Goal: Task Accomplishment & Management: Use online tool/utility

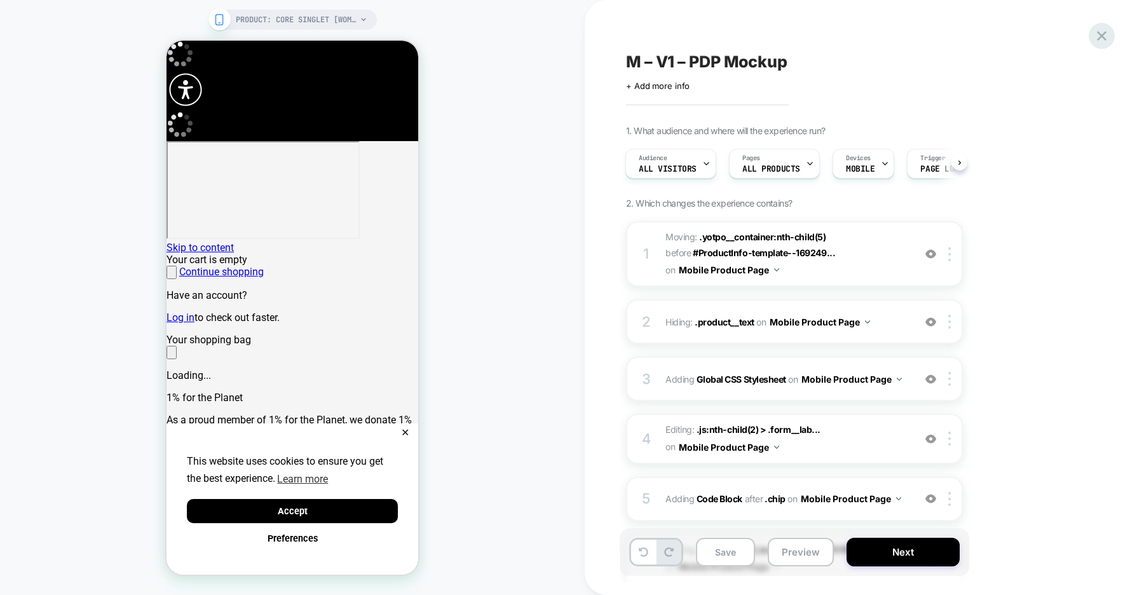
click at [1098, 38] on icon at bounding box center [1102, 36] width 10 height 10
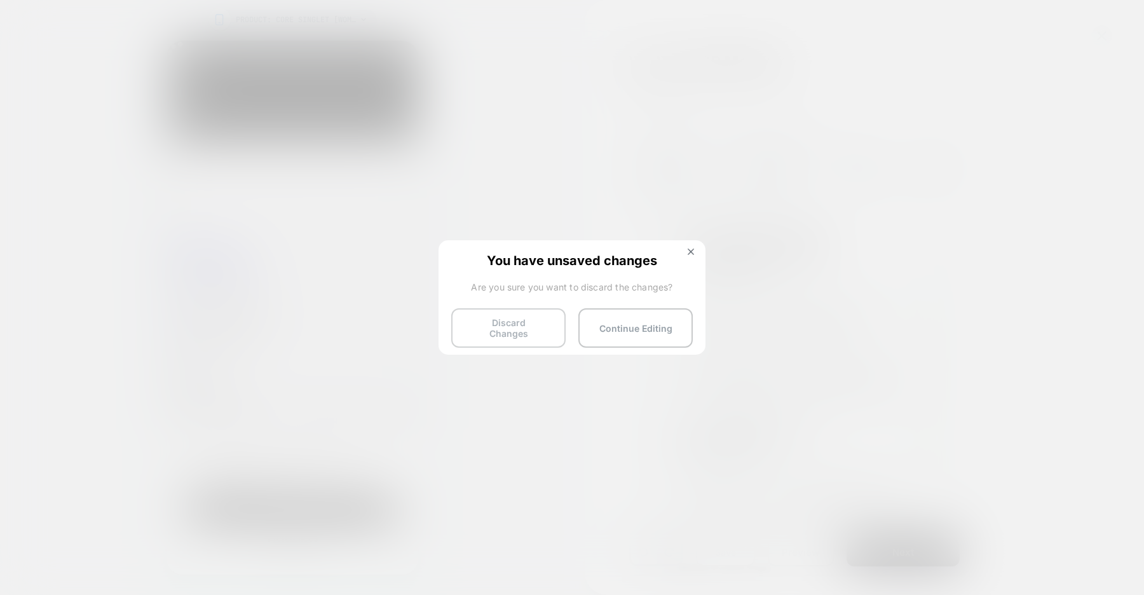
click at [0, 0] on button "Discard Changes" at bounding box center [0, 0] width 0 height 0
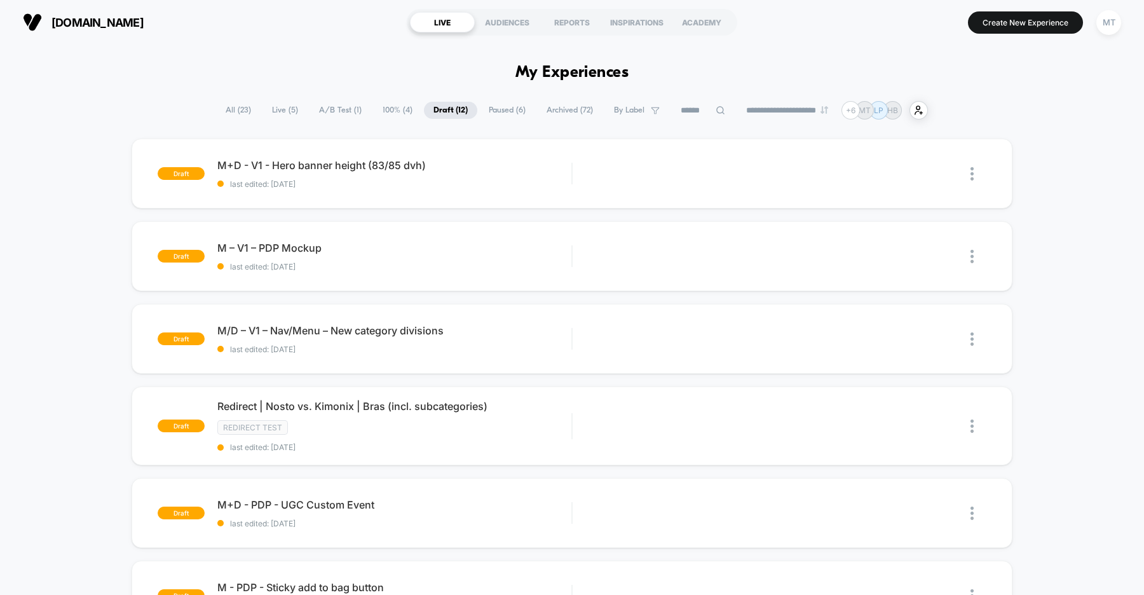
click at [335, 110] on span "A/B Test ( 1 )" at bounding box center [340, 110] width 62 height 17
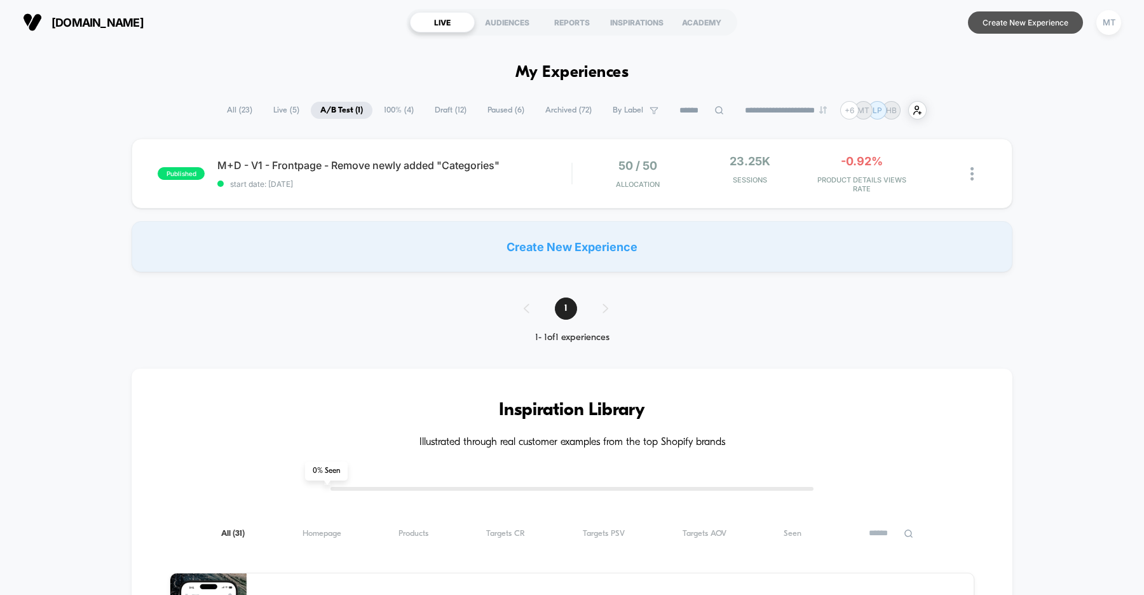
click at [1044, 29] on button "Create New Experience" at bounding box center [1025, 22] width 115 height 22
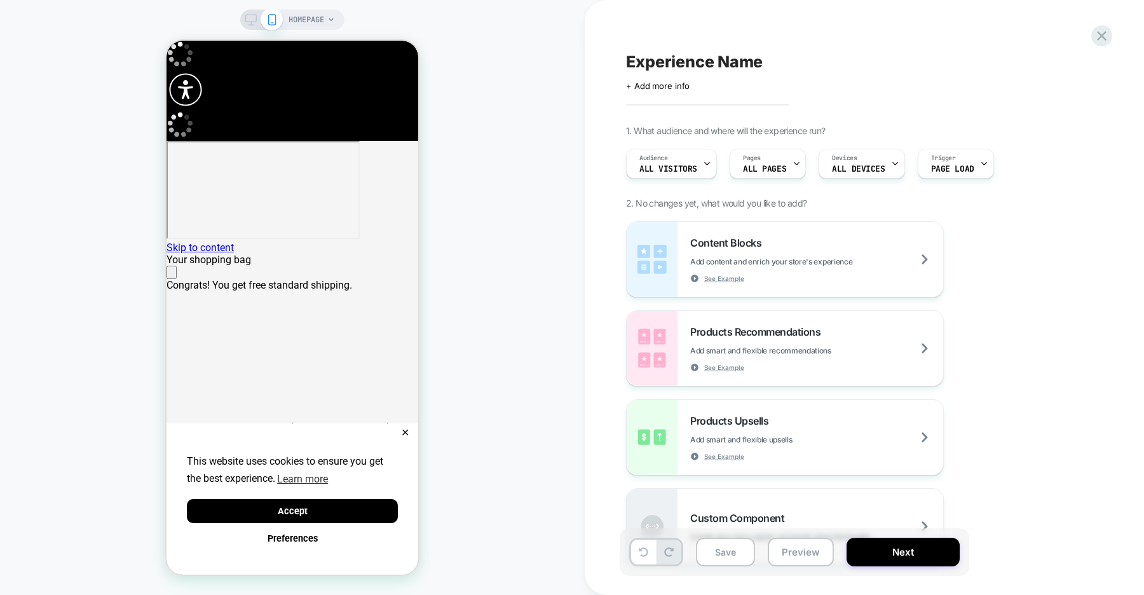
scroll to position [0, 252]
click at [172, 275] on icon "Close" at bounding box center [172, 275] width 0 height 0
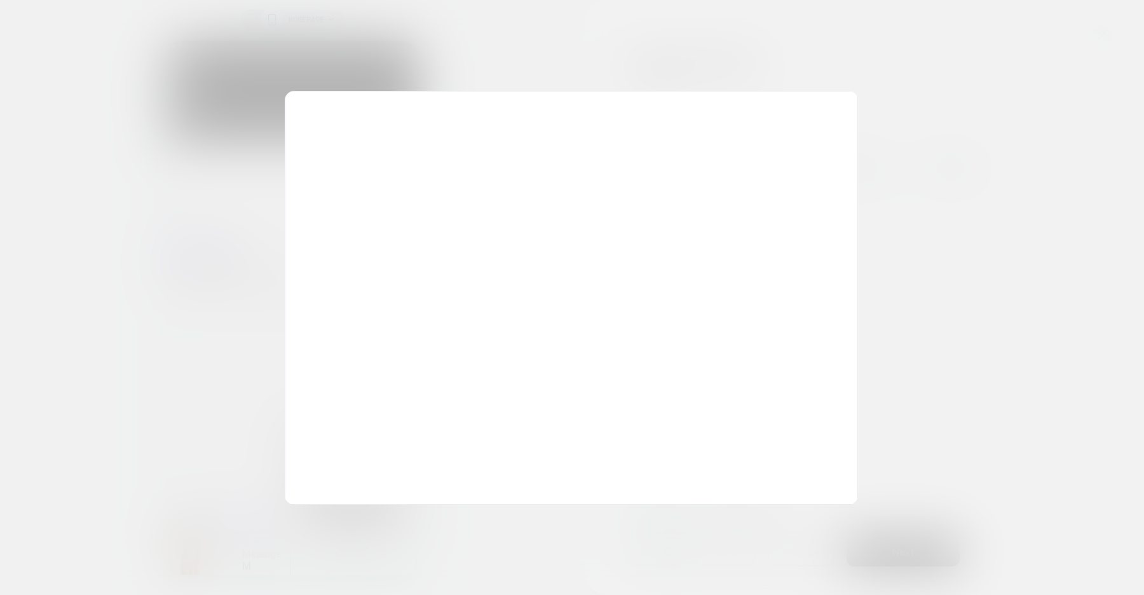
scroll to position [0, 503]
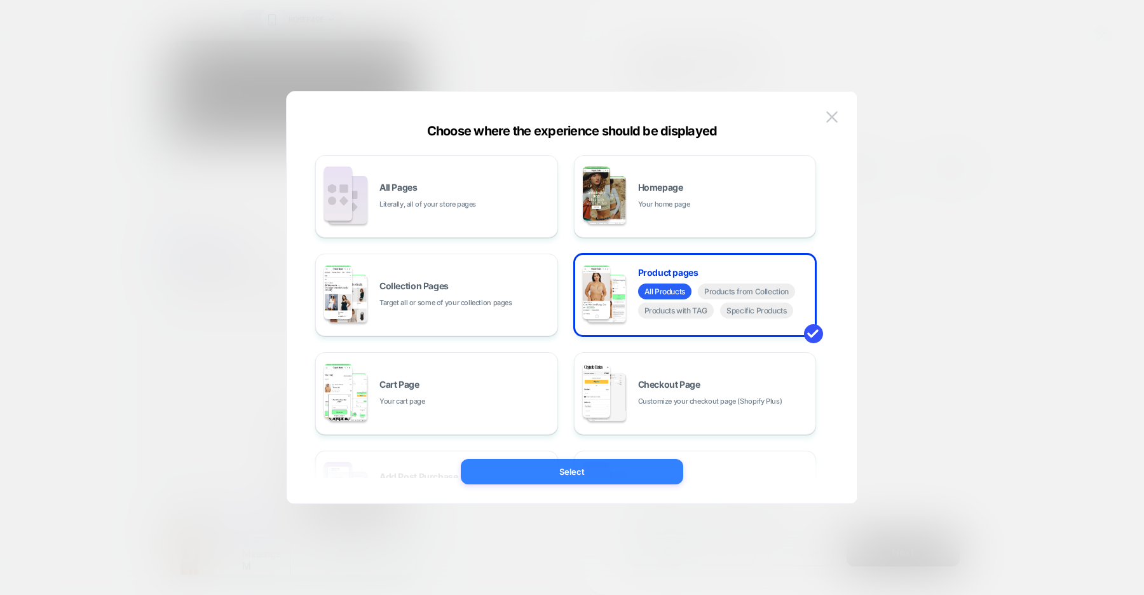
click at [0, 0] on button "Select" at bounding box center [0, 0] width 0 height 0
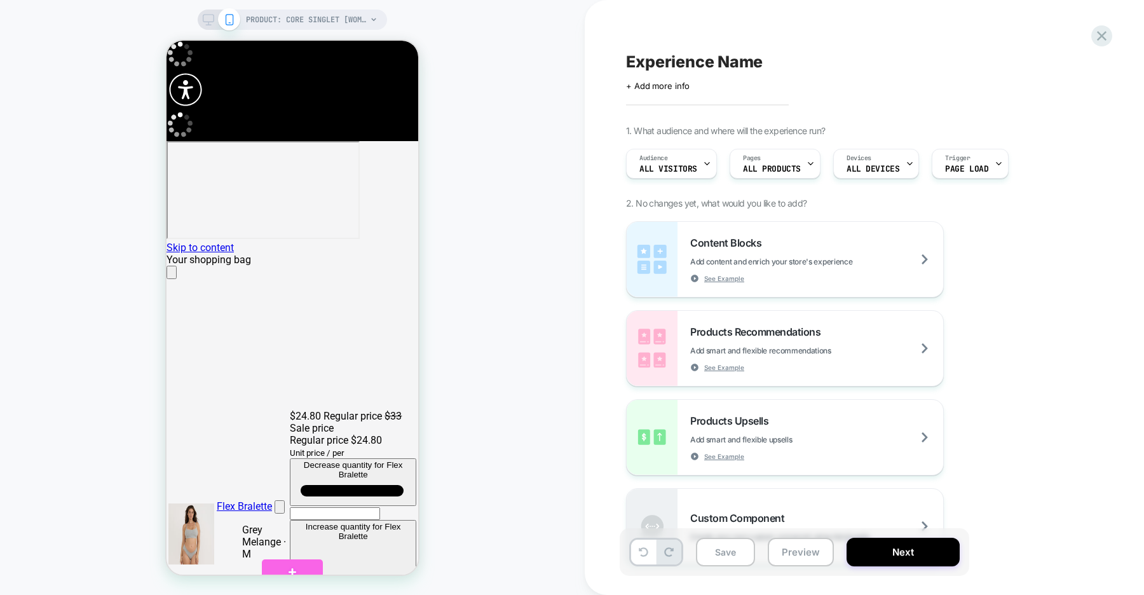
click at [306, 585] on div at bounding box center [294, 592] width 62 height 14
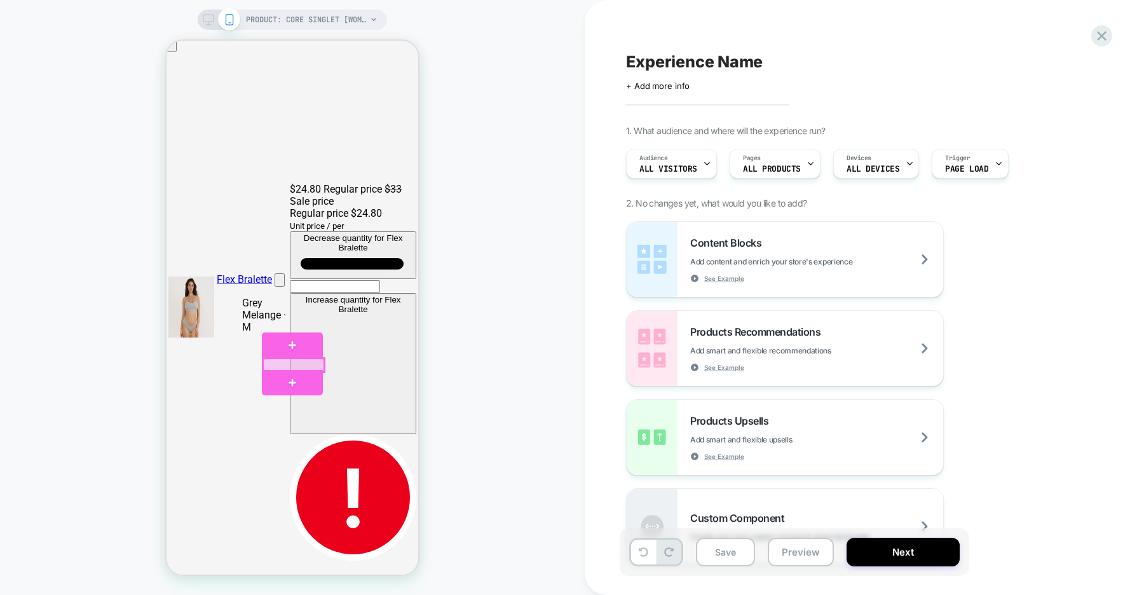
scroll to position [0, 0]
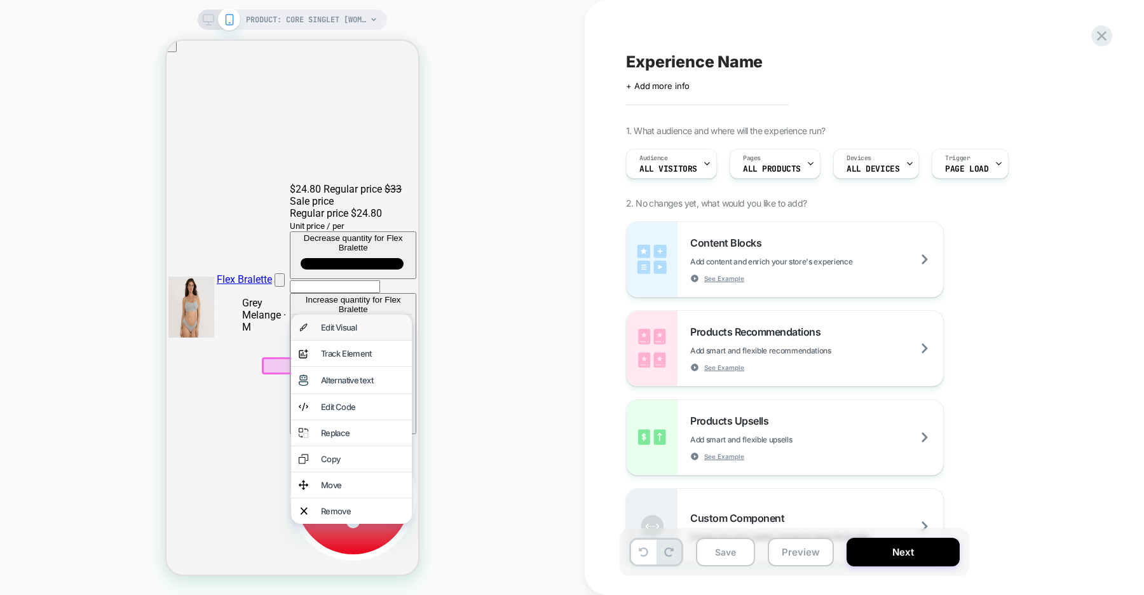
click at [346, 330] on div "Edit Visual" at bounding box center [362, 327] width 83 height 10
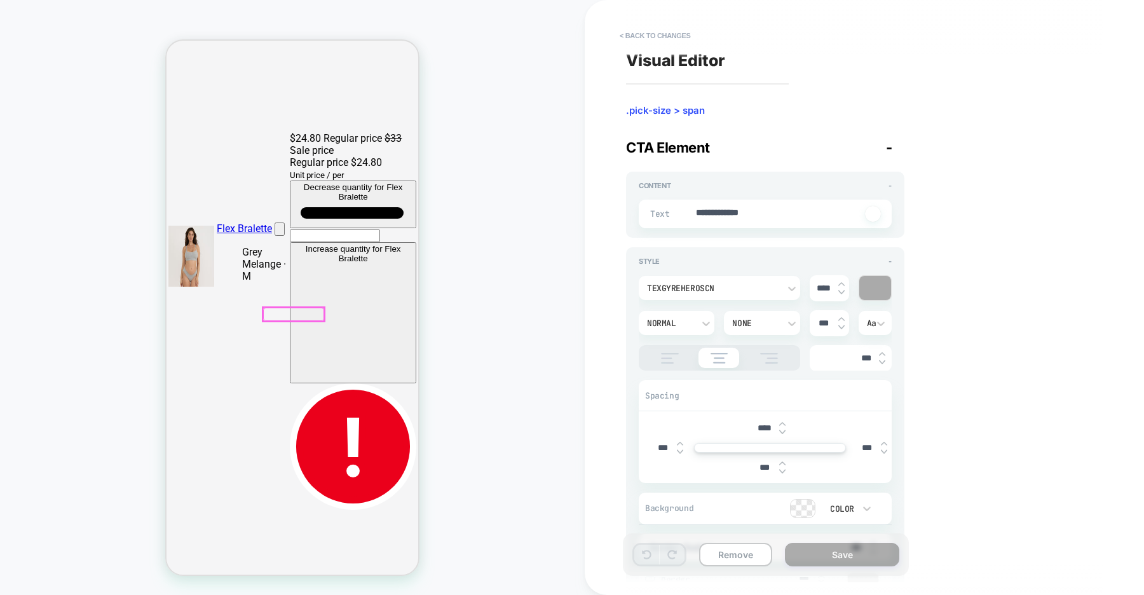
scroll to position [283, 0]
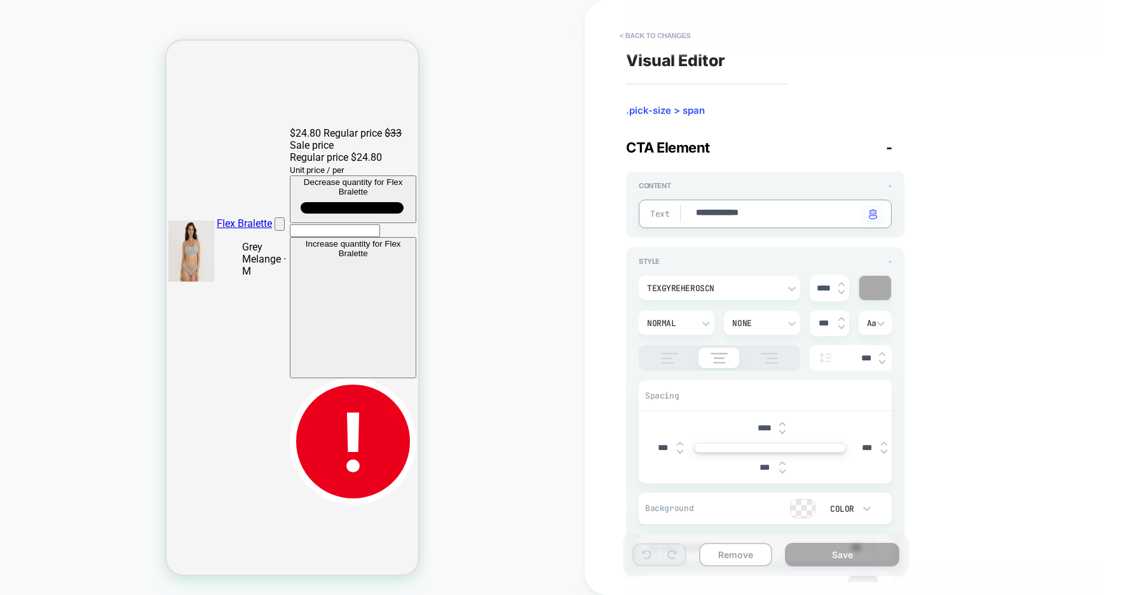
type textarea "*"
type textarea "**"
type textarea "*"
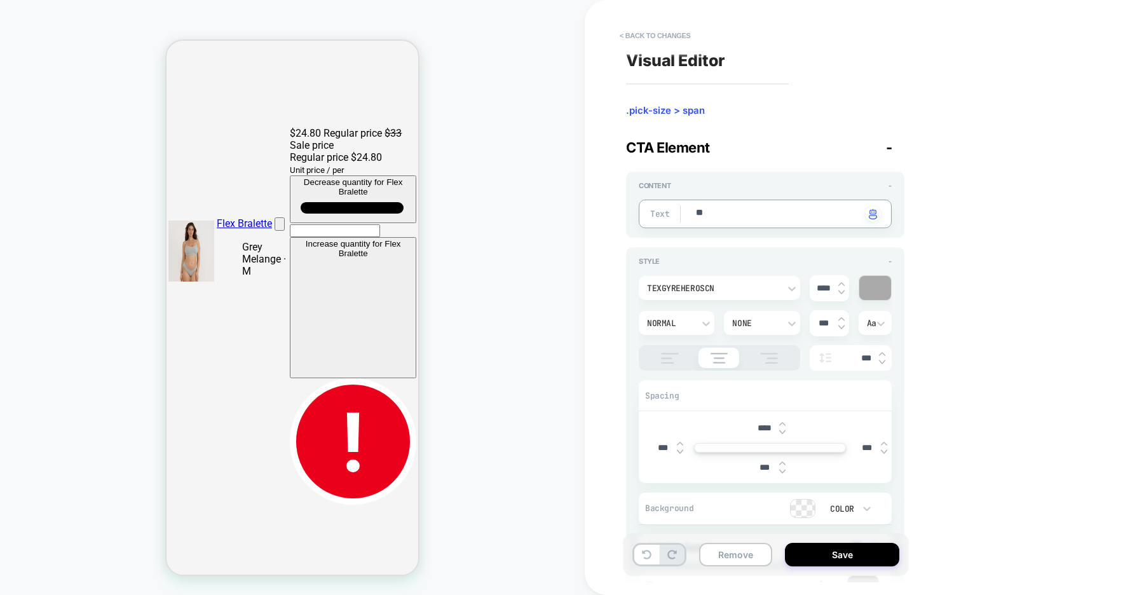
type textarea "*"
type textarea "**"
type textarea "*"
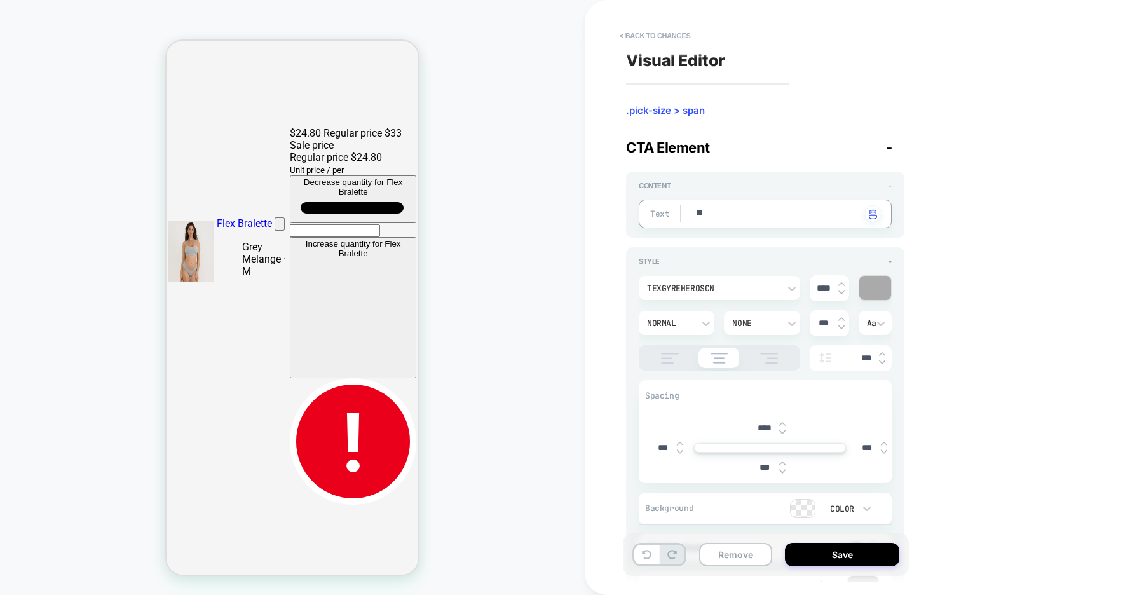
type textarea "***"
type textarea "*"
type textarea "****"
type textarea "*"
type textarea "*****"
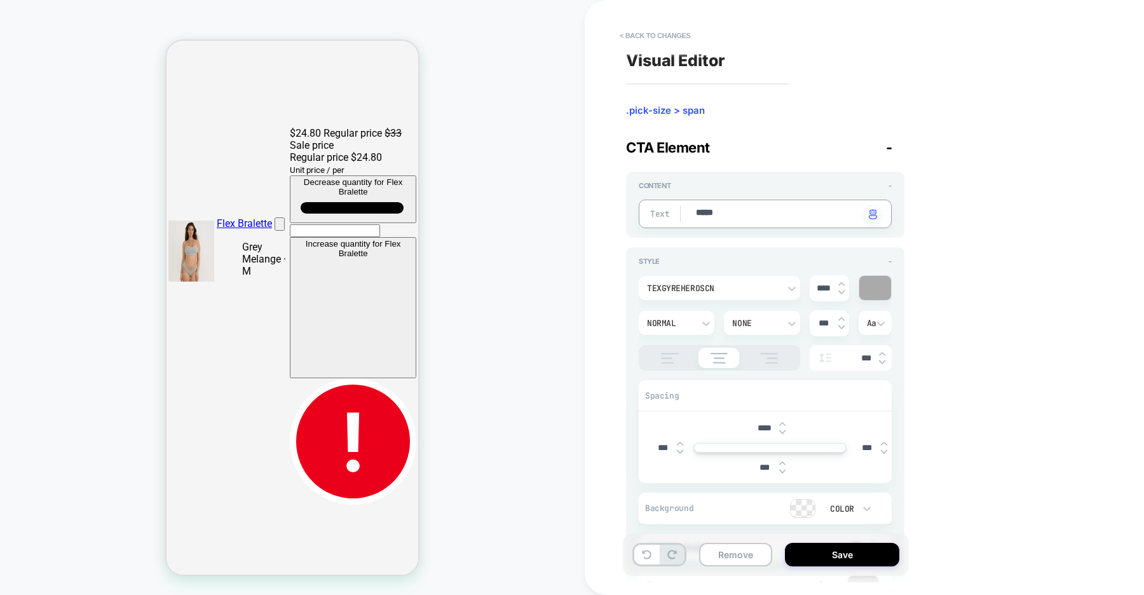
type textarea "*"
type textarea "******"
type textarea "*"
type textarea "******"
type textarea "*"
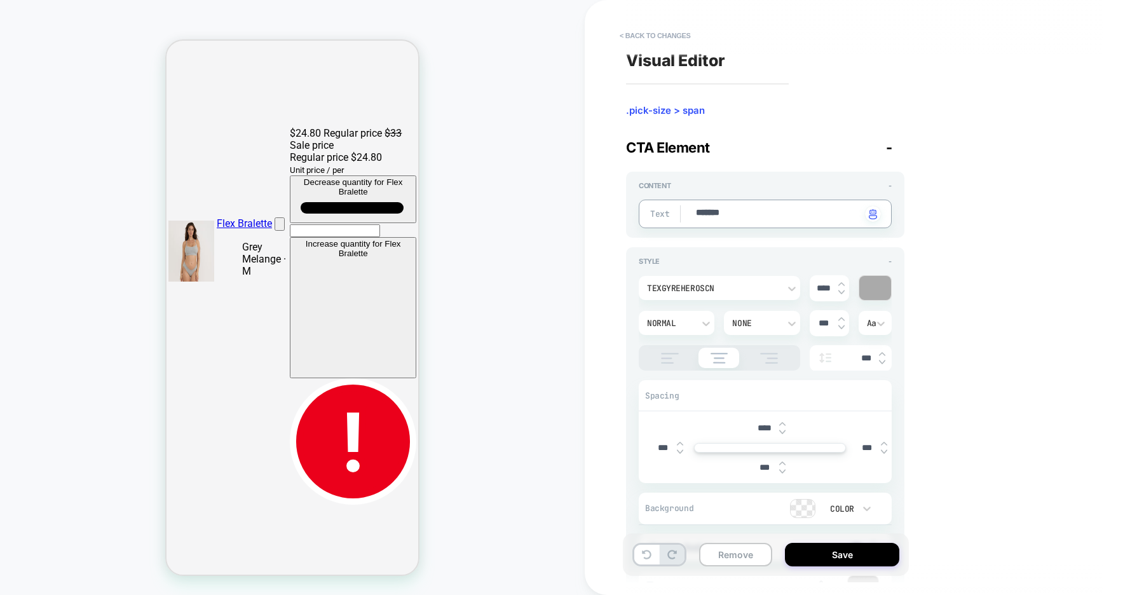
type textarea "********"
type textarea "*"
type textarea "********"
type textarea "*"
type textarea "**********"
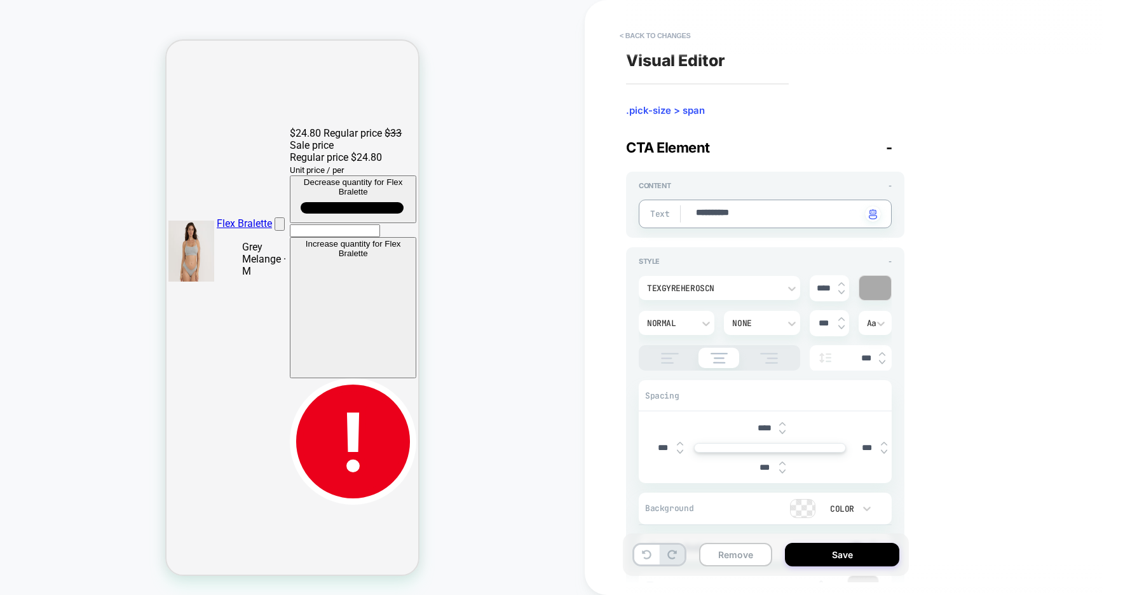
type textarea "*"
type textarea "**********"
type textarea "*"
type textarea "**********"
type textarea "*"
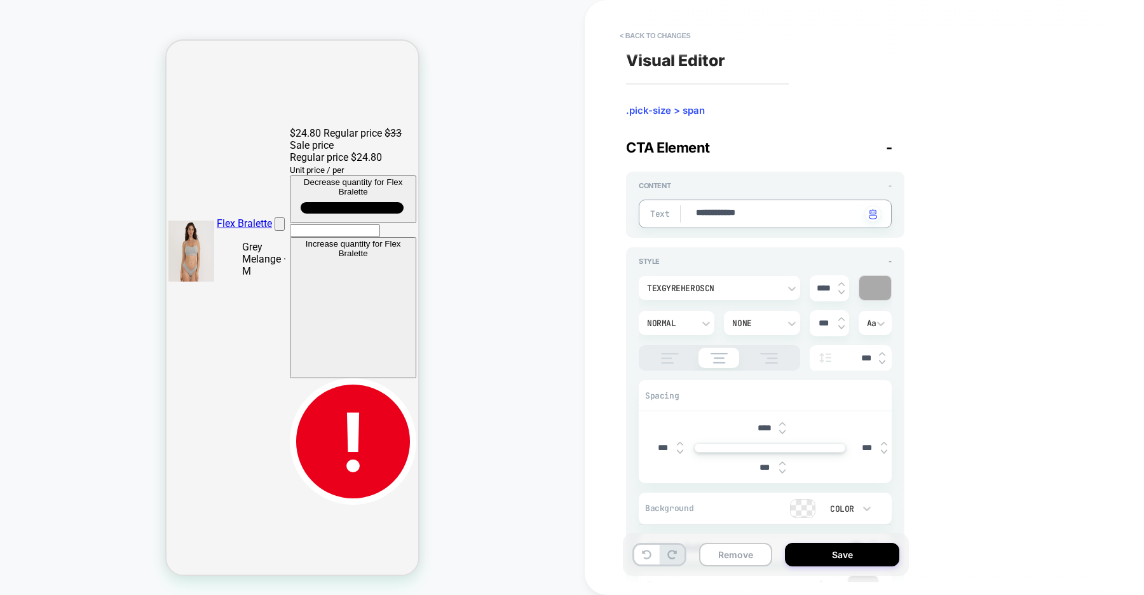
type textarea "**********"
type textarea "*"
type textarea "**********"
type textarea "*"
type textarea "**********"
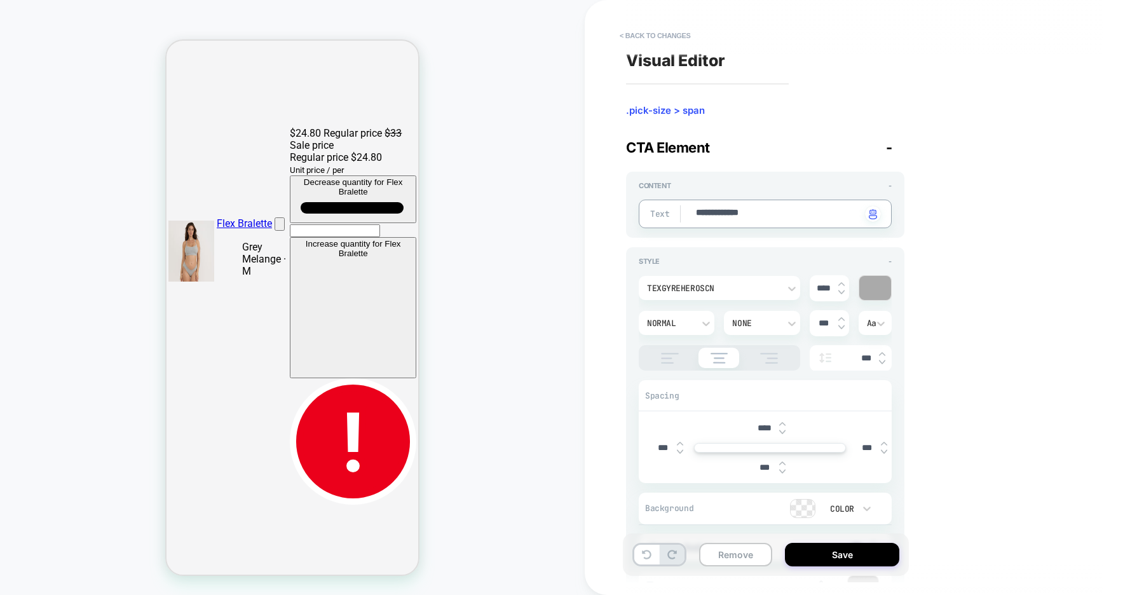
type textarea "*"
type textarea "**********"
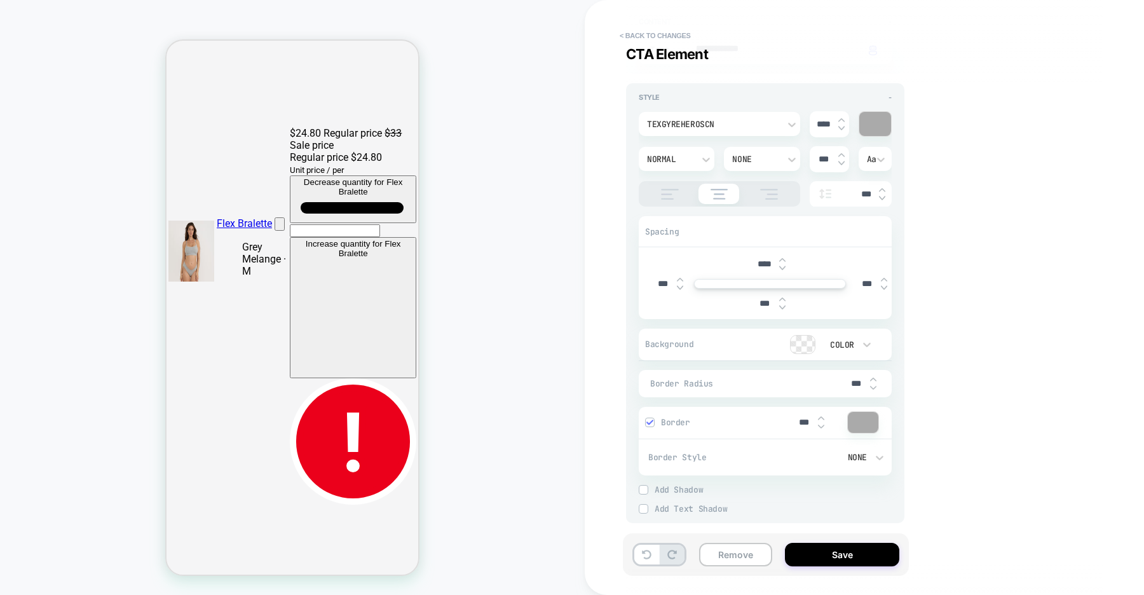
scroll to position [174, 0]
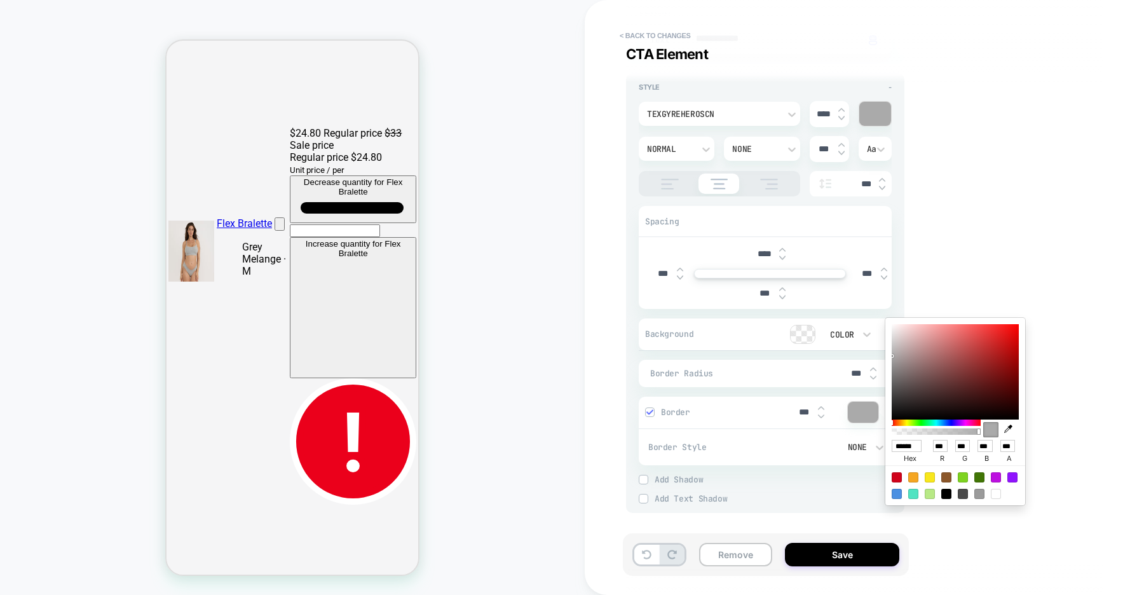
click at [947, 490] on div at bounding box center [946, 494] width 10 height 10
type textarea "*"
type input "******"
type input "*"
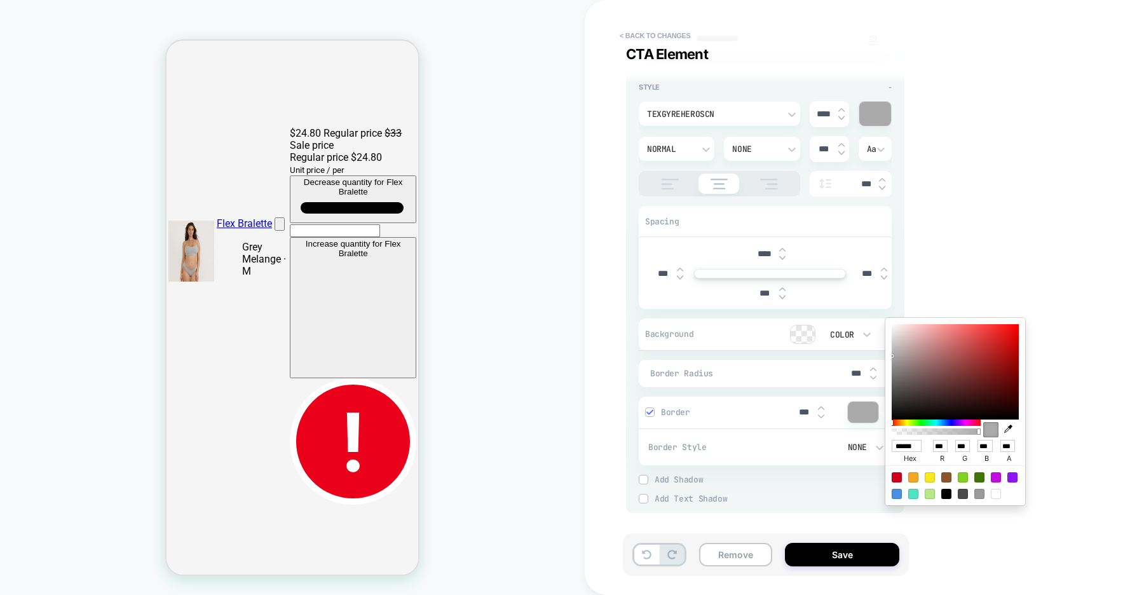
type input "*"
click at [0, 0] on div "**********" at bounding box center [0, 0] width 0 height 0
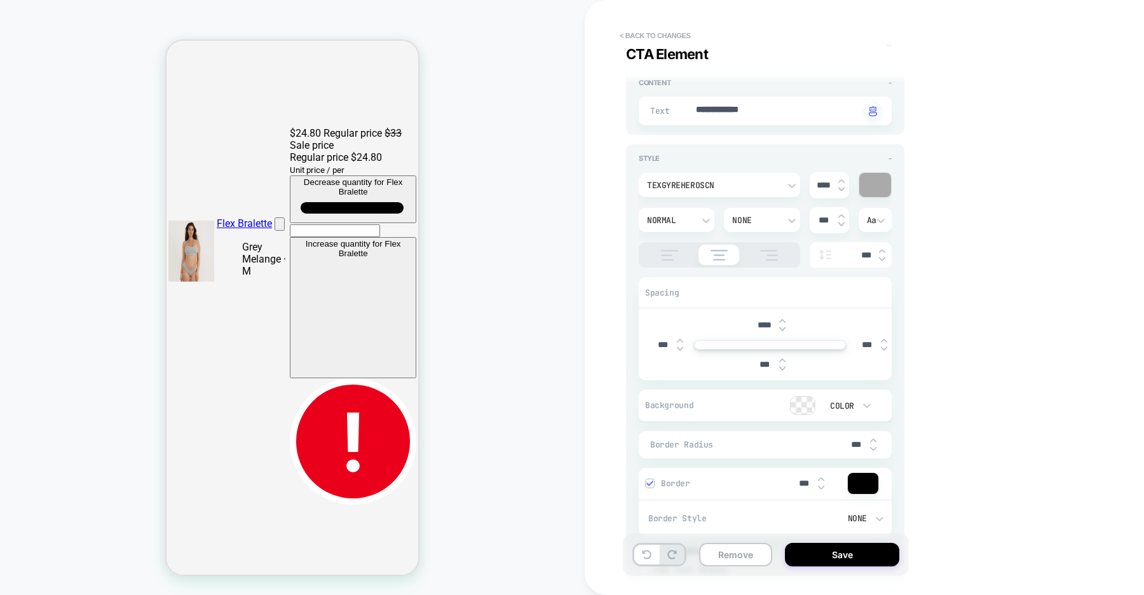
scroll to position [84, 0]
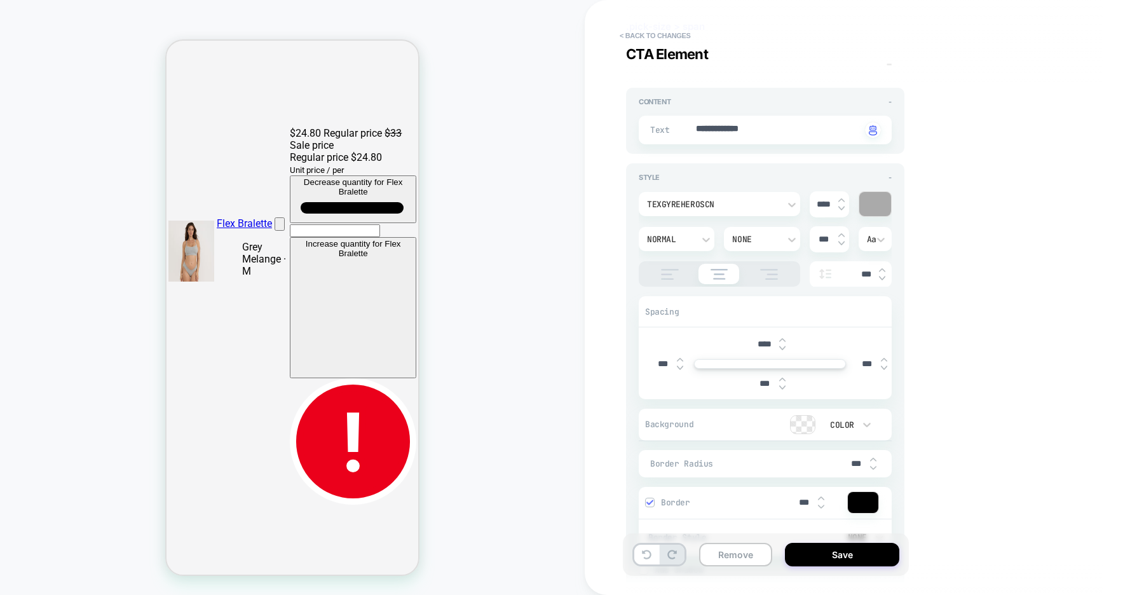
click at [874, 199] on div at bounding box center [875, 204] width 32 height 24
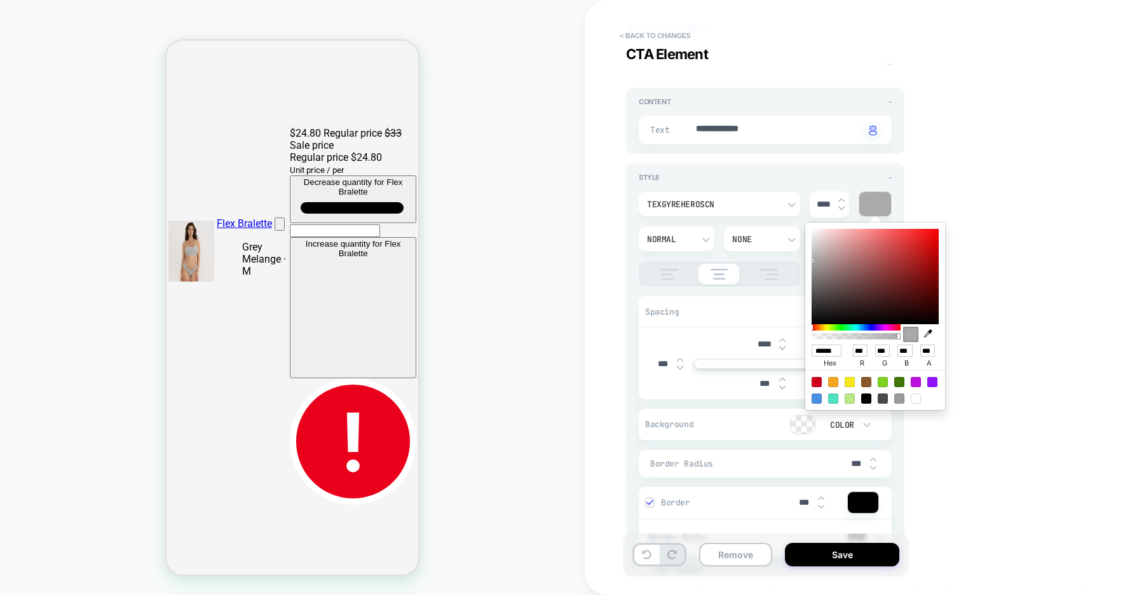
click at [865, 400] on div at bounding box center [866, 398] width 10 height 10
type textarea "*"
type input "******"
type input "*"
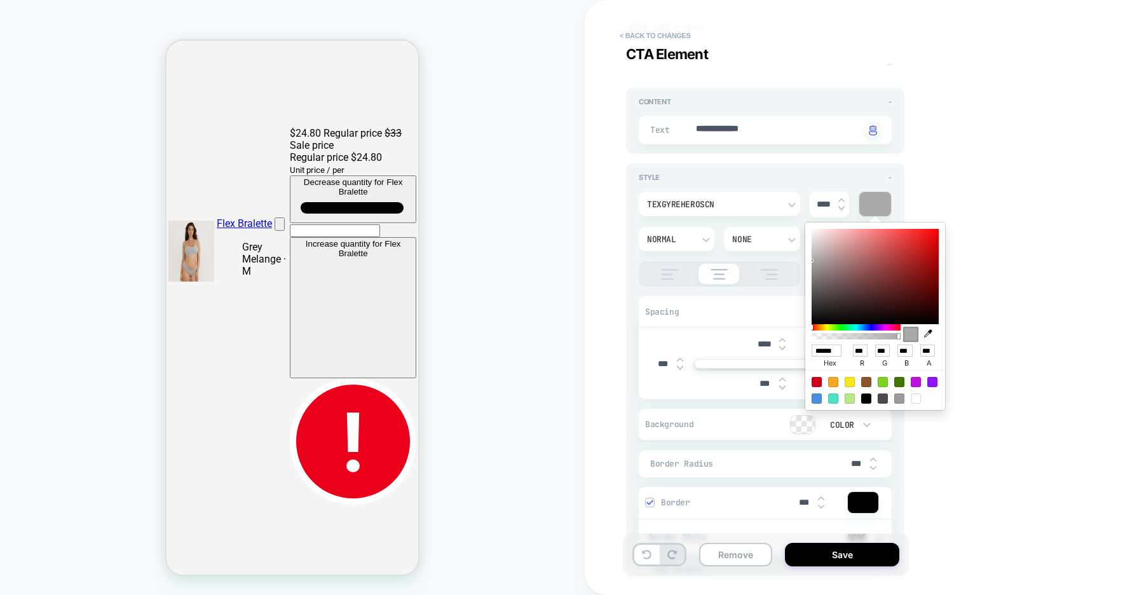
type input "*"
click at [0, 0] on div "**********" at bounding box center [0, 0] width 0 height 0
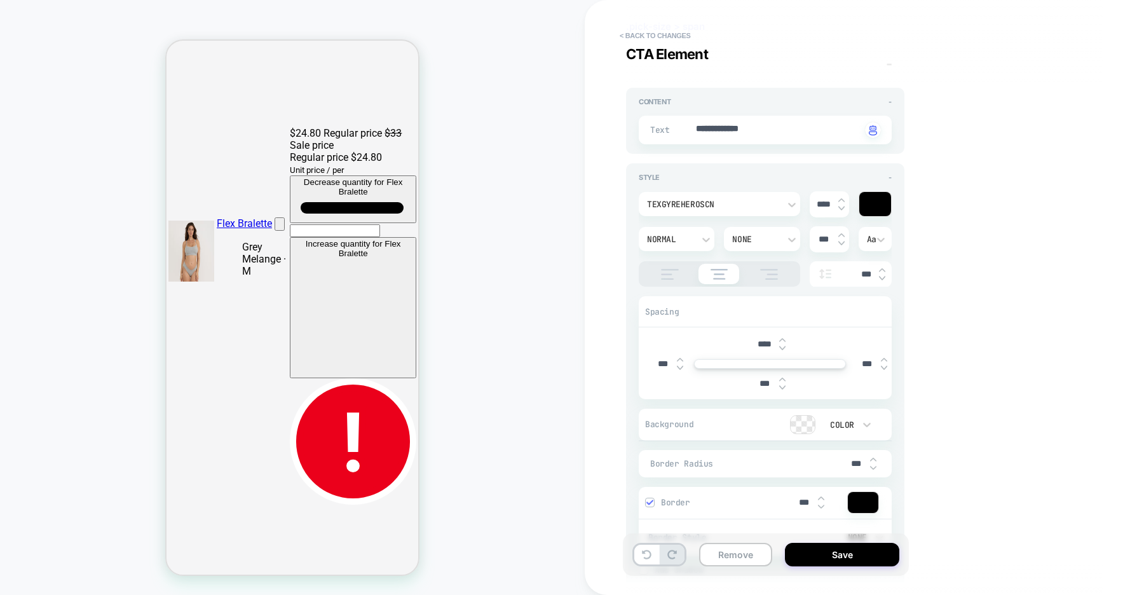
scroll to position [174, 0]
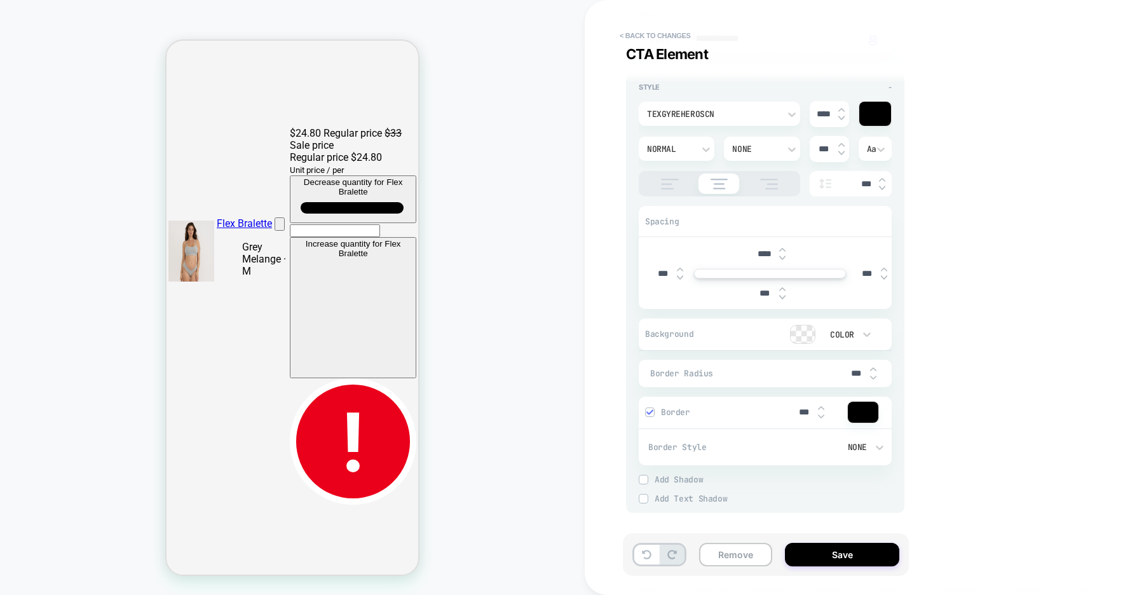
click at [0, 0] on img at bounding box center [0, 0] width 0 height 0
type textarea "*"
type input "***"
click at [0, 0] on div "**********" at bounding box center [0, 0] width 0 height 0
click at [822, 417] on img at bounding box center [821, 416] width 6 height 5
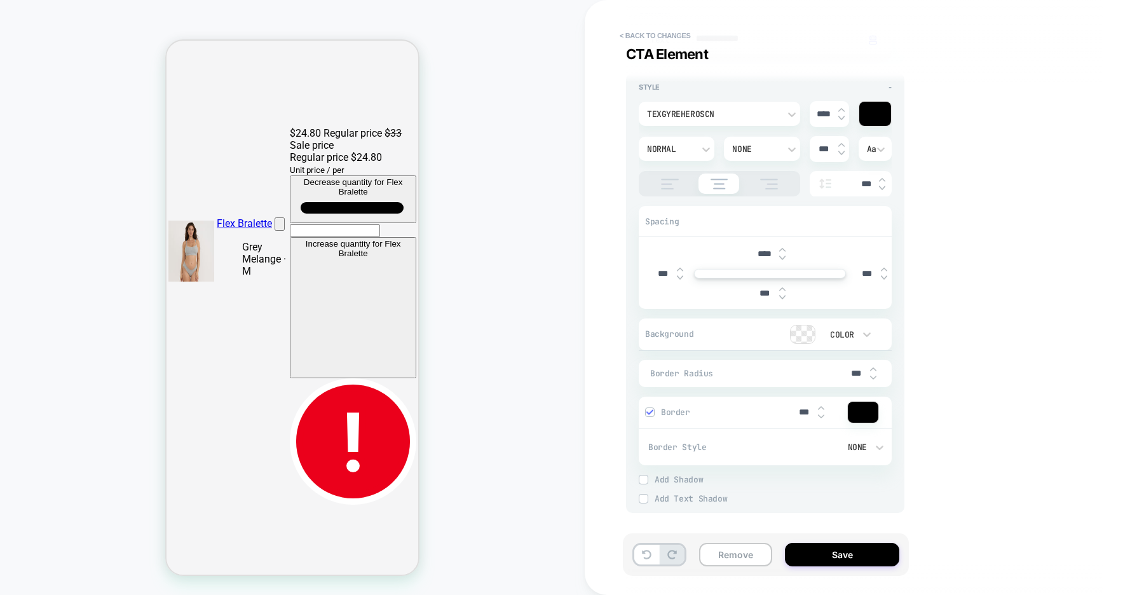
type textarea "*"
type input "***"
type textarea "*"
click at [800, 334] on div at bounding box center [802, 334] width 24 height 18
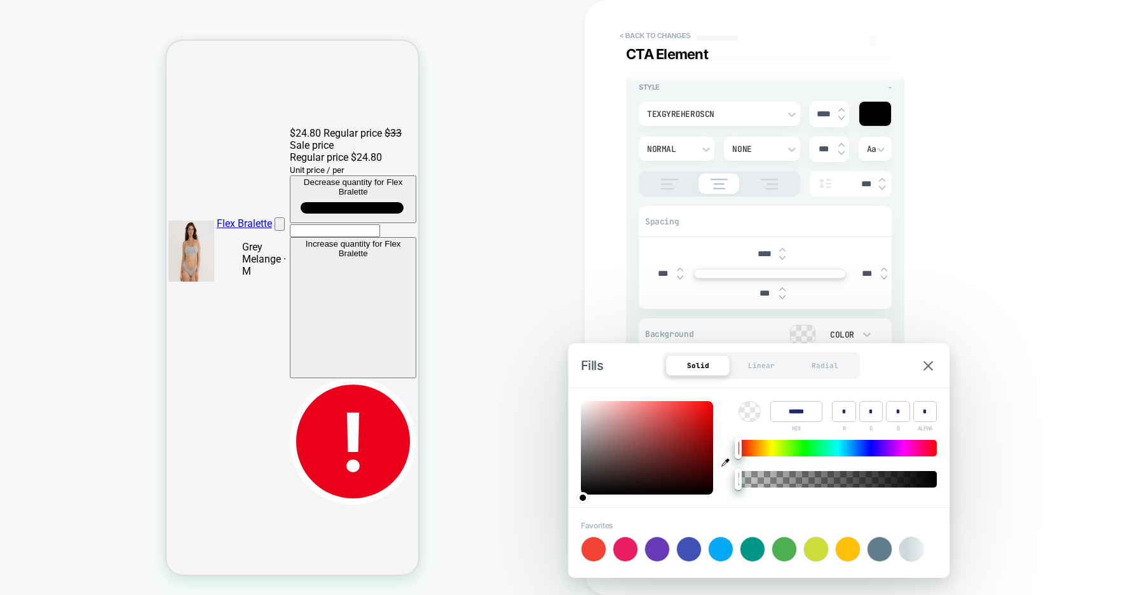
click at [820, 550] on div at bounding box center [816, 549] width 24 height 24
type input "******"
type input "***"
type input "**"
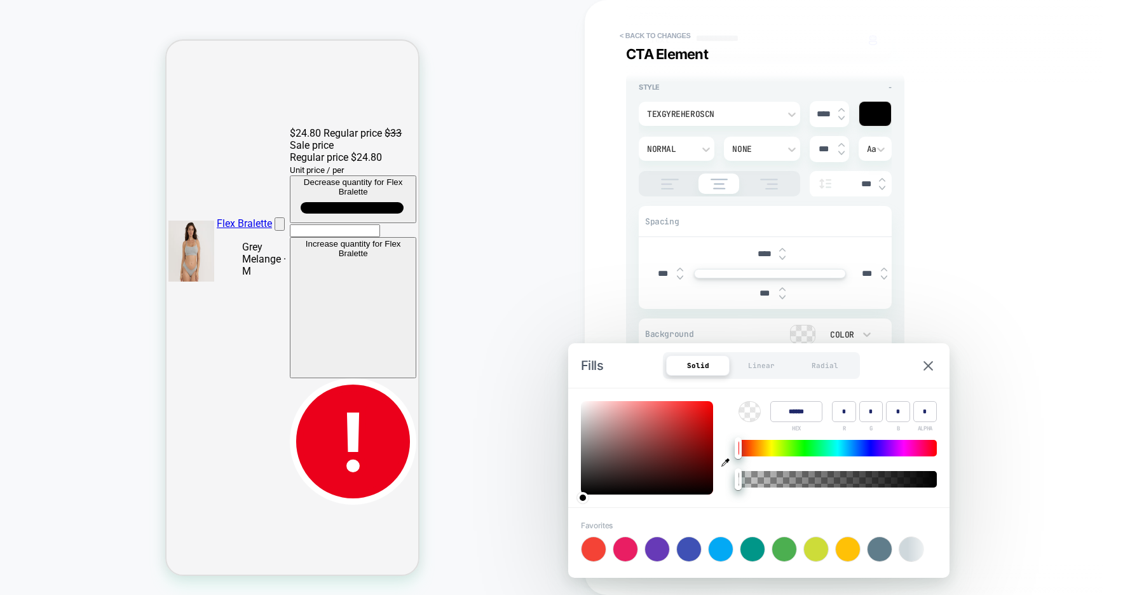
type input "*"
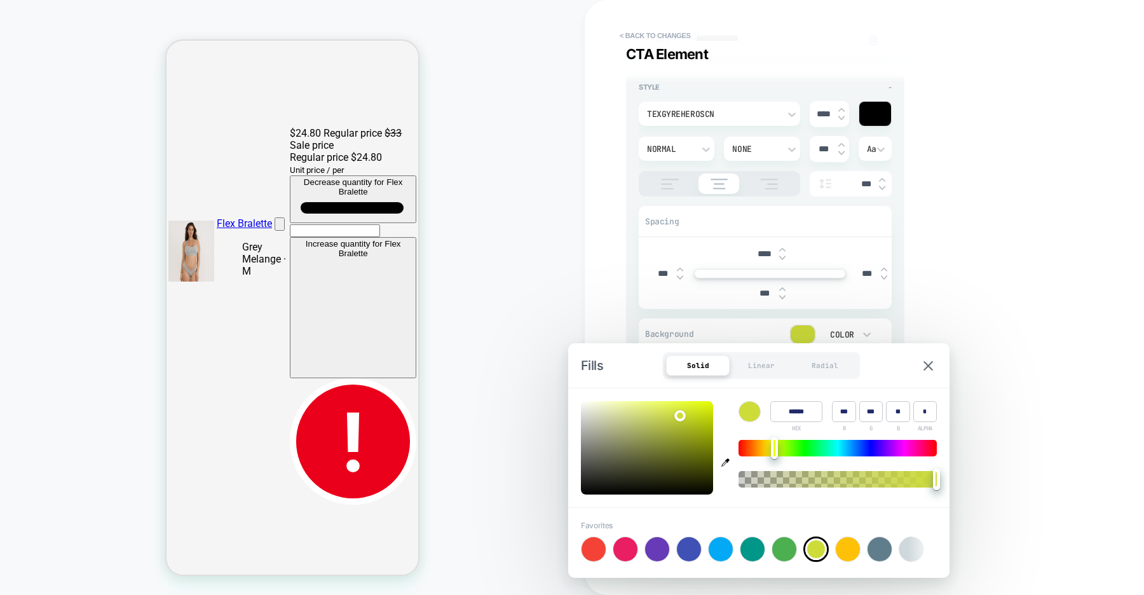
click at [0, 0] on div "**********" at bounding box center [0, 0] width 0 height 0
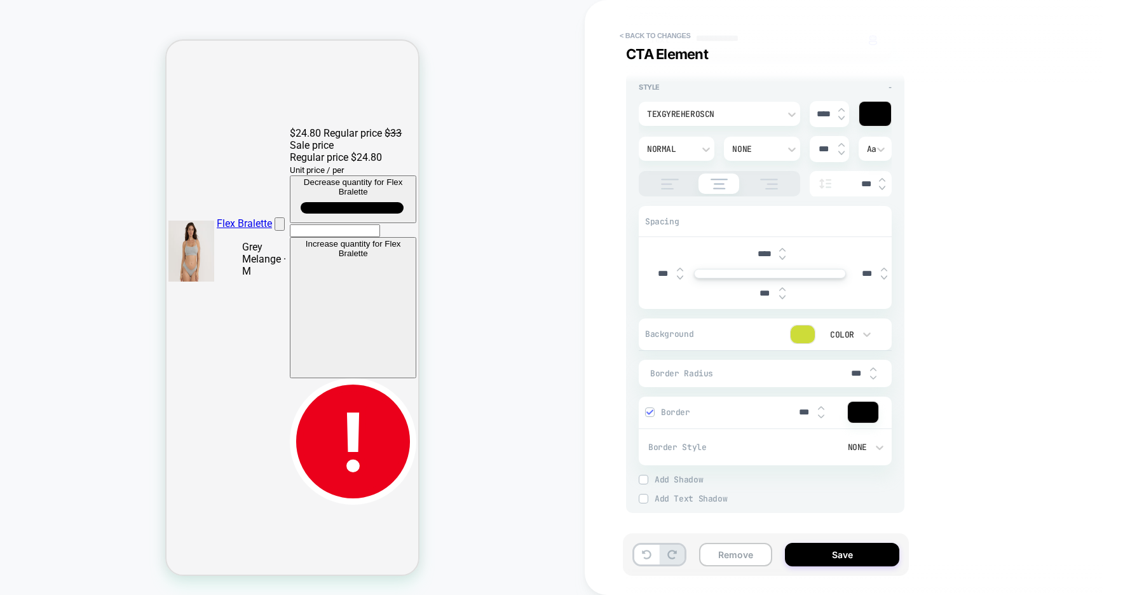
click at [798, 332] on div at bounding box center [802, 334] width 24 height 18
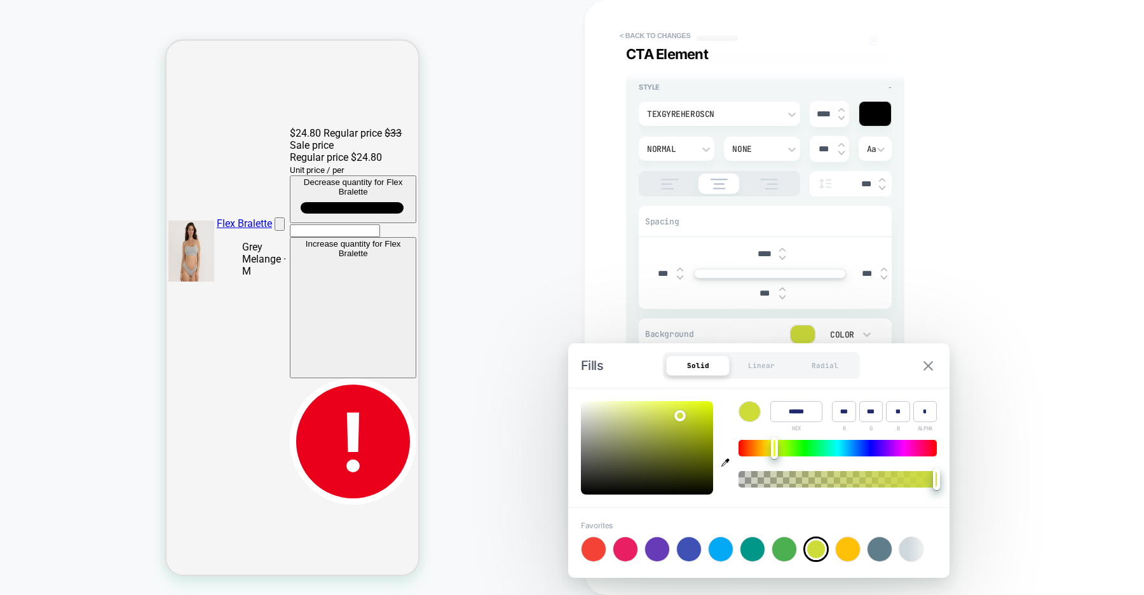
click at [928, 363] on img at bounding box center [928, 366] width 10 height 10
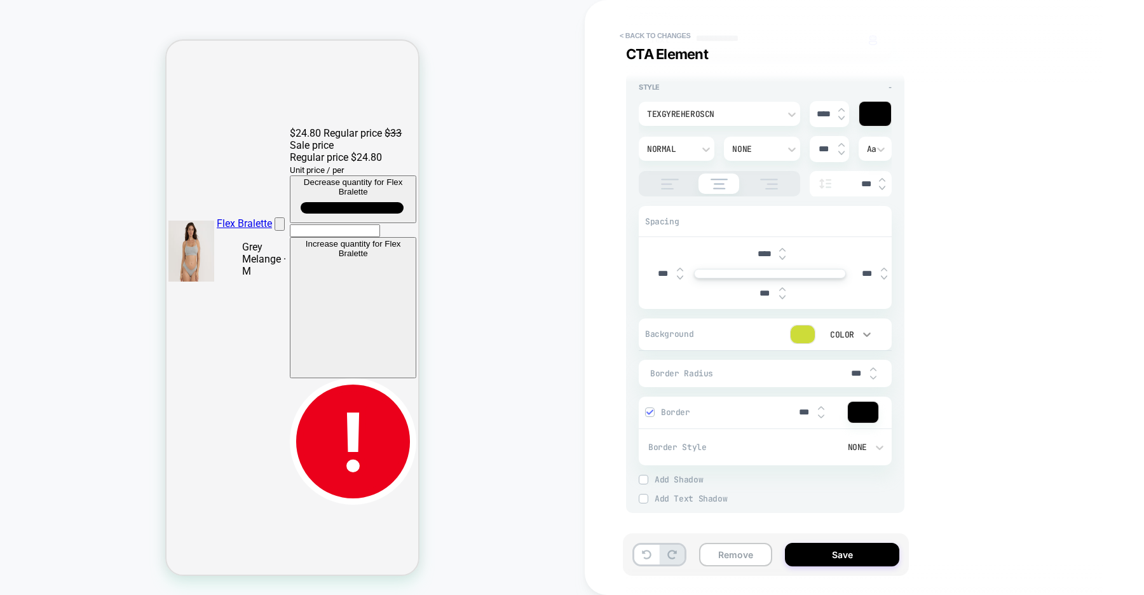
click at [852, 359] on div "None" at bounding box center [846, 366] width 53 height 27
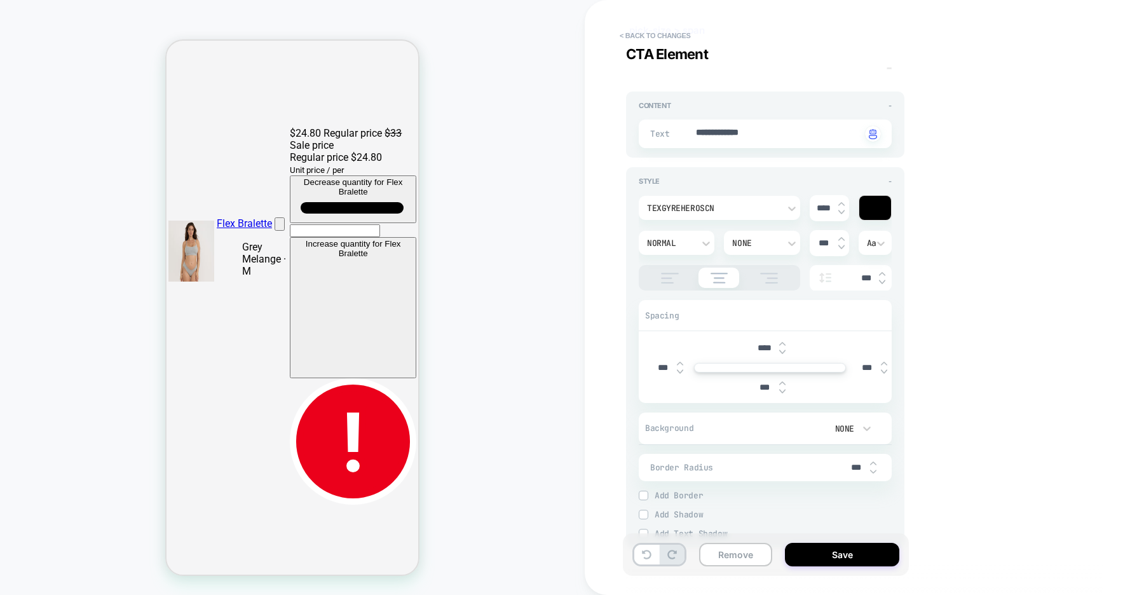
scroll to position [63, 0]
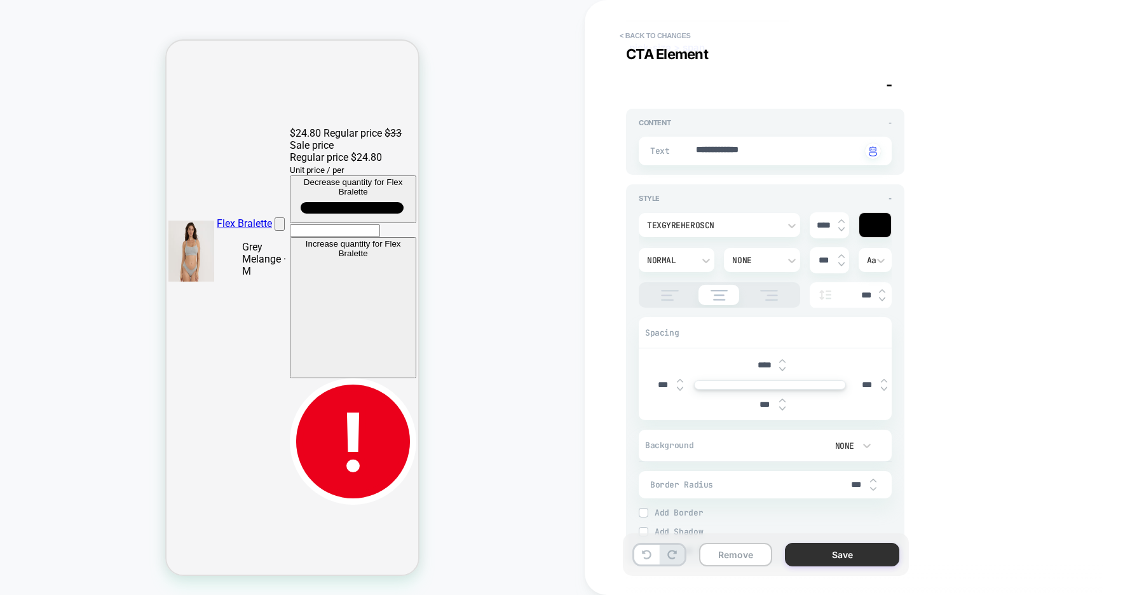
click at [823, 558] on button "Save" at bounding box center [842, 555] width 114 height 24
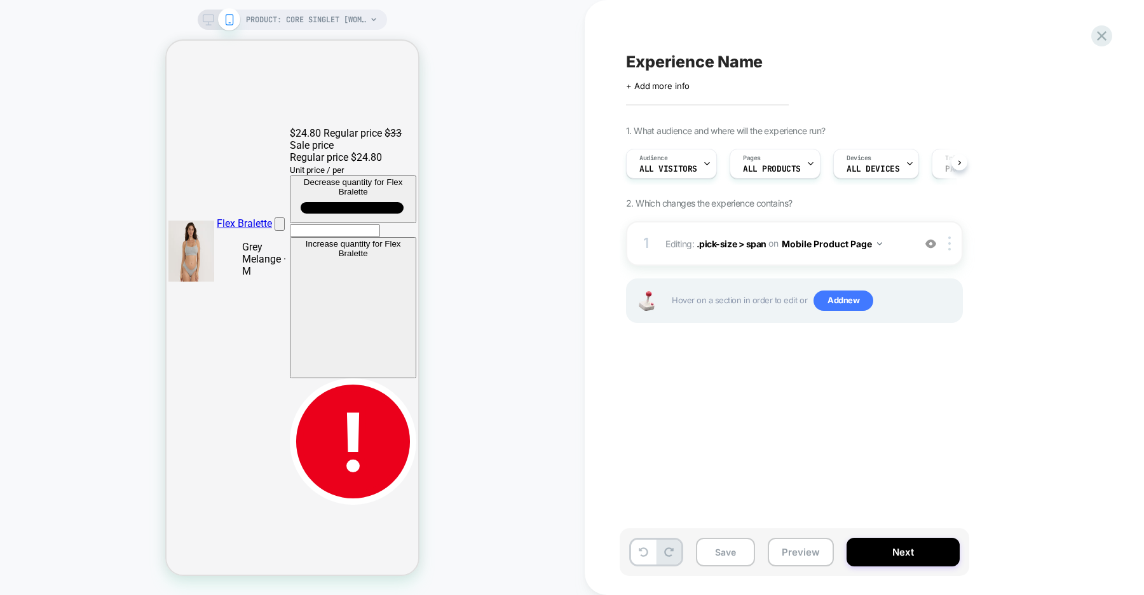
scroll to position [0, 1]
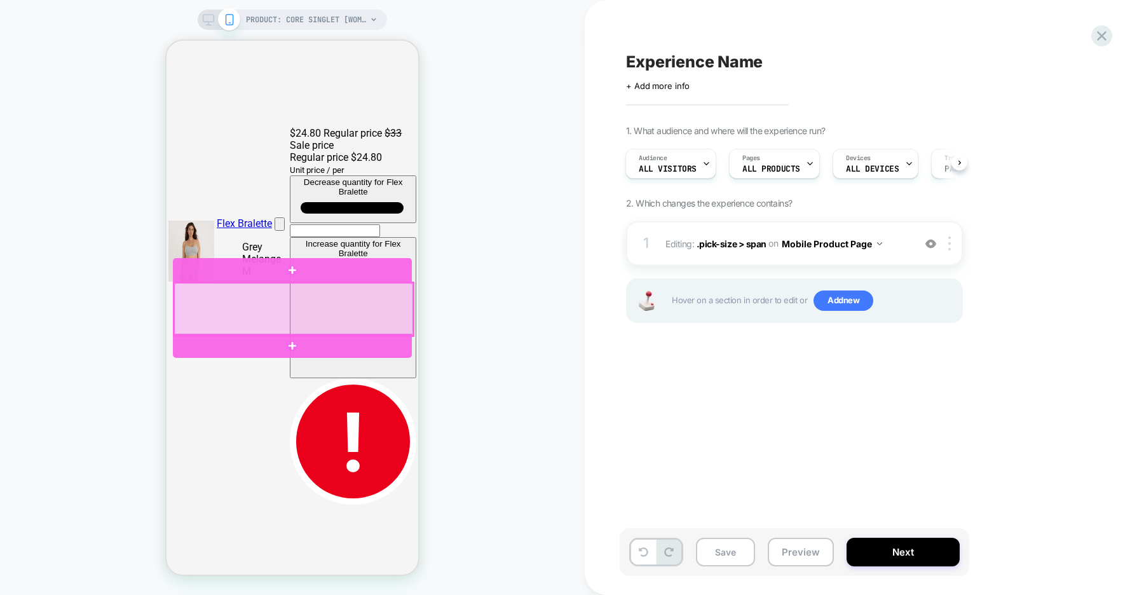
click at [402, 306] on div at bounding box center [293, 309] width 239 height 53
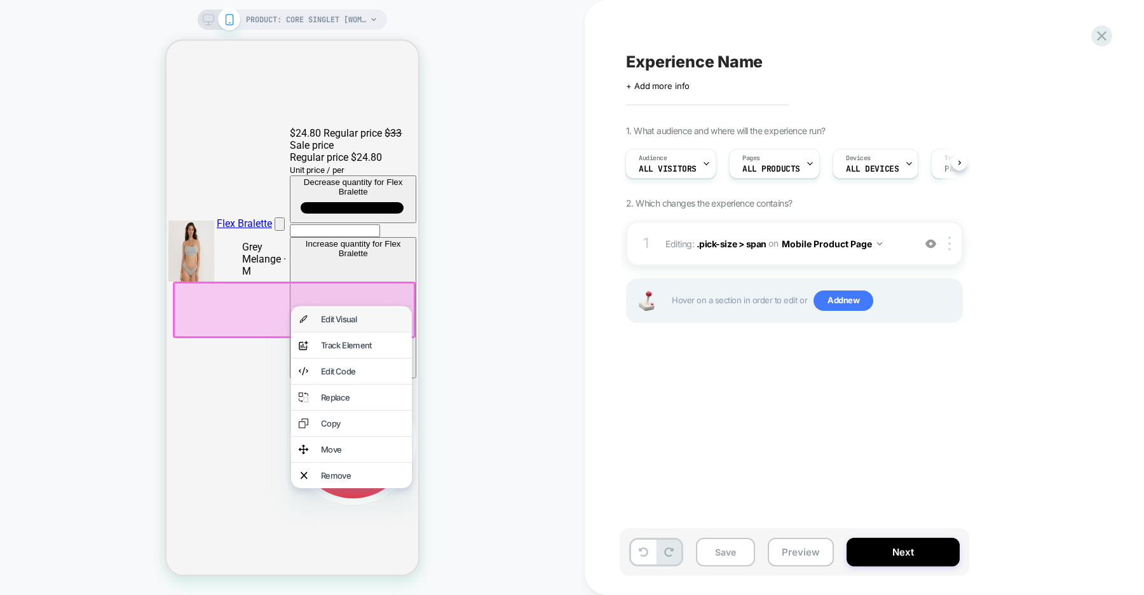
click at [386, 320] on div "Edit Visual" at bounding box center [362, 319] width 83 height 10
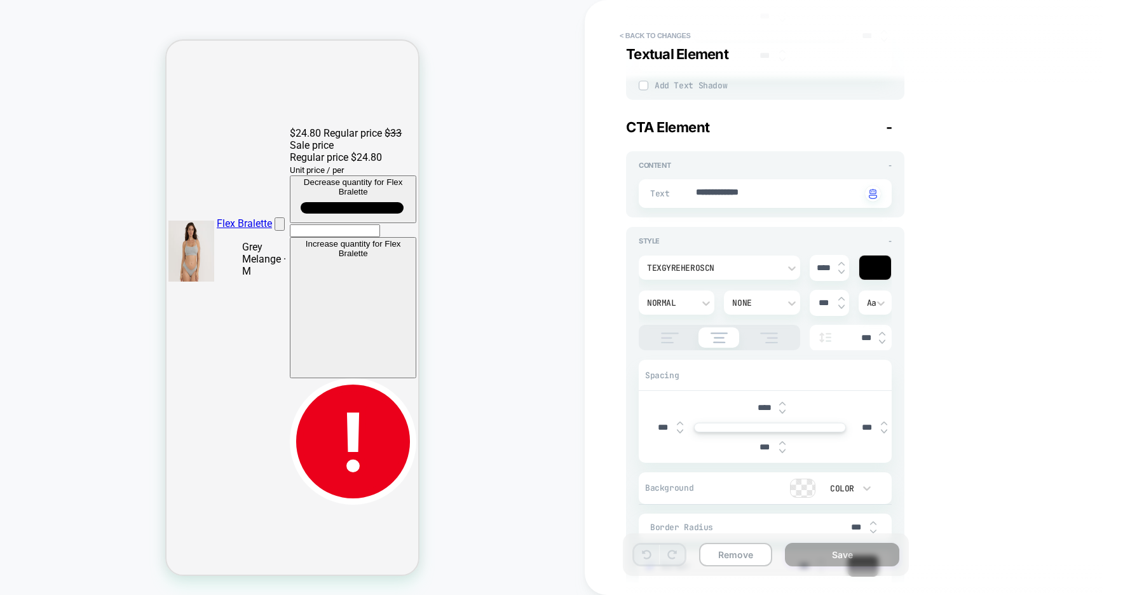
scroll to position [807, 0]
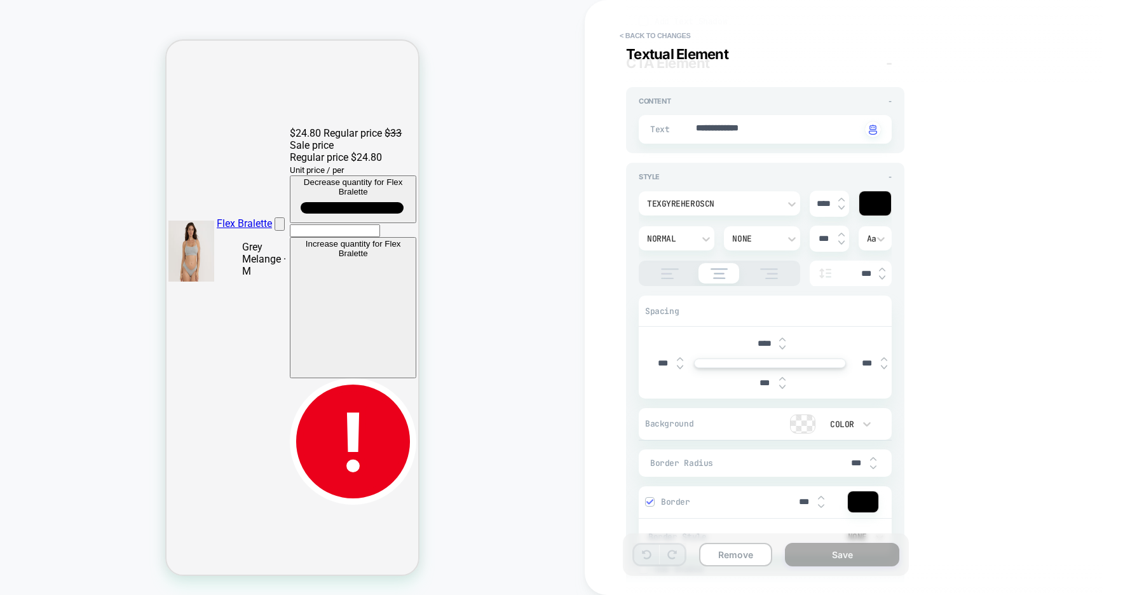
type textarea "*"
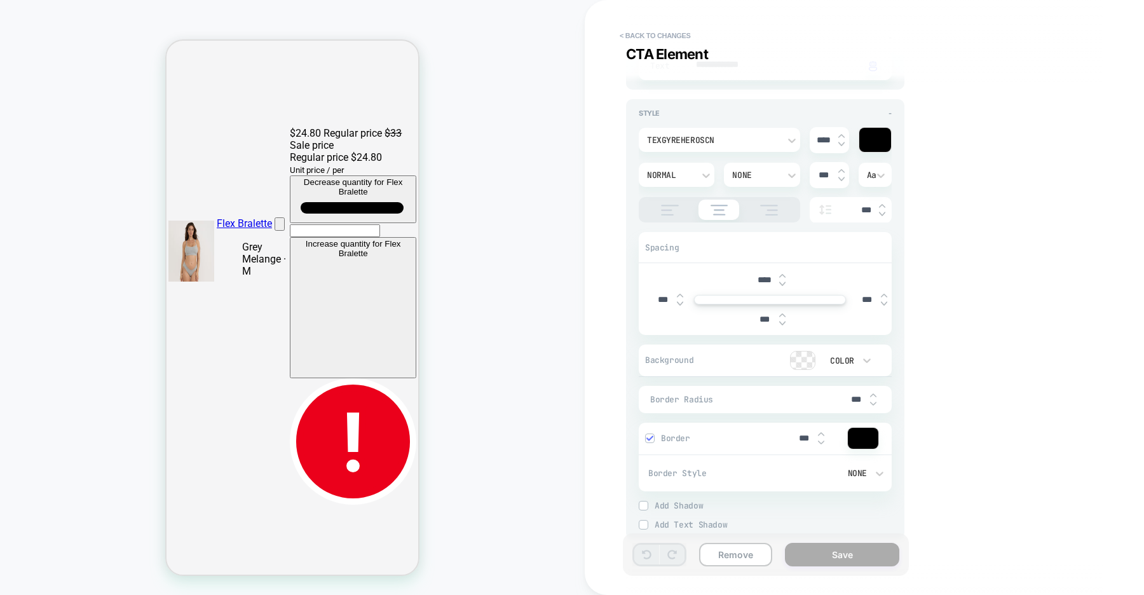
scroll to position [956, 0]
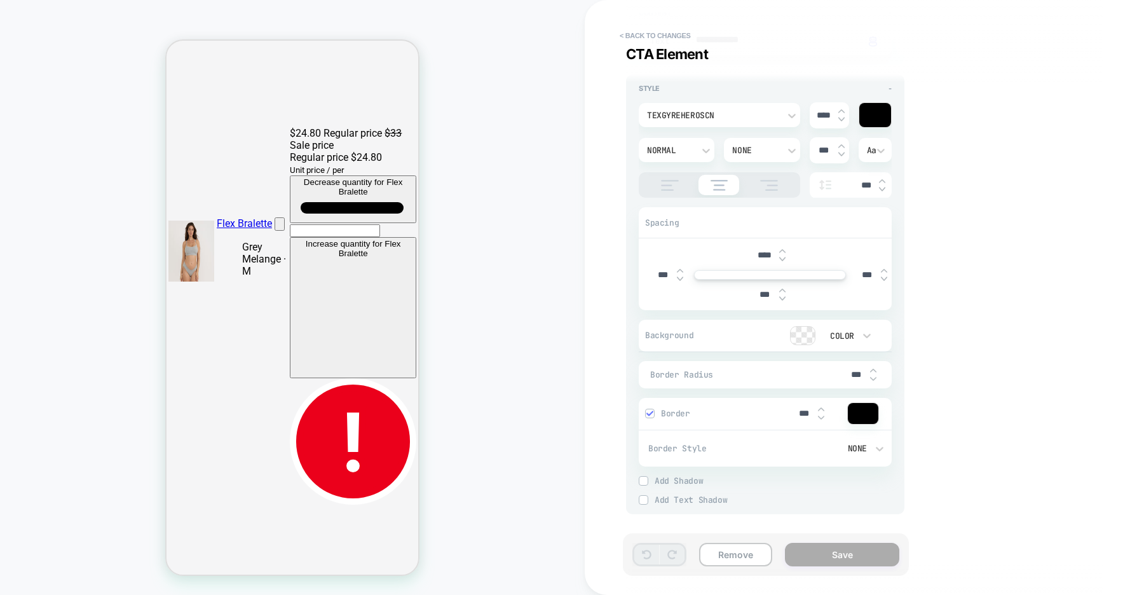
click at [806, 334] on div at bounding box center [802, 336] width 24 height 18
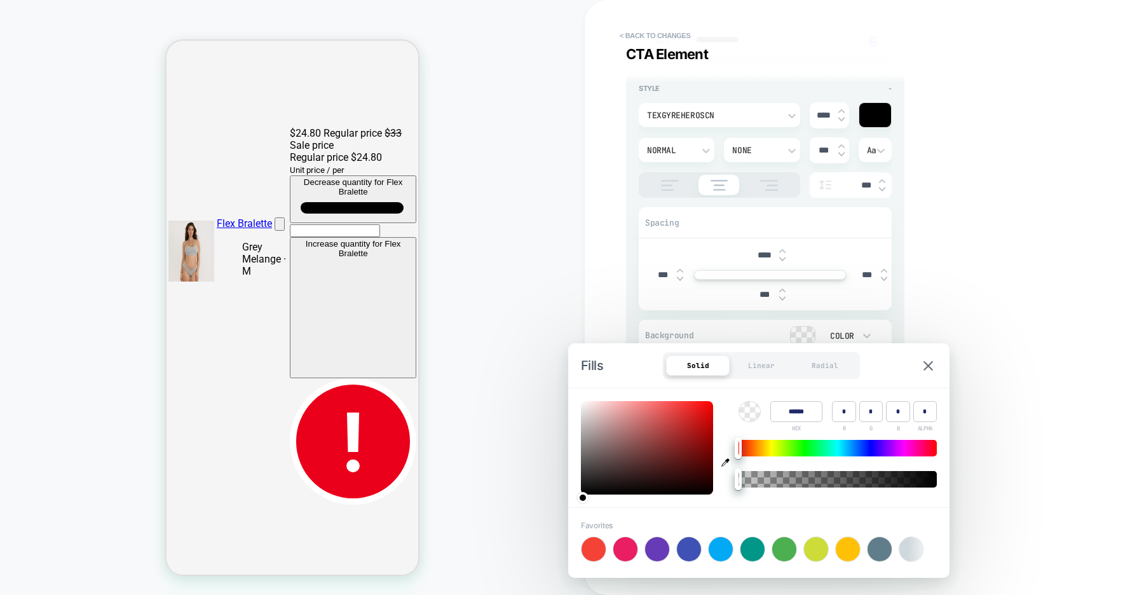
click at [801, 446] on div at bounding box center [837, 448] width 198 height 17
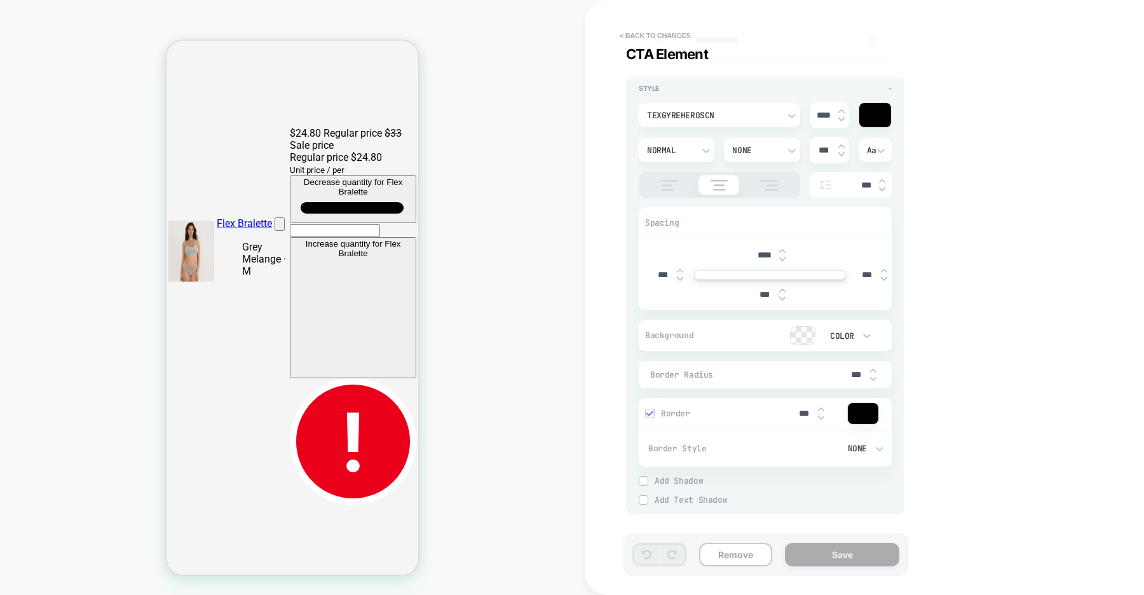
click at [801, 331] on div at bounding box center [802, 336] width 24 height 18
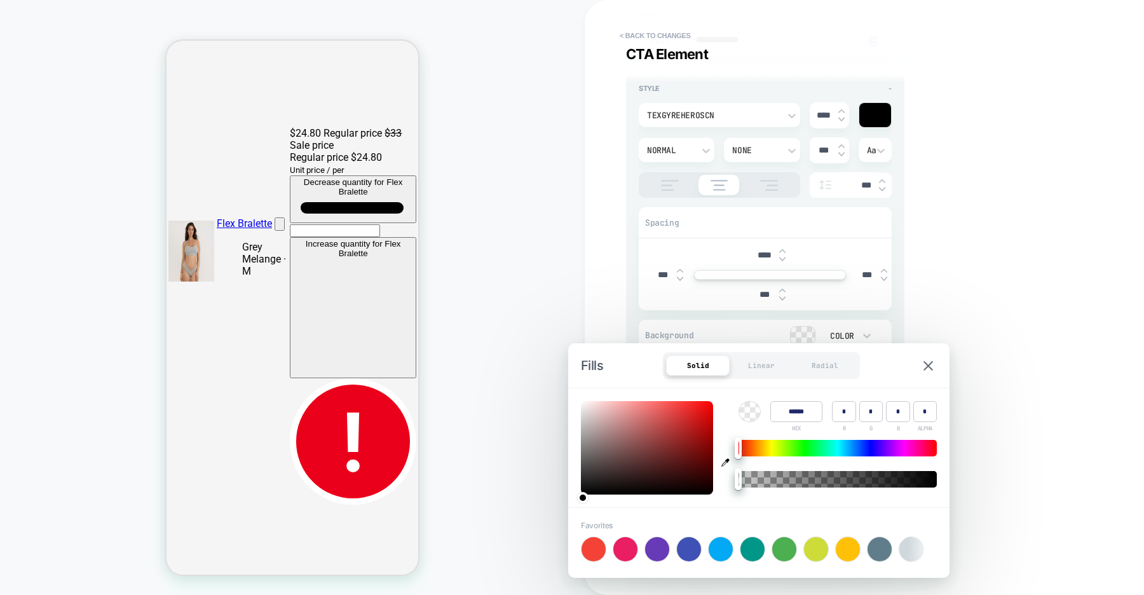
click at [847, 548] on div at bounding box center [847, 549] width 24 height 24
type input "******"
type input "***"
type input "*"
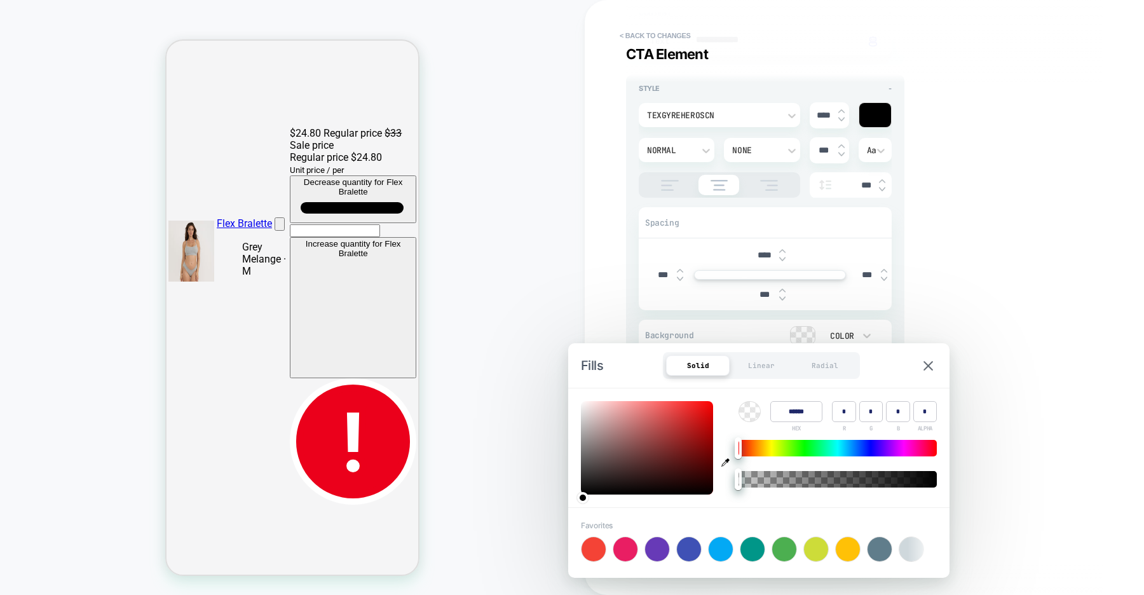
type input "*"
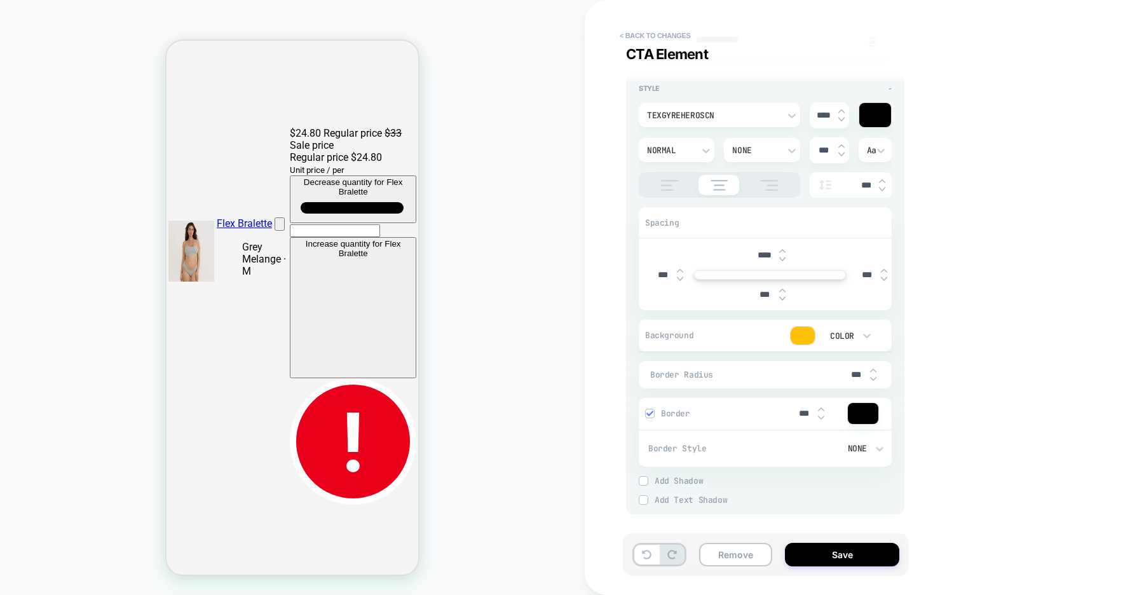
click at [855, 334] on div "Color" at bounding box center [840, 335] width 39 height 13
click at [0, 0] on div "None" at bounding box center [0, 0] width 0 height 0
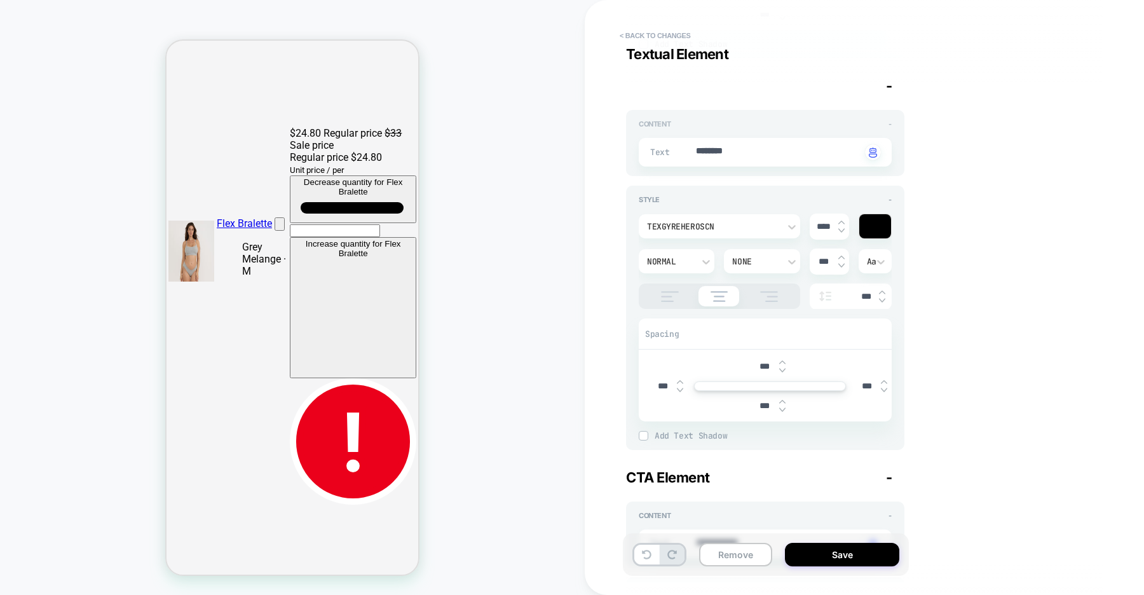
scroll to position [455, 0]
click at [888, 86] on span "-" at bounding box center [889, 84] width 6 height 17
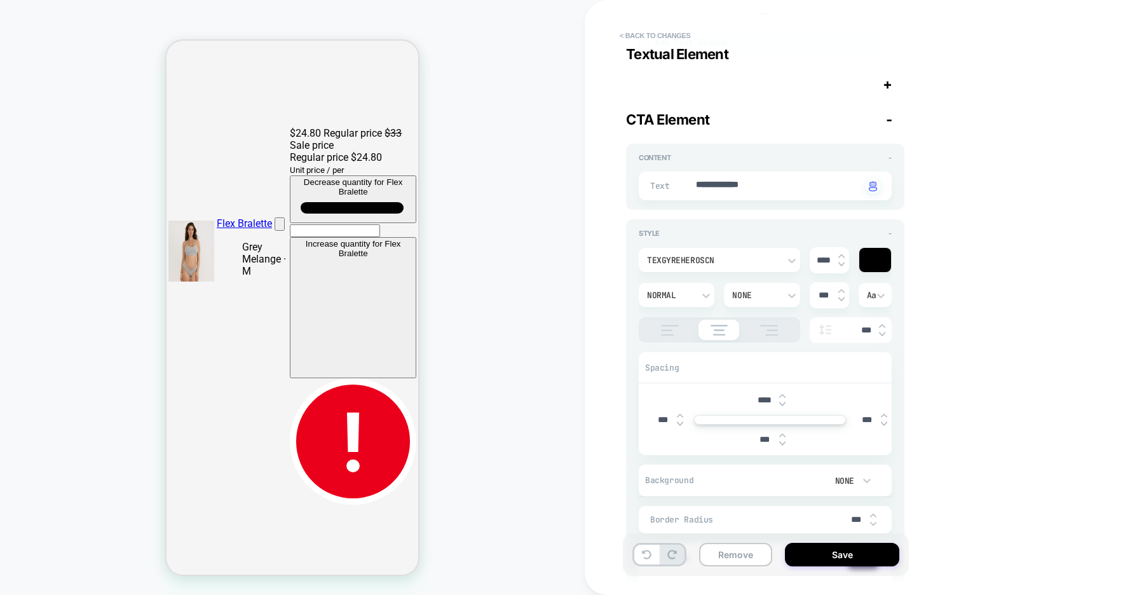
scroll to position [437, 0]
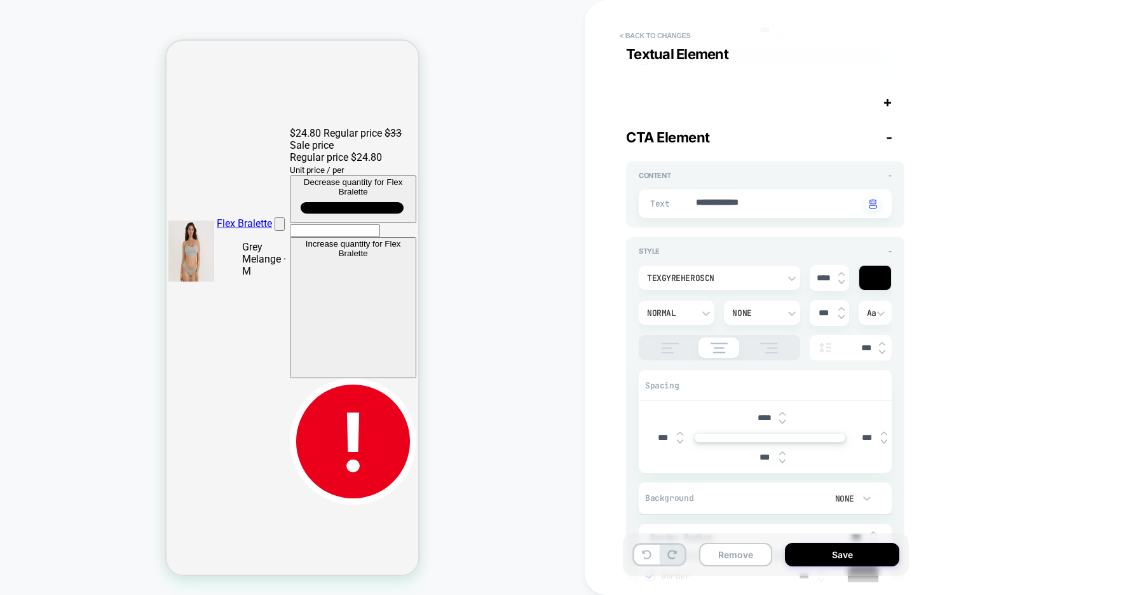
click at [0, 0] on span "-" at bounding box center [0, 0] width 0 height 0
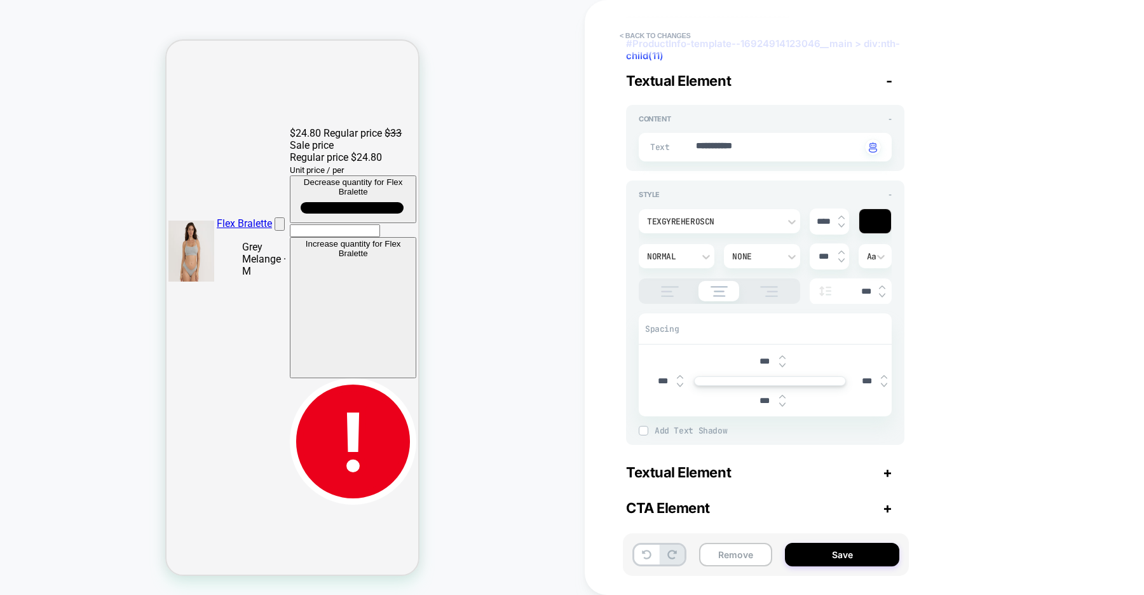
scroll to position [71, 0]
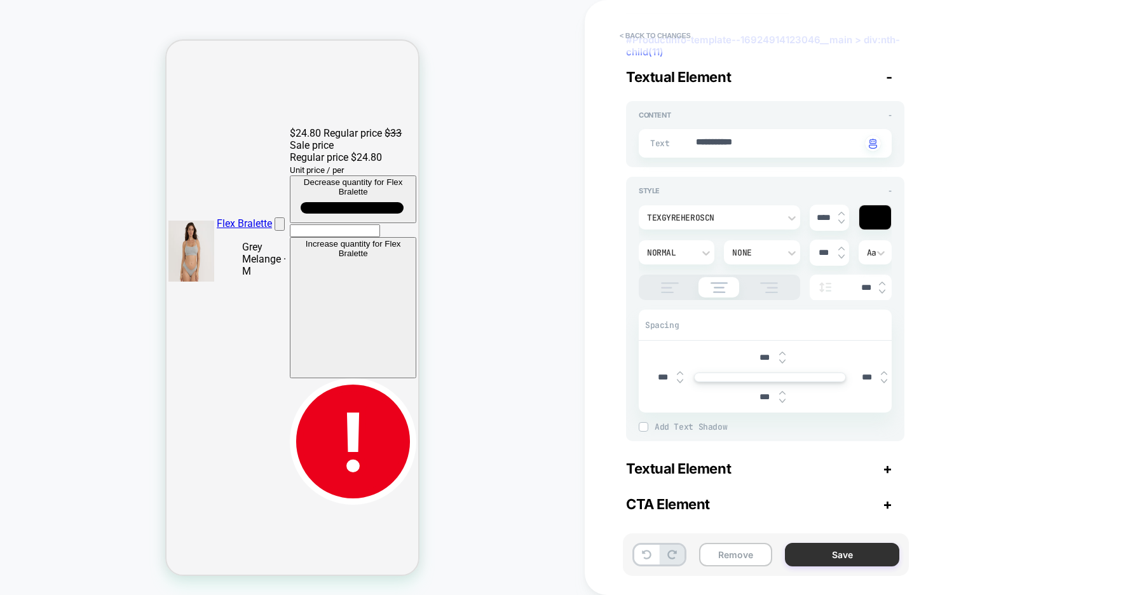
click at [819, 560] on button "Save" at bounding box center [842, 555] width 114 height 24
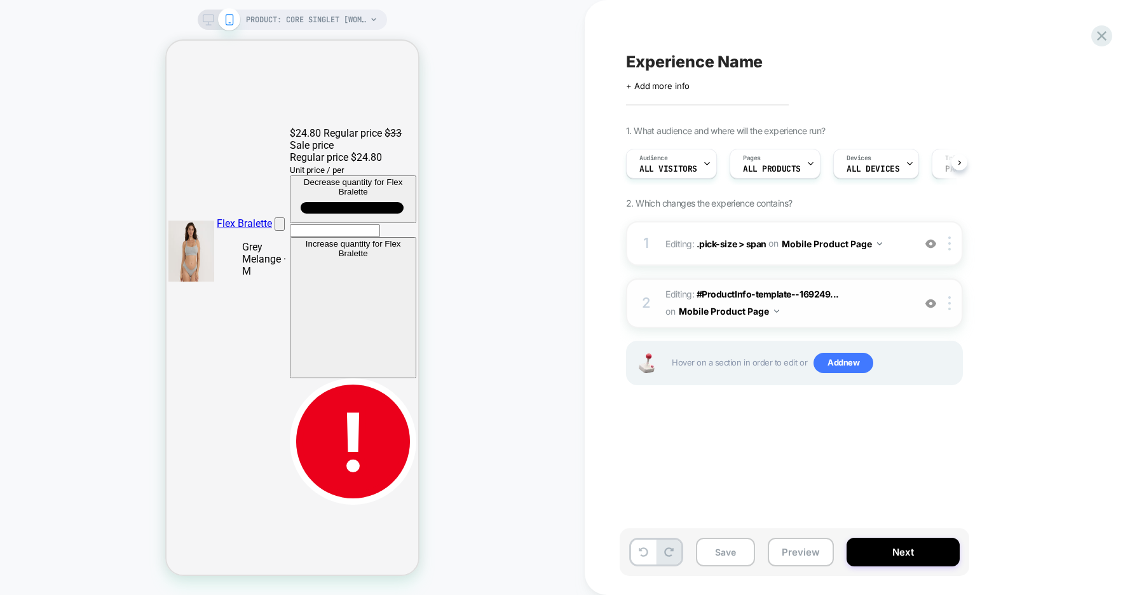
scroll to position [0, 1]
click at [933, 304] on img at bounding box center [930, 303] width 11 height 11
click at [956, 306] on div at bounding box center [951, 303] width 21 height 14
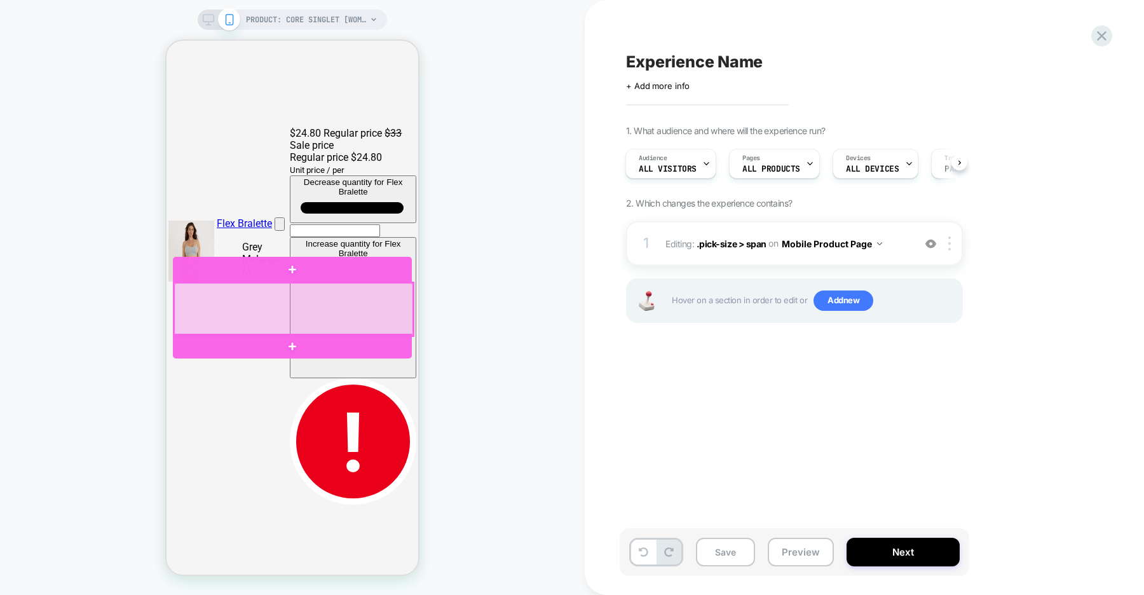
click at [405, 314] on div at bounding box center [293, 309] width 239 height 53
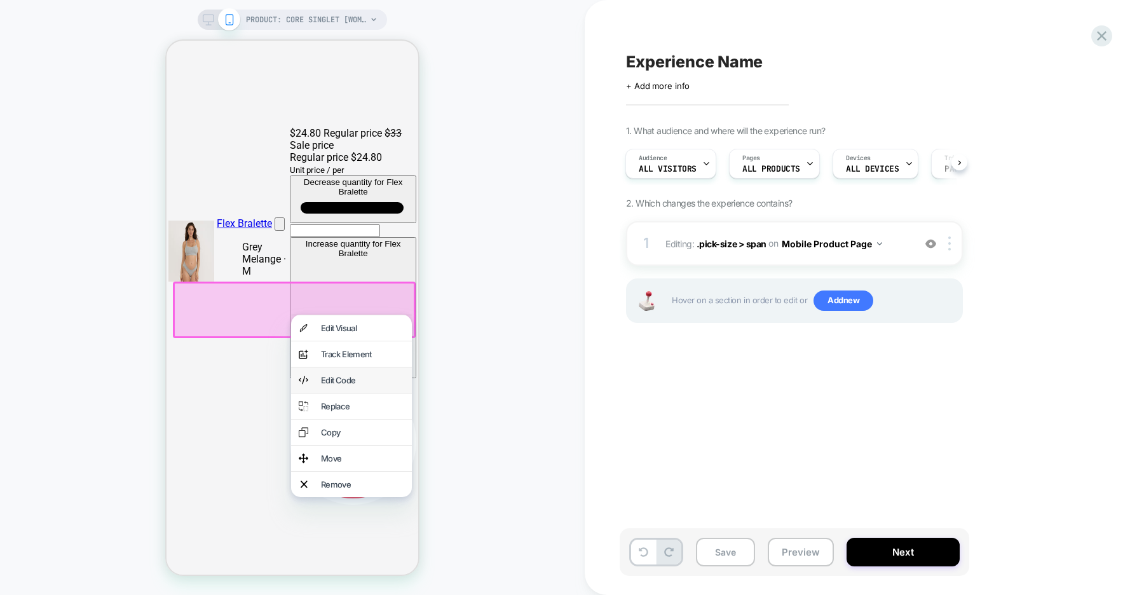
click at [363, 385] on div "Edit Code" at bounding box center [362, 380] width 83 height 10
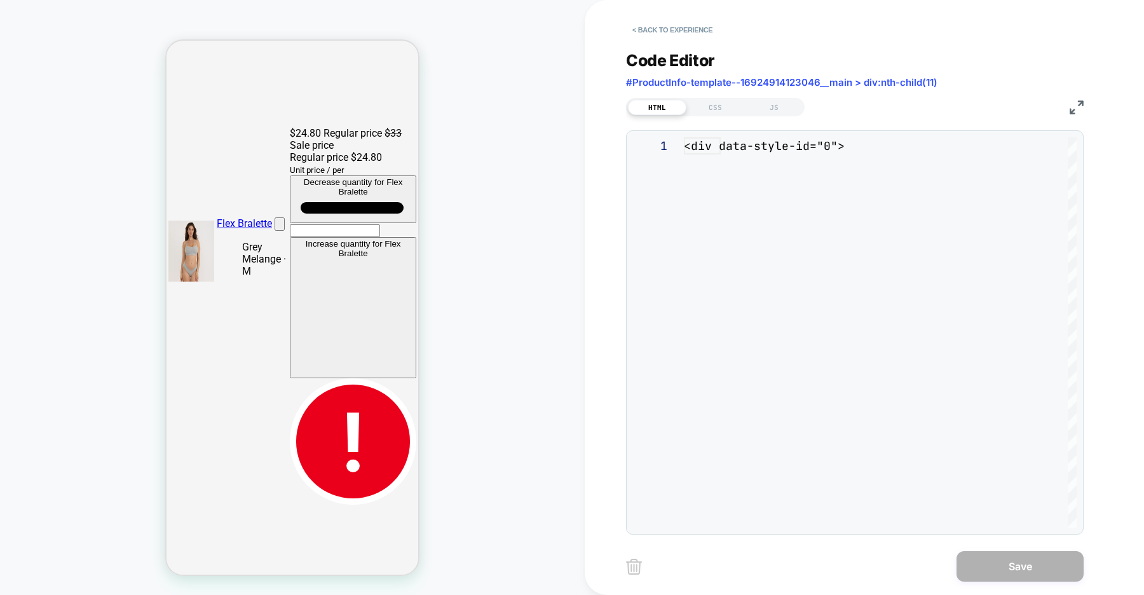
scroll to position [172, 0]
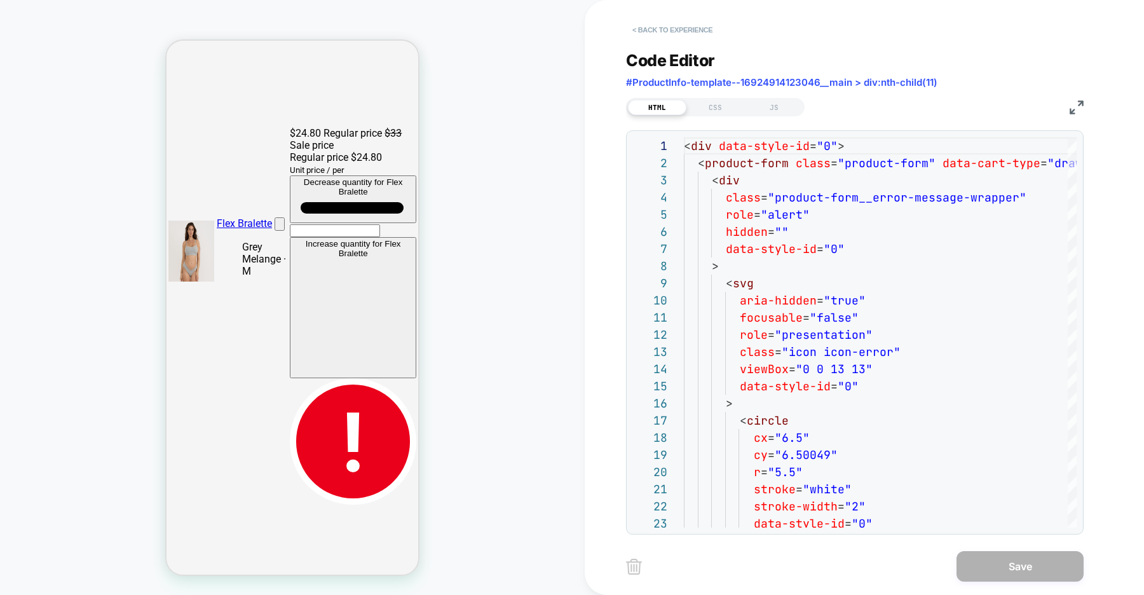
click at [0, 0] on button "< Back to experience" at bounding box center [0, 0] width 0 height 0
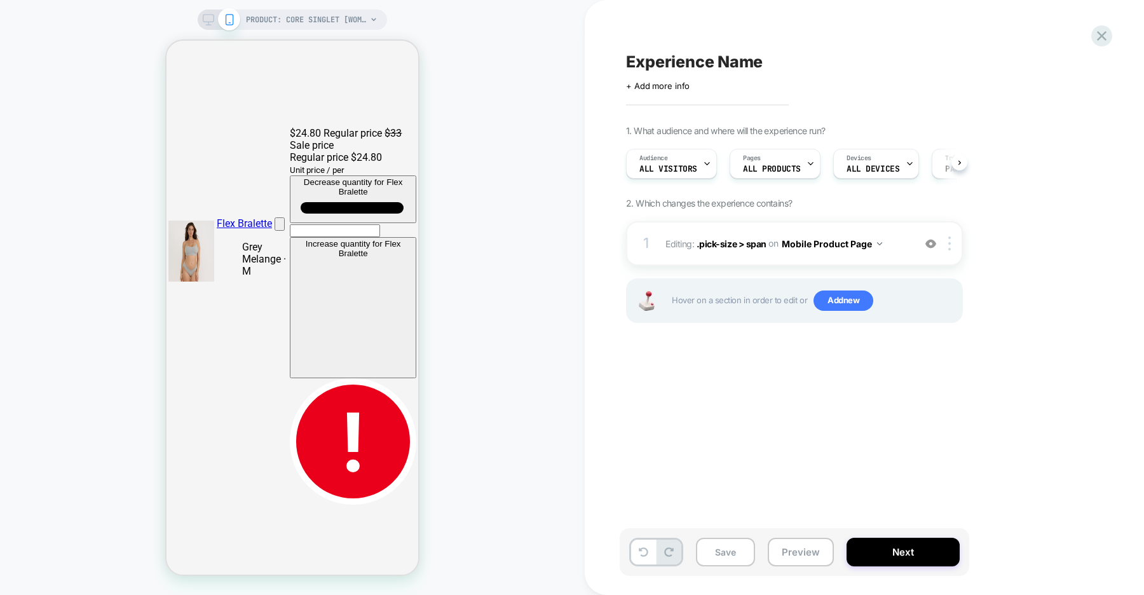
scroll to position [0, 1]
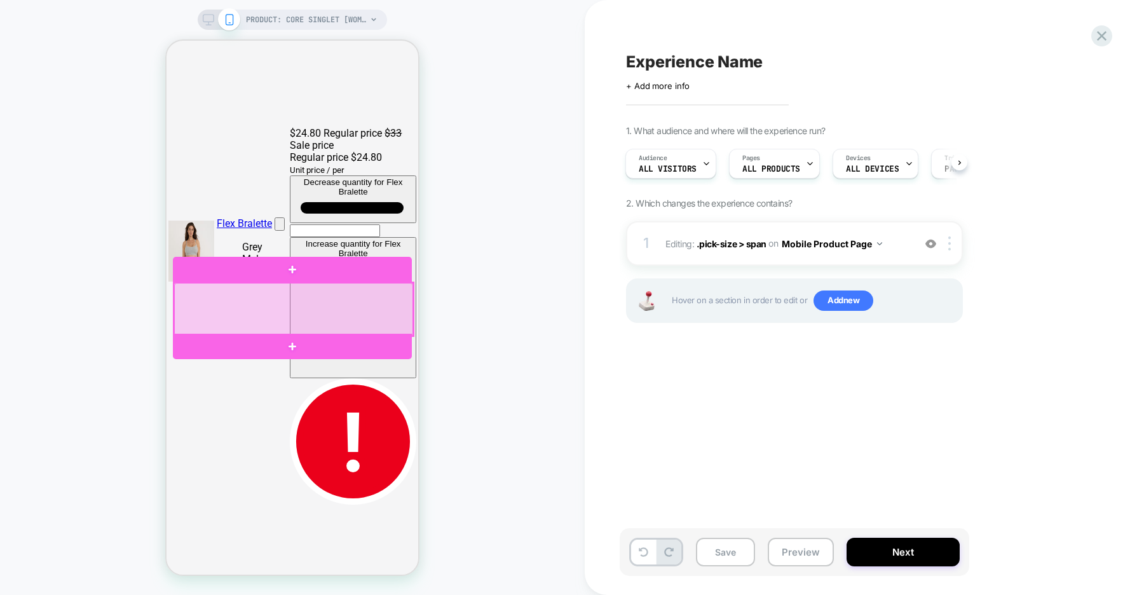
click at [392, 311] on div at bounding box center [293, 309] width 239 height 53
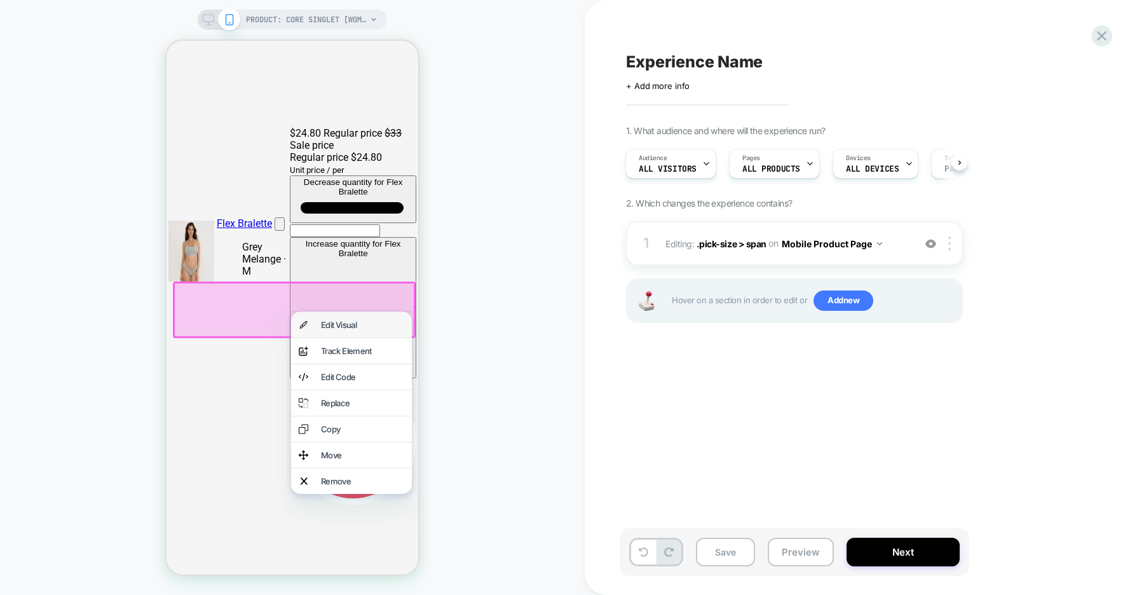
click at [367, 326] on div "Edit Visual" at bounding box center [362, 325] width 83 height 10
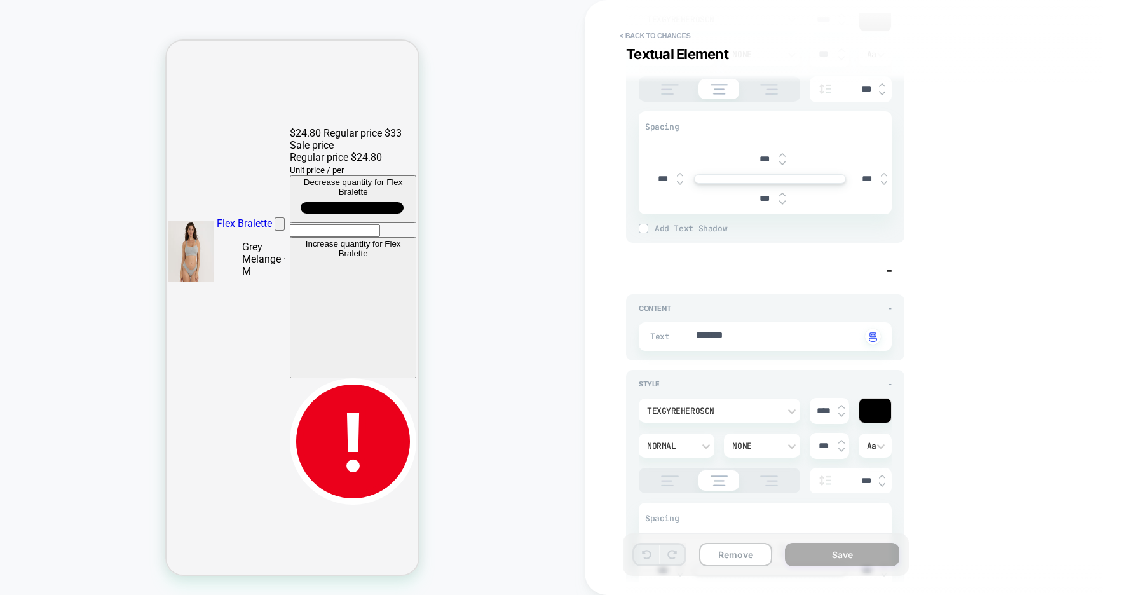
scroll to position [8, 0]
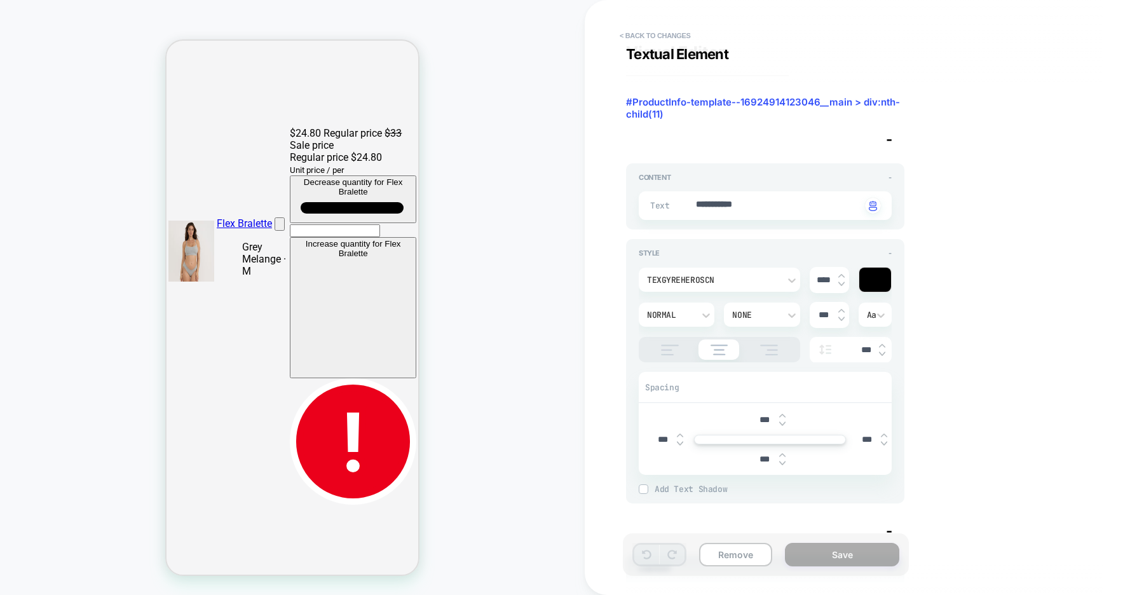
type textarea "*"
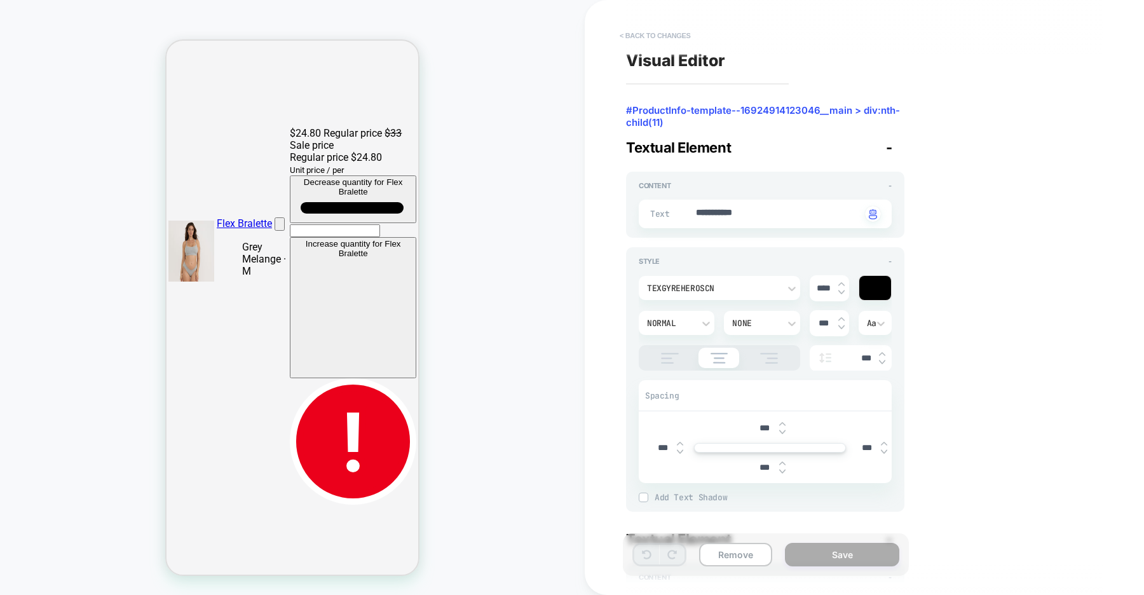
click at [0, 0] on button "< Back to changes" at bounding box center [0, 0] width 0 height 0
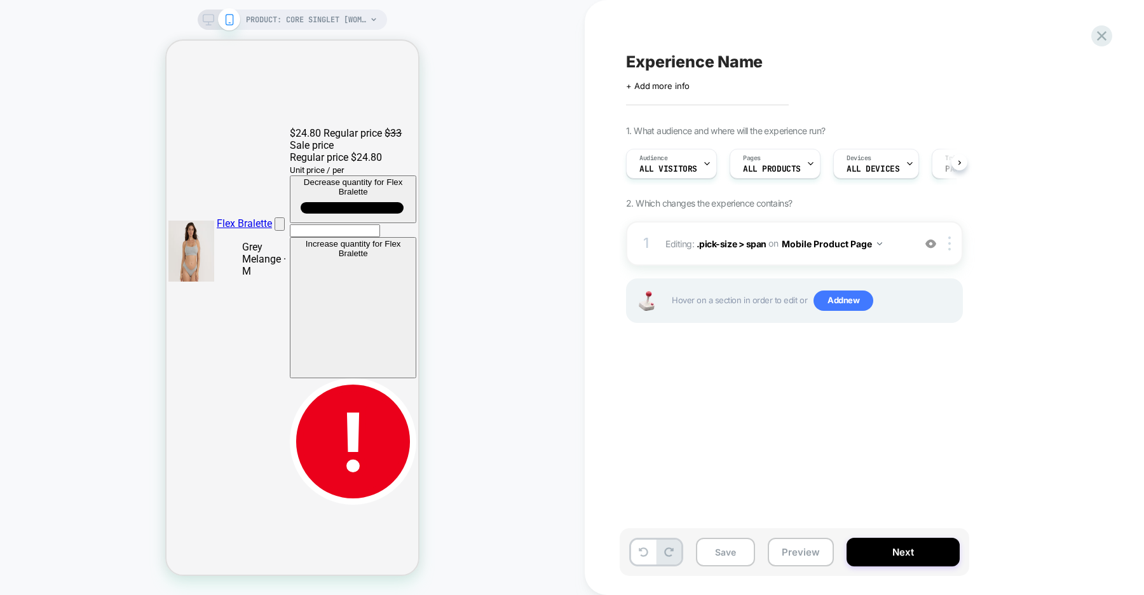
scroll to position [0, 1]
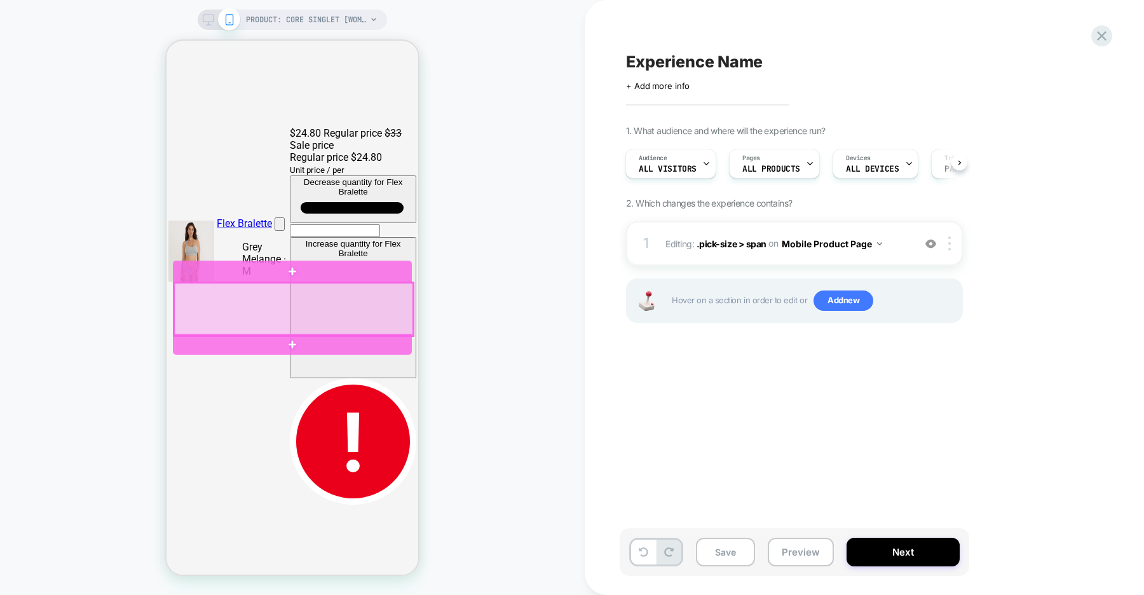
click at [399, 309] on div at bounding box center [293, 309] width 239 height 53
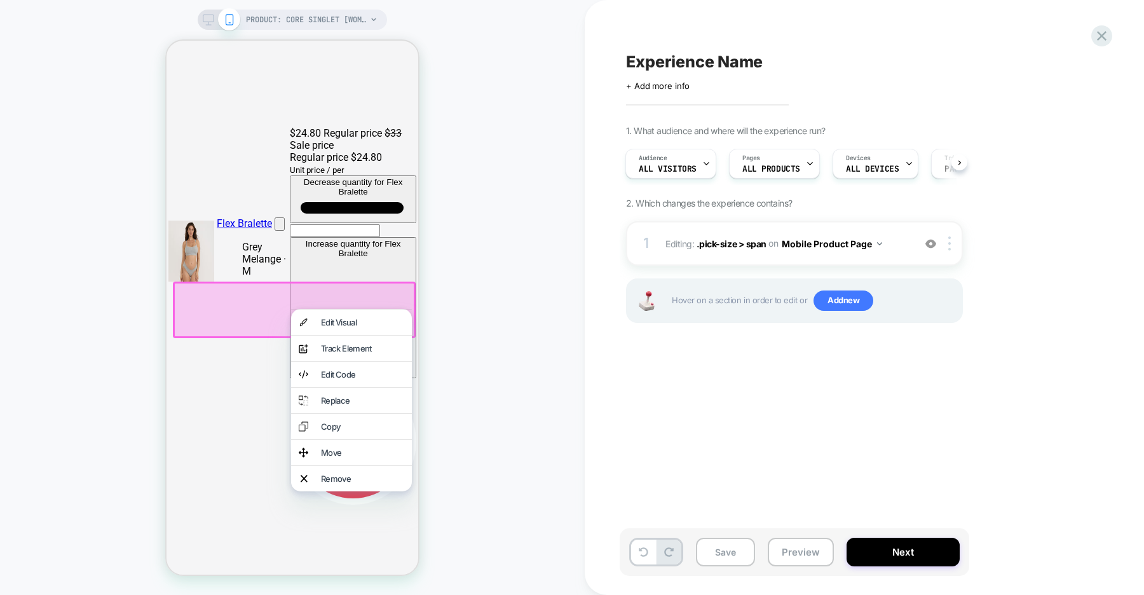
click at [452, 255] on div "PRODUCT: Core Singlet [womens organic cotton stretch black] PRODUCT: Core Singl…" at bounding box center [292, 297] width 584 height 569
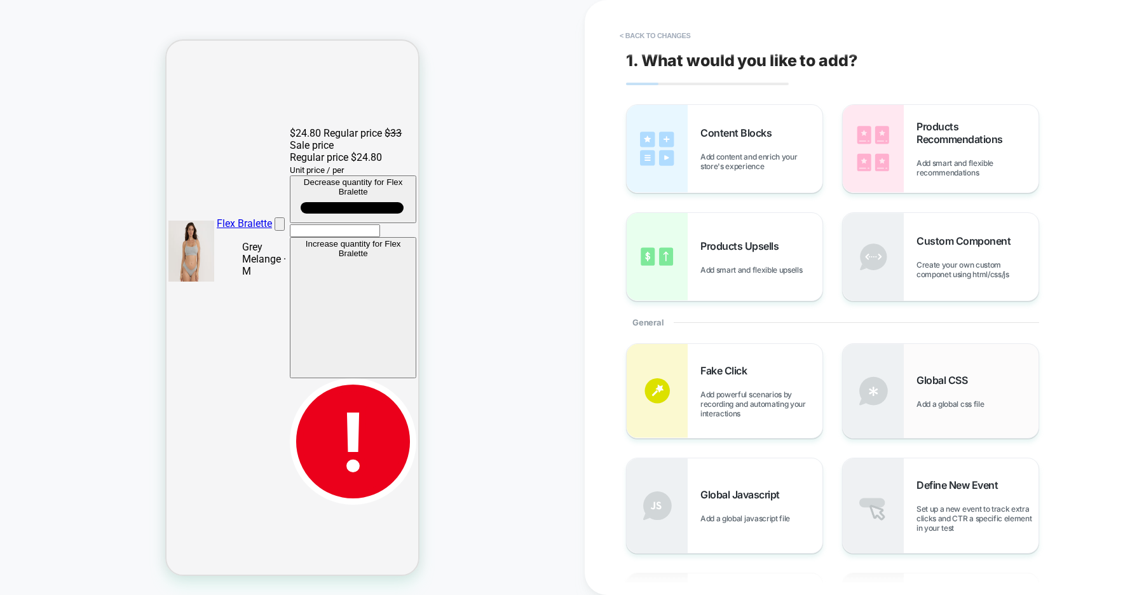
click at [921, 377] on span "Global CSS" at bounding box center [944, 380] width 57 height 13
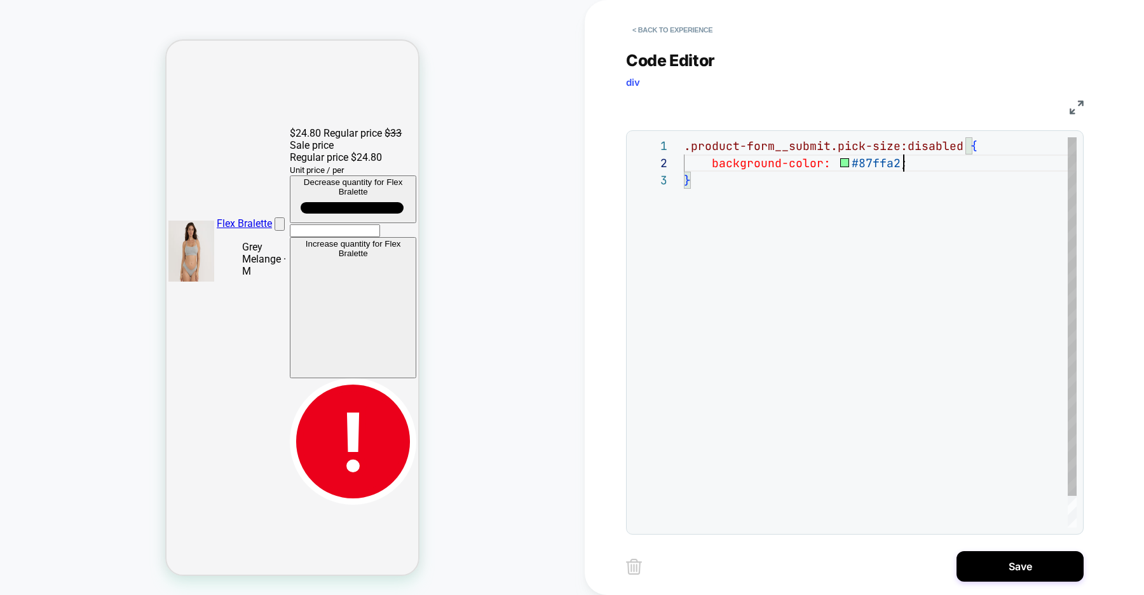
scroll to position [17, 213]
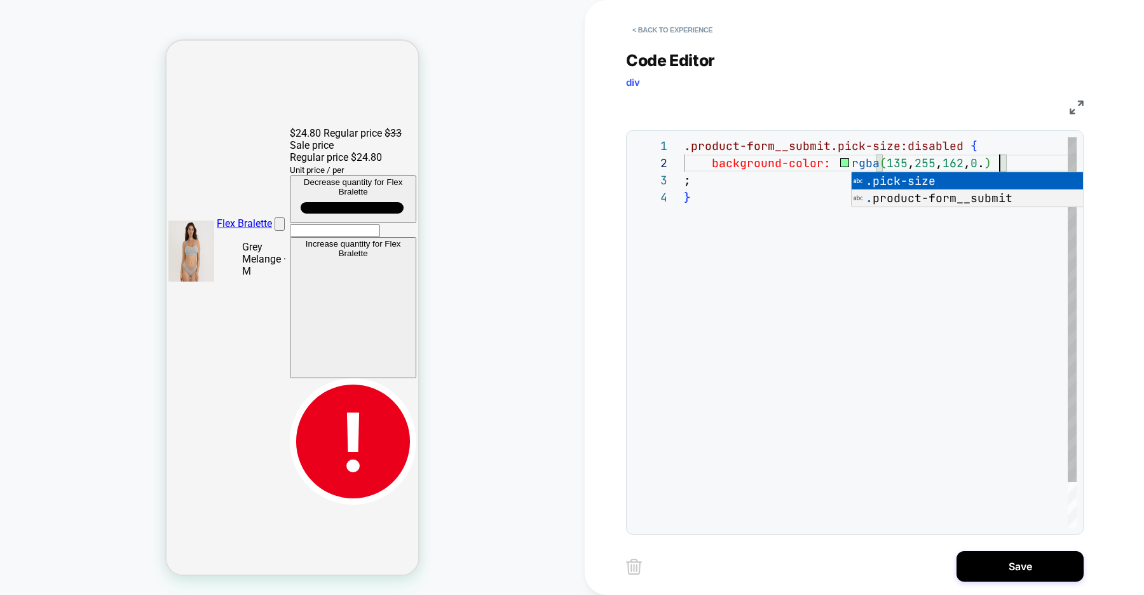
scroll to position [17, 315]
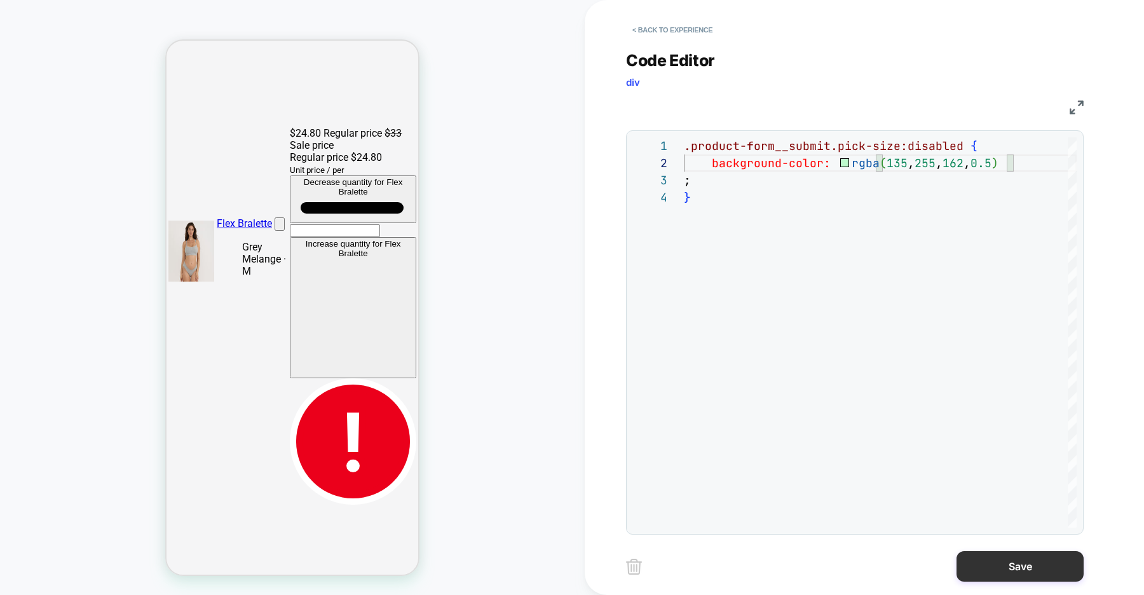
type textarea "**********"
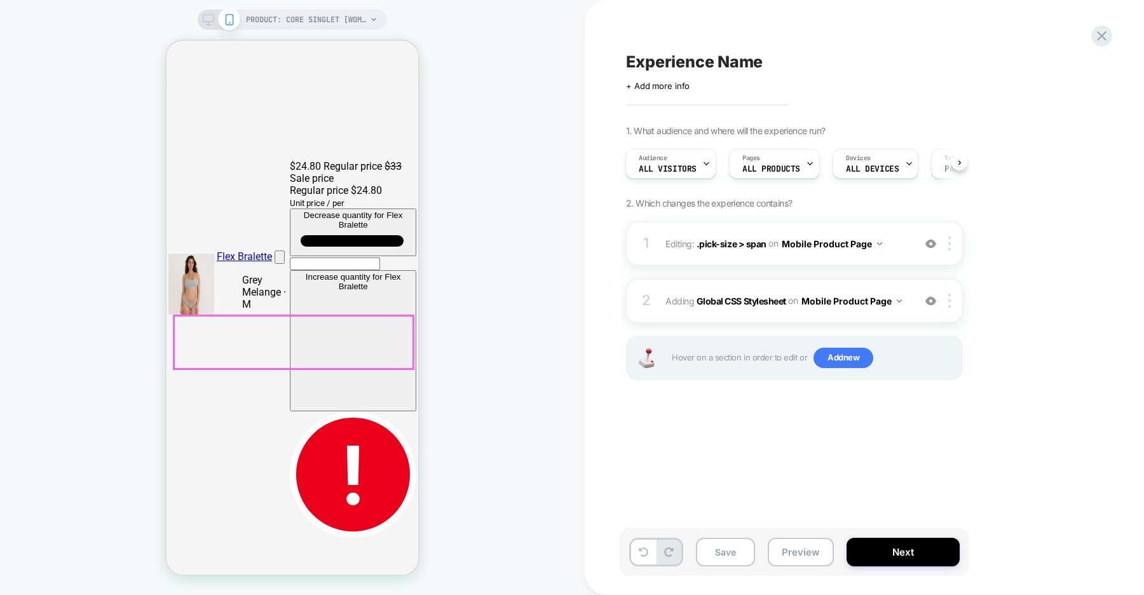
scroll to position [237, 0]
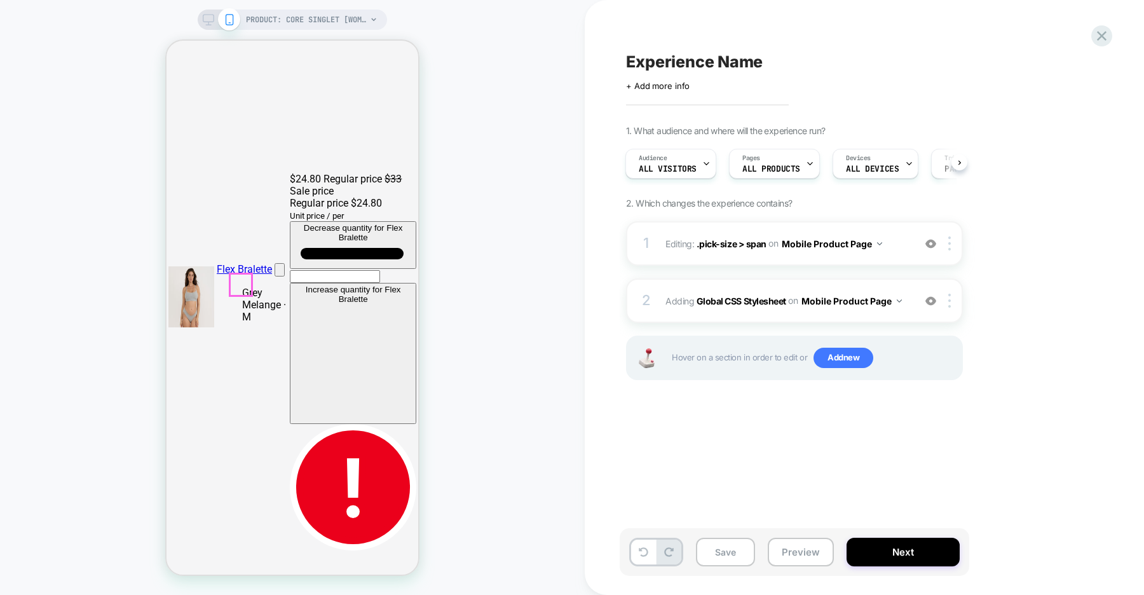
click at [950, 241] on img at bounding box center [949, 243] width 3 height 14
click at [926, 346] on div "Delete" at bounding box center [950, 344] width 113 height 34
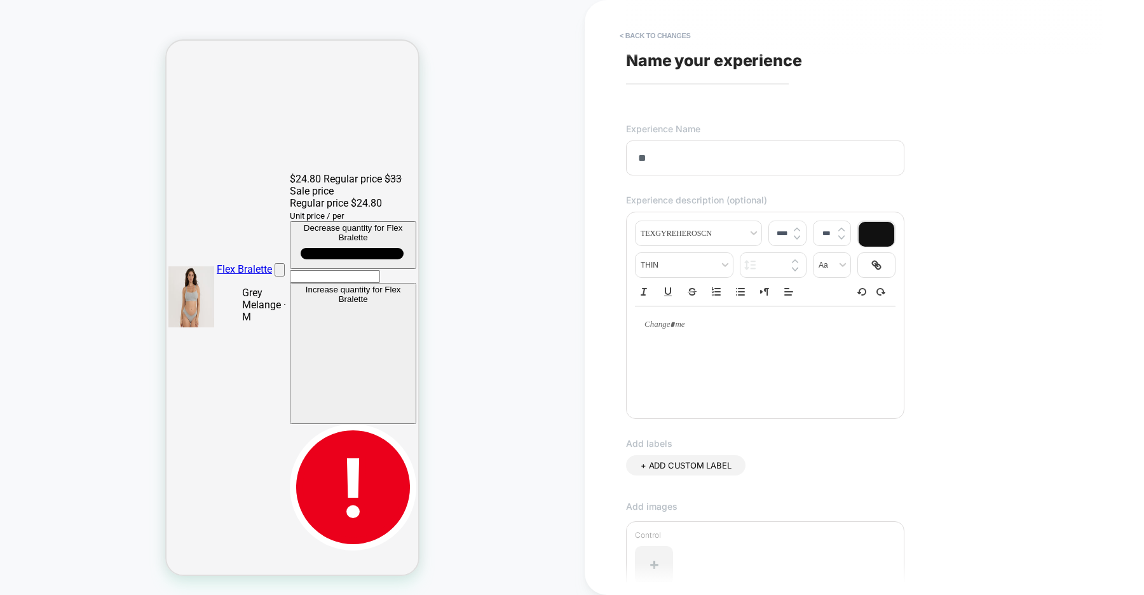
type input "*"
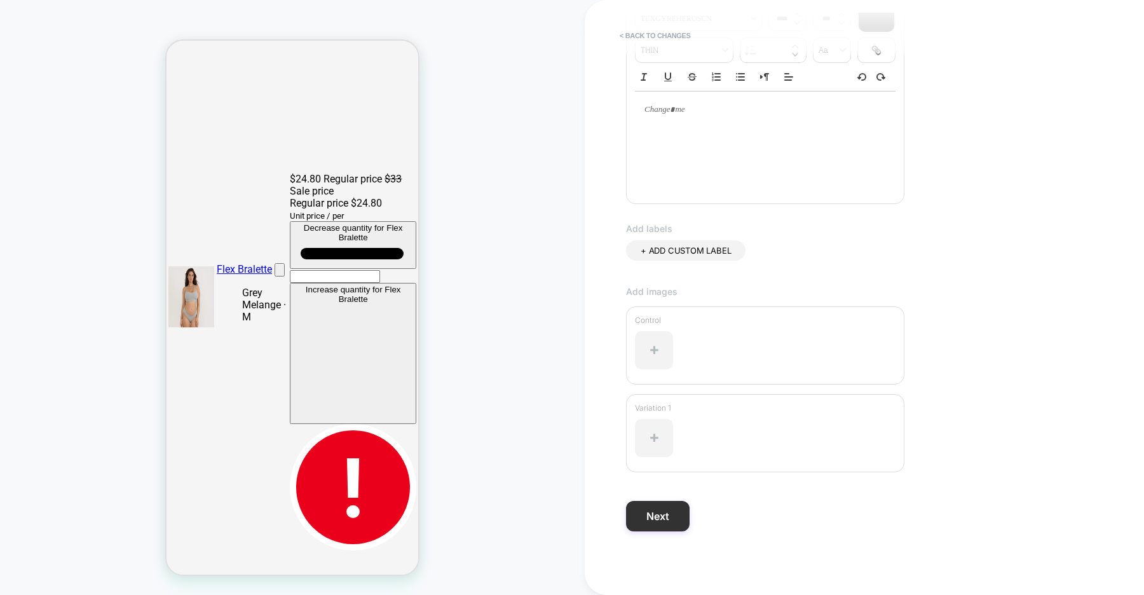
type input "**********"
click at [662, 511] on button "Next" at bounding box center [658, 516] width 64 height 30
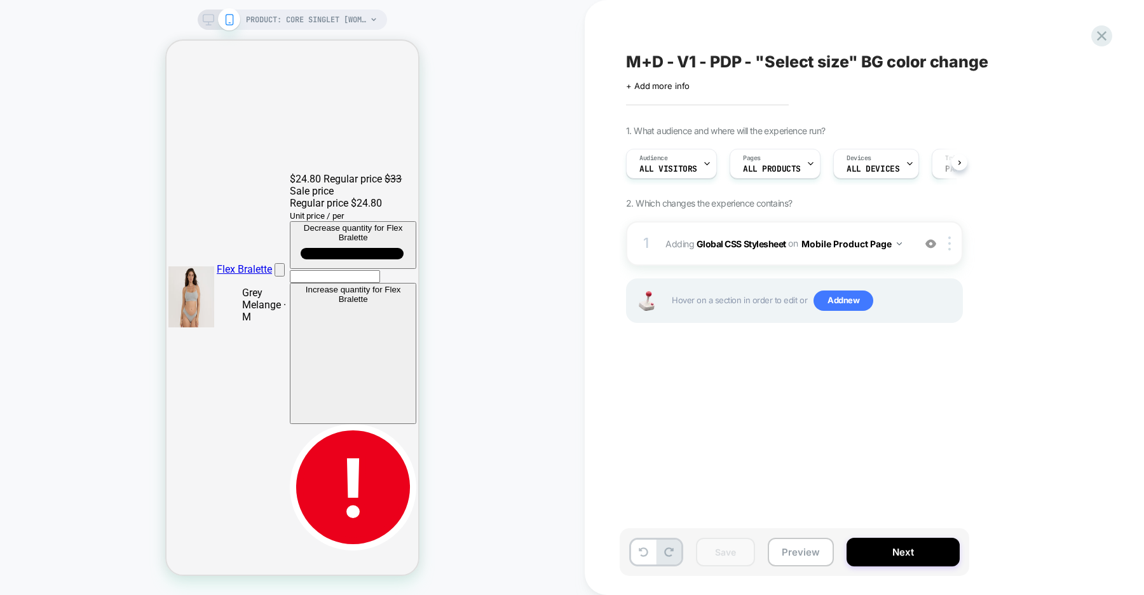
scroll to position [0, 1]
click at [889, 551] on button "Next" at bounding box center [902, 551] width 113 height 29
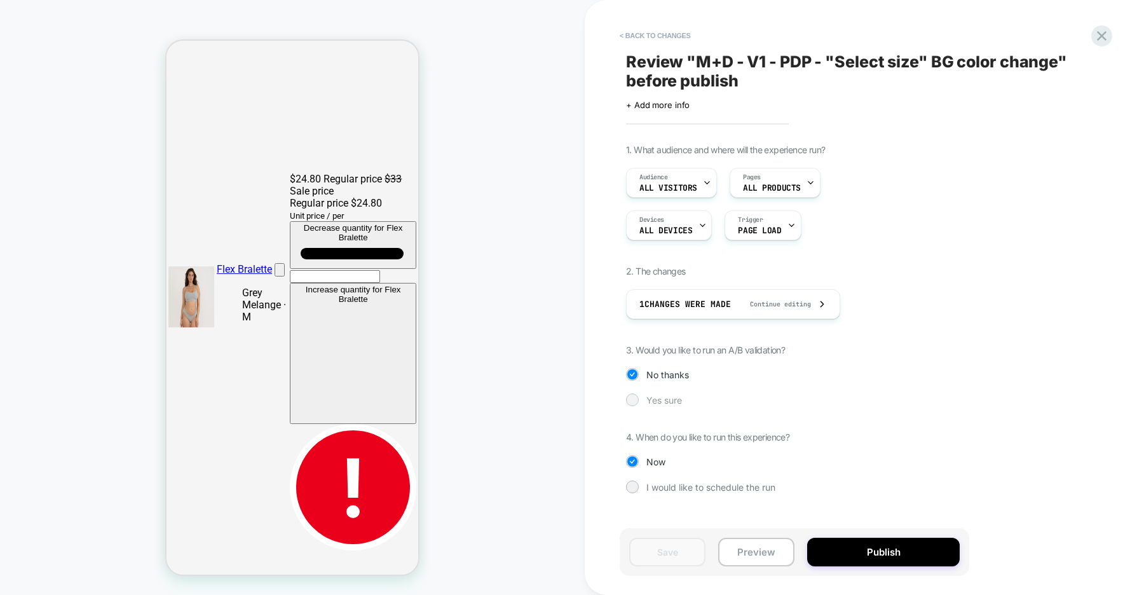
click at [658, 400] on span "Yes sure" at bounding box center [664, 400] width 36 height 11
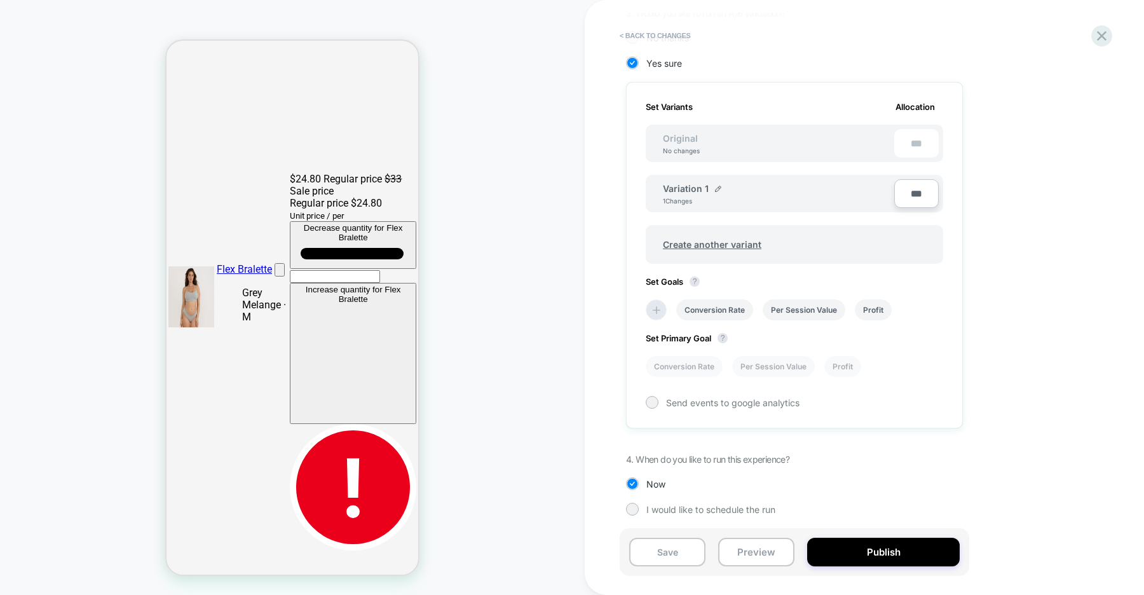
scroll to position [340, 0]
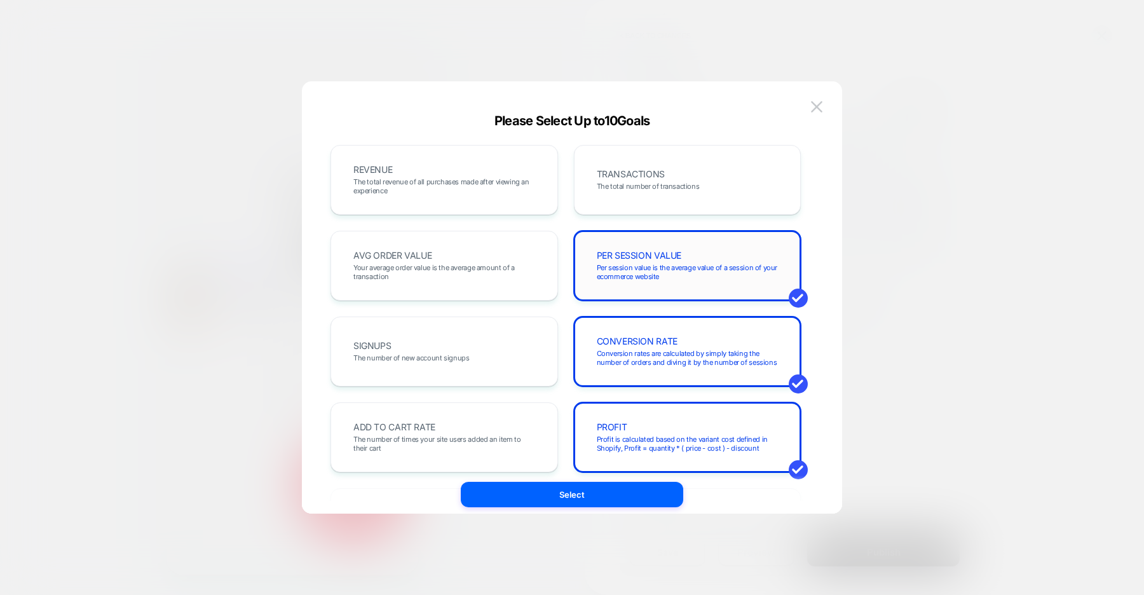
click at [618, 263] on span "Per session value is the average value of a session of your ecommerce website" at bounding box center [688, 272] width 182 height 18
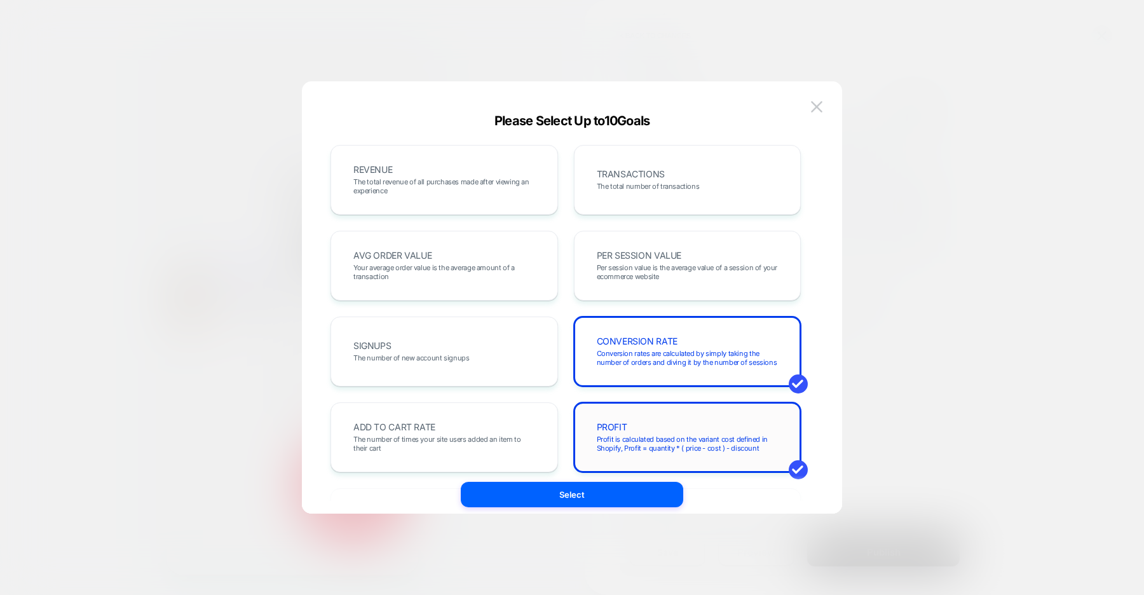
click at [614, 415] on div "PROFIT Profit is calculated based on the variant cost defined in Shopify, Profi…" at bounding box center [687, 436] width 201 height 43
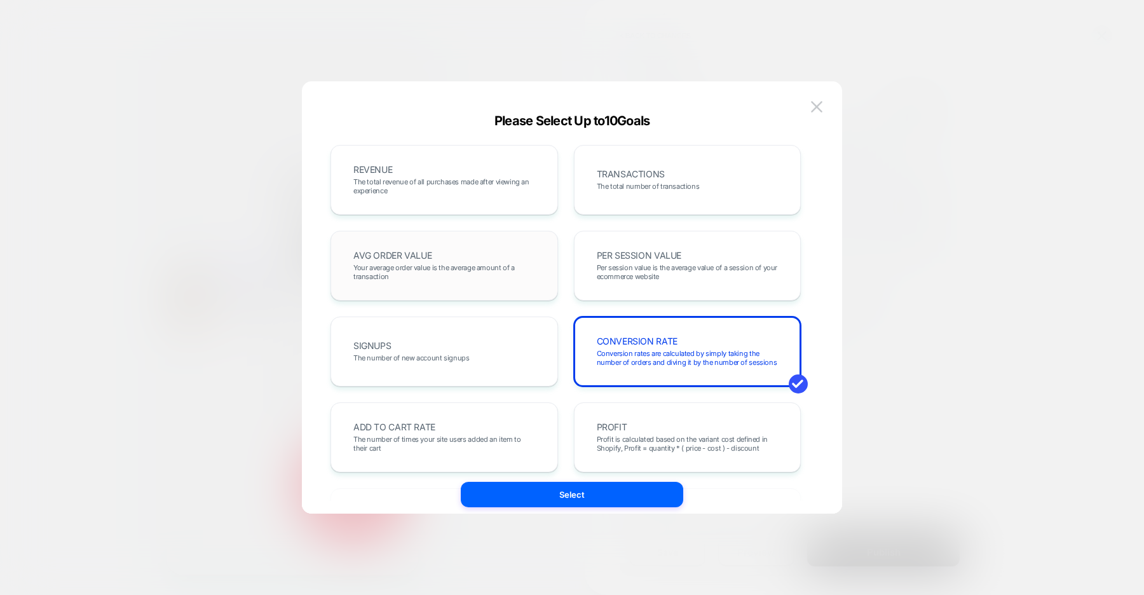
click at [468, 258] on div "AVG ORDER VALUE Your average order value is the average amount of a transaction" at bounding box center [444, 265] width 201 height 43
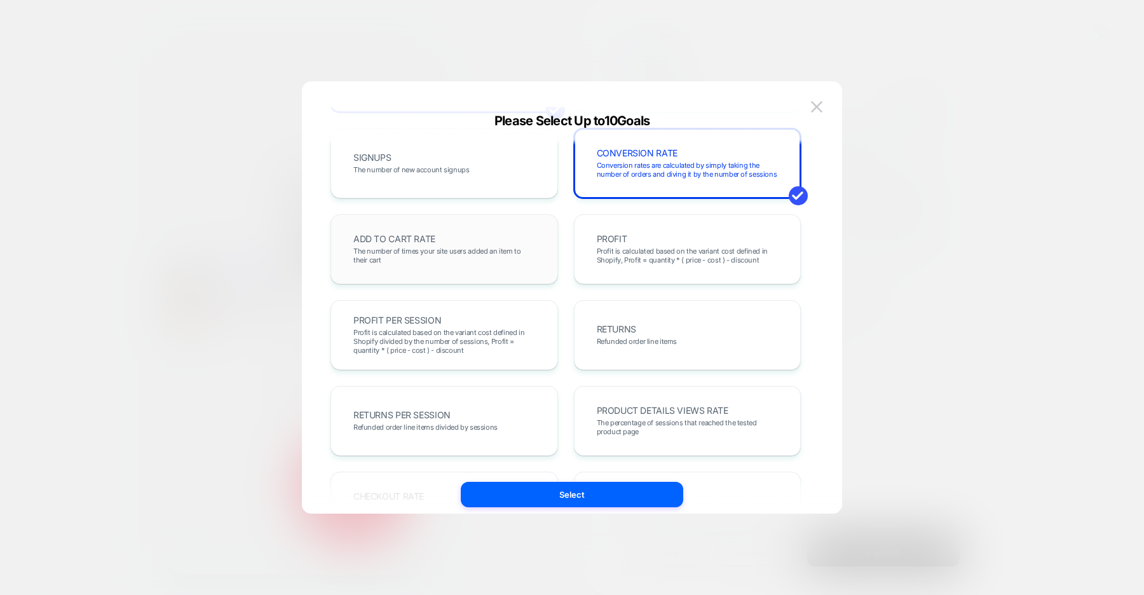
click at [526, 256] on span "The number of times your site users added an item to their cart" at bounding box center [444, 256] width 182 height 18
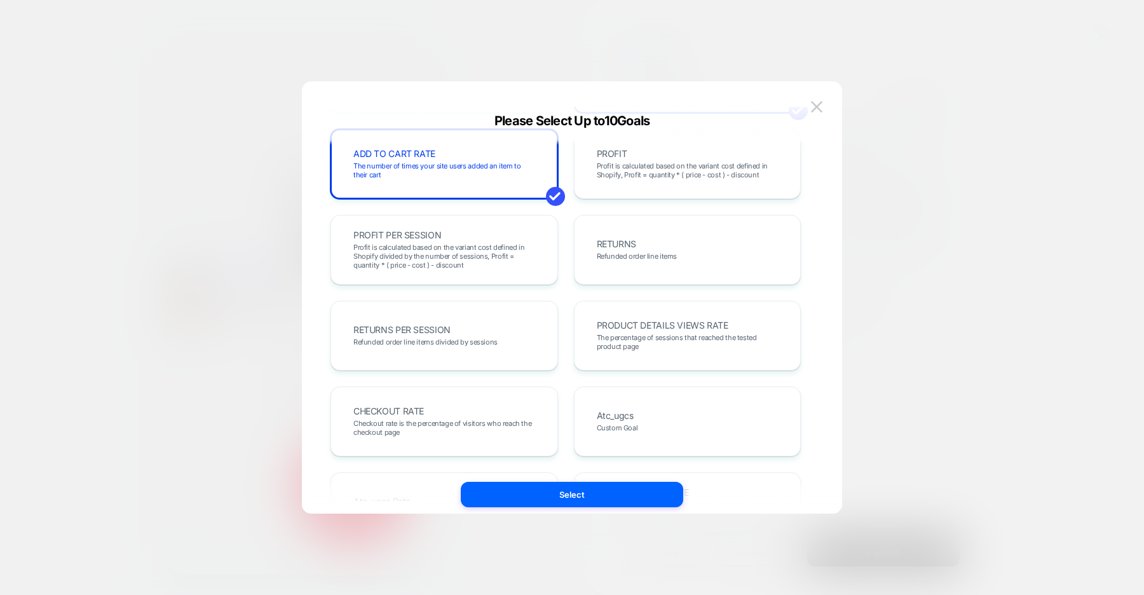
scroll to position [287, 0]
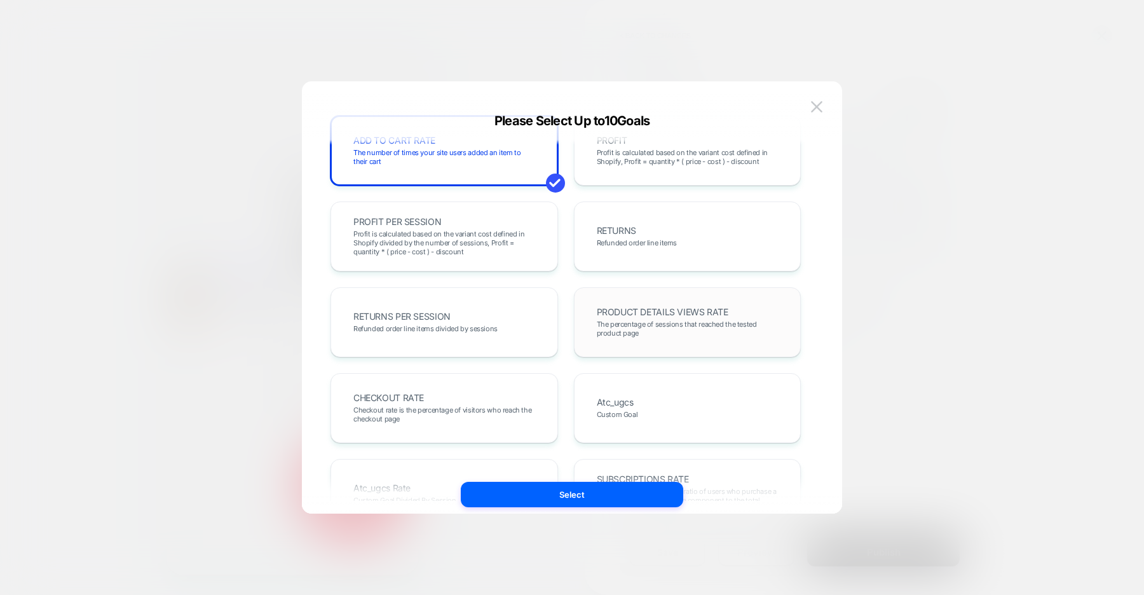
click at [625, 337] on div "PRODUCT DETAILS VIEWS RATE The percentage of sessions that reached the tested p…" at bounding box center [687, 322] width 201 height 43
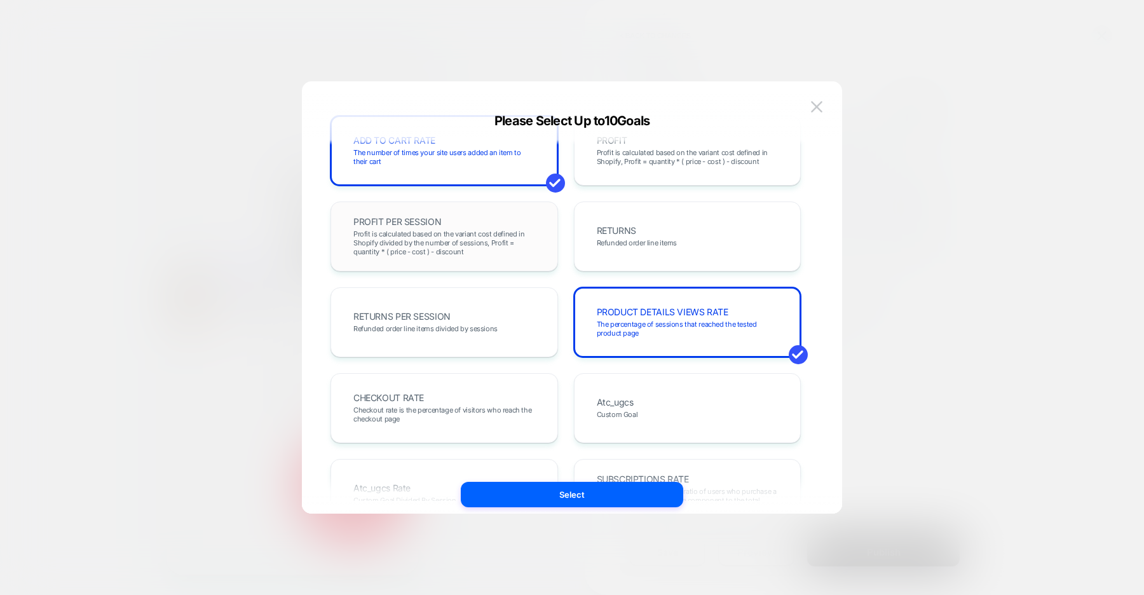
click at [492, 252] on span "Profit is calculated based on the variant cost defined in Shopify divided by th…" at bounding box center [444, 242] width 182 height 27
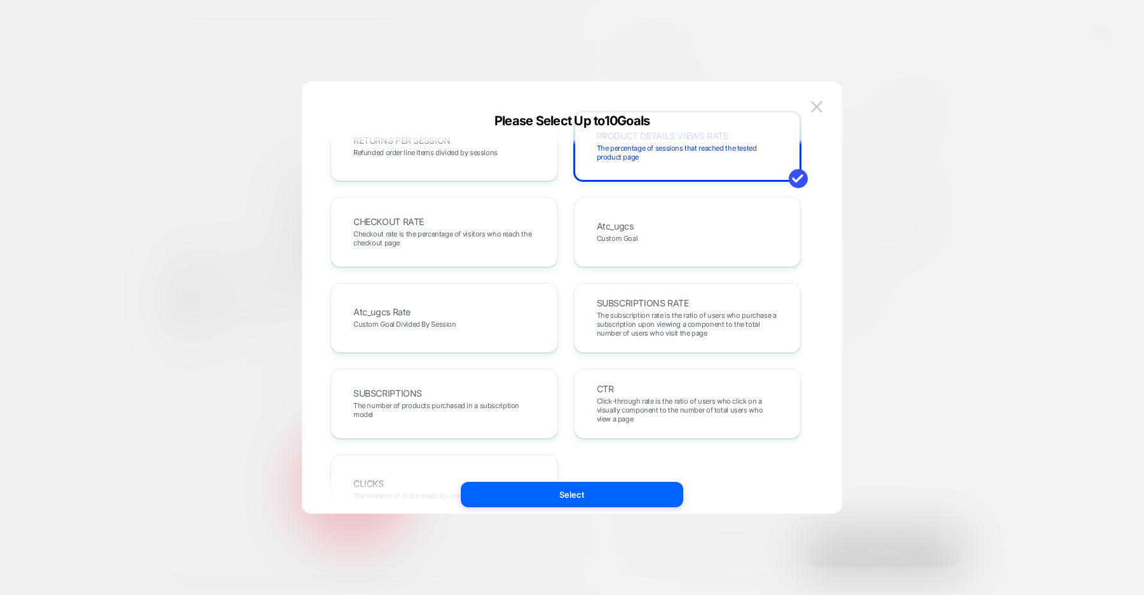
scroll to position [524, 0]
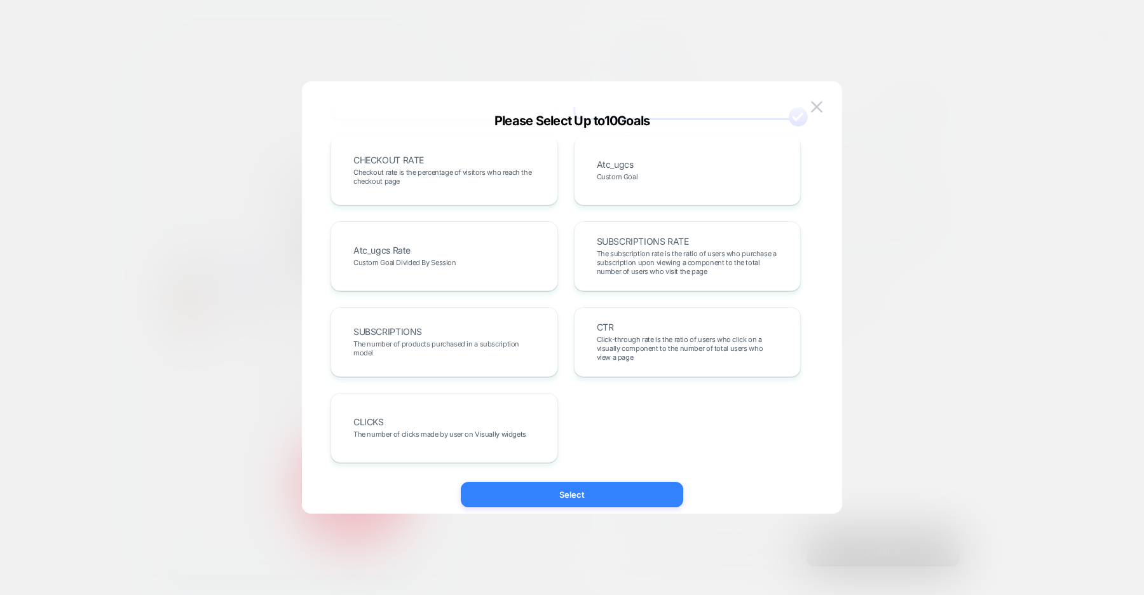
click at [595, 493] on button "Select" at bounding box center [572, 494] width 222 height 25
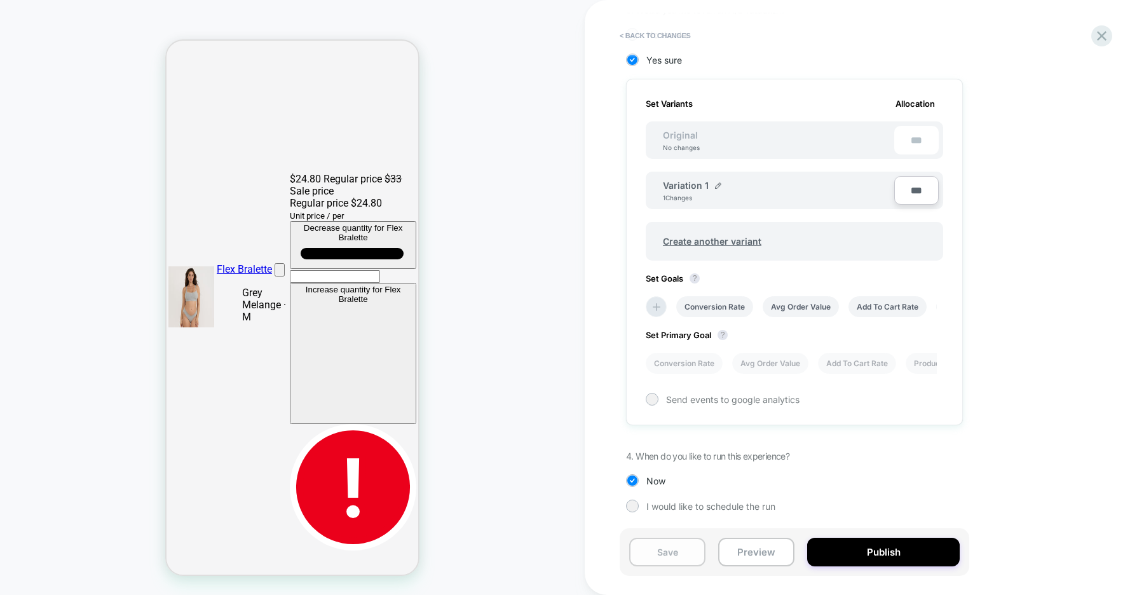
click at [672, 549] on button "Save" at bounding box center [667, 551] width 76 height 29
click at [759, 550] on button "Preview" at bounding box center [756, 551] width 76 height 29
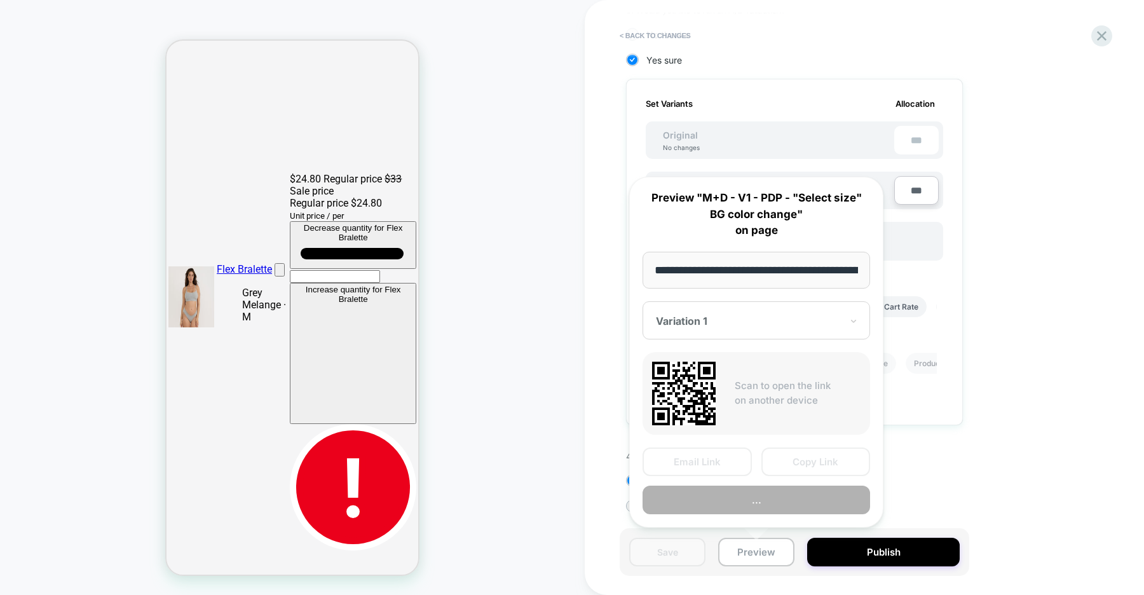
scroll to position [0, 321]
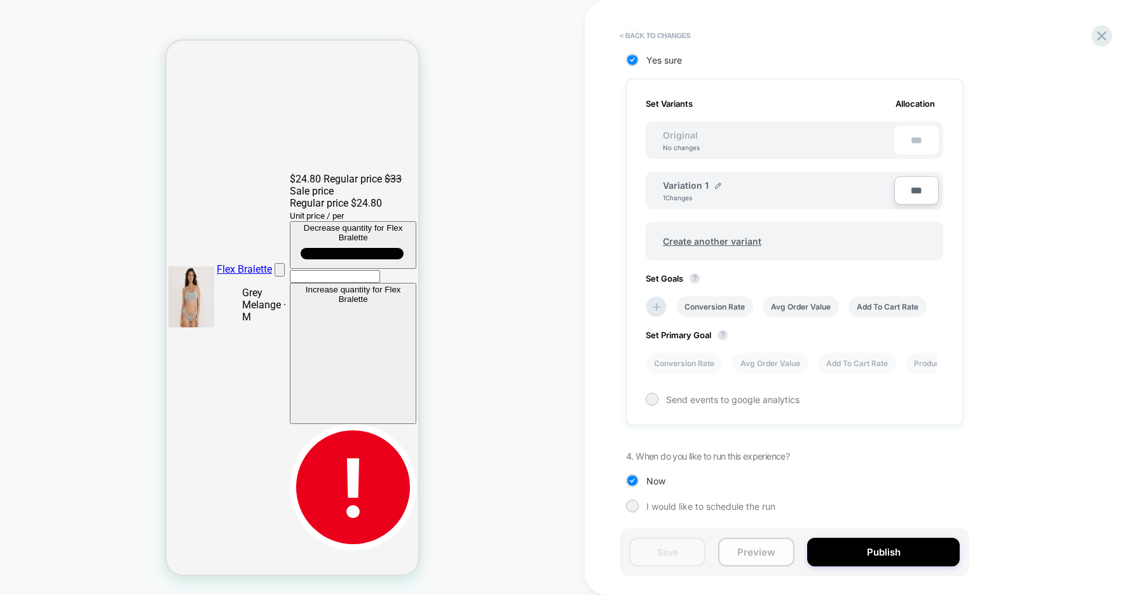
click at [760, 548] on button "Preview" at bounding box center [756, 551] width 76 height 29
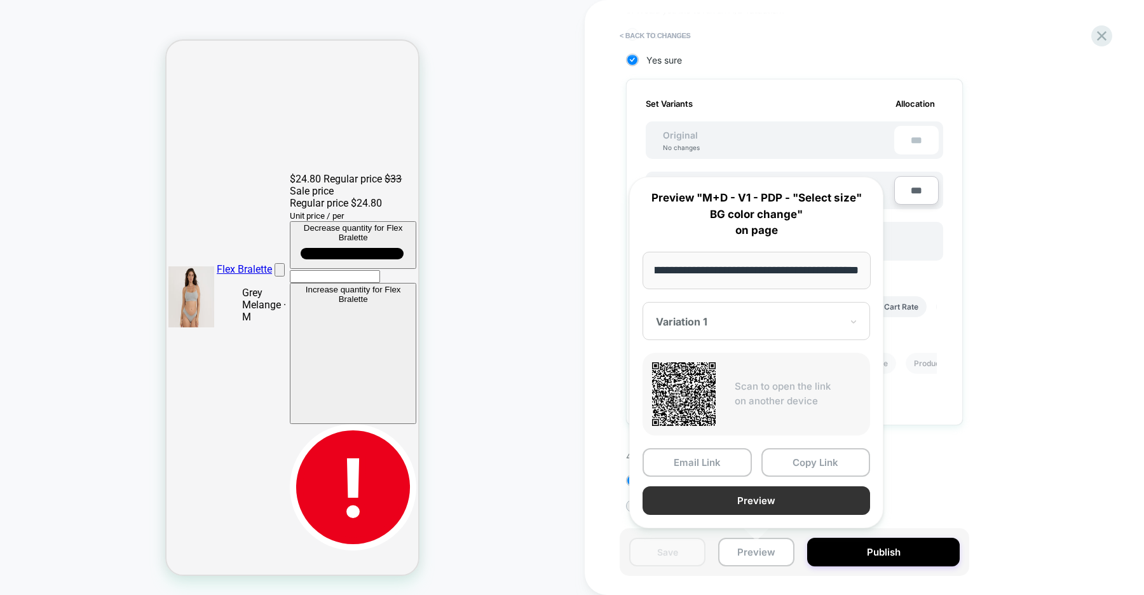
click at [817, 503] on button "Preview" at bounding box center [755, 500] width 227 height 29
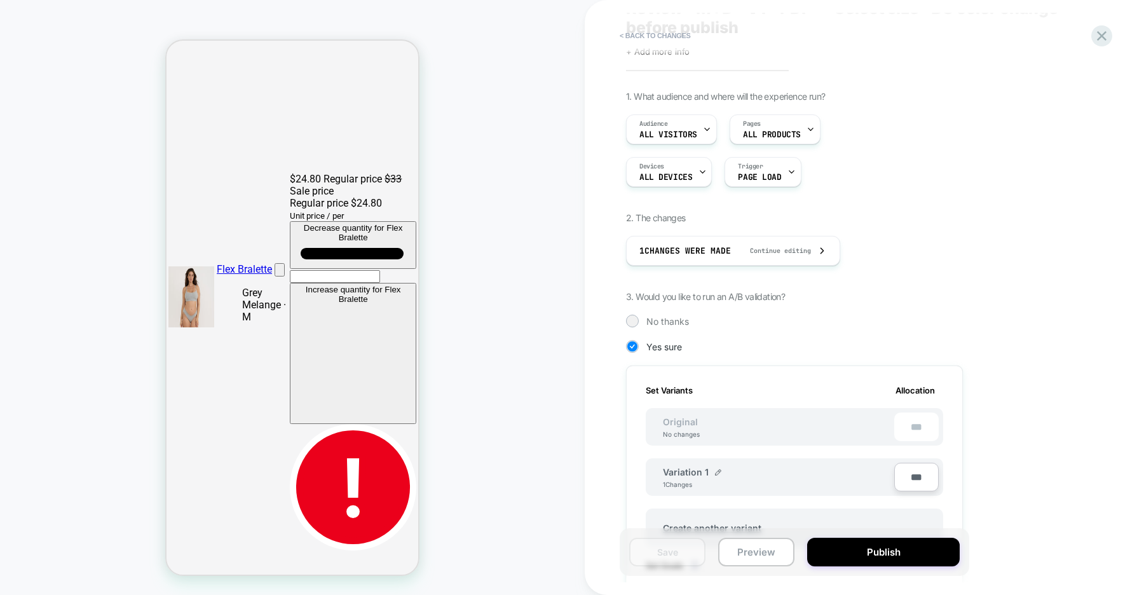
scroll to position [3, 0]
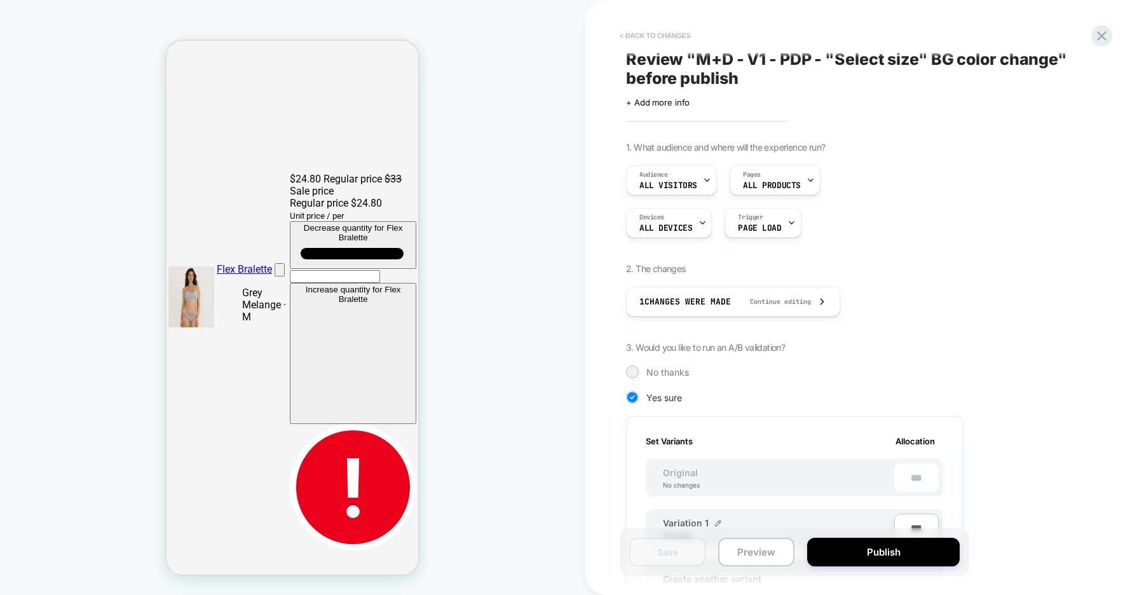
click at [649, 32] on button "< Back to changes" at bounding box center [655, 35] width 84 height 20
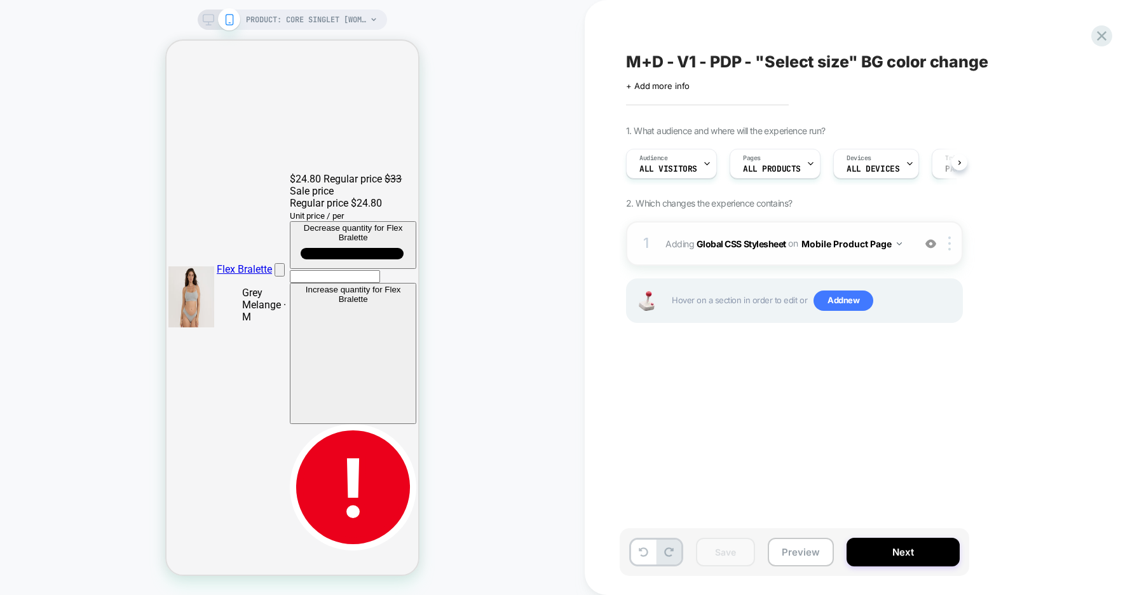
scroll to position [0, 1]
click at [950, 241] on img at bounding box center [949, 243] width 3 height 14
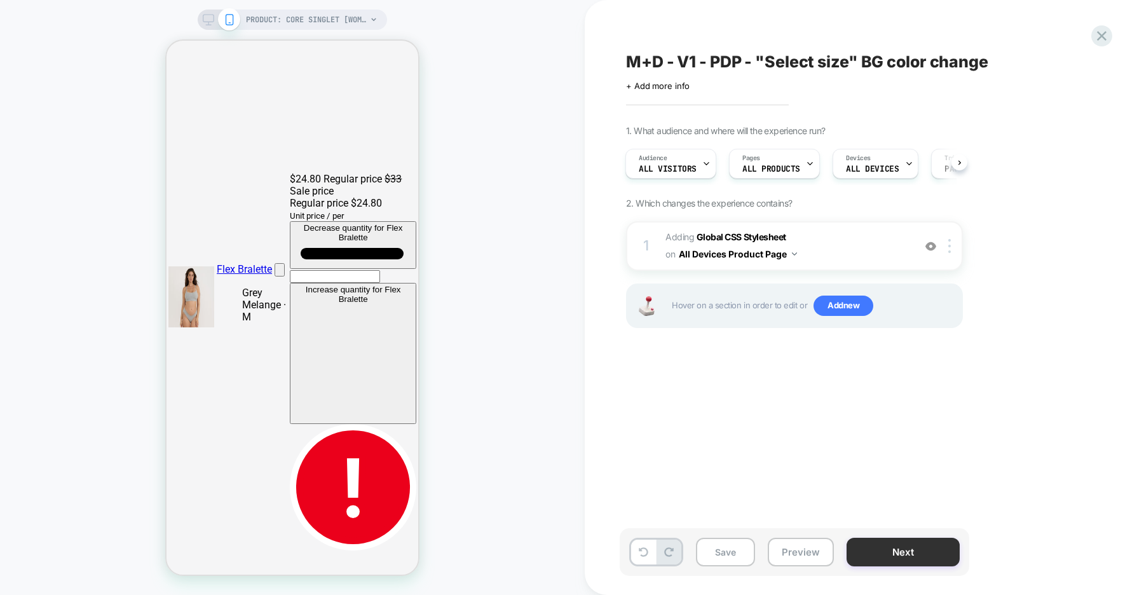
click at [888, 565] on button "Next" at bounding box center [902, 551] width 113 height 29
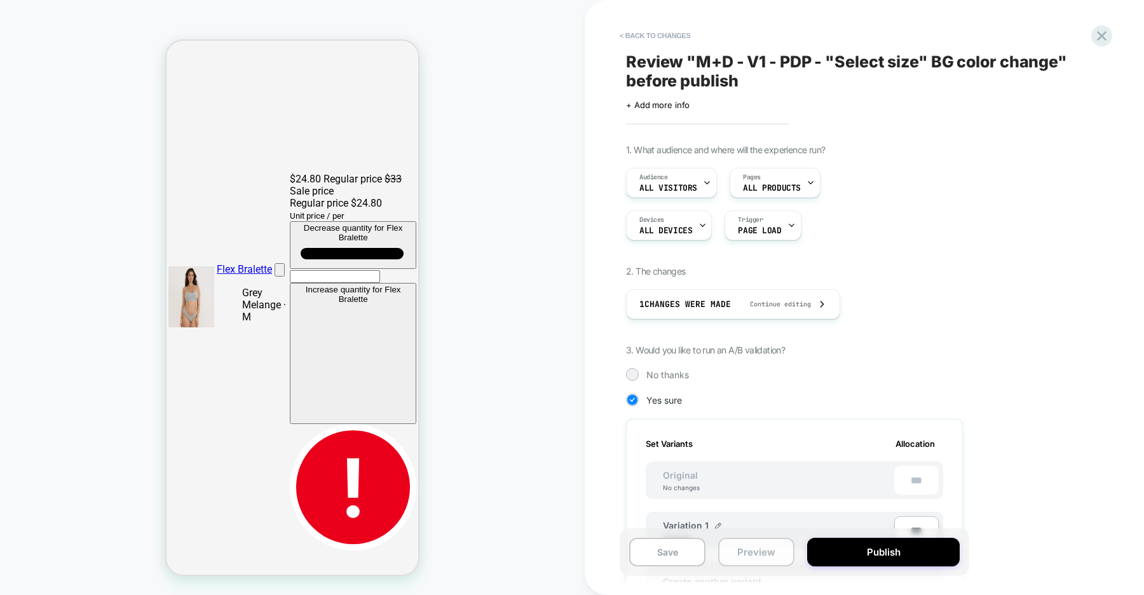
scroll to position [0, 1]
click at [666, 551] on button "Save" at bounding box center [667, 551] width 76 height 29
click at [750, 551] on button "Preview" at bounding box center [756, 551] width 76 height 29
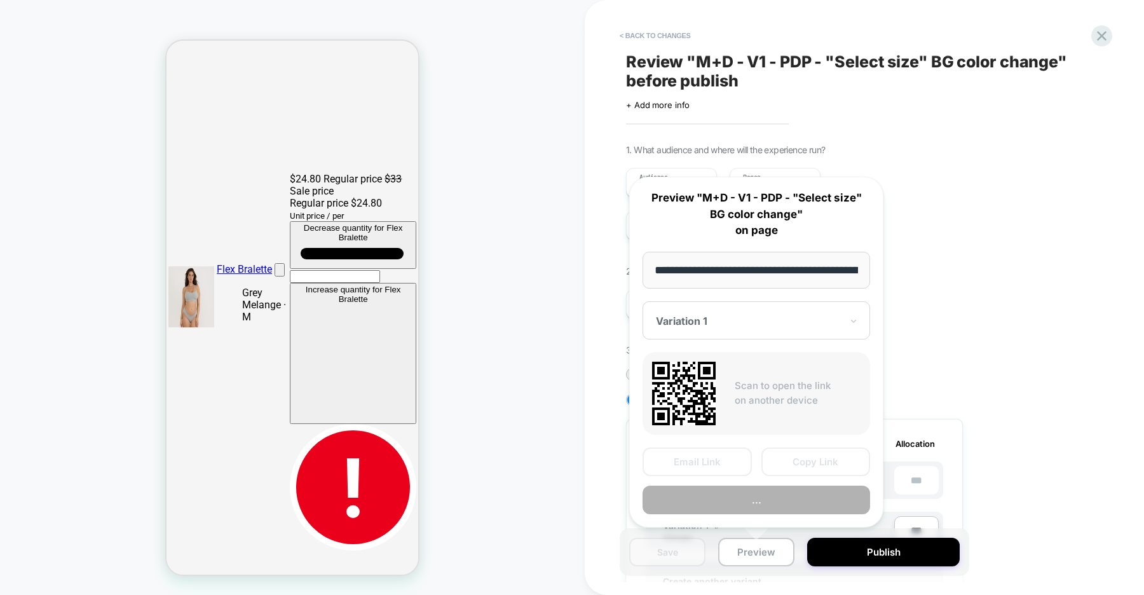
scroll to position [0, 321]
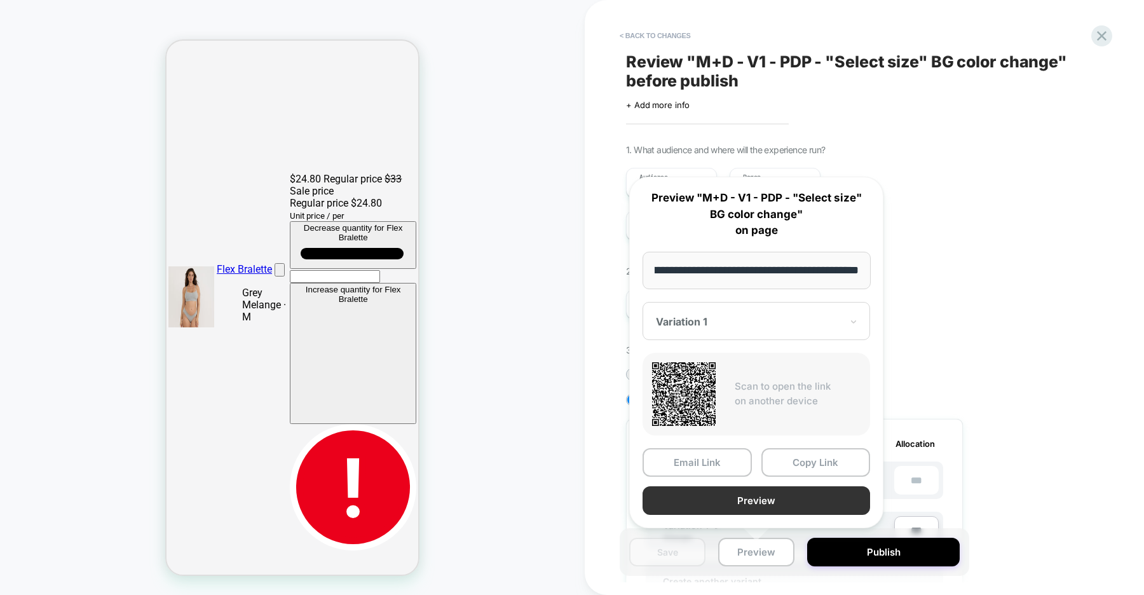
click at [759, 497] on button "Preview" at bounding box center [755, 500] width 227 height 29
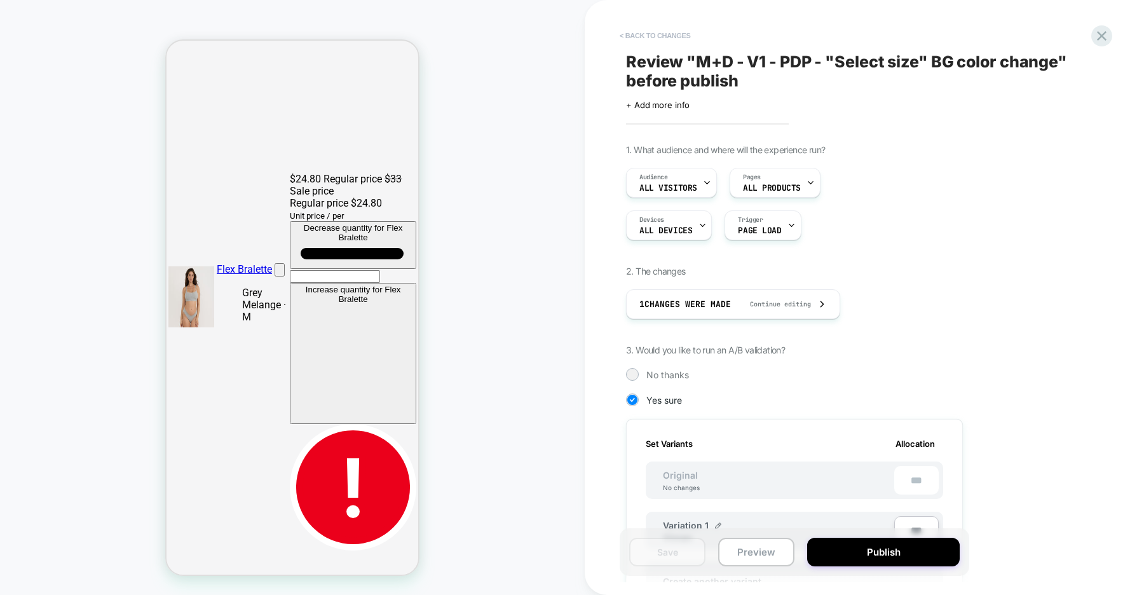
click at [669, 32] on button "< Back to changes" at bounding box center [655, 35] width 84 height 20
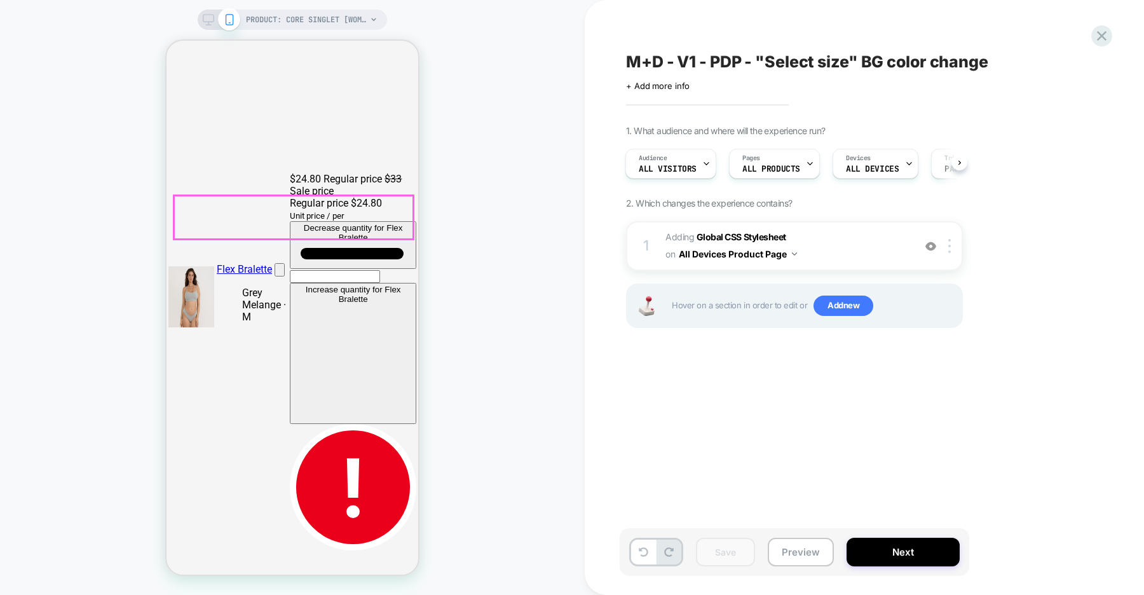
scroll to position [0, 0]
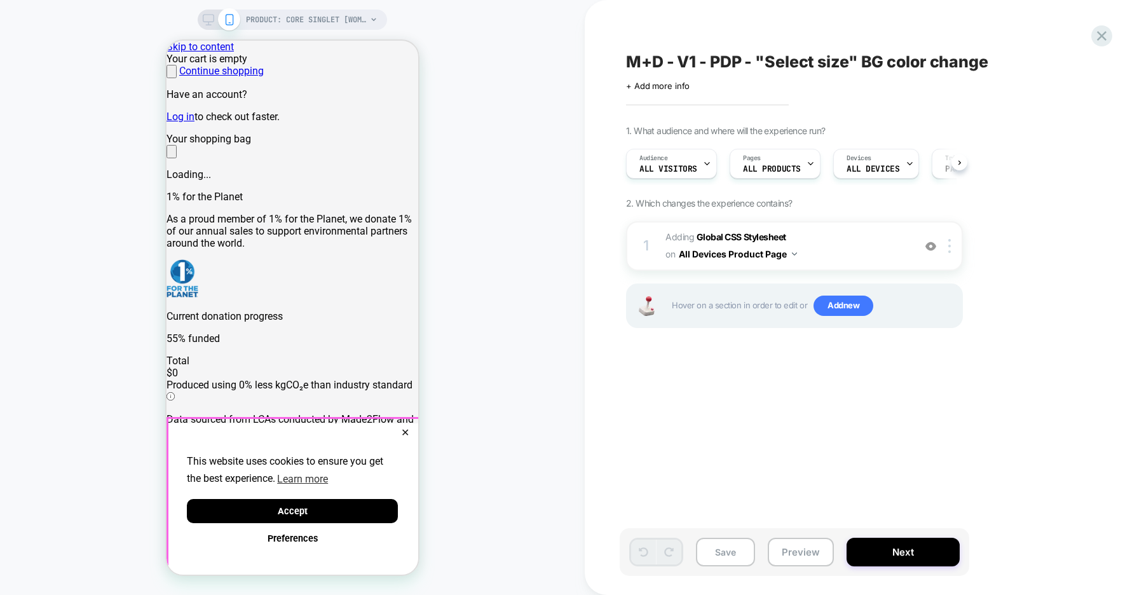
scroll to position [0, 1]
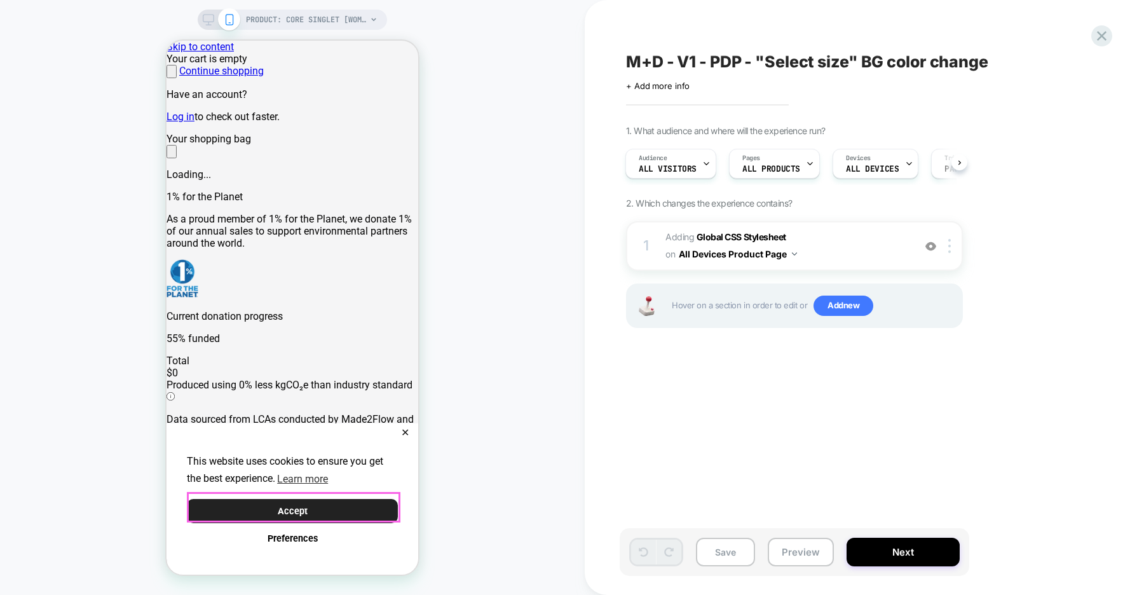
click at [331, 507] on button "Accept" at bounding box center [292, 511] width 211 height 25
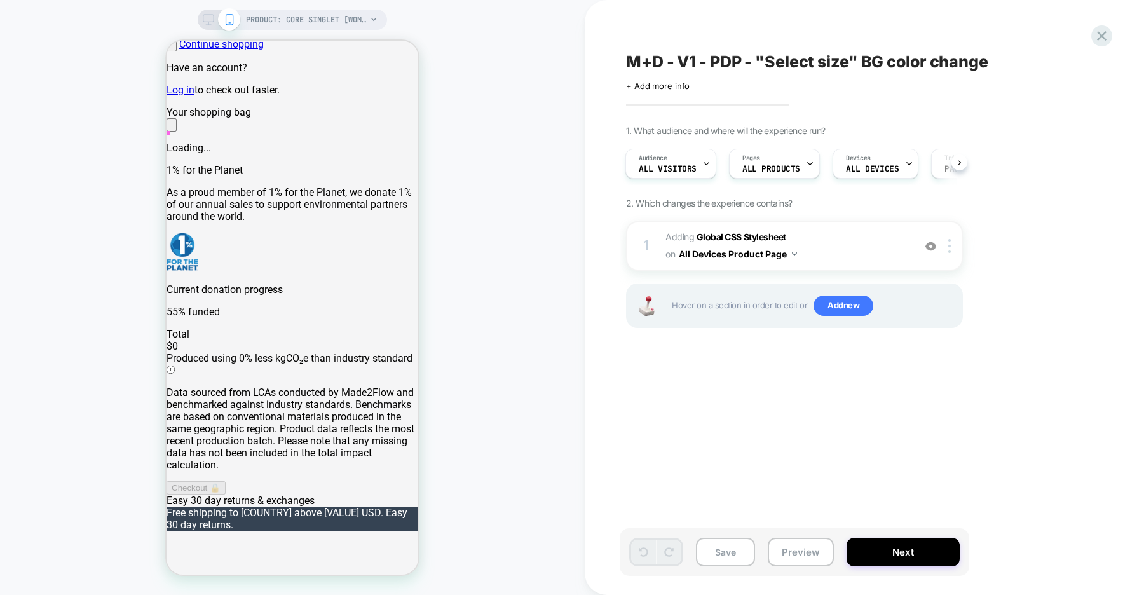
scroll to position [0, 0]
click at [0, 0] on b "Global CSS Stylesheet" at bounding box center [0, 0] width 0 height 0
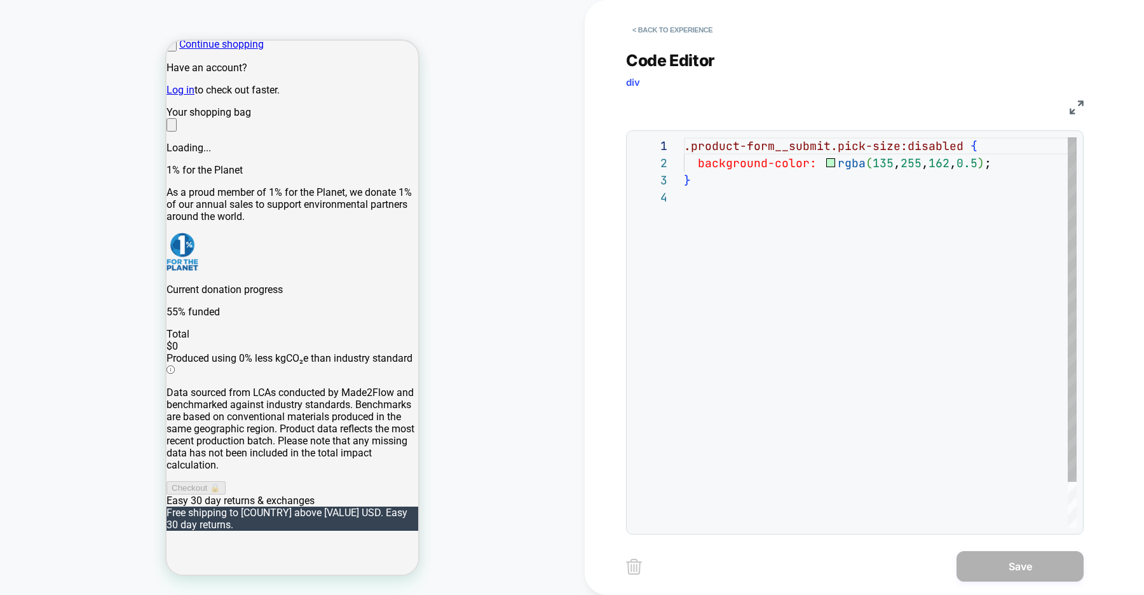
scroll to position [51, 0]
click at [0, 0] on div ".product-form__submit.pick-size:disabled { background-color: rgba ( 135 , 255 ,…" at bounding box center [0, 0] width 0 height 0
click at [663, 32] on button "< Back to experience" at bounding box center [672, 30] width 93 height 20
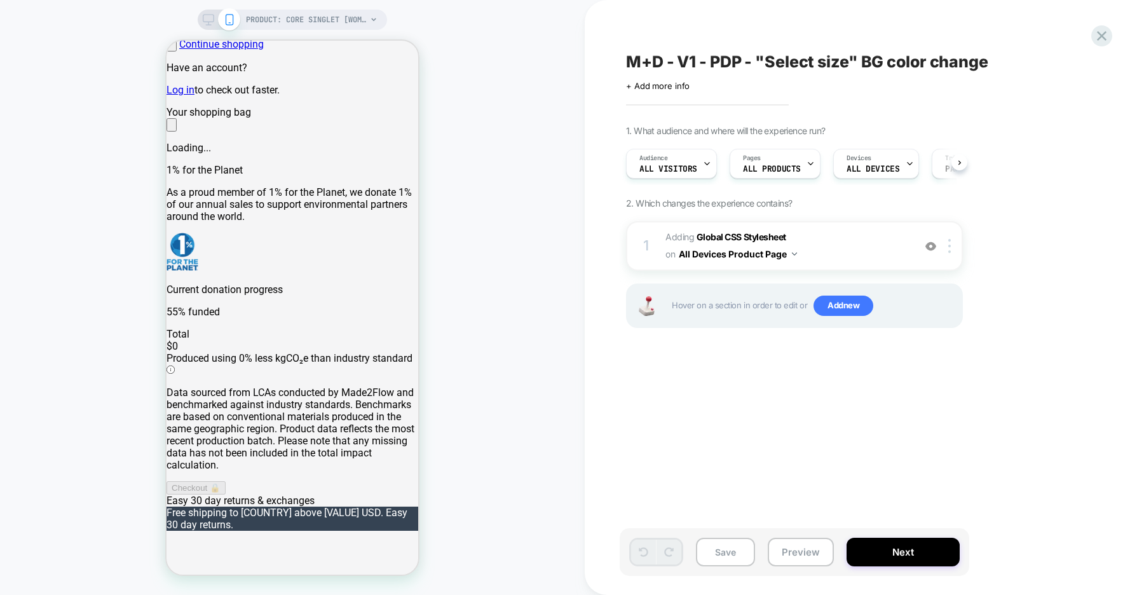
scroll to position [0, 1]
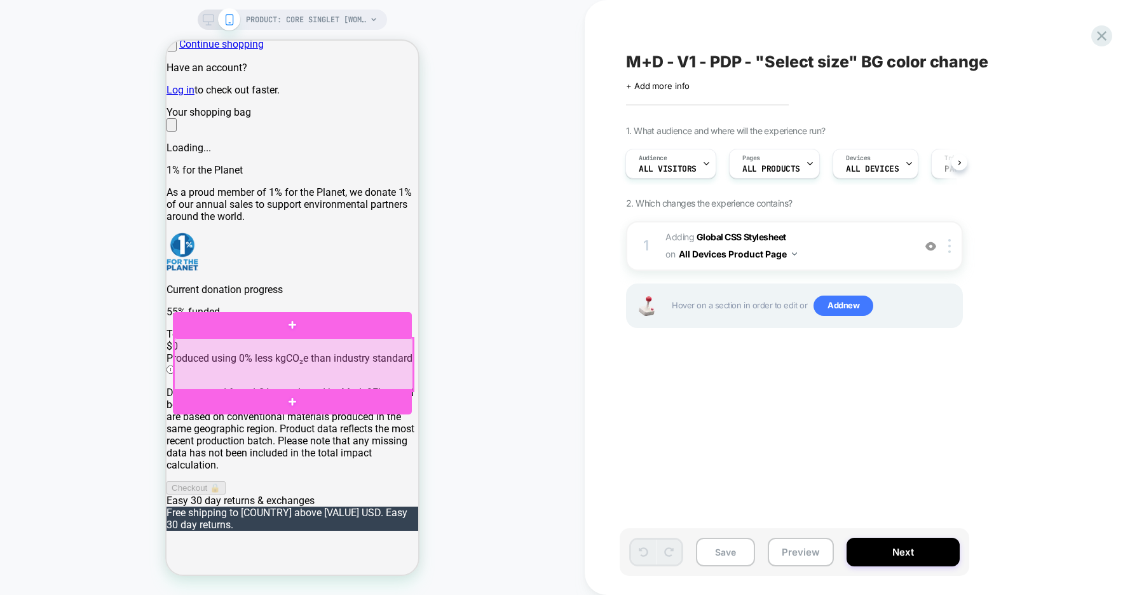
click at [373, 360] on div at bounding box center [293, 364] width 239 height 53
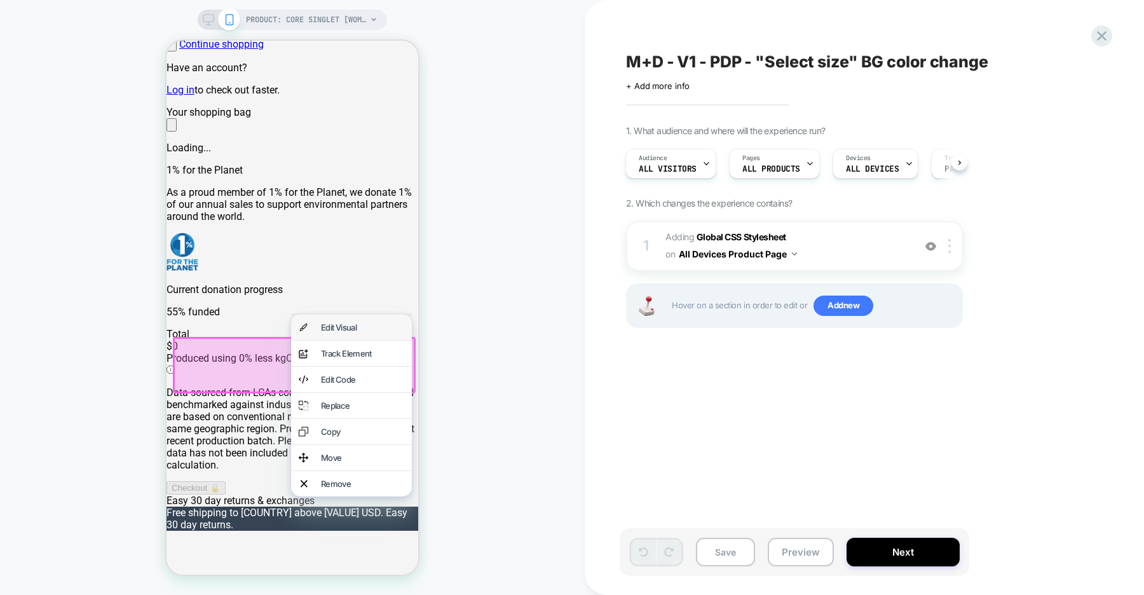
click at [374, 329] on div "Edit Visual" at bounding box center [362, 327] width 83 height 10
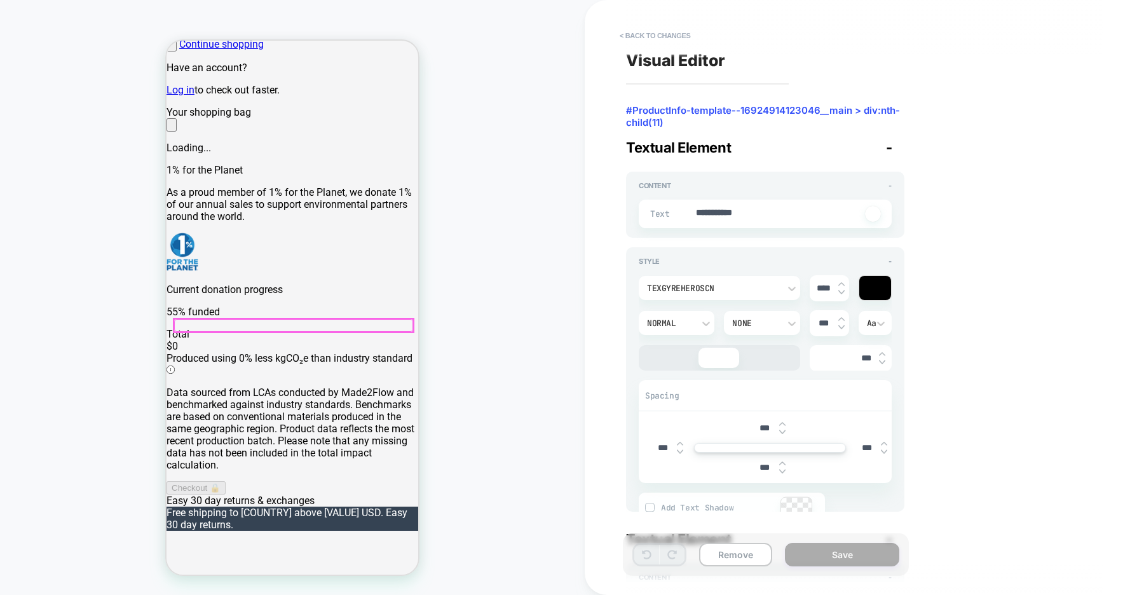
type textarea "*"
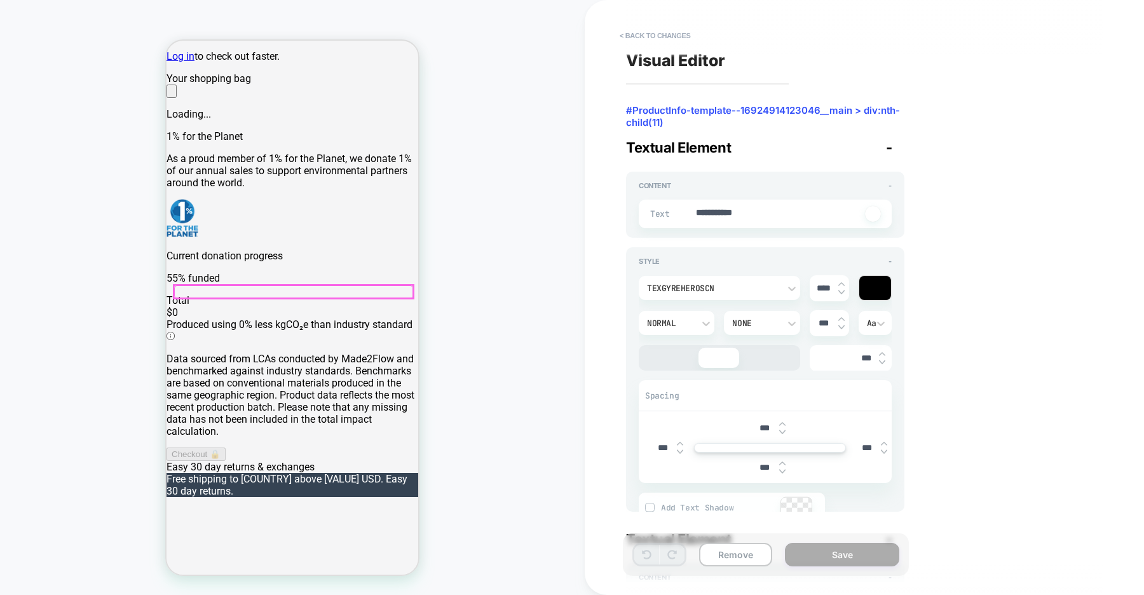
scroll to position [283, 0]
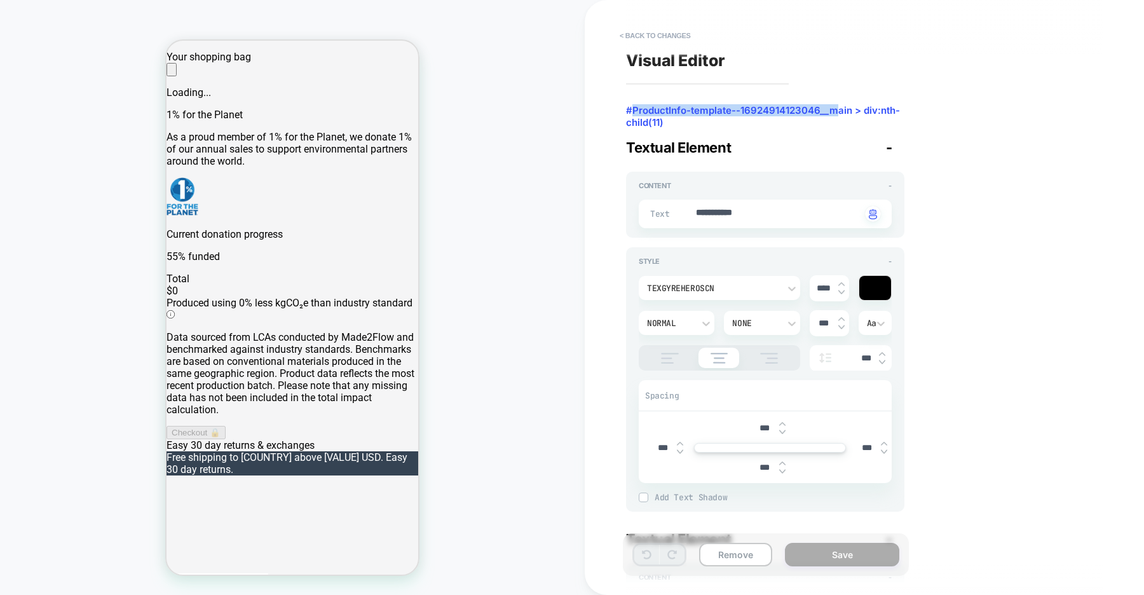
drag, startPoint x: 633, startPoint y: 109, endPoint x: 839, endPoint y: 109, distance: 205.8
click at [0, 0] on span "#ProductInfo-template--16924914123046__main > div:nth-child(11)" at bounding box center [0, 0] width 0 height 0
drag, startPoint x: 626, startPoint y: 110, endPoint x: 699, endPoint y: 111, distance: 73.1
click at [0, 0] on span "#ProductInfo-template--16924914123046__main > div:nth-child(11)" at bounding box center [0, 0] width 0 height 0
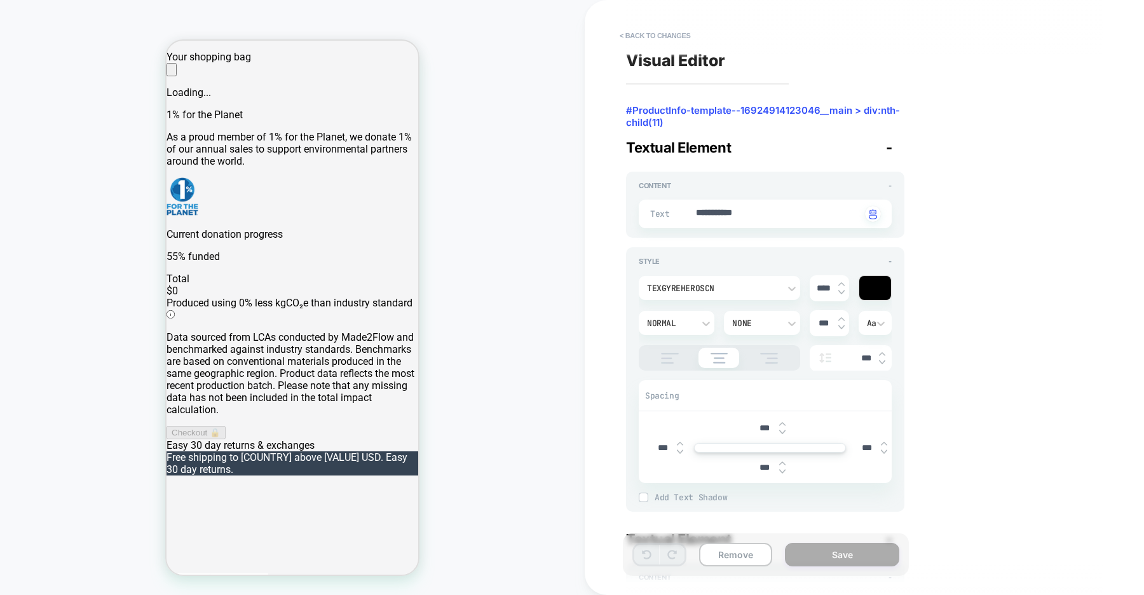
click at [0, 0] on span "#ProductInfo-template--16924914123046__main > div:nth-child(11)" at bounding box center [0, 0] width 0 height 0
click at [0, 0] on button "< Back to changes" at bounding box center [0, 0] width 0 height 0
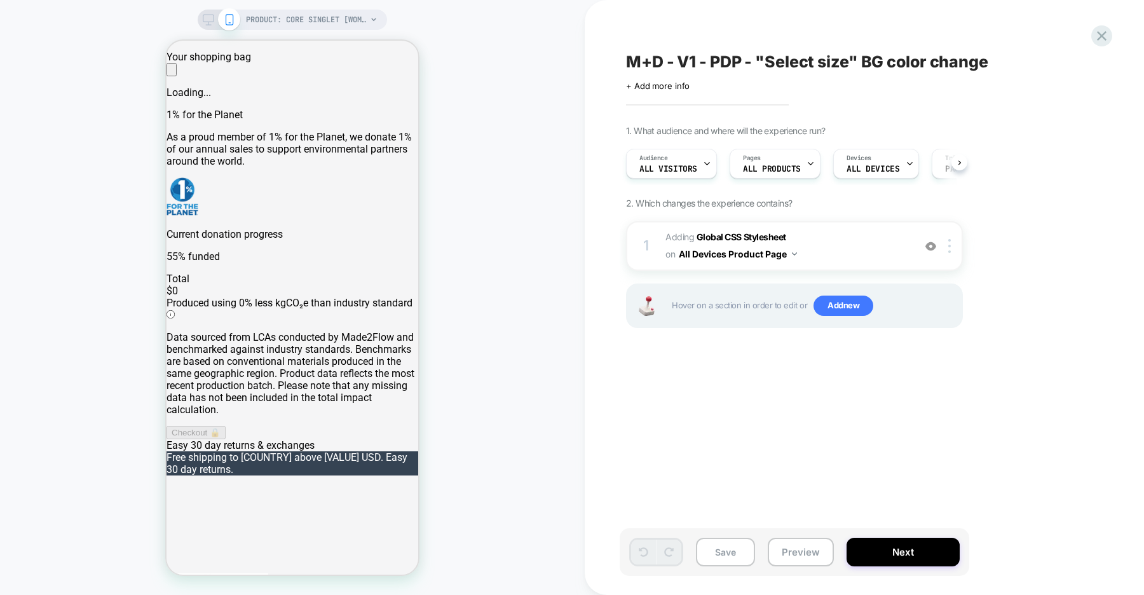
scroll to position [0, 1]
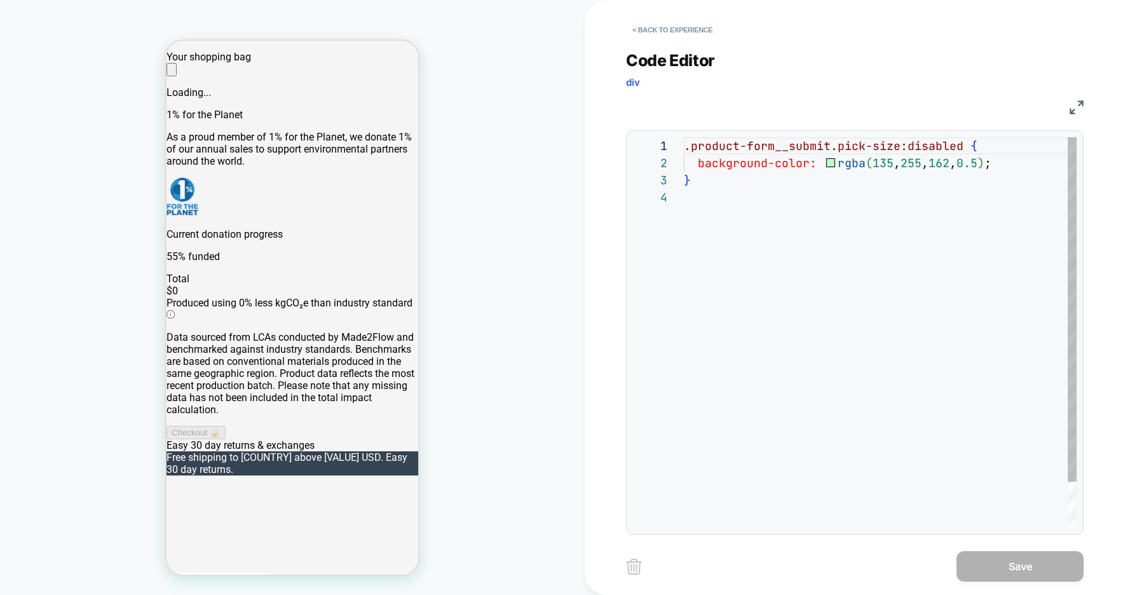
scroll to position [51, 0]
click at [1020, 164] on div ".product-form__submit.pick-size:disabled { background-color: rgba ( 135 , 255 ,…" at bounding box center [880, 358] width 393 height 442
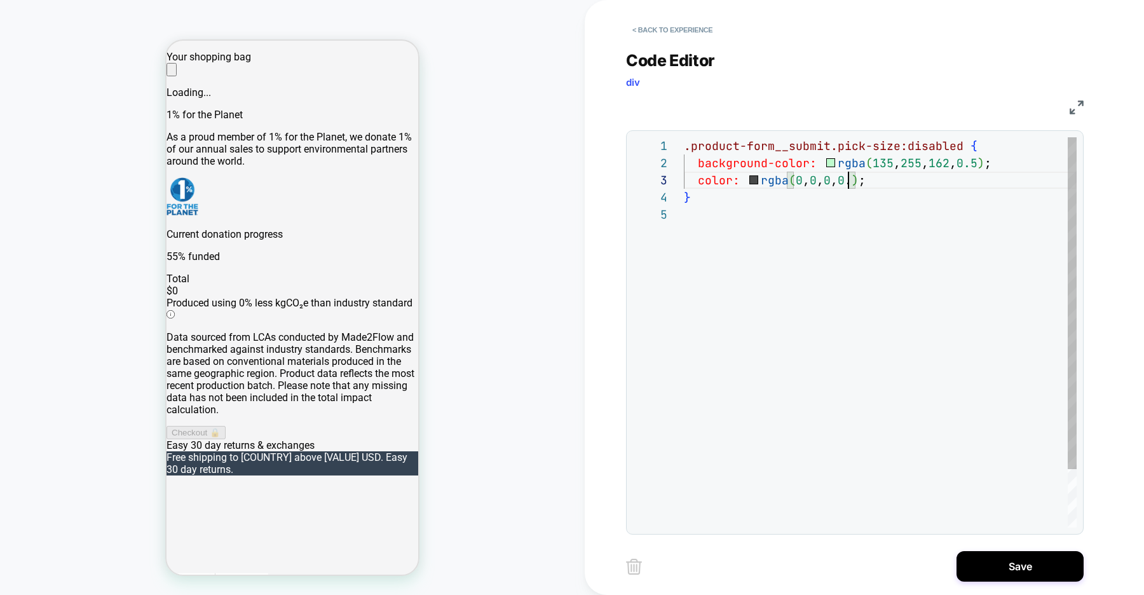
scroll to position [34, 172]
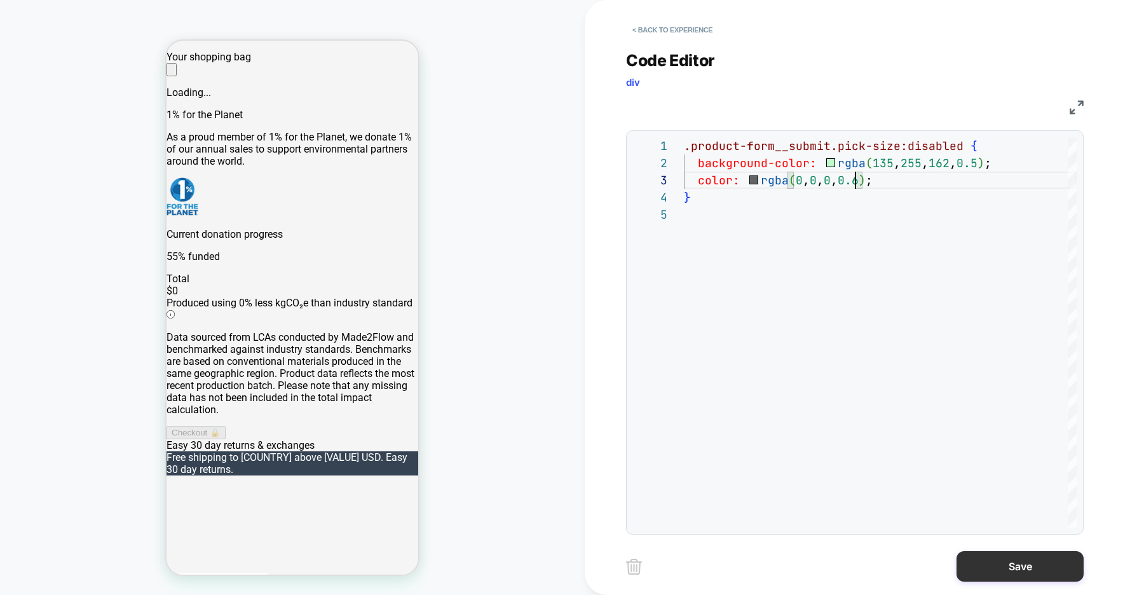
type textarea "**********"
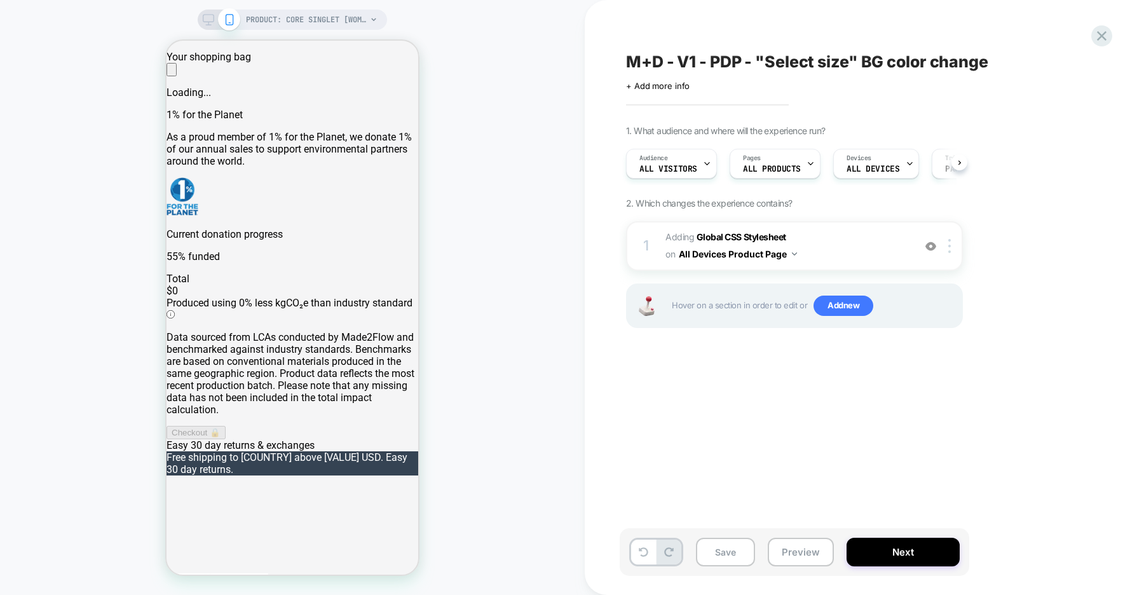
scroll to position [0, 1]
click at [751, 237] on b "Global CSS Stylesheet" at bounding box center [741, 236] width 90 height 11
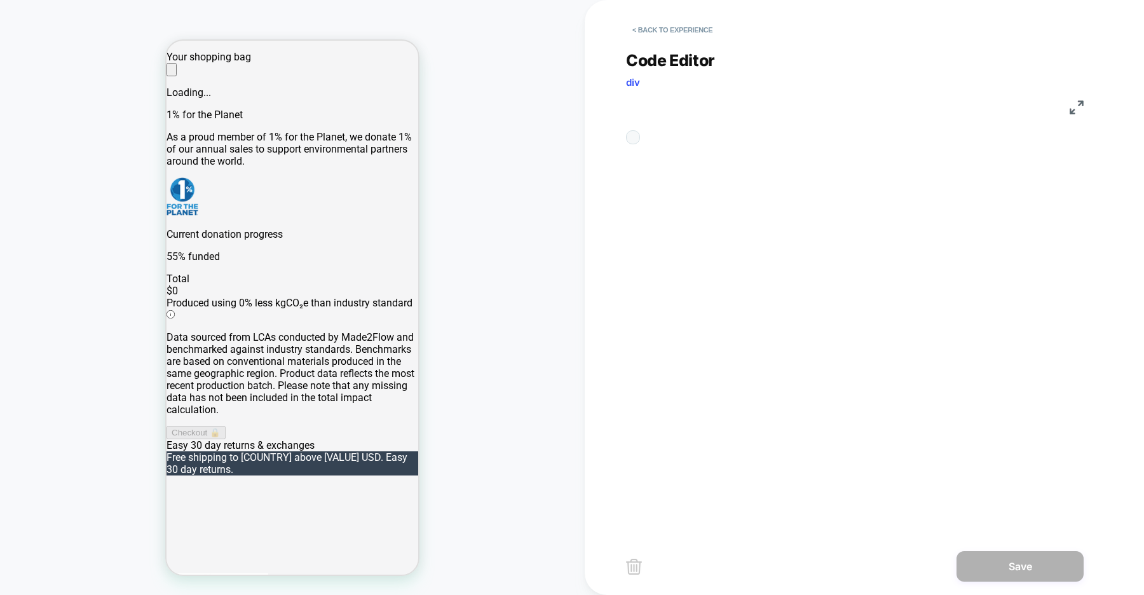
scroll to position [69, 0]
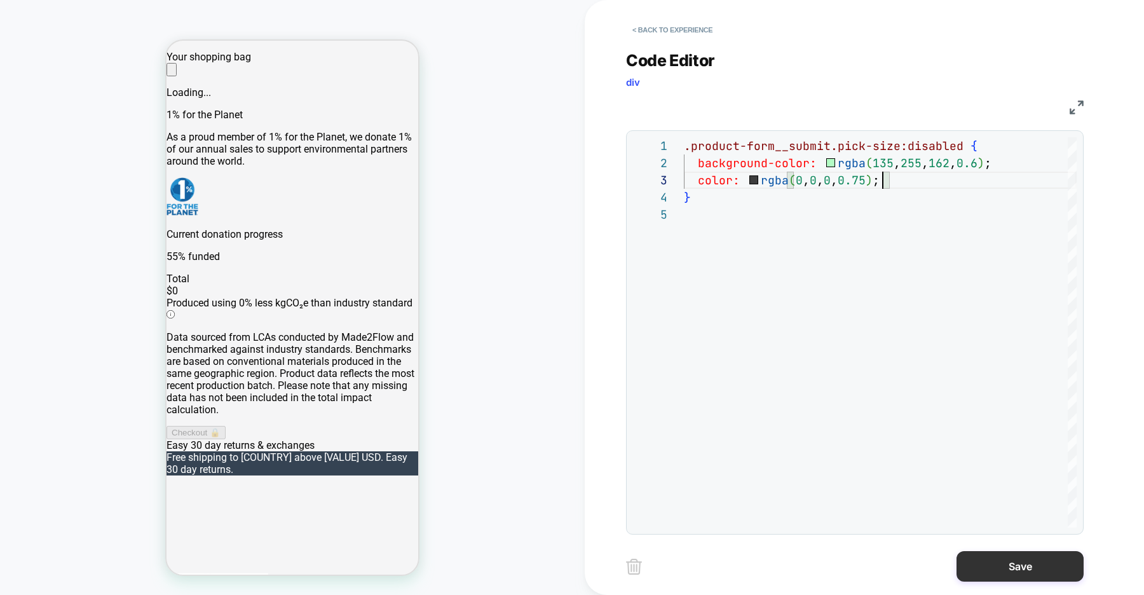
type textarea "**********"
click at [1004, 572] on button "Save" at bounding box center [1019, 566] width 127 height 30
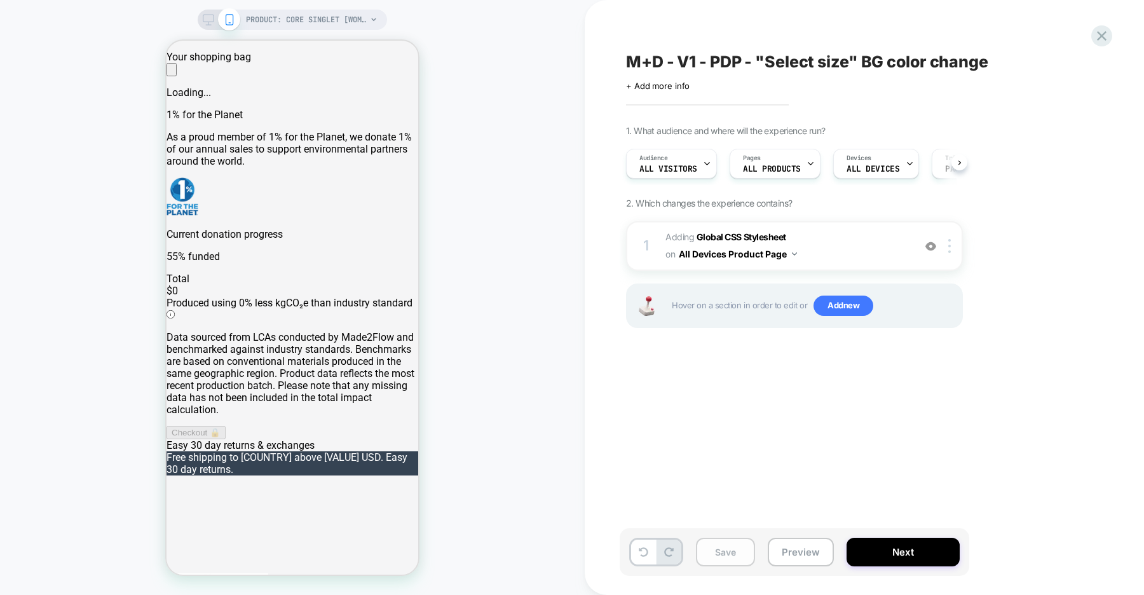
scroll to position [0, 1]
click at [715, 561] on button "Save" at bounding box center [725, 551] width 59 height 29
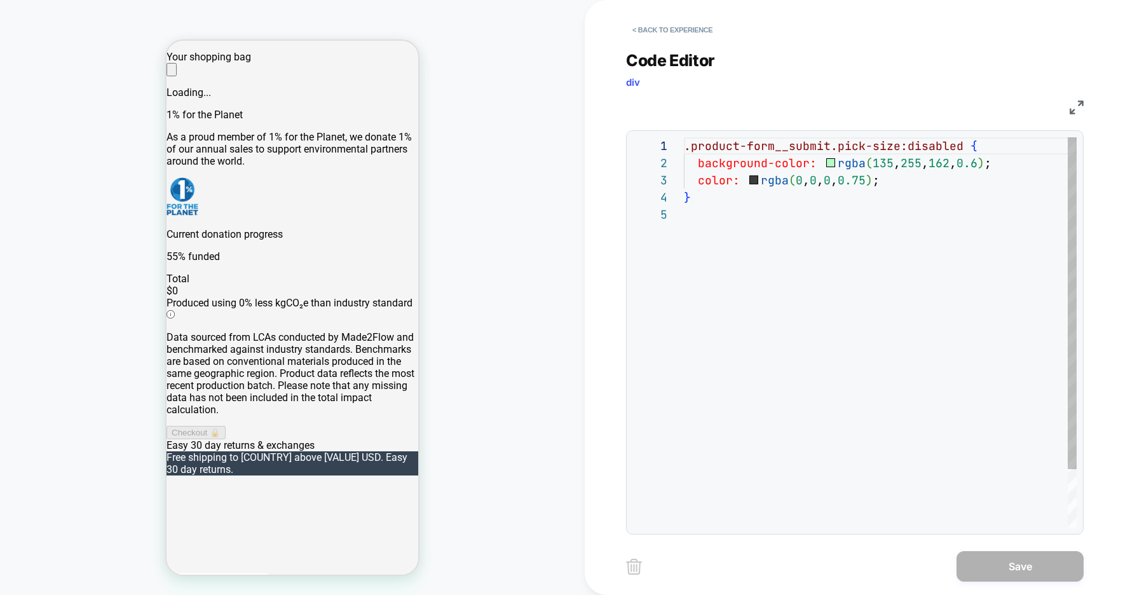
scroll to position [69, 0]
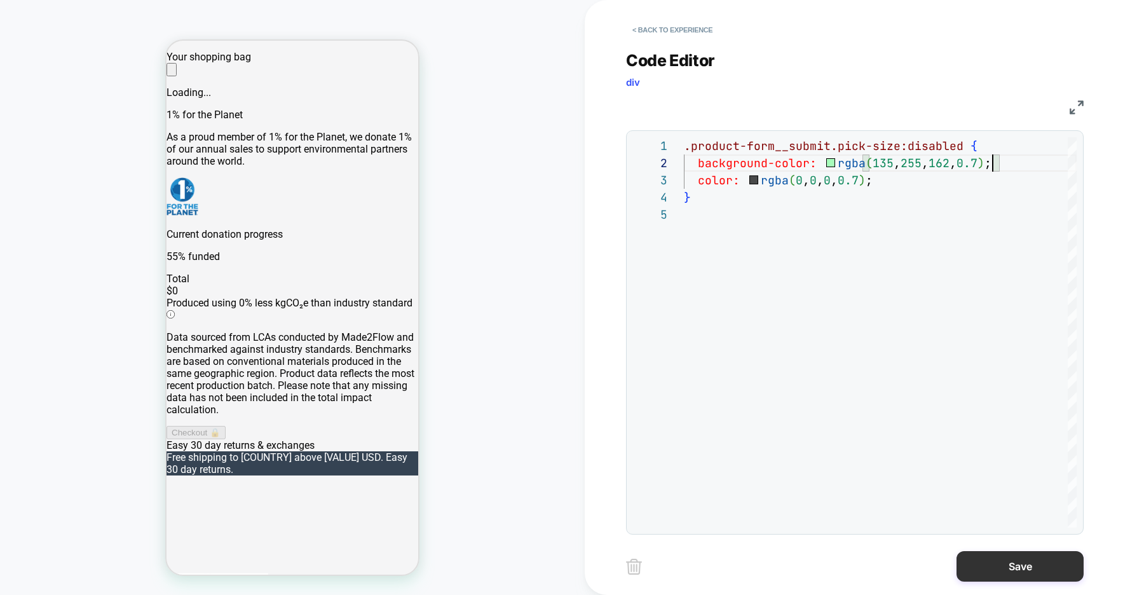
type textarea "**********"
click at [1006, 563] on button "Save" at bounding box center [1019, 566] width 127 height 30
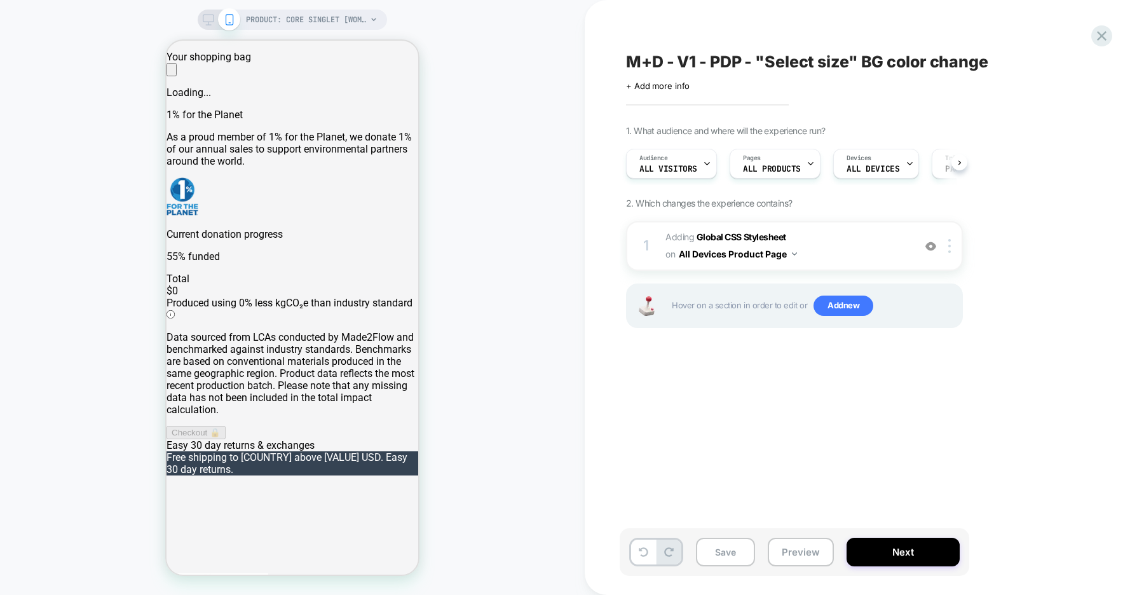
scroll to position [0, 1]
click at [765, 238] on b "Global CSS Stylesheet" at bounding box center [741, 236] width 90 height 11
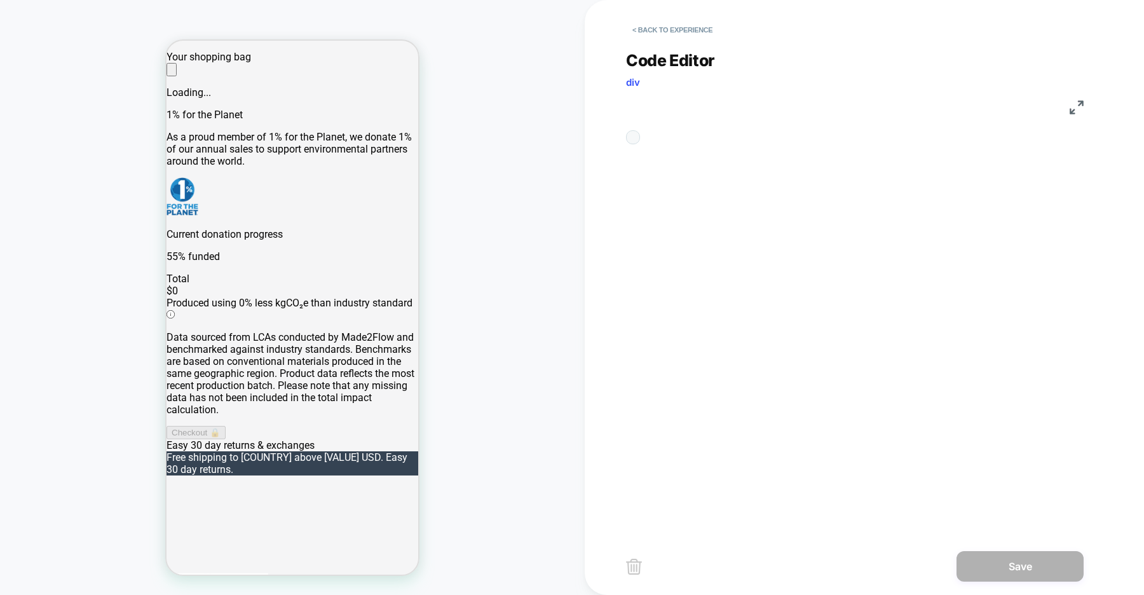
scroll to position [69, 0]
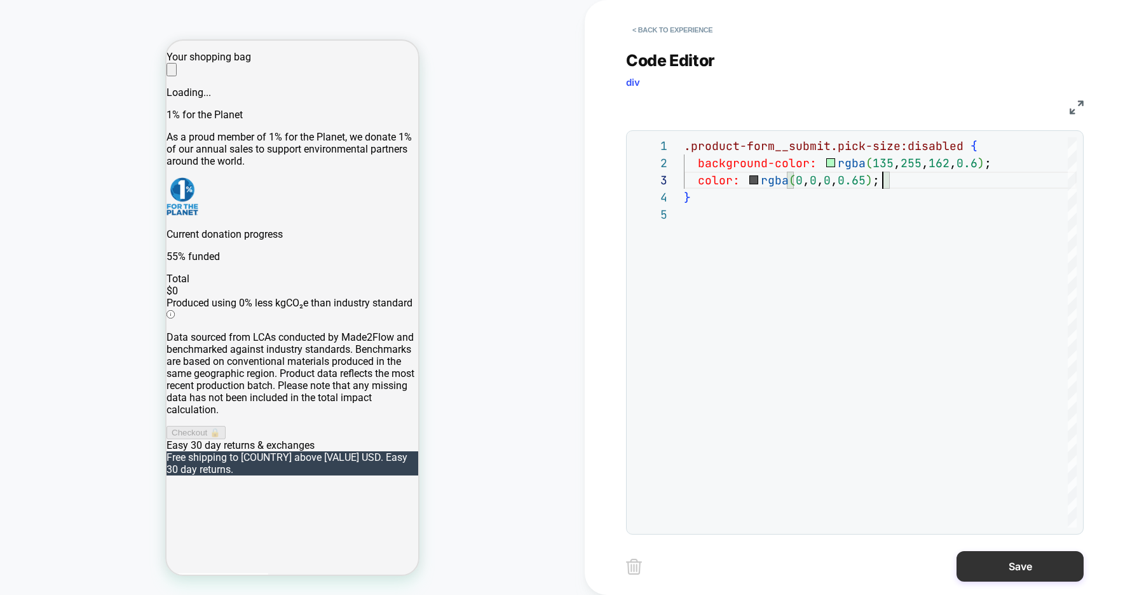
type textarea "**********"
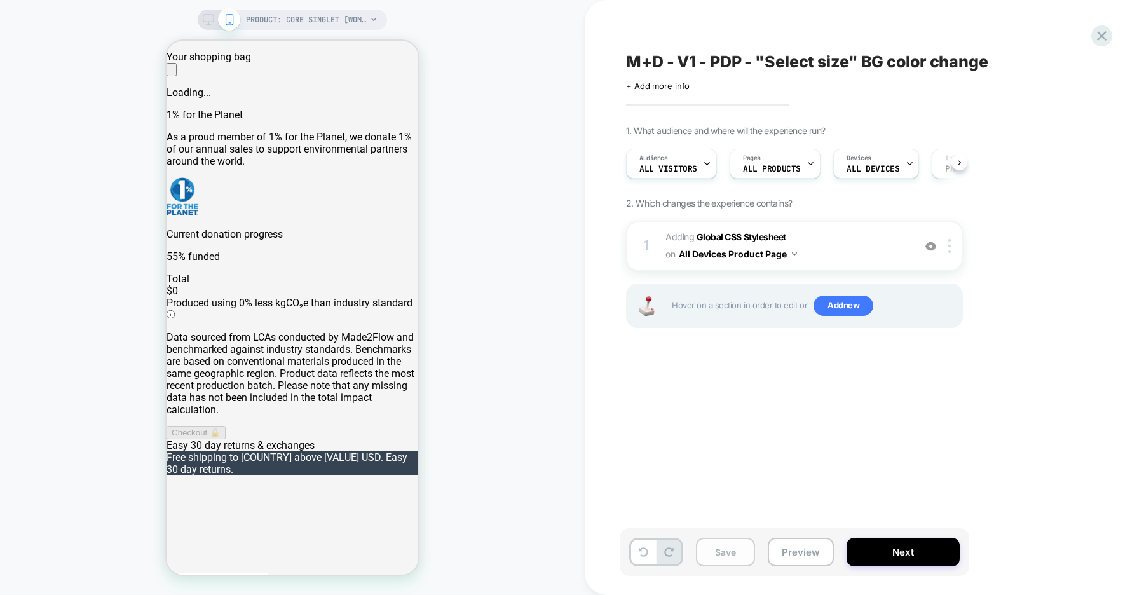
scroll to position [0, 1]
click at [727, 233] on b "Global CSS Stylesheet" at bounding box center [741, 236] width 90 height 11
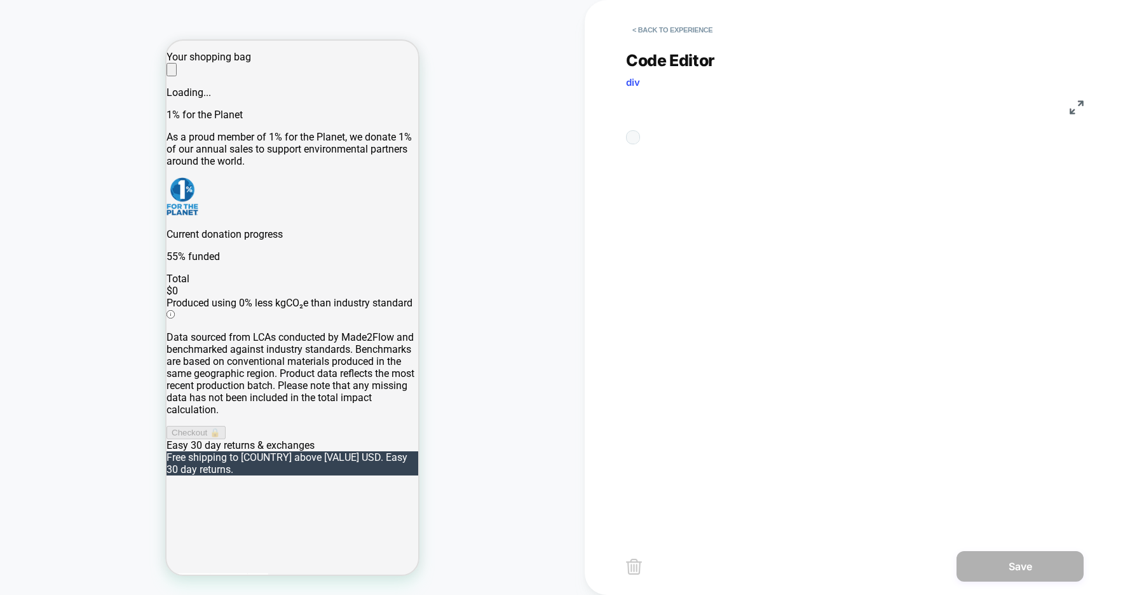
scroll to position [69, 0]
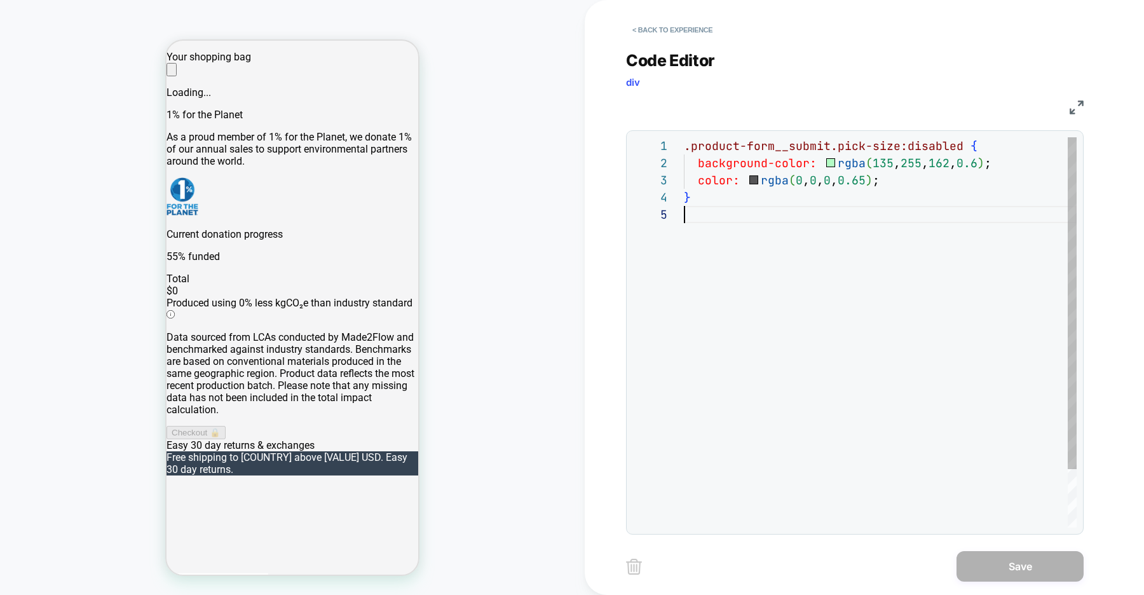
click at [798, 217] on div ".product-form__submit.pick-size:disabled { background-color: rgba ( 135 , 255 ,…" at bounding box center [880, 366] width 393 height 459
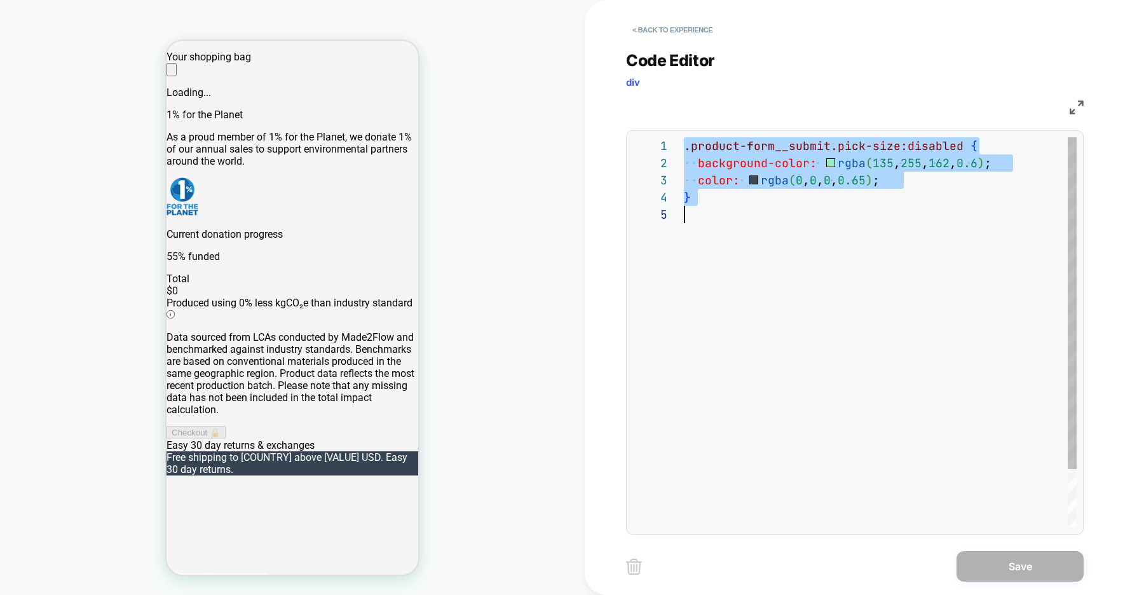
scroll to position [0, 0]
click at [668, 39] on button "< Back to experience" at bounding box center [672, 30] width 93 height 20
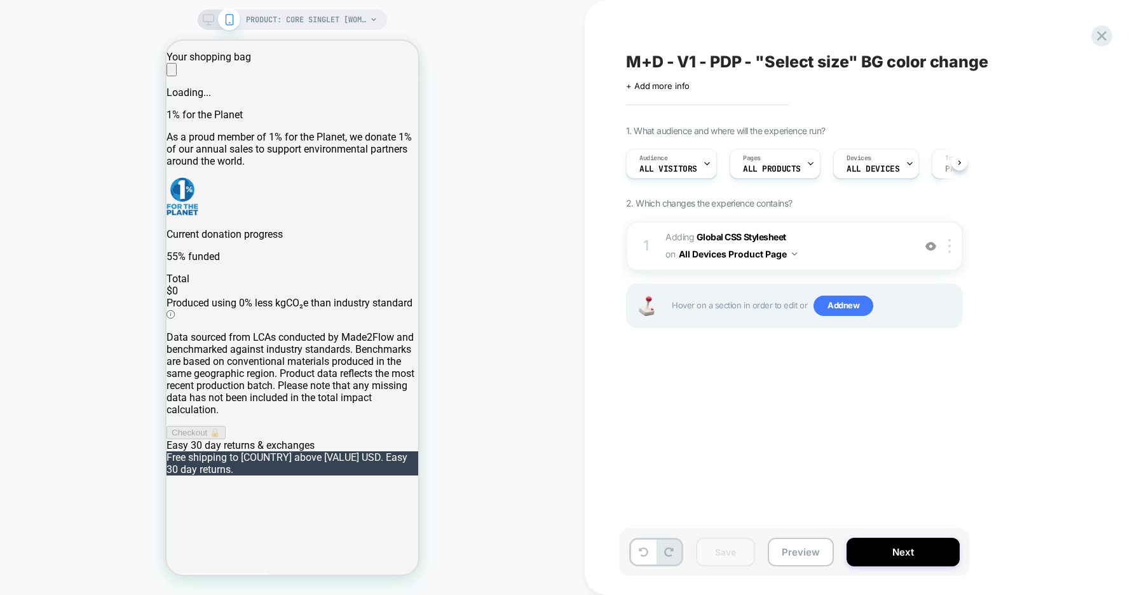
scroll to position [0, 1]
click at [0, 0] on button "Next" at bounding box center [0, 0] width 0 height 0
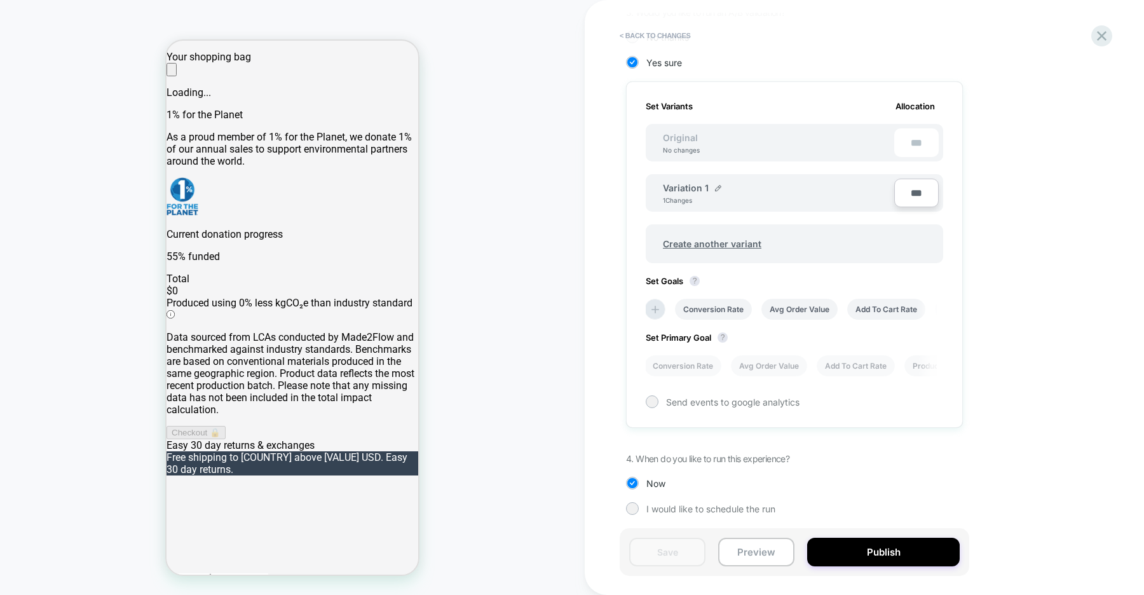
scroll to position [340, 0]
click at [0, 0] on li "Conversion Rate" at bounding box center [0, 0] width 0 height 0
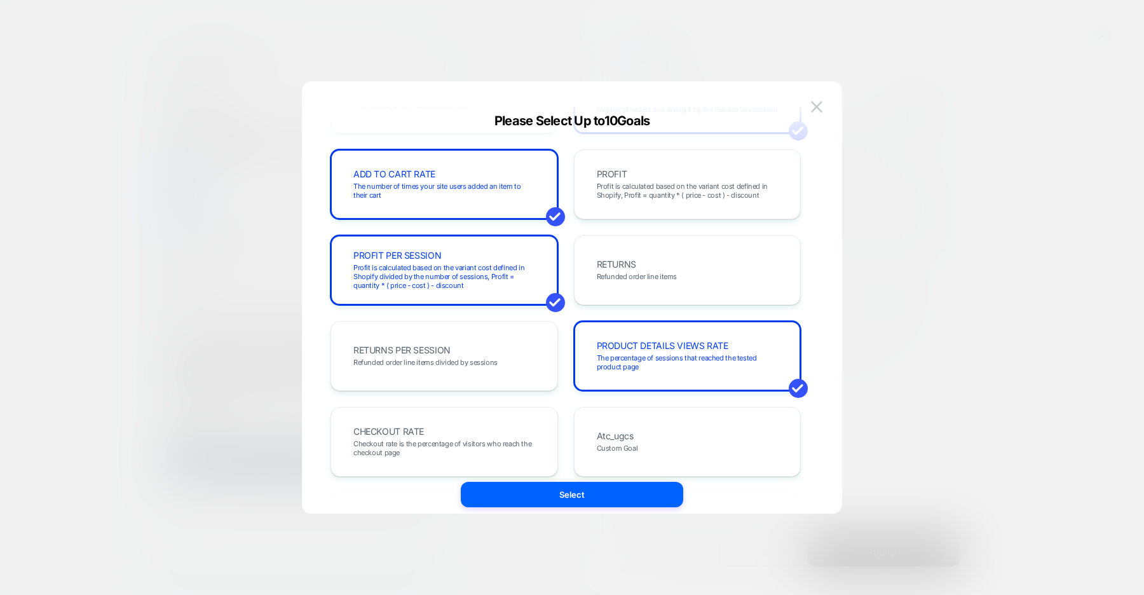
scroll to position [306, 0]
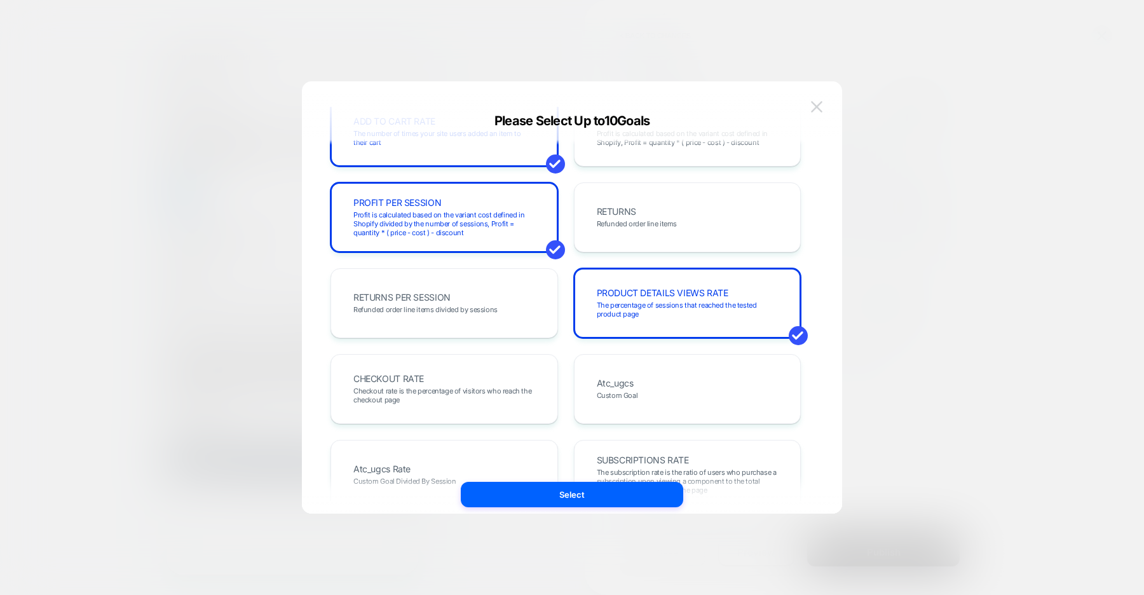
click at [0, 0] on img at bounding box center [0, 0] width 0 height 0
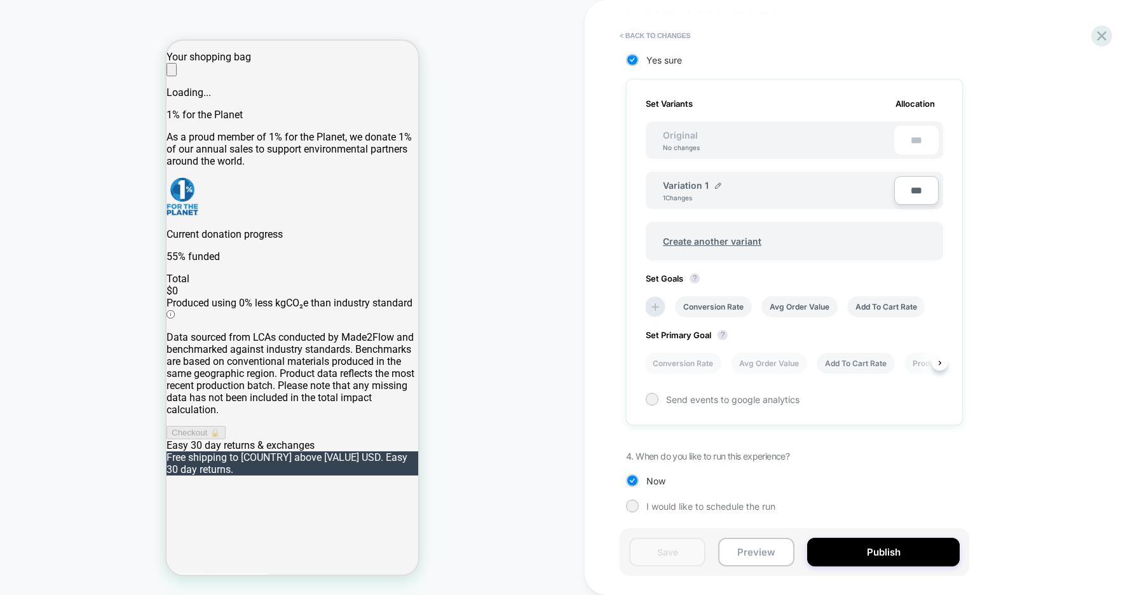
click at [853, 365] on li "Add To Cart Rate" at bounding box center [855, 363] width 78 height 21
click at [659, 558] on button "Save" at bounding box center [667, 551] width 76 height 29
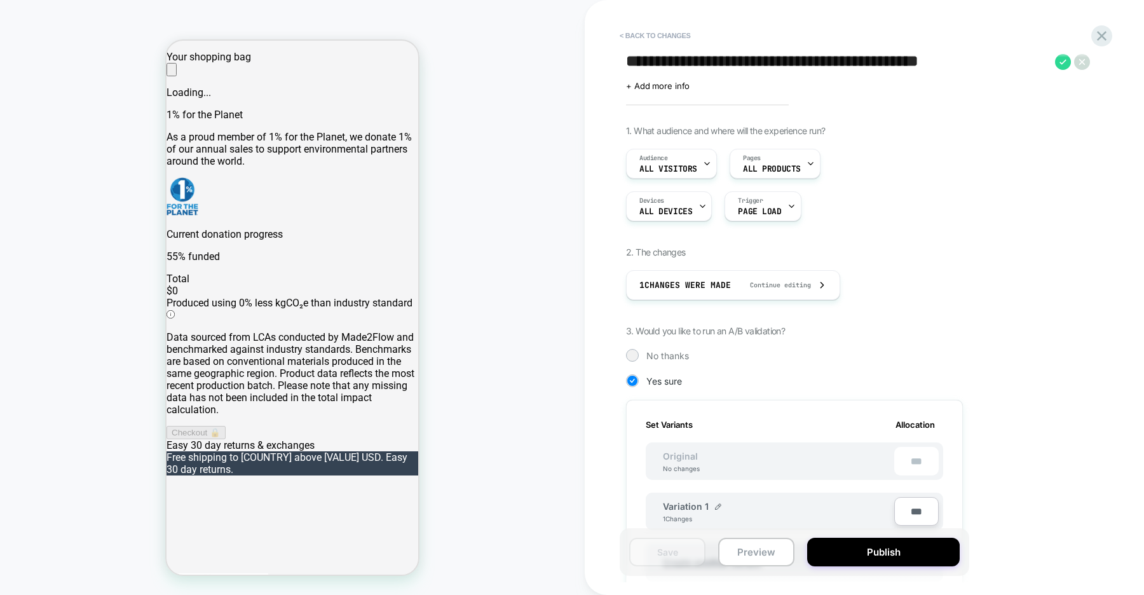
click at [0, 0] on textarea "**********" at bounding box center [0, 0] width 0 height 0
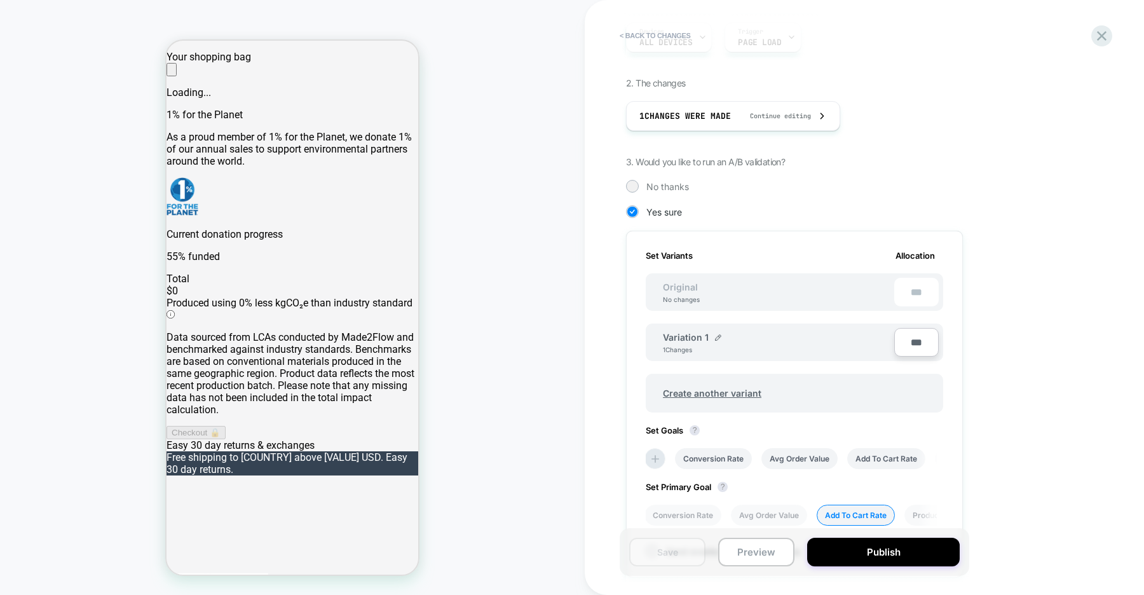
scroll to position [298, 0]
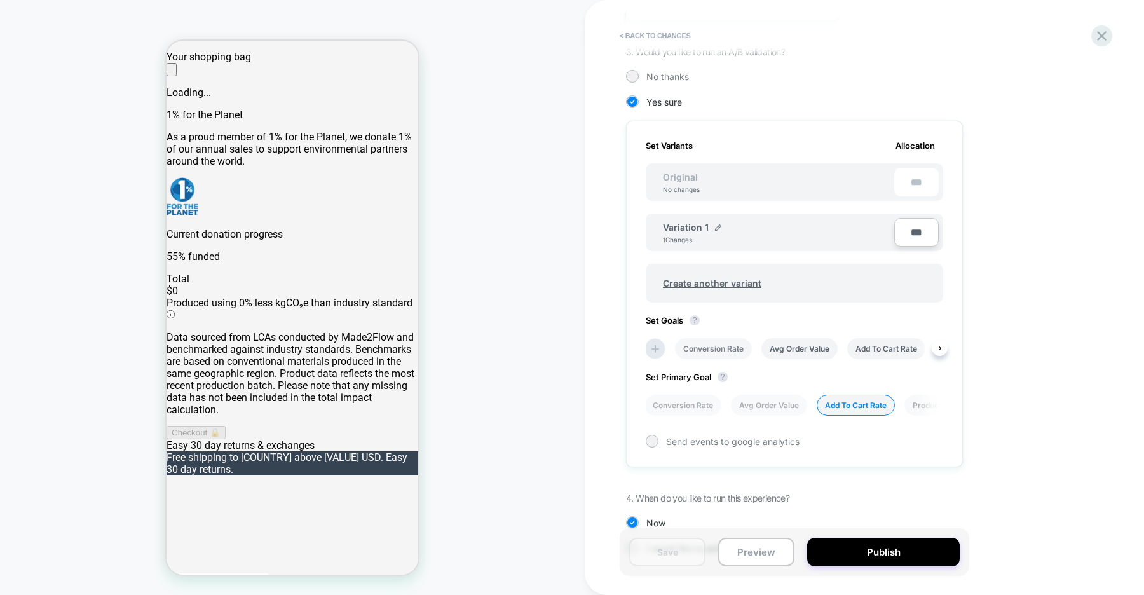
click at [0, 0] on li "Conversion Rate" at bounding box center [0, 0] width 0 height 0
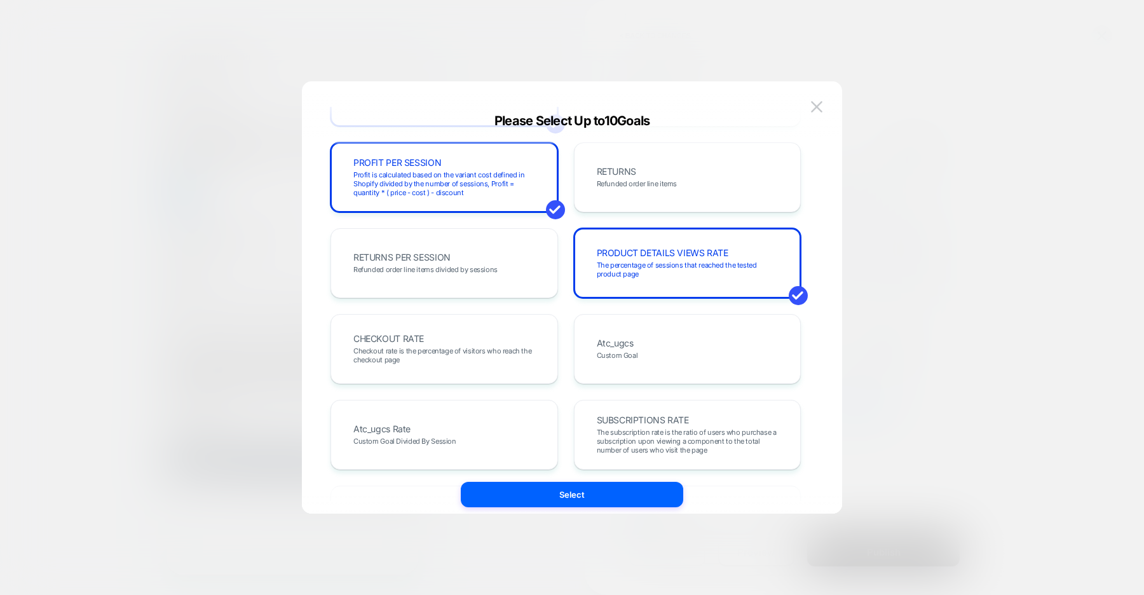
scroll to position [342, 0]
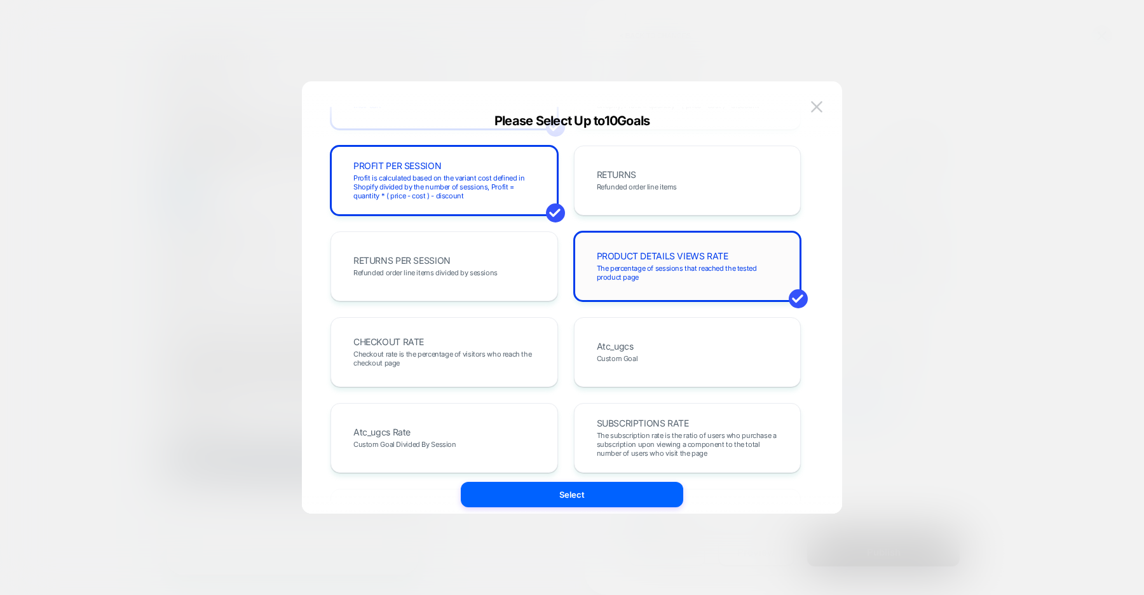
click at [612, 281] on div "PRODUCT DETAILS VIEWS RATE The percentage of sessions that reached the tested p…" at bounding box center [687, 266] width 201 height 43
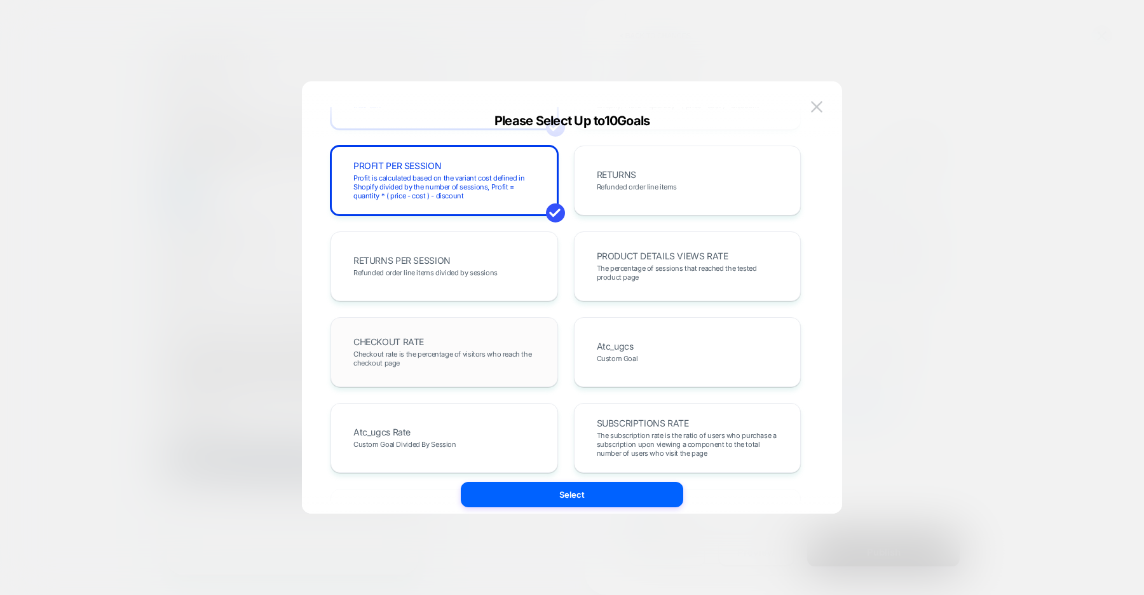
click at [0, 0] on span "Checkout rate is the percentage of visitors who reach the checkout page" at bounding box center [0, 0] width 0 height 0
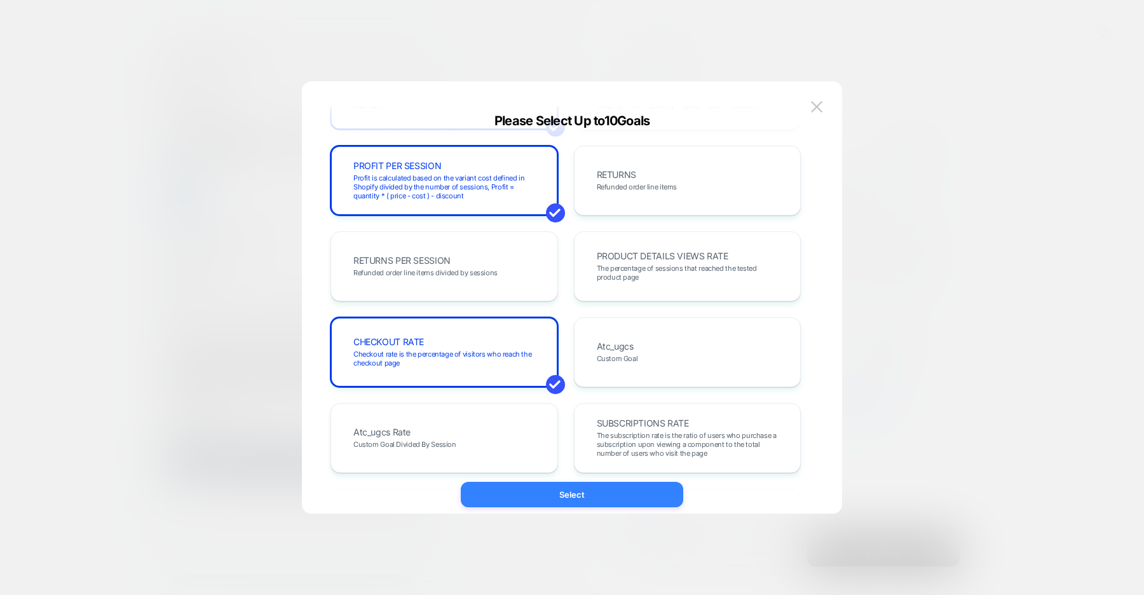
click at [543, 487] on button "Select" at bounding box center [572, 494] width 222 height 25
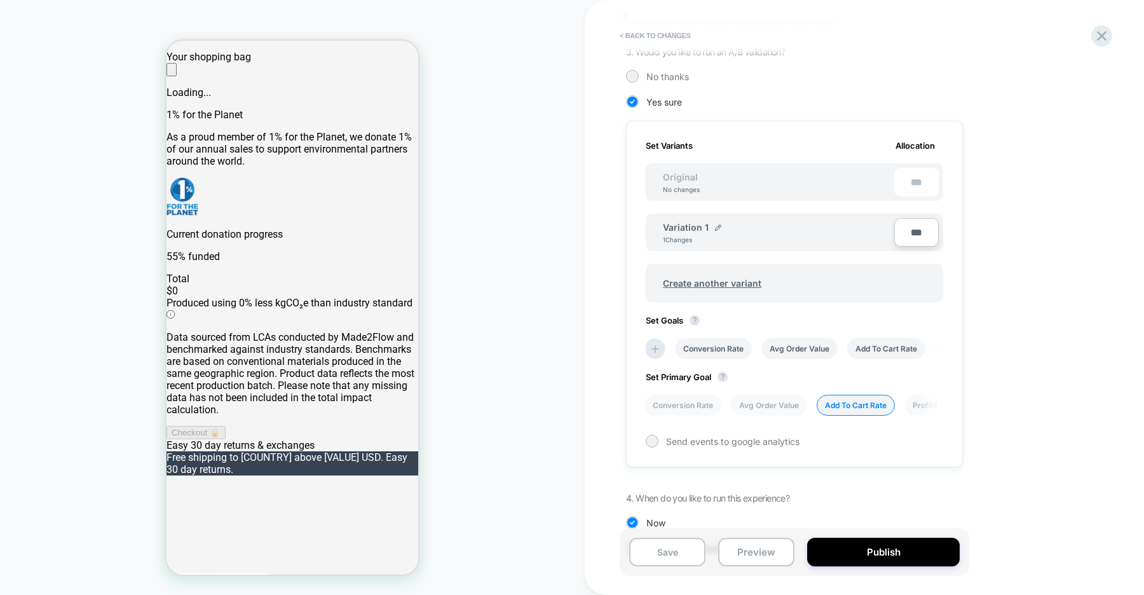
scroll to position [340, 0]
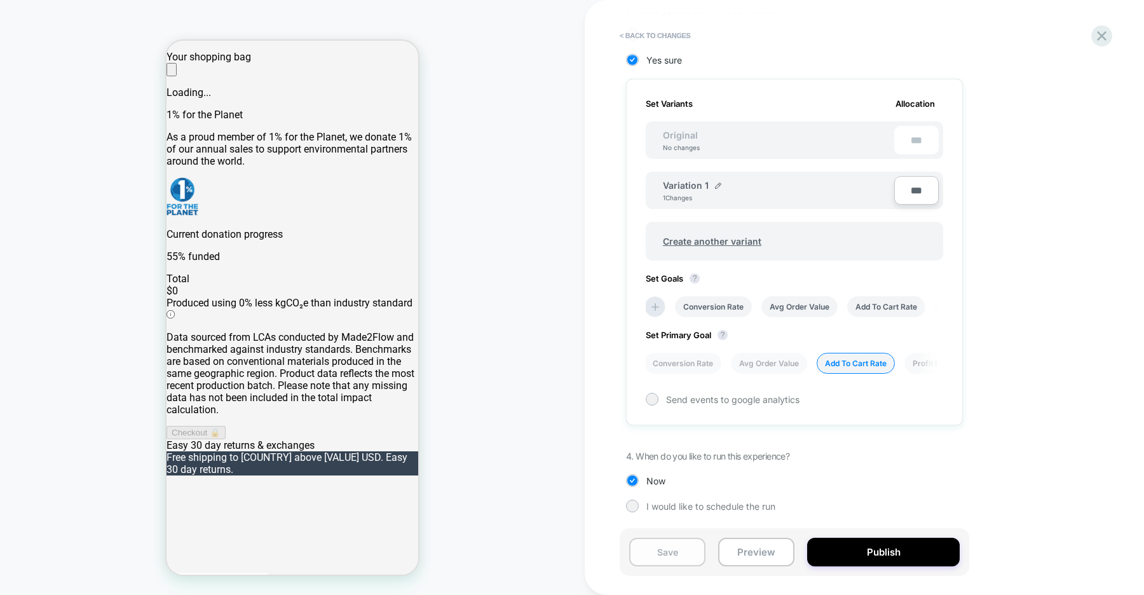
click at [670, 551] on button "Save" at bounding box center [667, 551] width 76 height 29
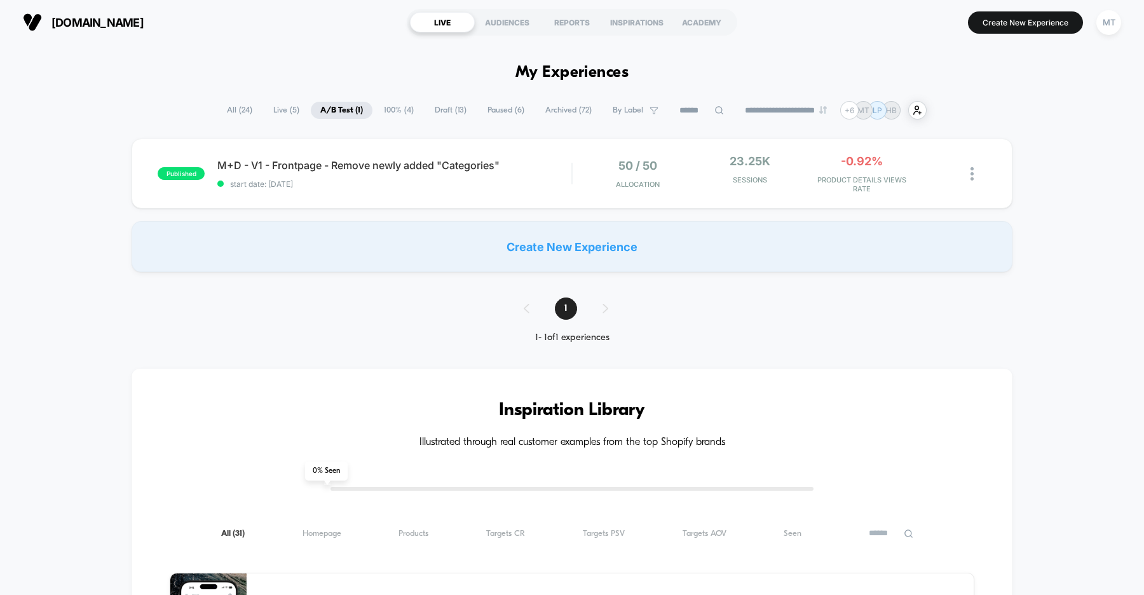
click at [435, 112] on span "Draft ( 13 )" at bounding box center [450, 110] width 51 height 17
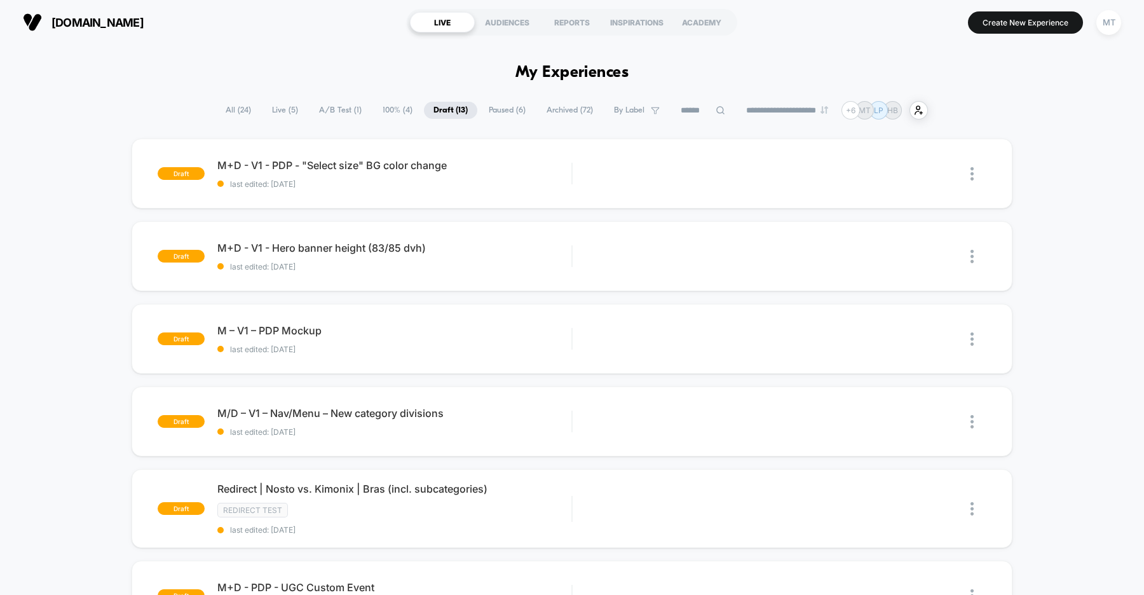
click at [321, 110] on span "A/B Test ( 1 )" at bounding box center [340, 110] width 62 height 17
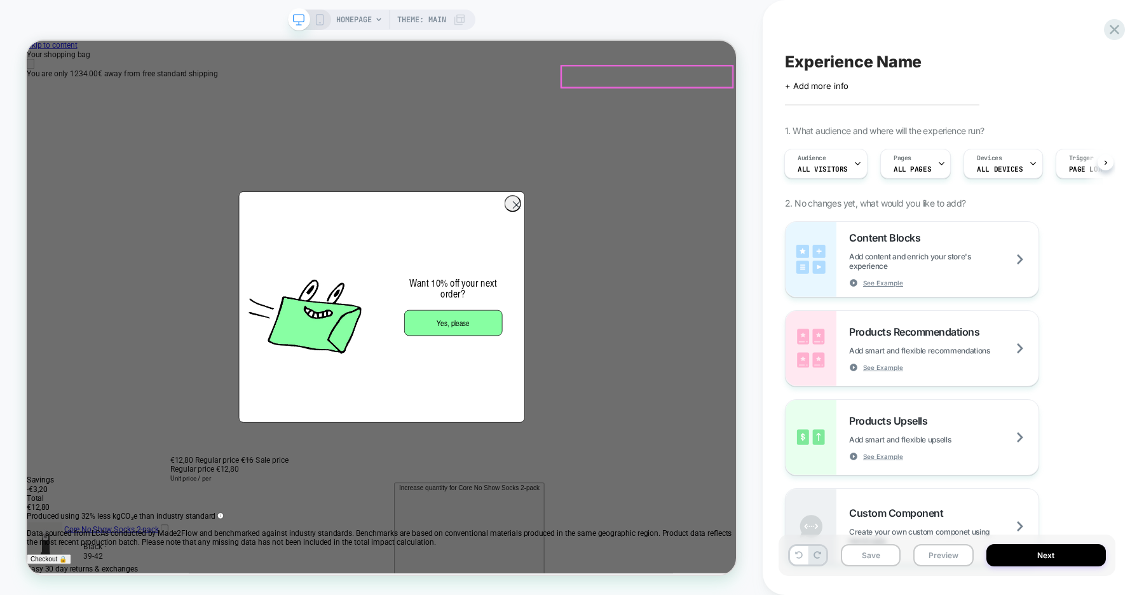
scroll to position [0, 945]
click at [32, 74] on icon "Close" at bounding box center [32, 74] width 0 height 0
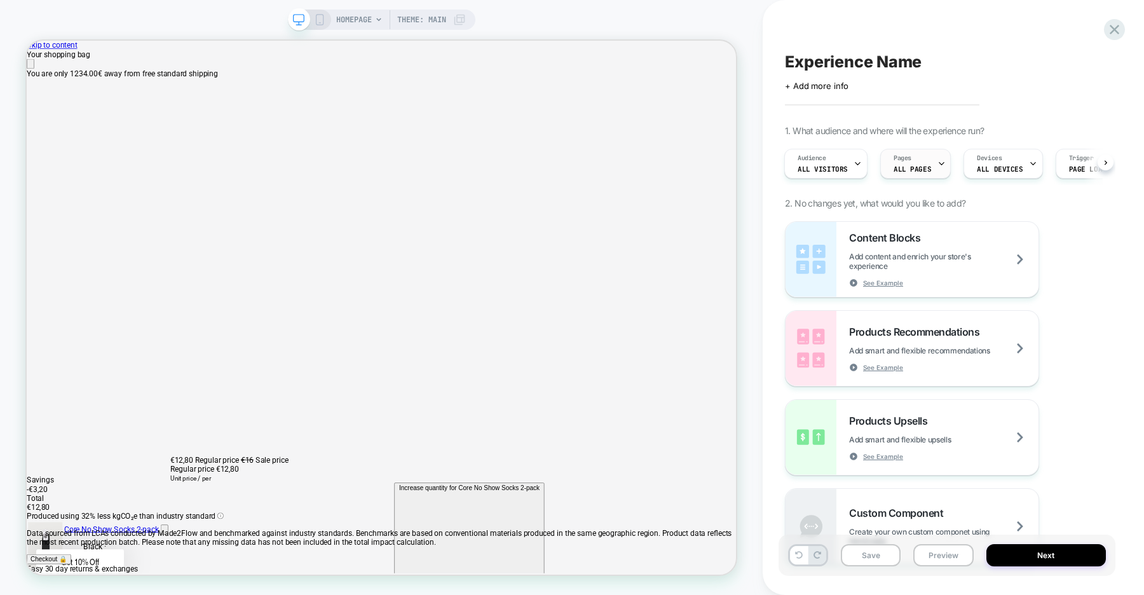
click at [908, 166] on span "ALL PAGES" at bounding box center [911, 169] width 37 height 9
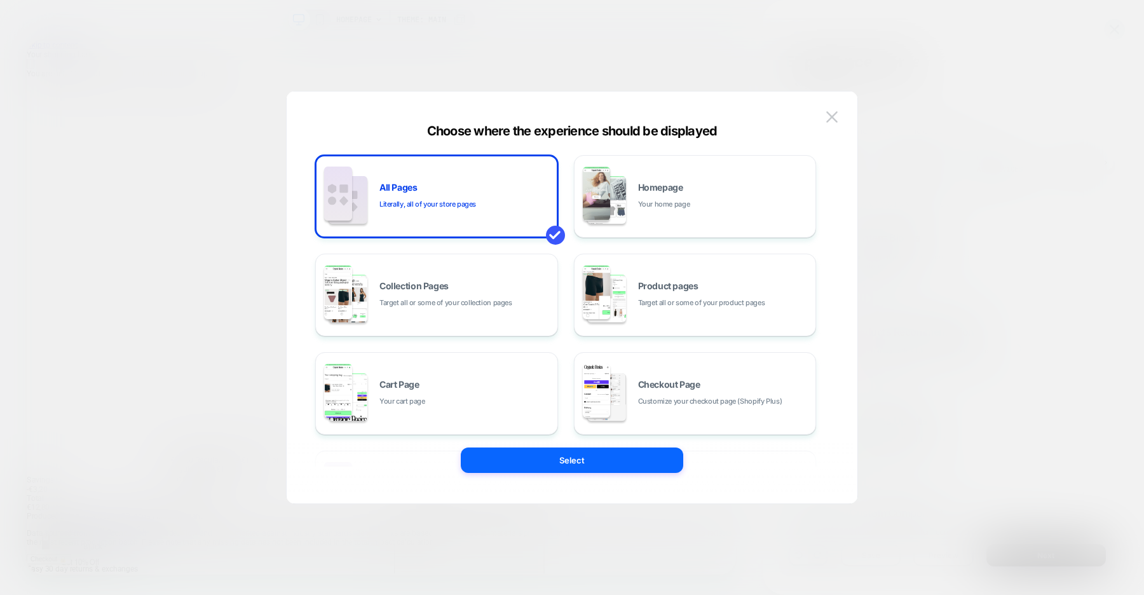
scroll to position [0, 0]
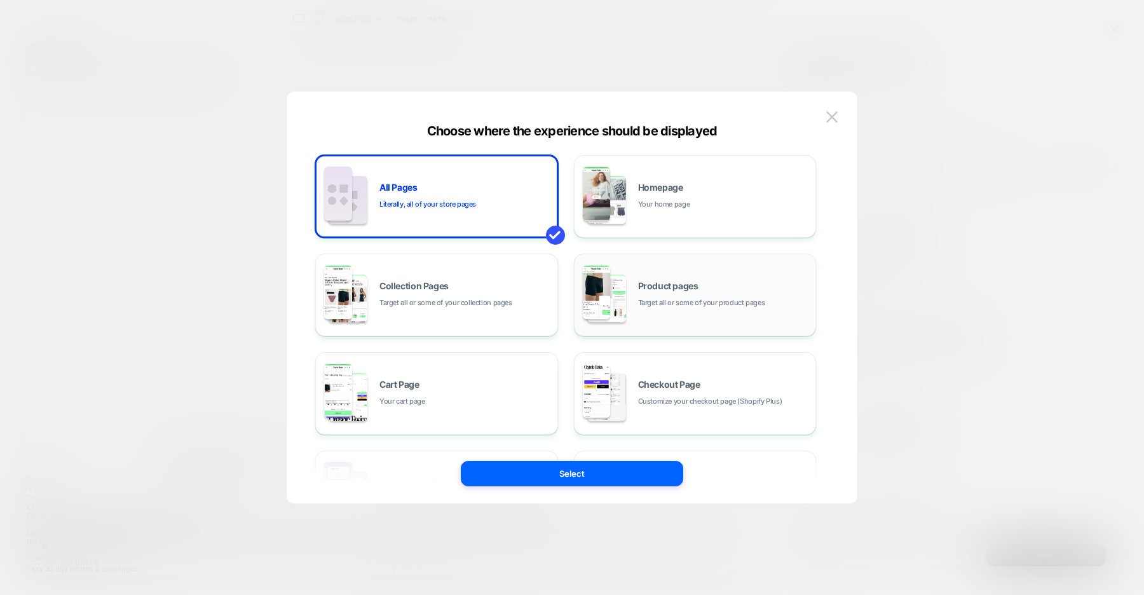
click at [0, 0] on span "Product pages" at bounding box center [0, 0] width 0 height 0
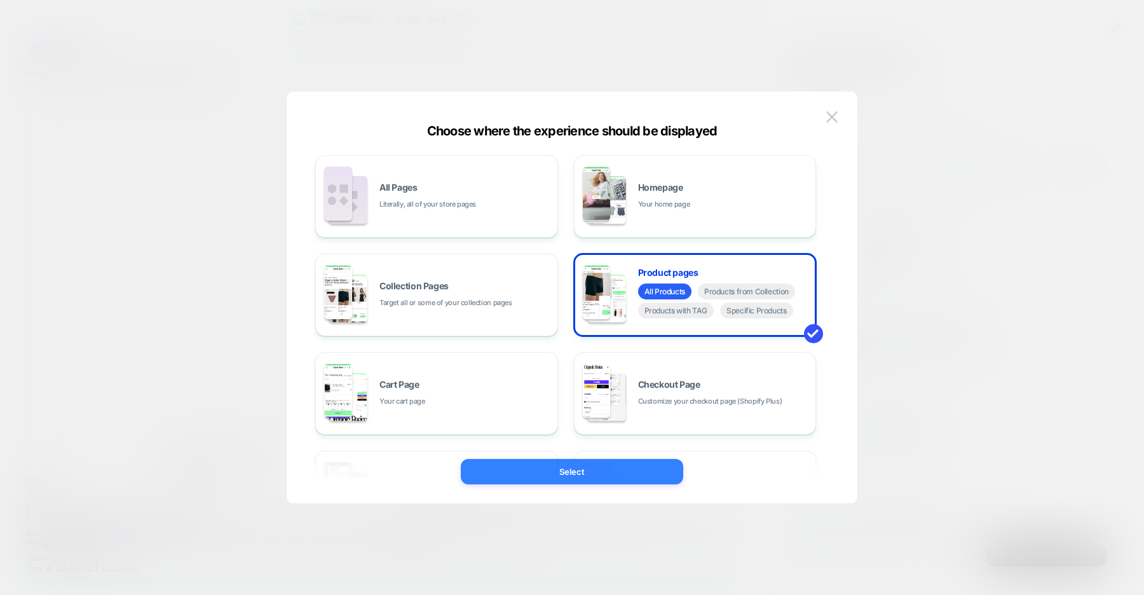
click at [0, 0] on button "Select" at bounding box center [0, 0] width 0 height 0
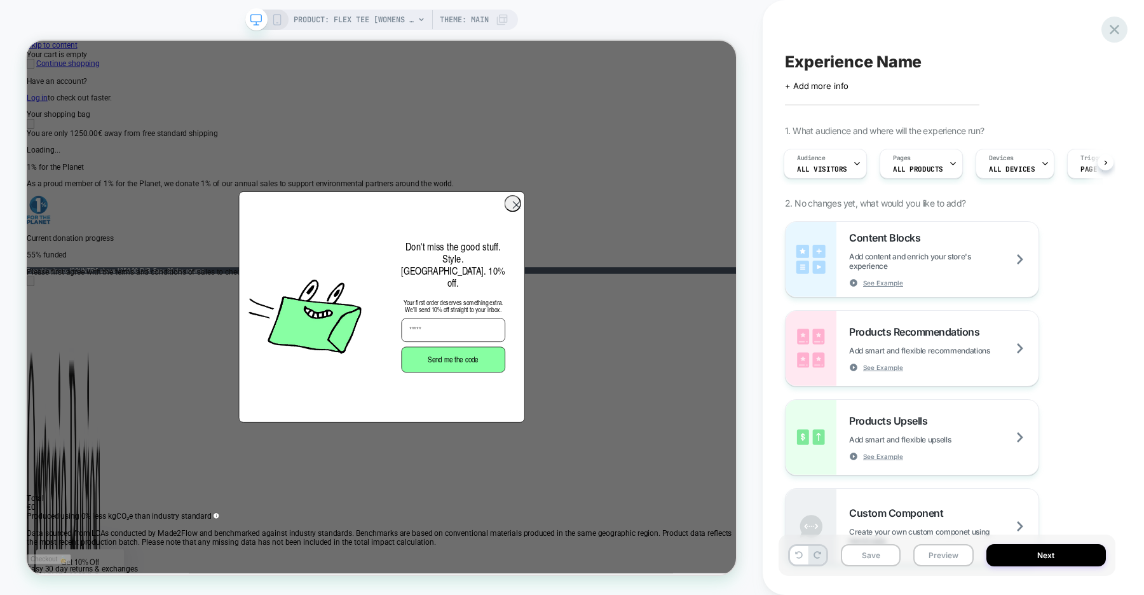
click at [0, 0] on icon at bounding box center [0, 0] width 0 height 0
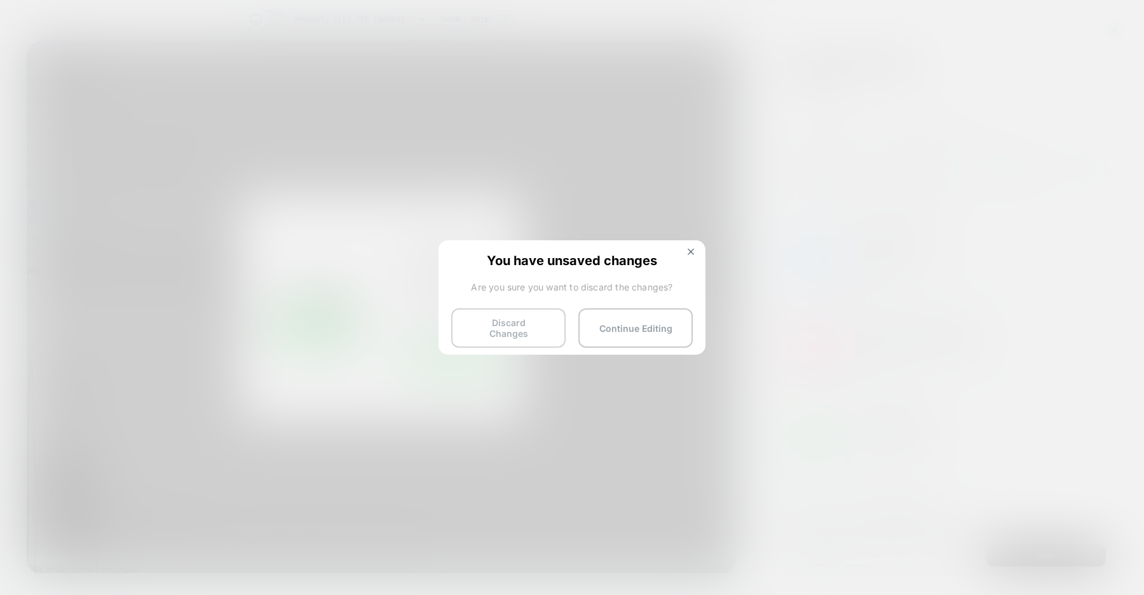
click at [489, 328] on button "Discard Changes" at bounding box center [508, 327] width 114 height 39
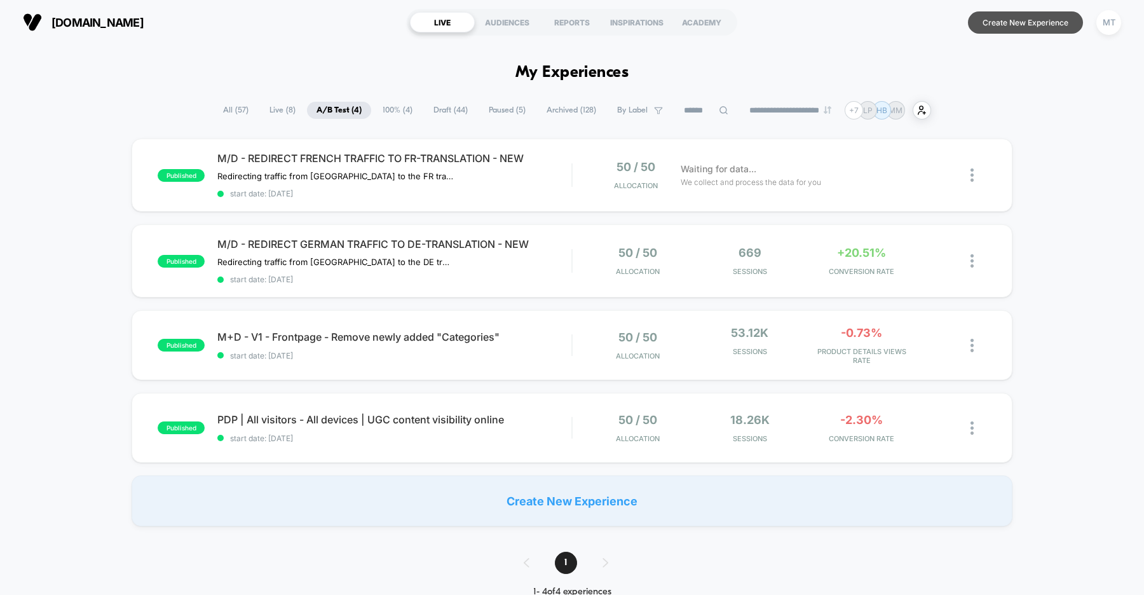
click at [1007, 20] on button "Create New Experience" at bounding box center [1025, 22] width 115 height 22
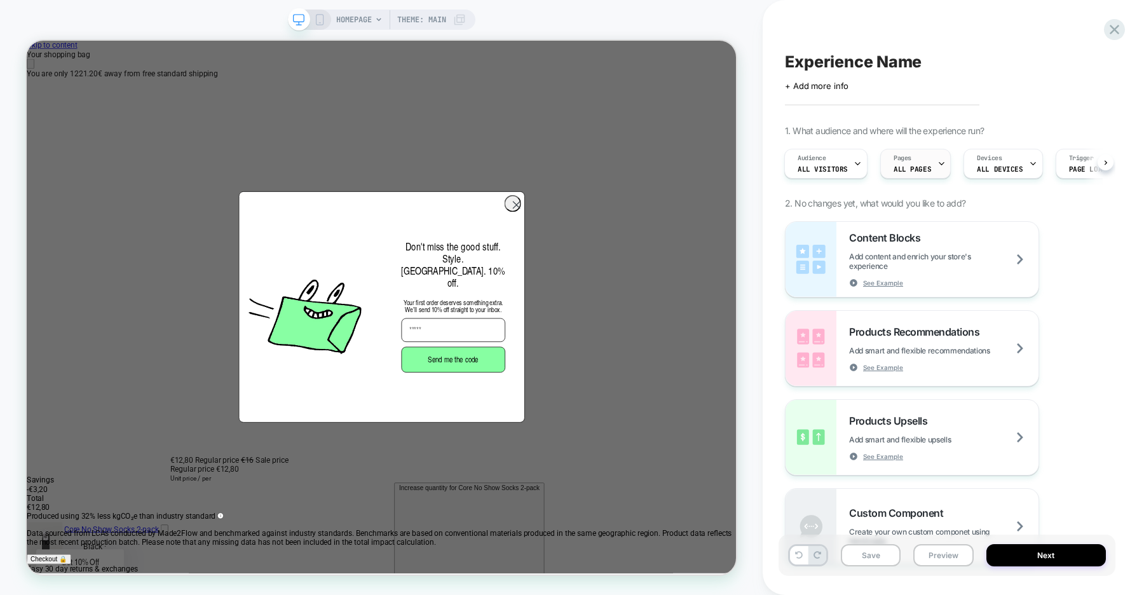
click at [918, 168] on span "ALL PAGES" at bounding box center [911, 169] width 37 height 9
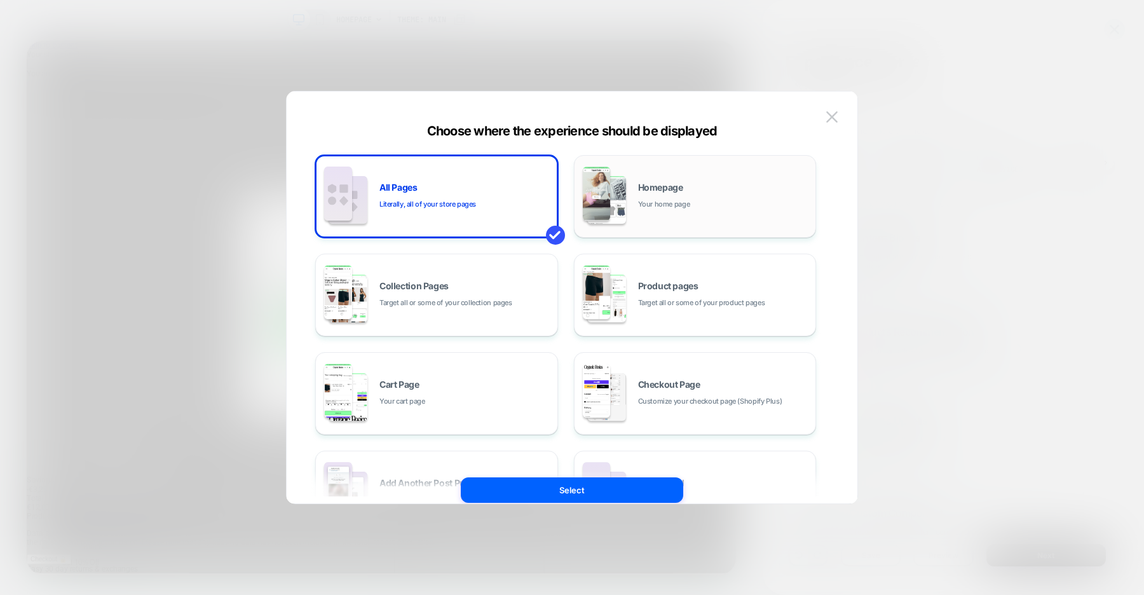
scroll to position [0, 1891]
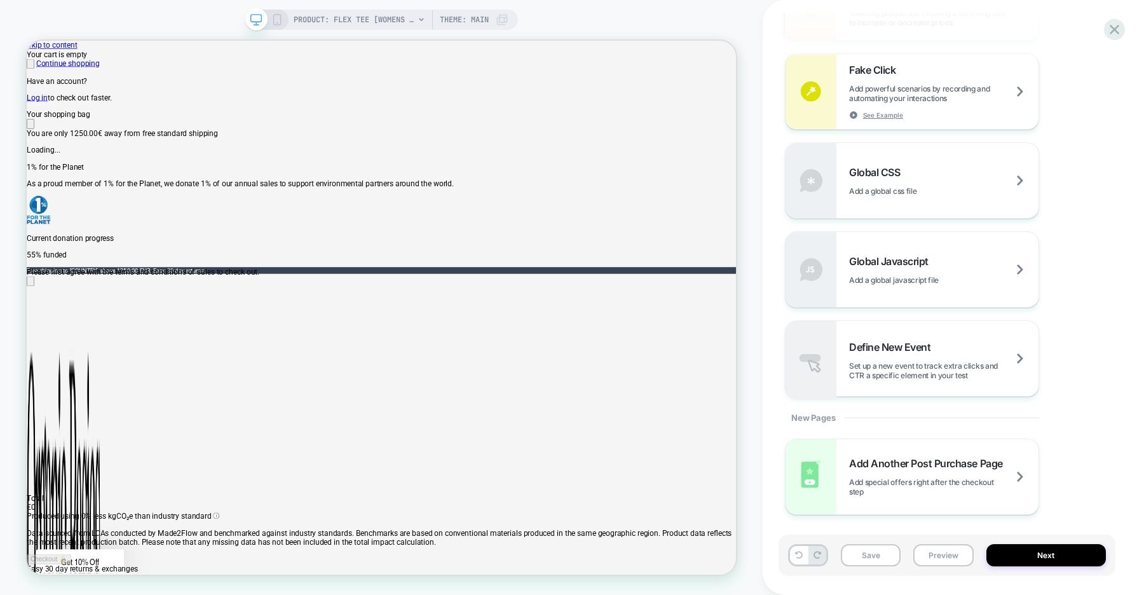
scroll to position [821, 0]
click at [0, 0] on div "Global CSS Add a global css file" at bounding box center [0, 0] width 0 height 0
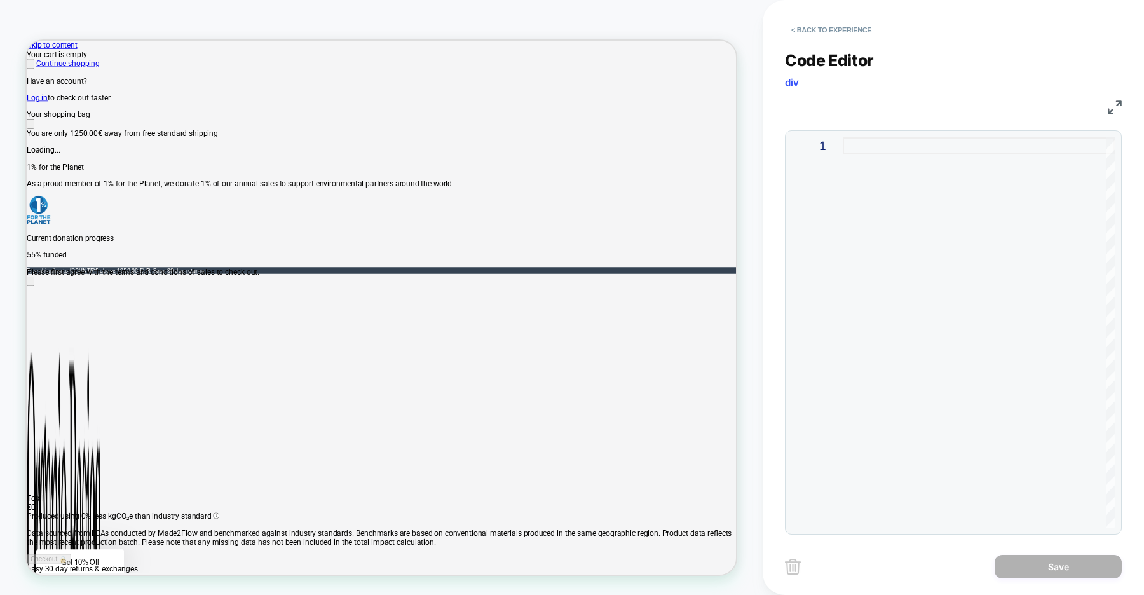
click at [888, 188] on div at bounding box center [978, 332] width 272 height 390
type textarea "**********"
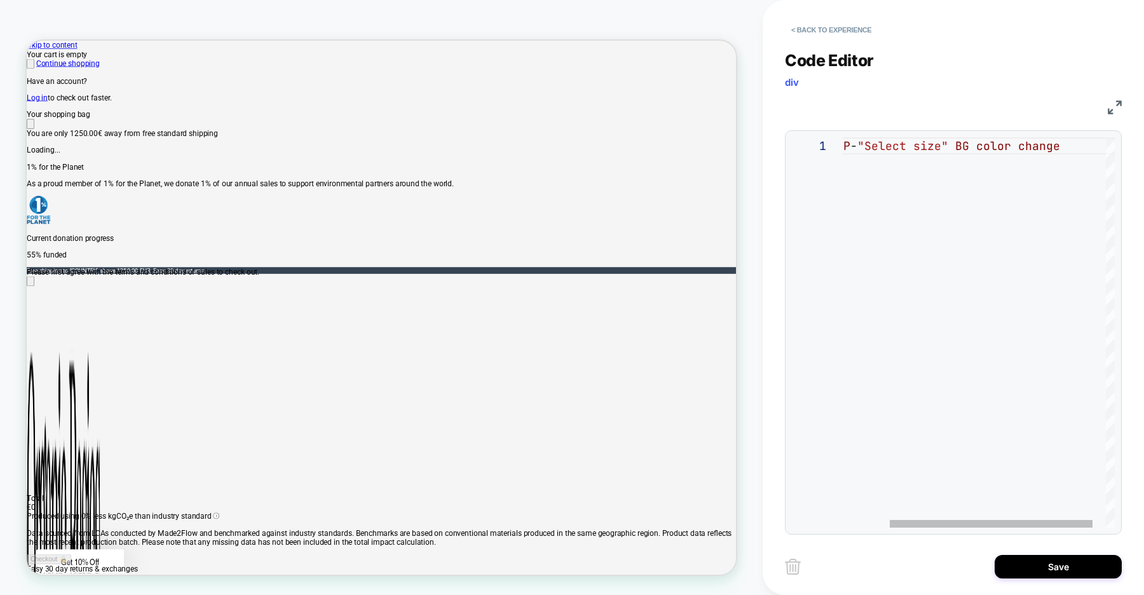
scroll to position [0, 0]
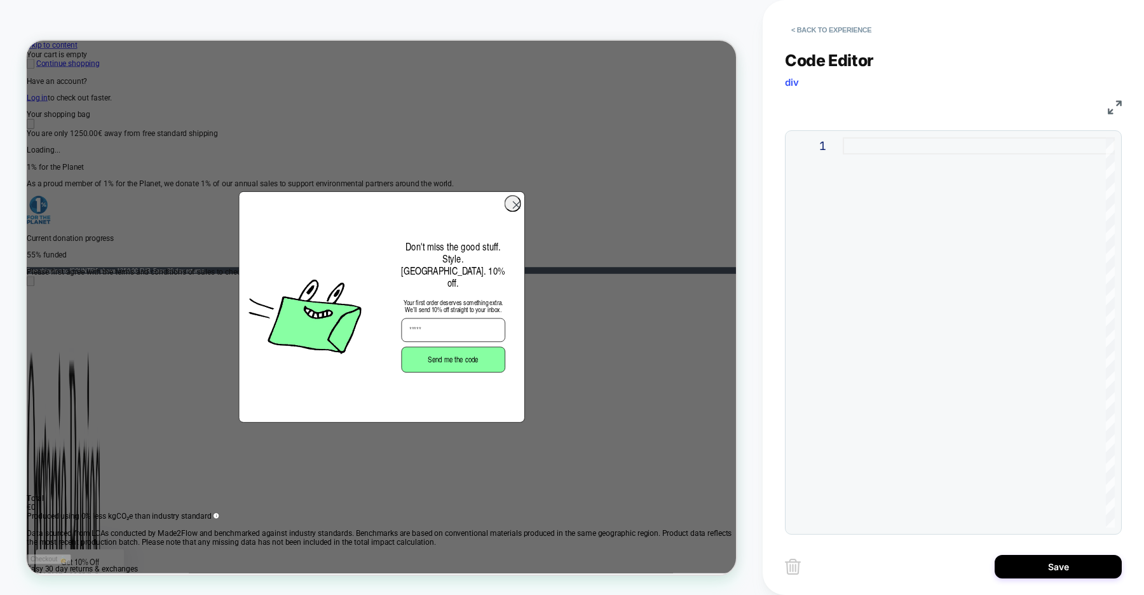
click at [889, 204] on div at bounding box center [978, 332] width 272 height 390
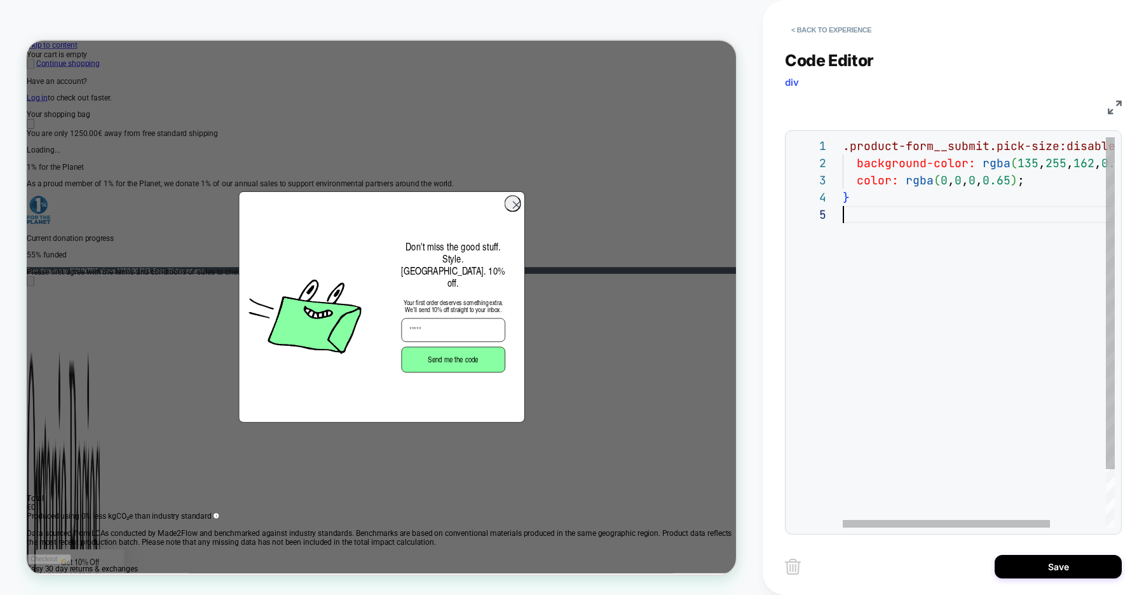
type textarea "**********"
click at [0, 0] on button "Save" at bounding box center [0, 0] width 0 height 0
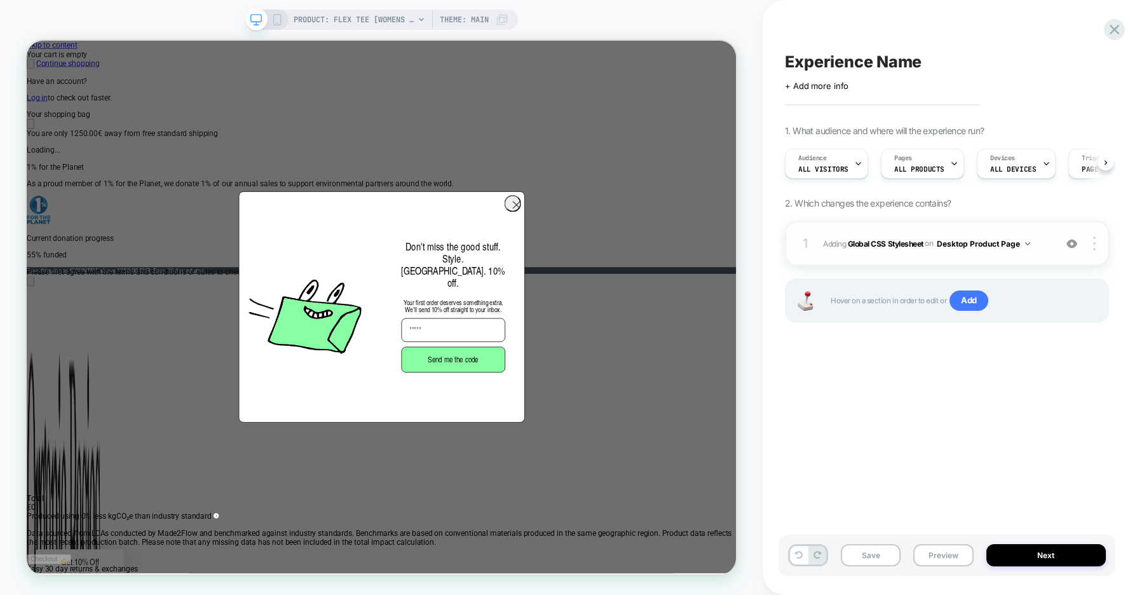
scroll to position [0, 1]
click at [1030, 243] on img at bounding box center [1027, 243] width 5 height 3
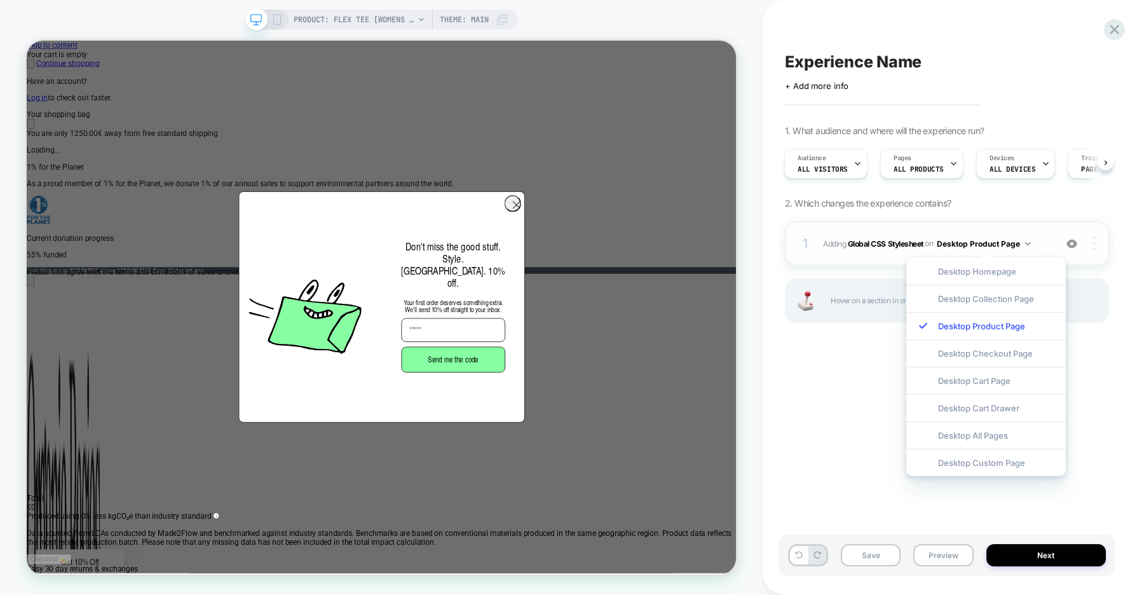
click at [1093, 249] on img at bounding box center [1094, 243] width 3 height 14
click at [879, 388] on div "Experience Name Click to edit experience details + Add more info 1. What audien…" at bounding box center [946, 297] width 337 height 569
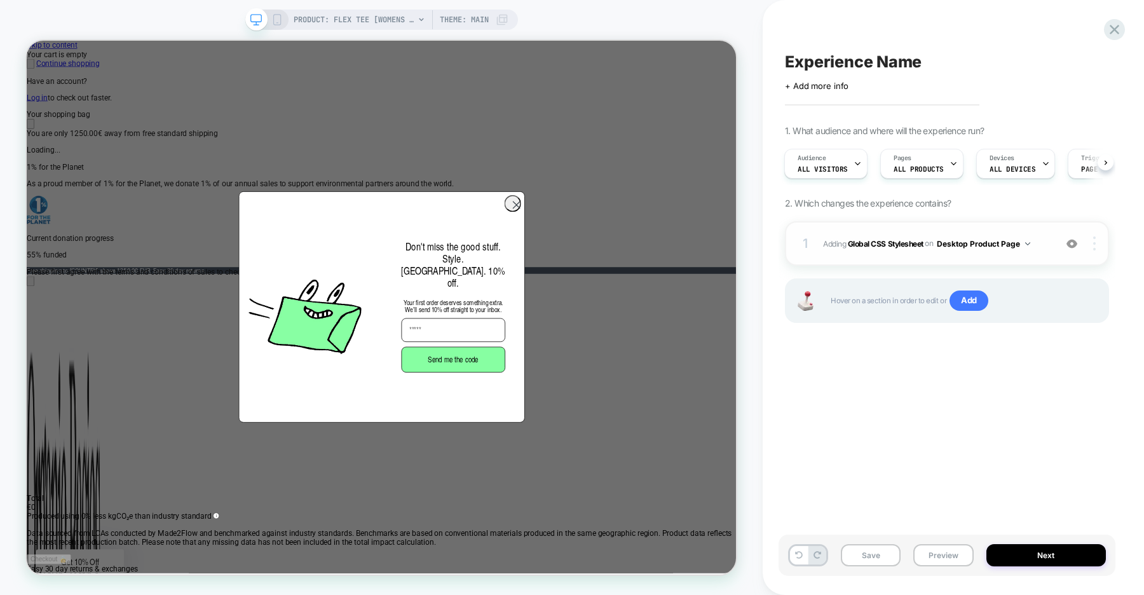
click at [1095, 247] on div at bounding box center [1096, 243] width 24 height 14
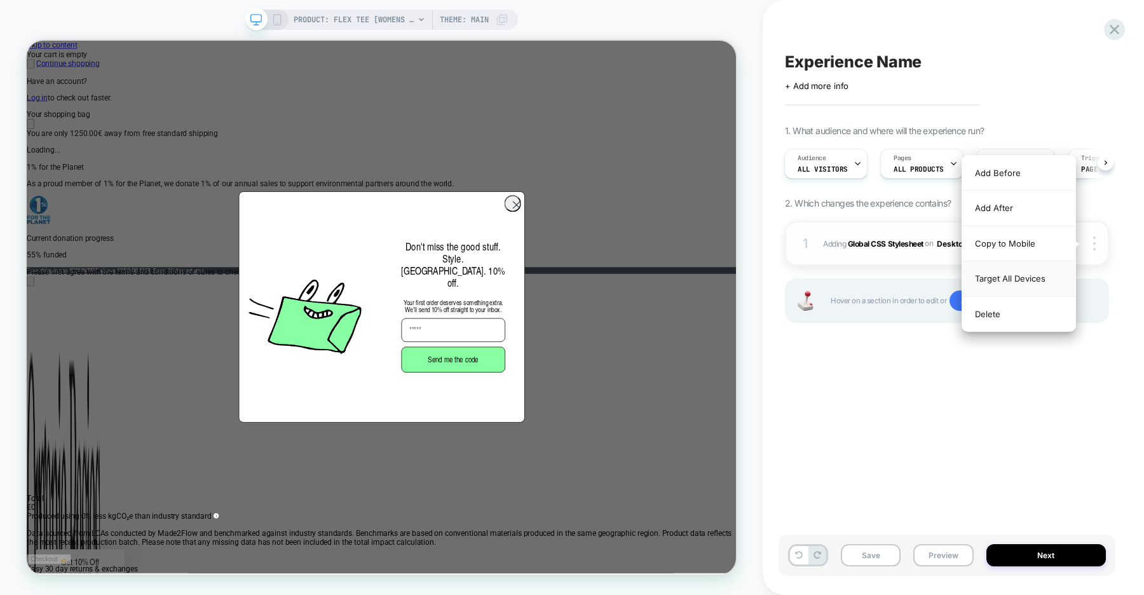
click at [0, 0] on div "Target All Devices" at bounding box center [0, 0] width 0 height 0
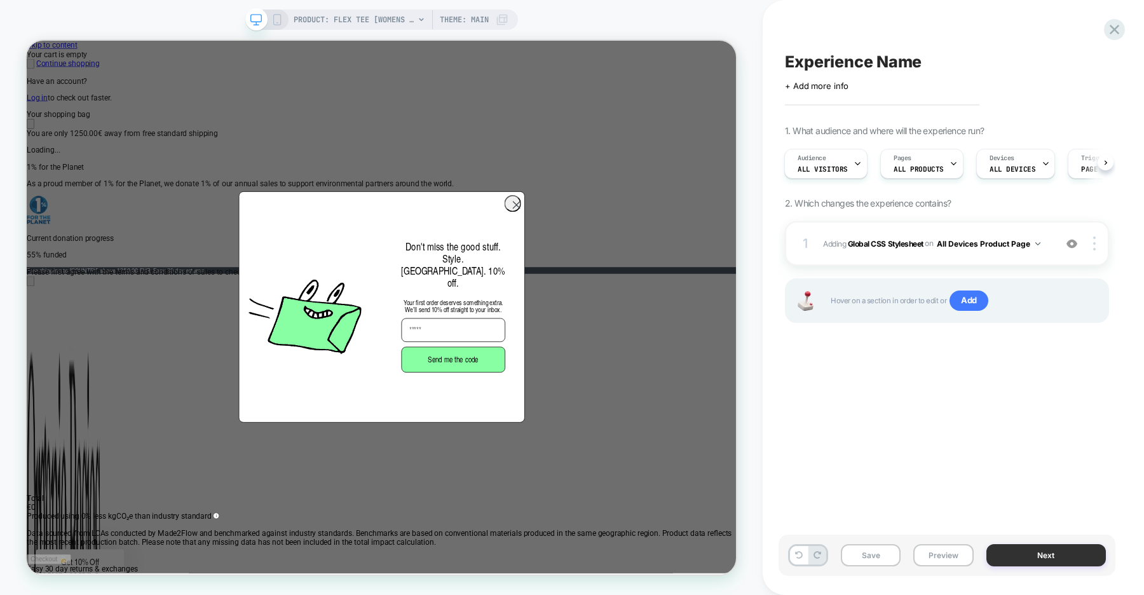
click at [1024, 551] on button "Next" at bounding box center [1046, 555] width 120 height 22
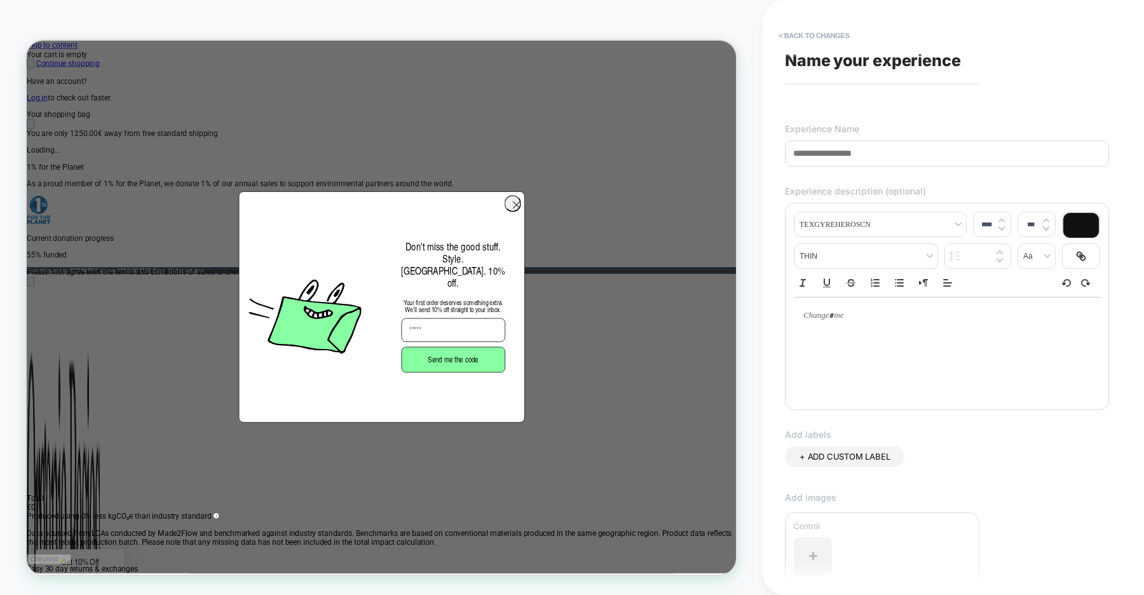
click at [868, 158] on input at bounding box center [947, 153] width 324 height 26
paste input "**********"
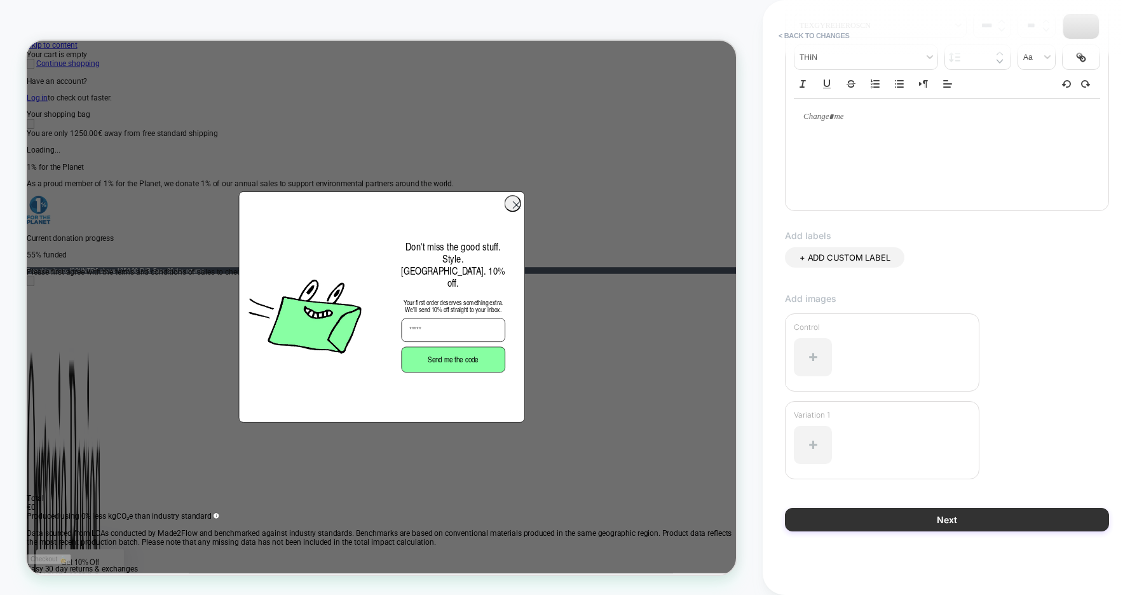
type input "**********"
click at [889, 518] on button "Next" at bounding box center [947, 520] width 324 height 24
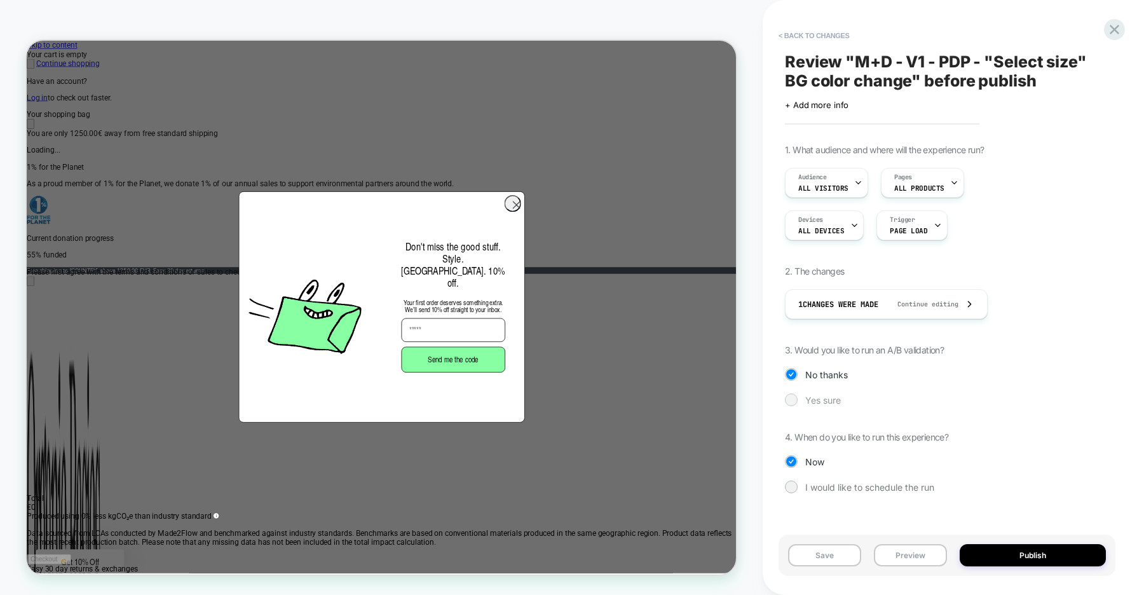
click at [0, 0] on div at bounding box center [0, 0] width 0 height 0
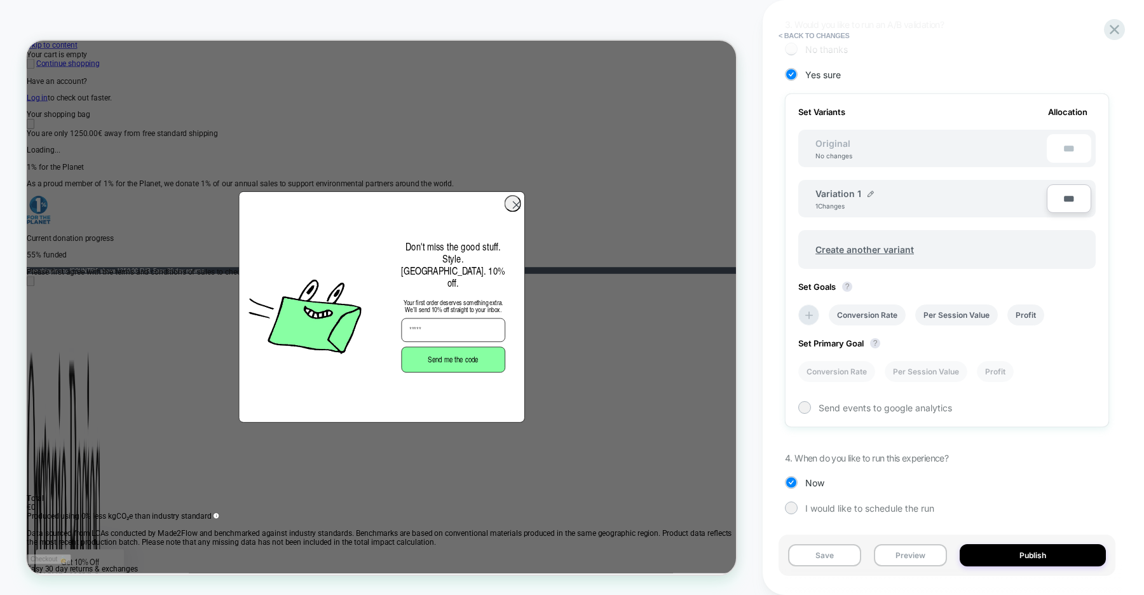
scroll to position [327, 0]
click at [875, 320] on li "Conversion Rate" at bounding box center [866, 312] width 77 height 21
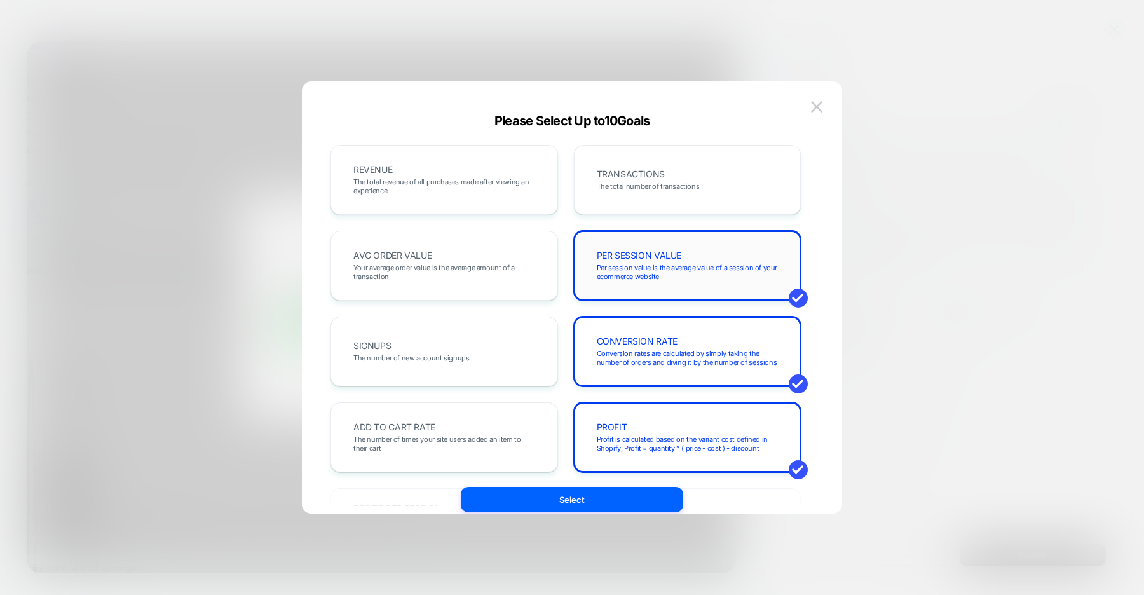
click at [606, 257] on span "PER SESSION VALUE" at bounding box center [639, 255] width 85 height 9
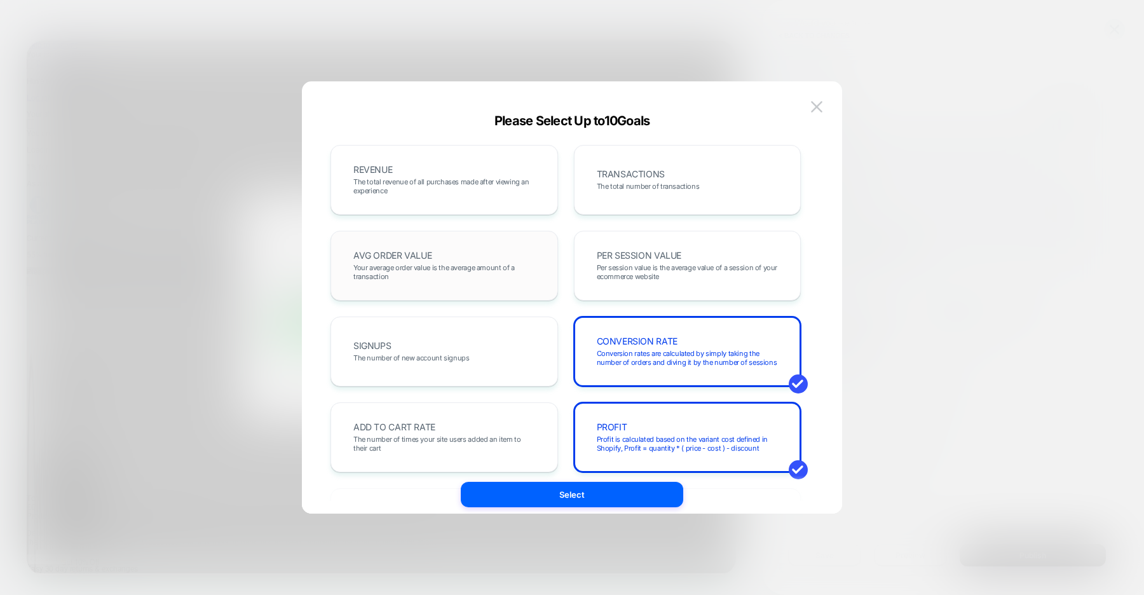
click at [0, 0] on span "Your average order value is the average amount of a transaction" at bounding box center [0, 0] width 0 height 0
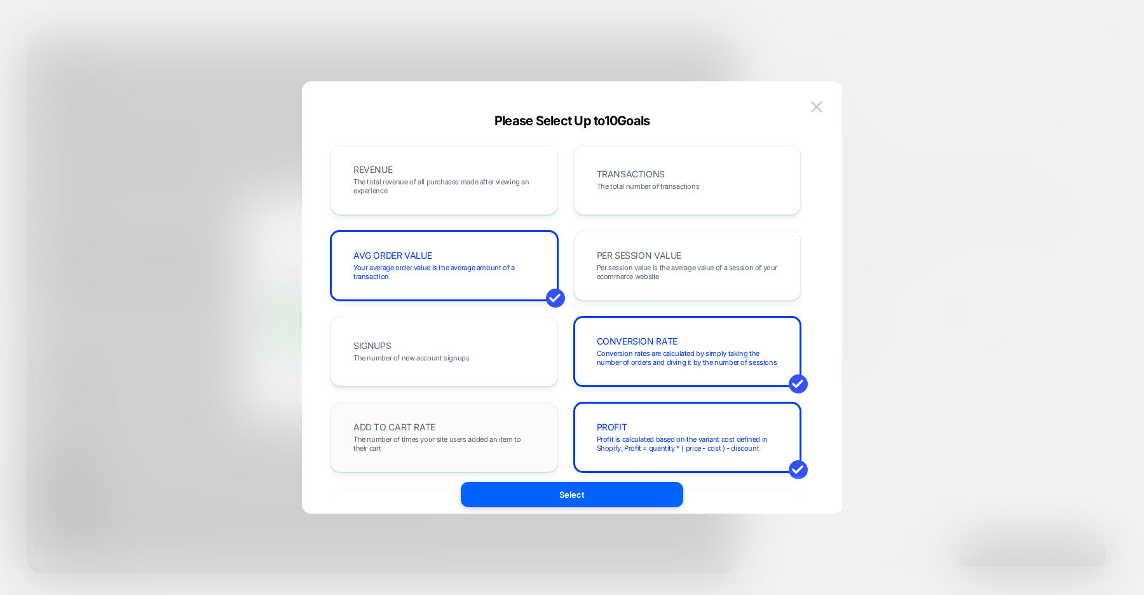
click at [0, 0] on div "ADD TO CART RATE The number of times your site users added an item to their cart" at bounding box center [0, 0] width 0 height 0
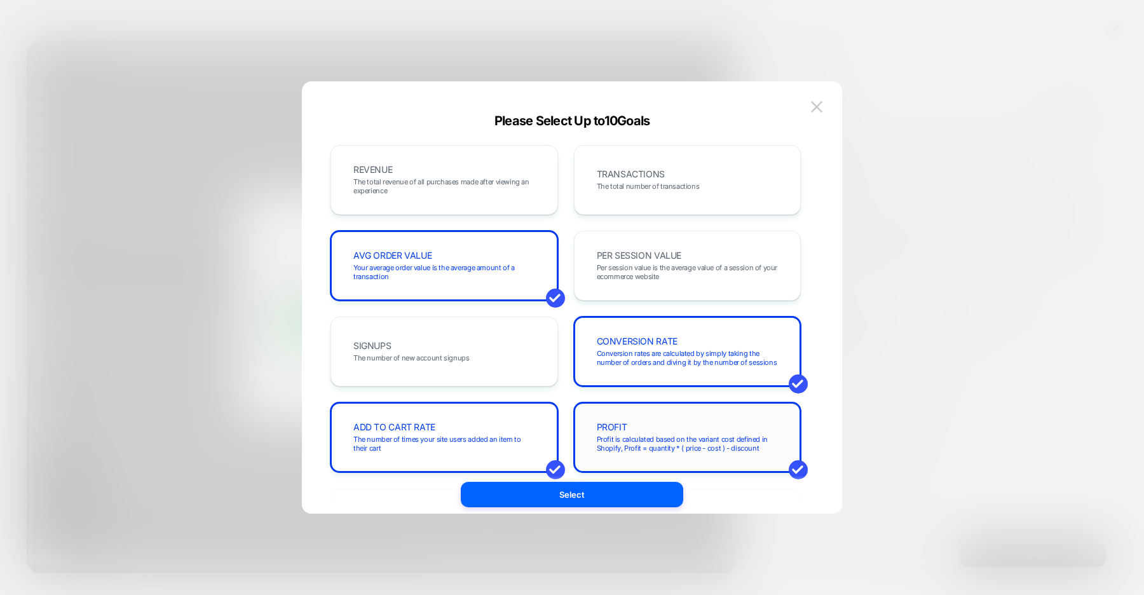
click at [601, 436] on span "Profit is calculated based on the variant cost defined in Shopify, Profit = qua…" at bounding box center [688, 444] width 182 height 18
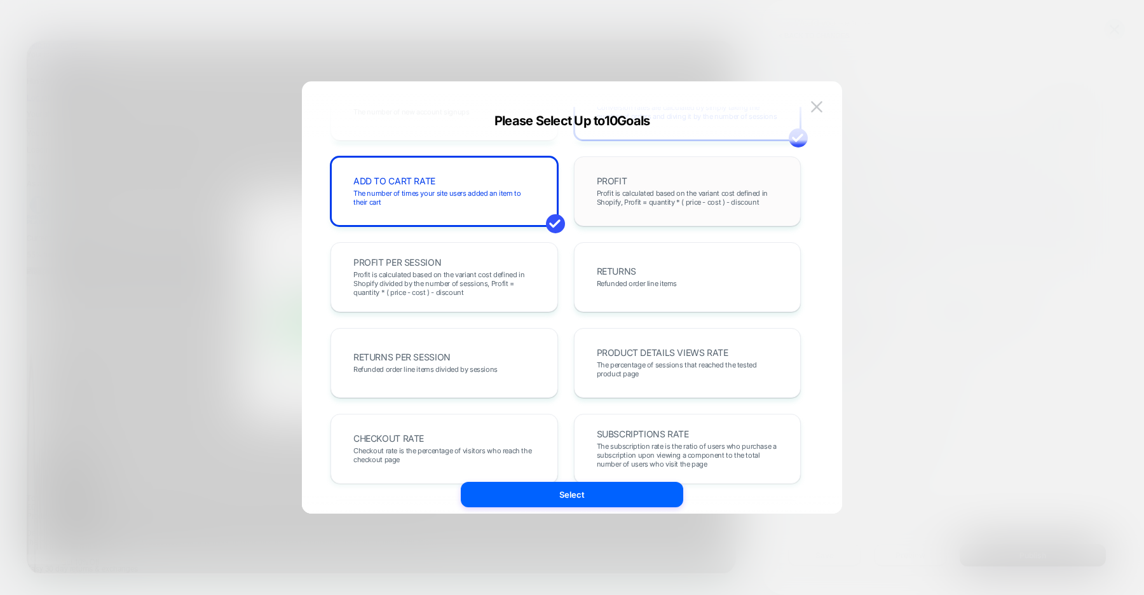
scroll to position [286, 0]
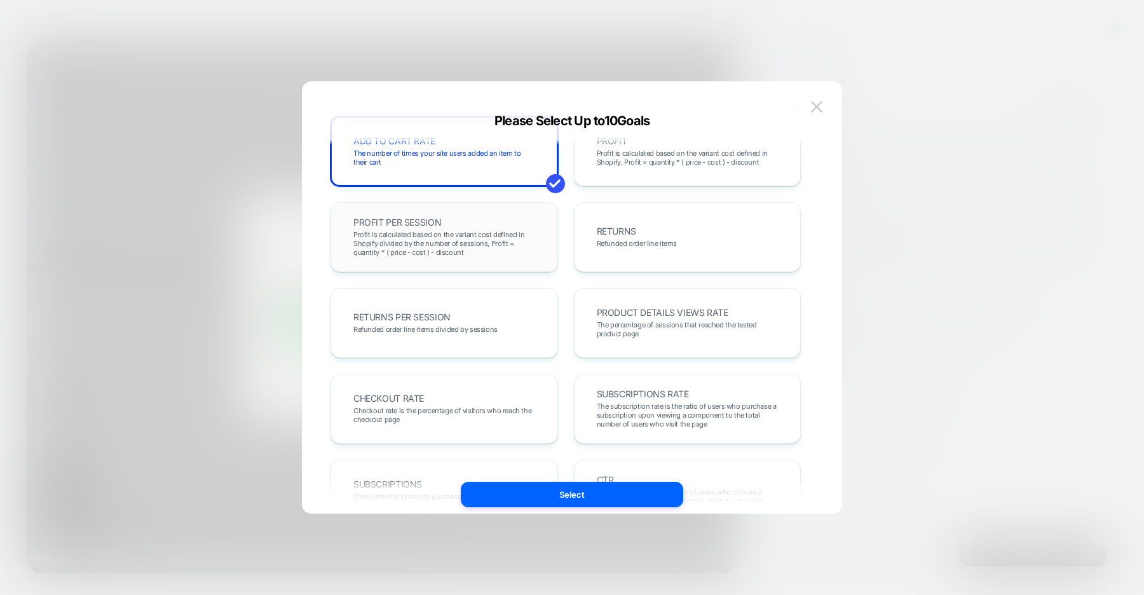
click at [0, 0] on span "Profit is calculated based on the variant cost defined in Shopify divided by th…" at bounding box center [0, 0] width 0 height 0
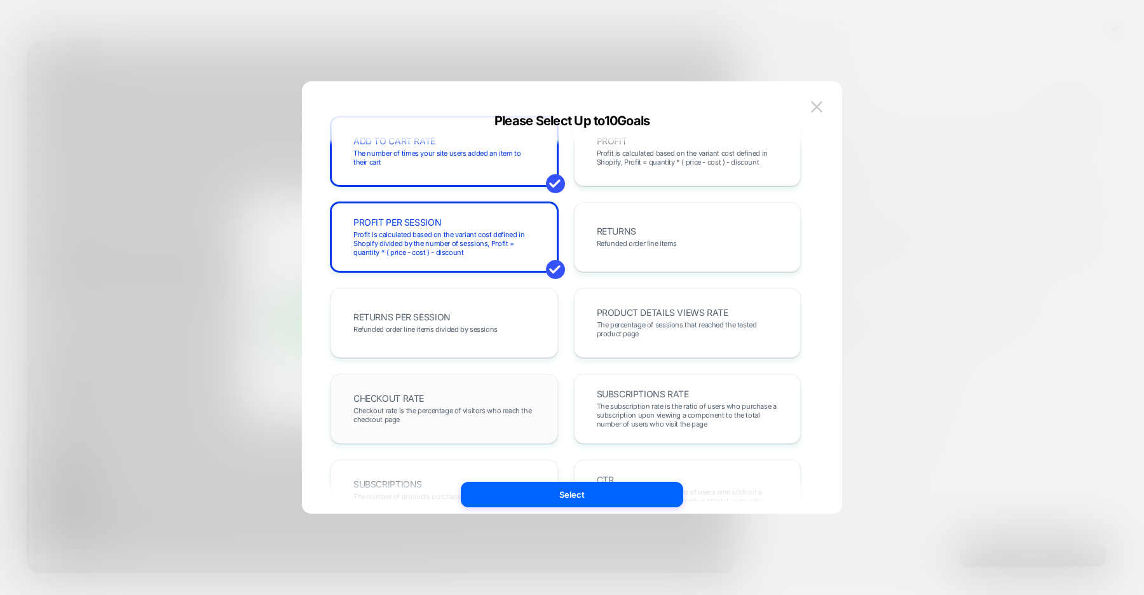
click at [496, 422] on span "Checkout rate is the percentage of visitors who reach the checkout page" at bounding box center [444, 415] width 182 height 18
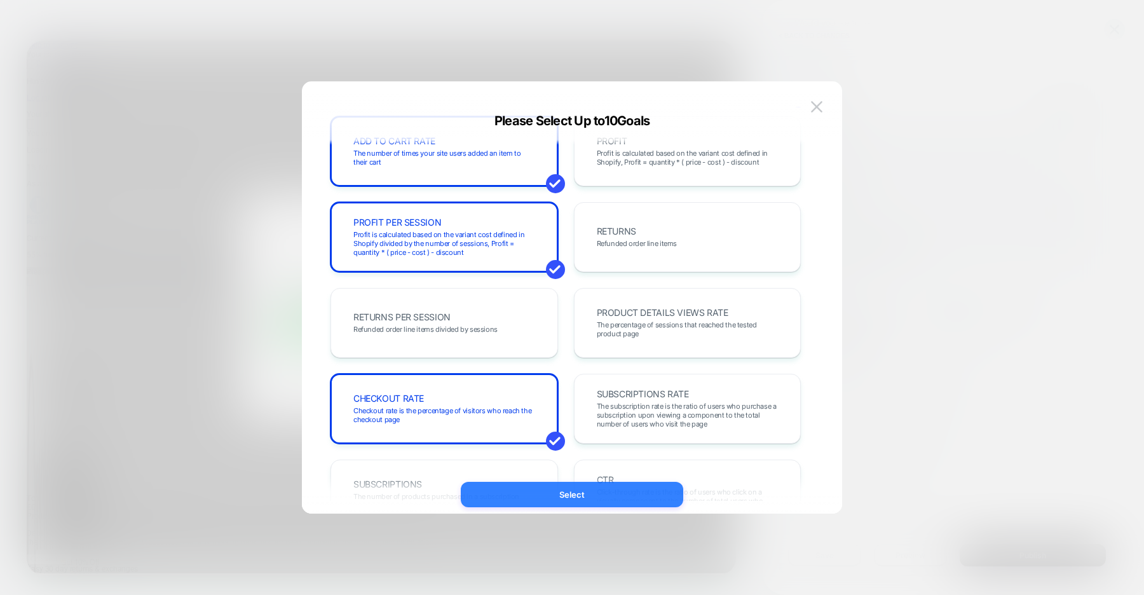
click at [0, 0] on button "Select" at bounding box center [0, 0] width 0 height 0
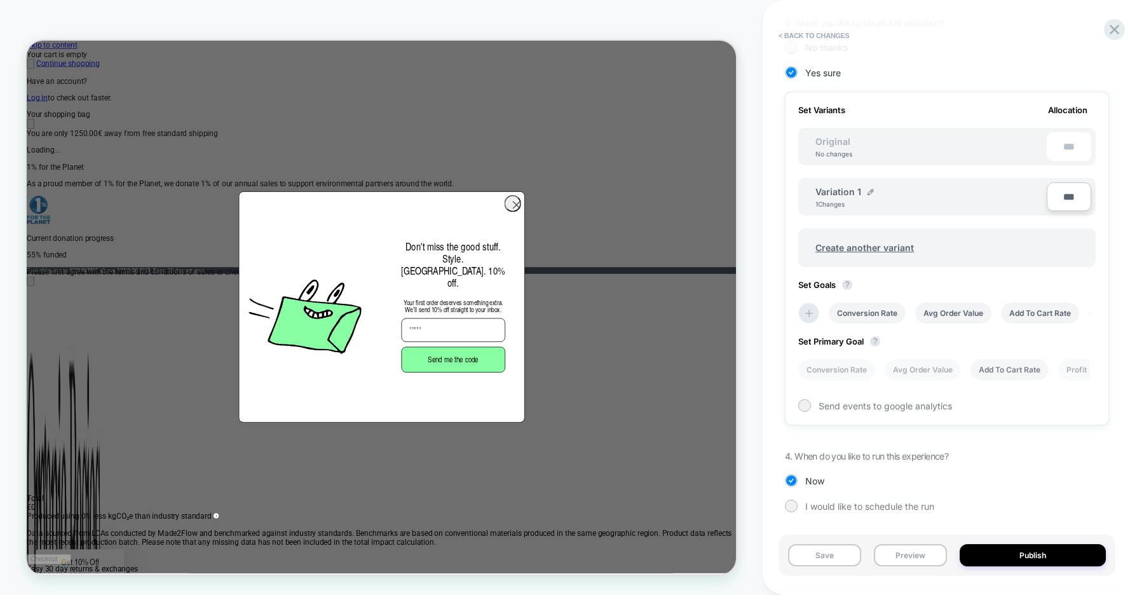
click at [986, 373] on li "Add To Cart Rate" at bounding box center [1009, 369] width 78 height 21
click at [823, 552] on button "Save" at bounding box center [824, 555] width 73 height 22
click at [0, 0] on icon at bounding box center [0, 0] width 0 height 0
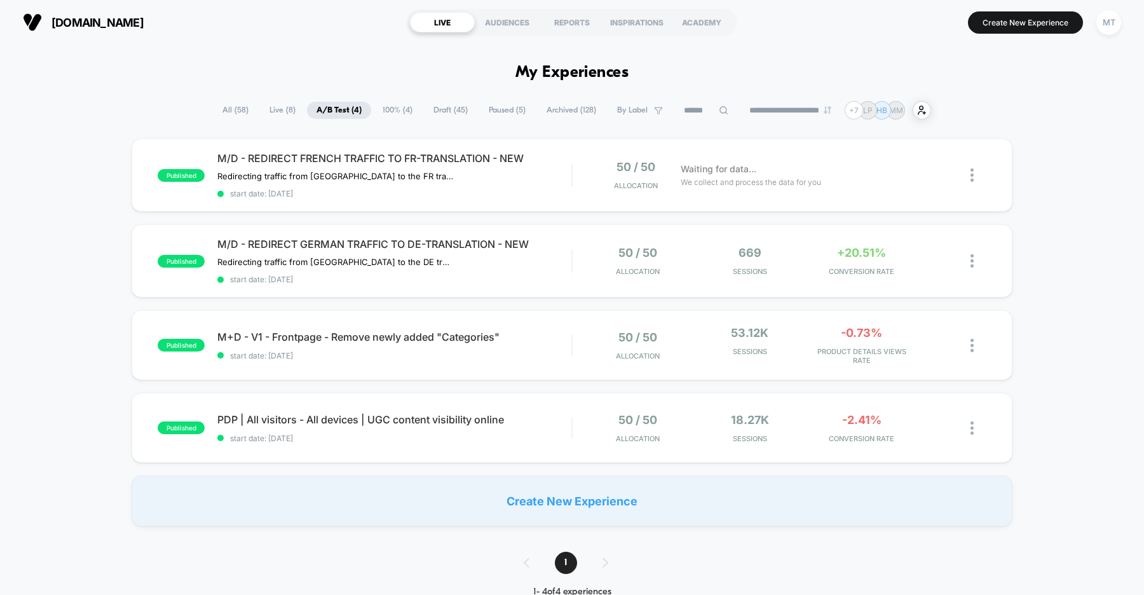
click at [428, 109] on span "Draft ( 45 )" at bounding box center [450, 110] width 53 height 17
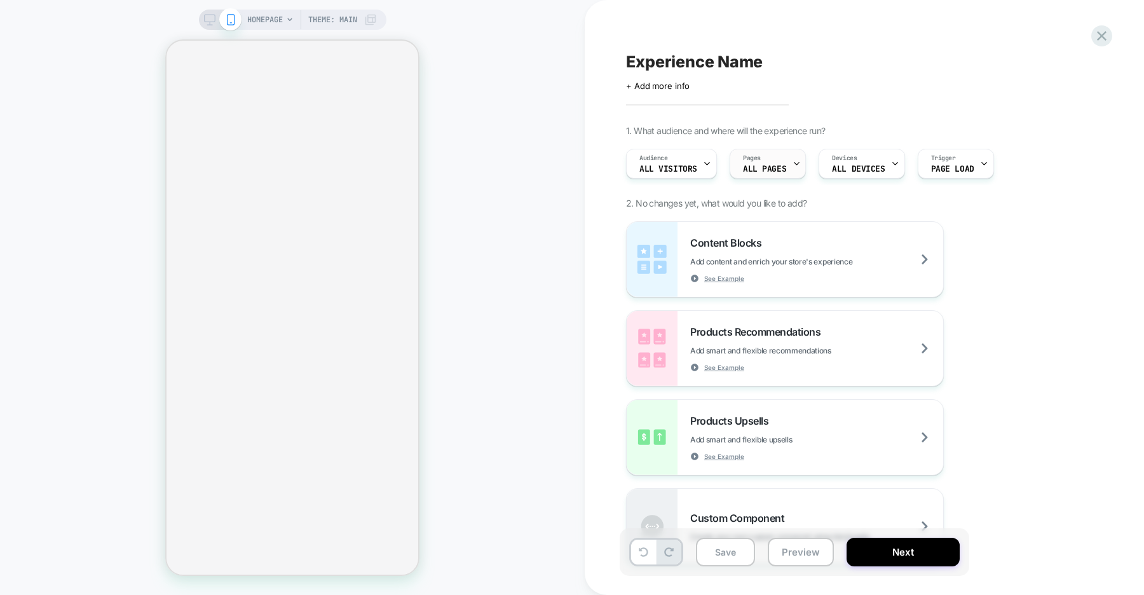
click at [762, 172] on span "ALL PAGES" at bounding box center [764, 169] width 43 height 9
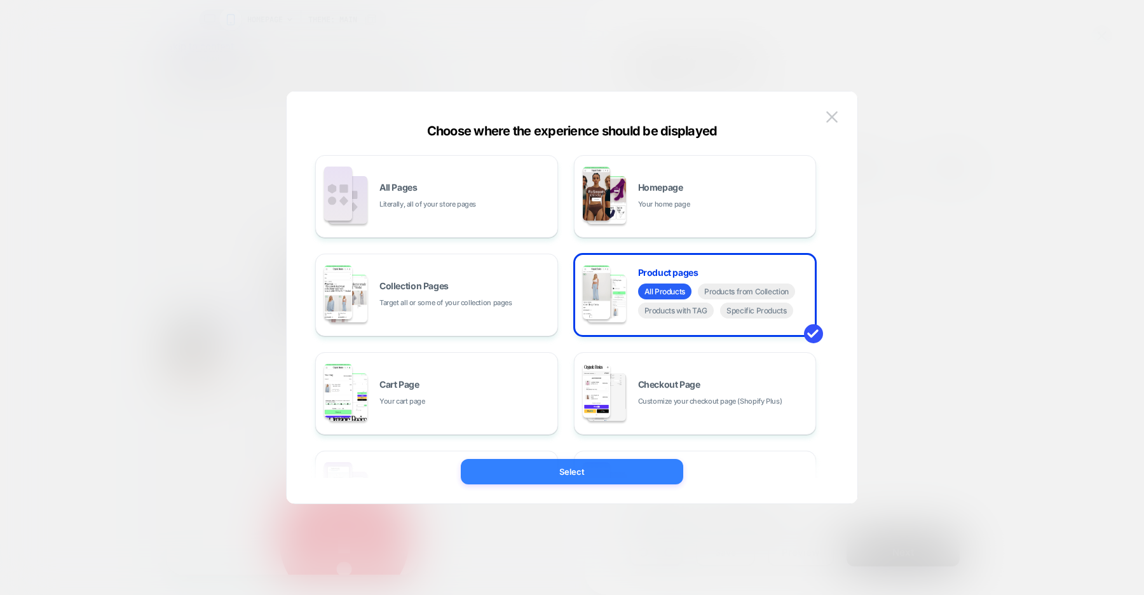
click at [583, 468] on button "Select" at bounding box center [572, 471] width 222 height 25
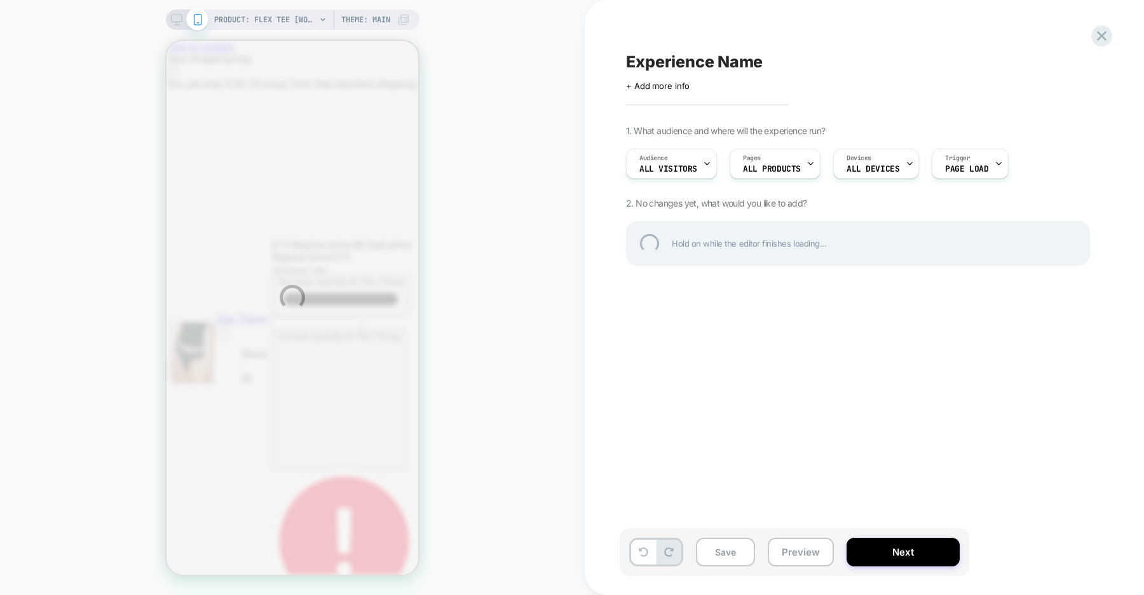
scroll to position [0, 27]
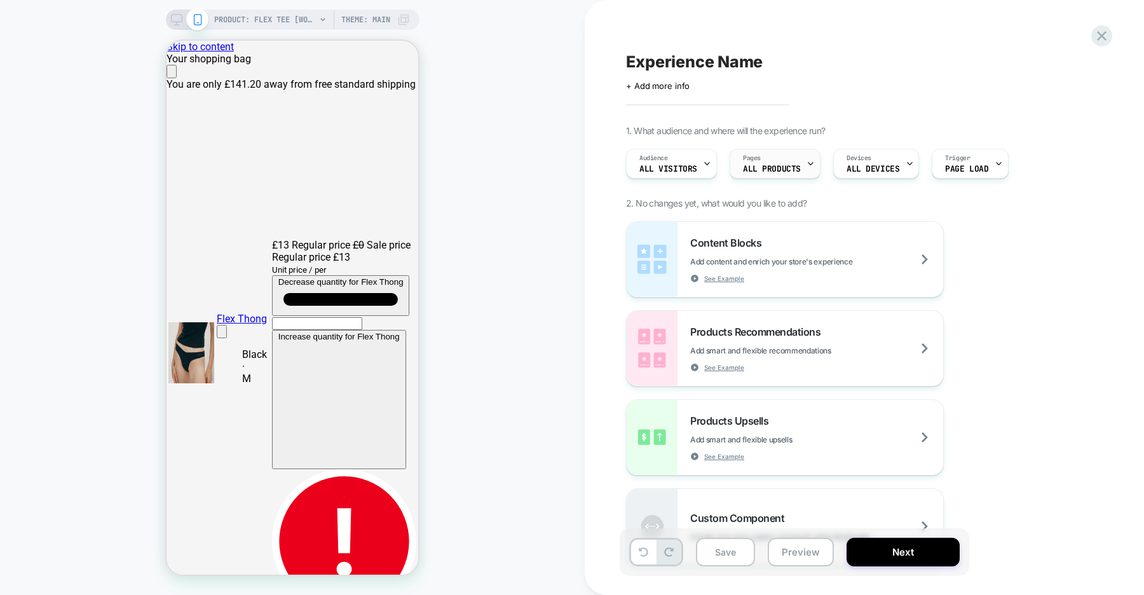
click at [0, 0] on span "ALL PRODUCTS" at bounding box center [0, 0] width 0 height 0
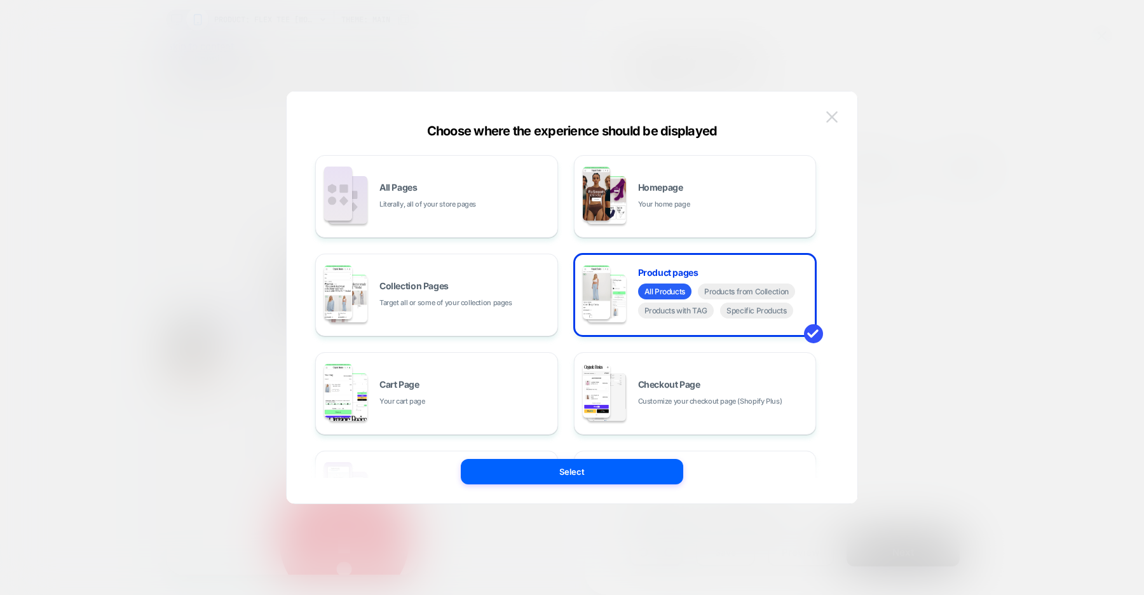
click at [830, 119] on img at bounding box center [831, 116] width 11 height 11
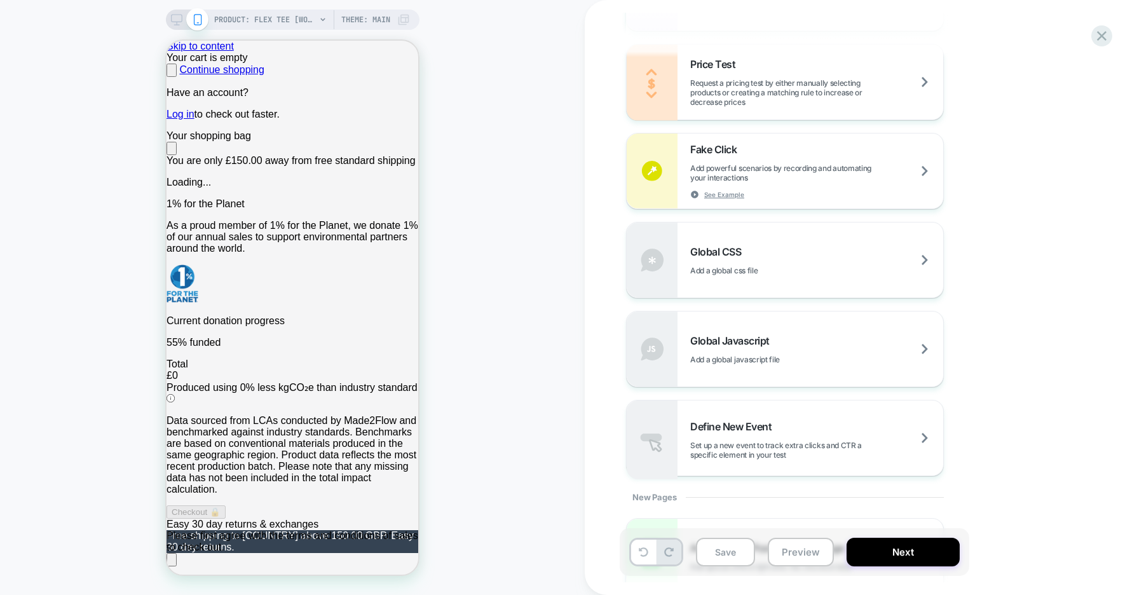
scroll to position [741, 0]
click at [804, 276] on div "Global CSS Add a global css file" at bounding box center [784, 259] width 316 height 75
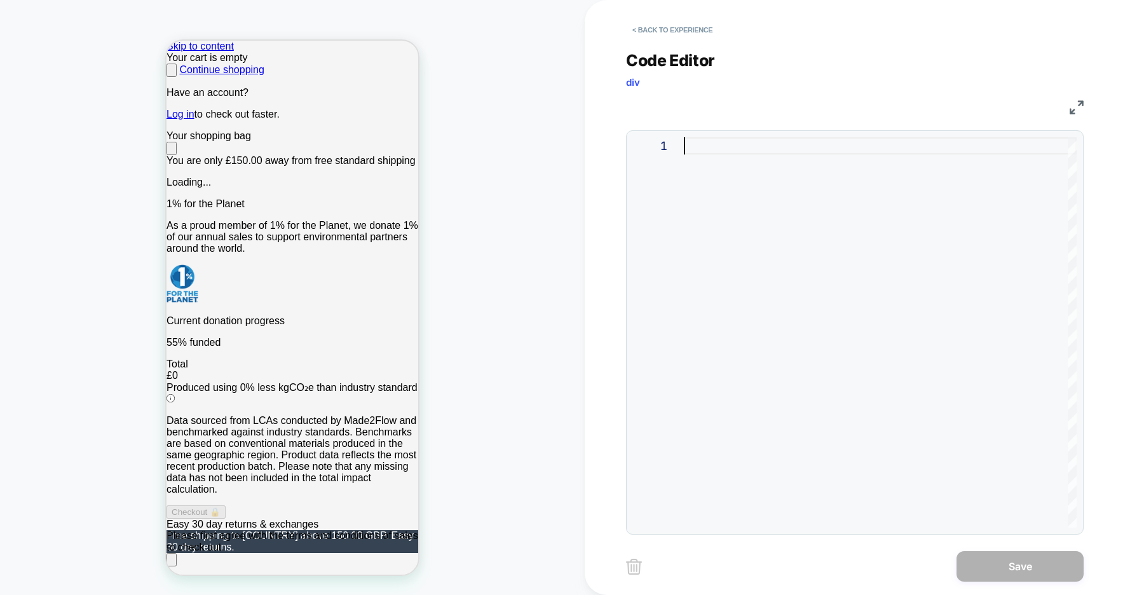
click at [756, 255] on div at bounding box center [880, 332] width 393 height 390
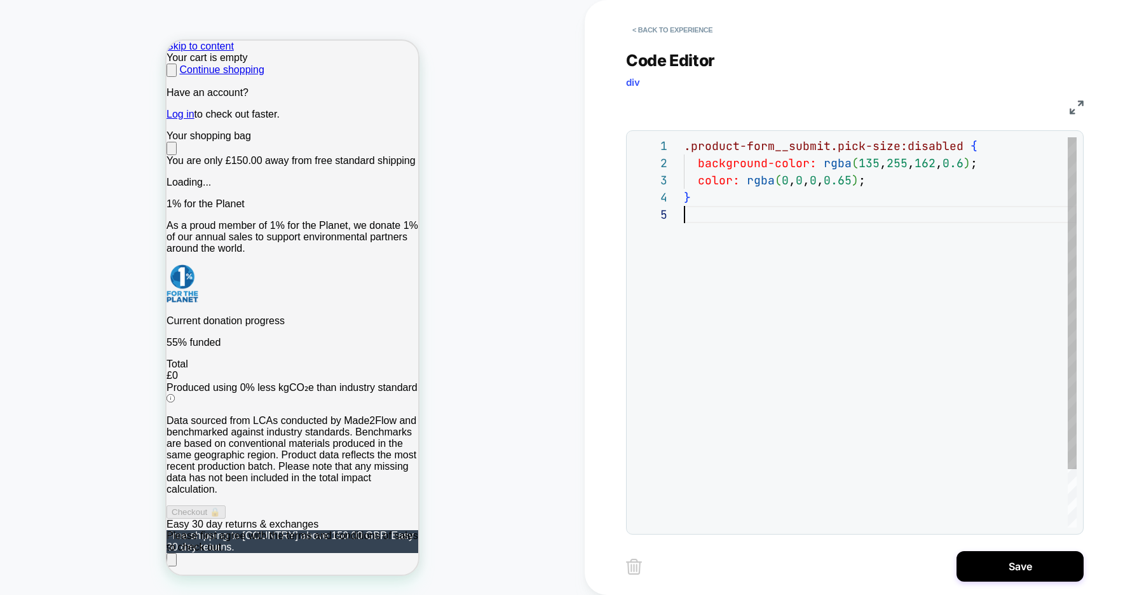
scroll to position [0, 0]
type textarea "**********"
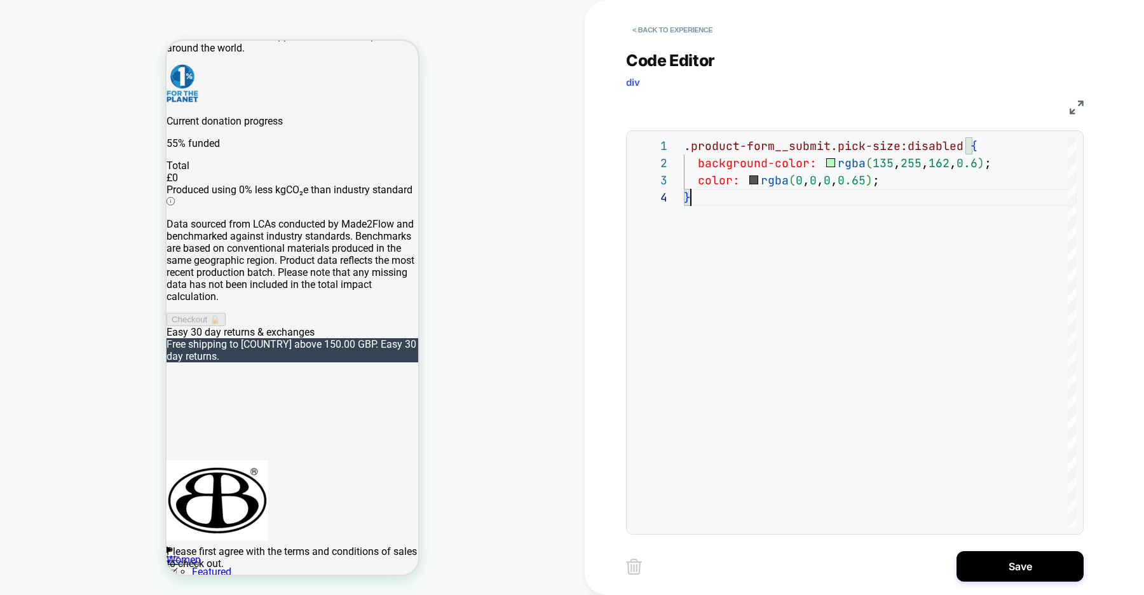
scroll to position [205, 0]
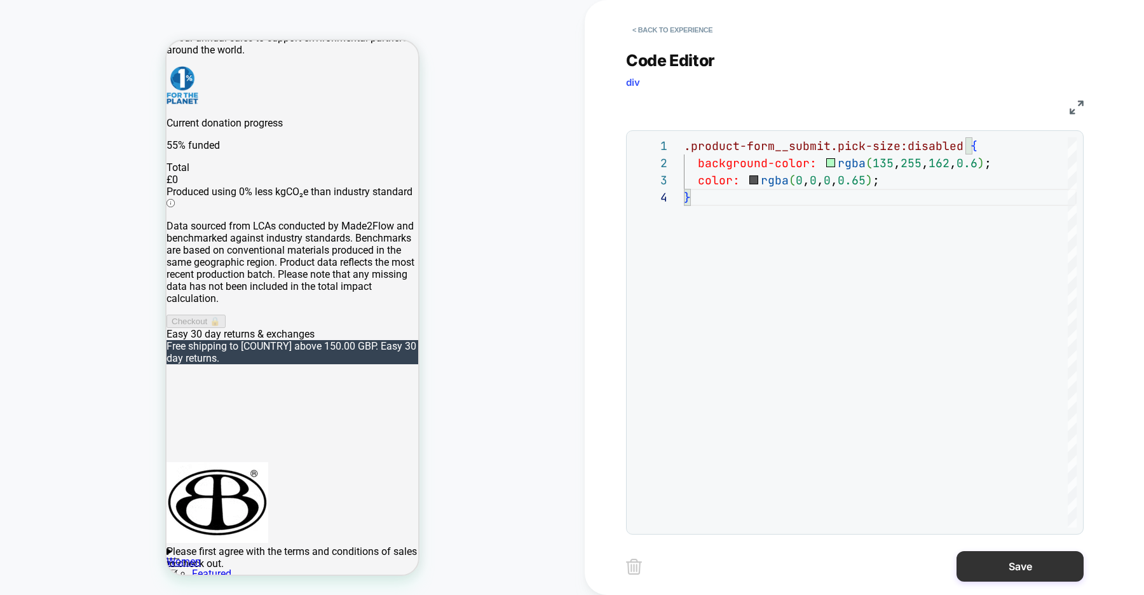
click at [0, 0] on button "Save" at bounding box center [0, 0] width 0 height 0
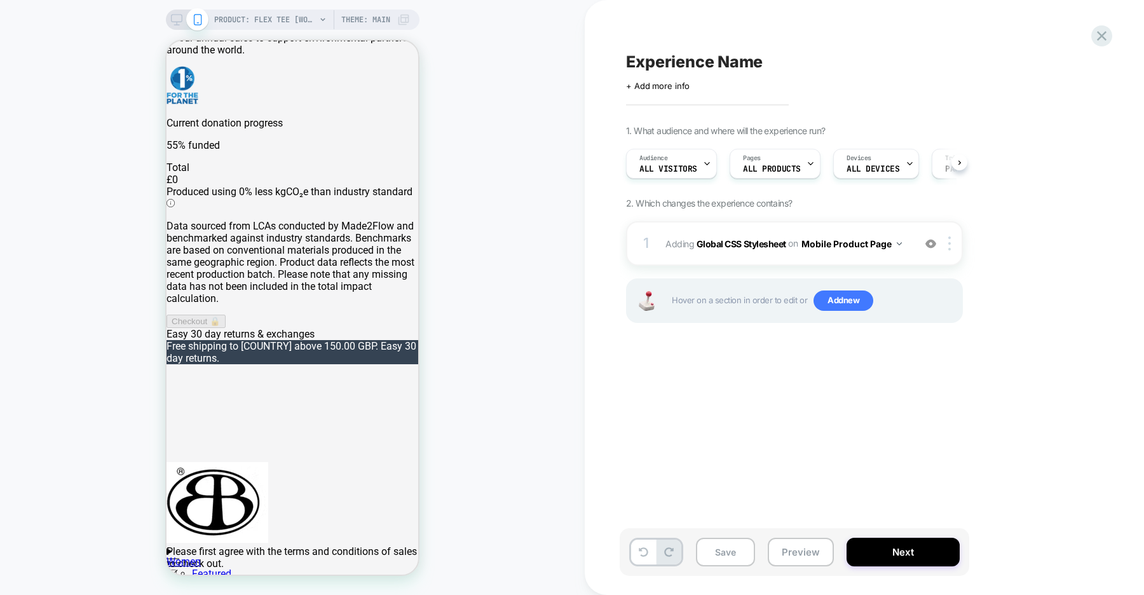
scroll to position [0, 1]
click at [952, 247] on div at bounding box center [951, 243] width 21 height 14
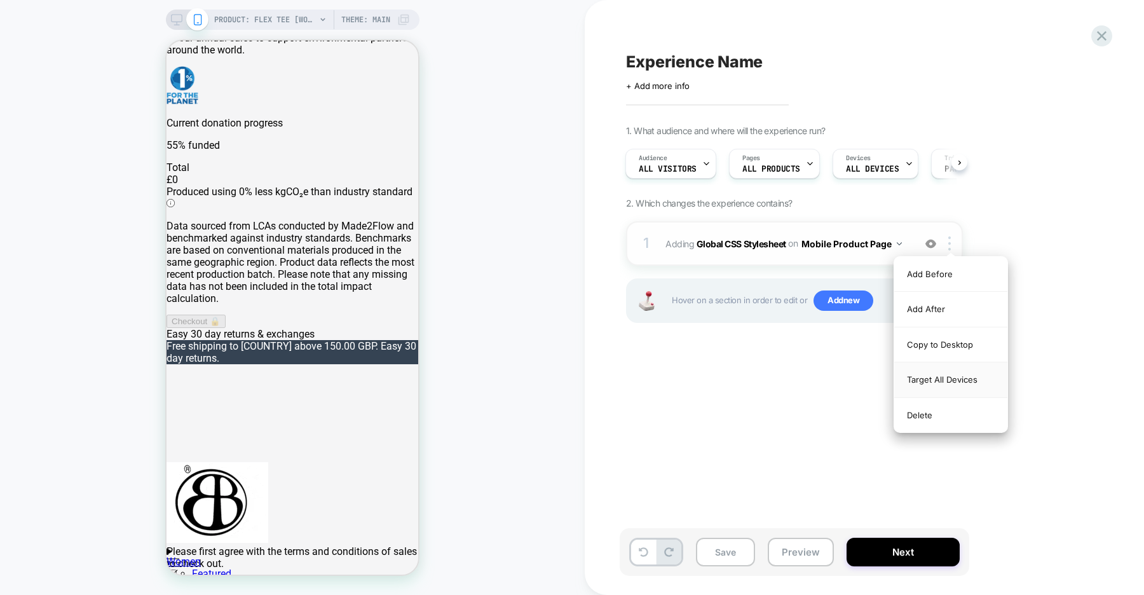
click at [0, 0] on div "Target All Devices" at bounding box center [0, 0] width 0 height 0
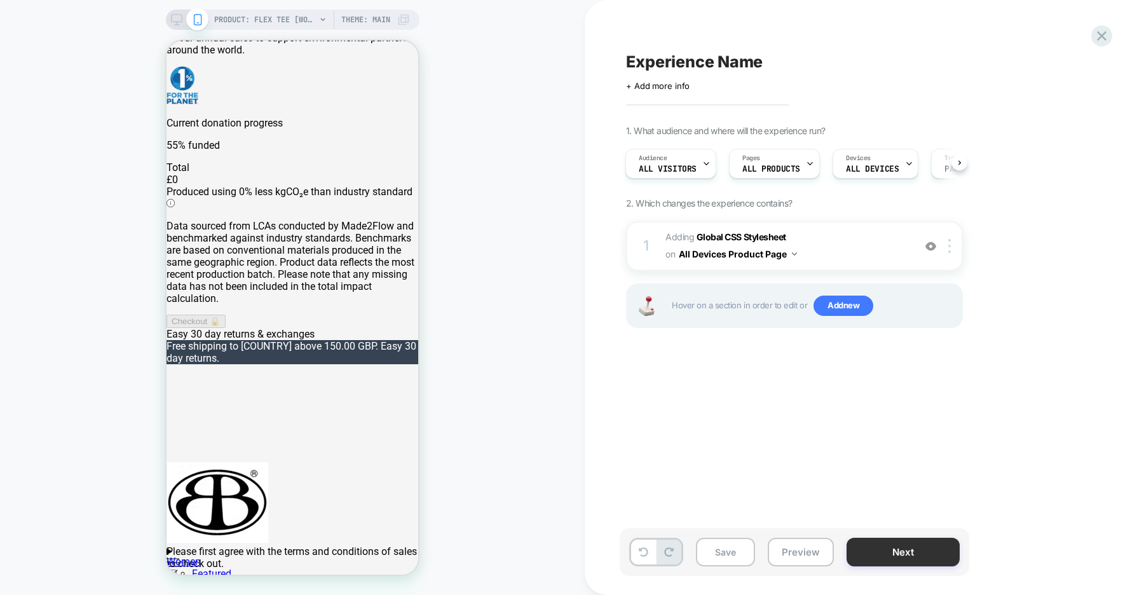
click at [0, 0] on button "Next" at bounding box center [0, 0] width 0 height 0
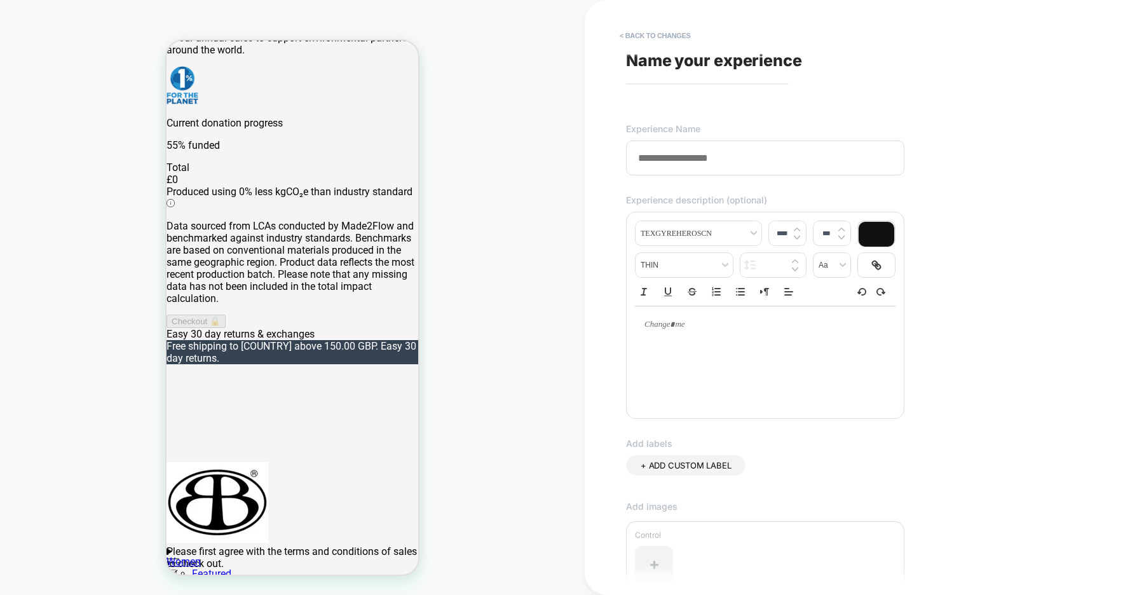
click at [668, 153] on input at bounding box center [765, 157] width 278 height 35
click at [753, 163] on input "**********" at bounding box center [765, 157] width 278 height 35
paste input "**********"
type input "**********"
click at [988, 352] on div "**********" at bounding box center [857, 297] width 476 height 569
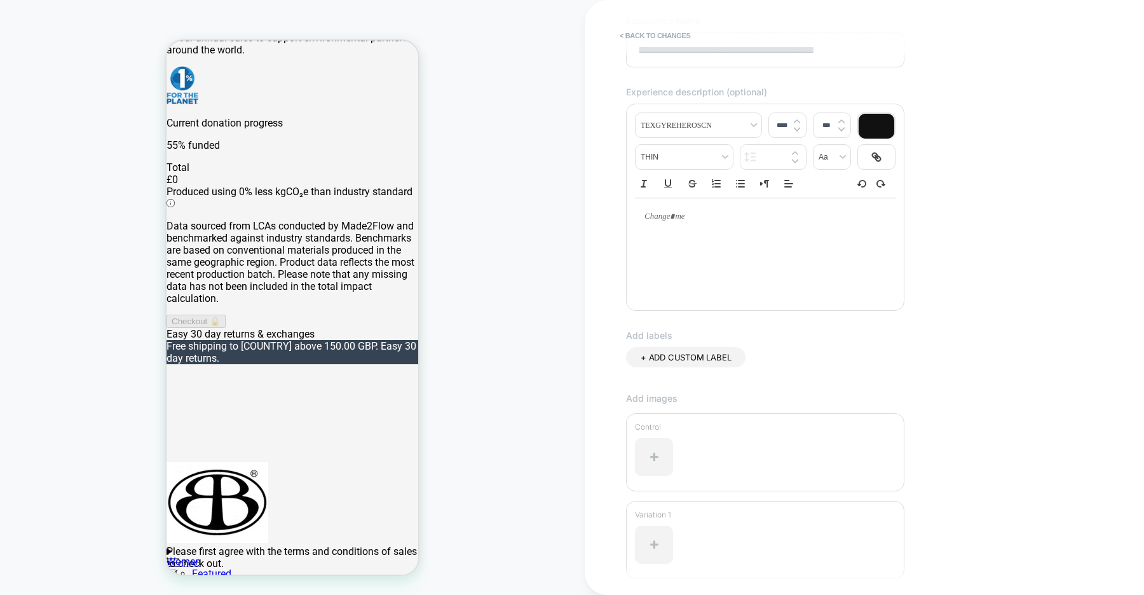
scroll to position [215, 0]
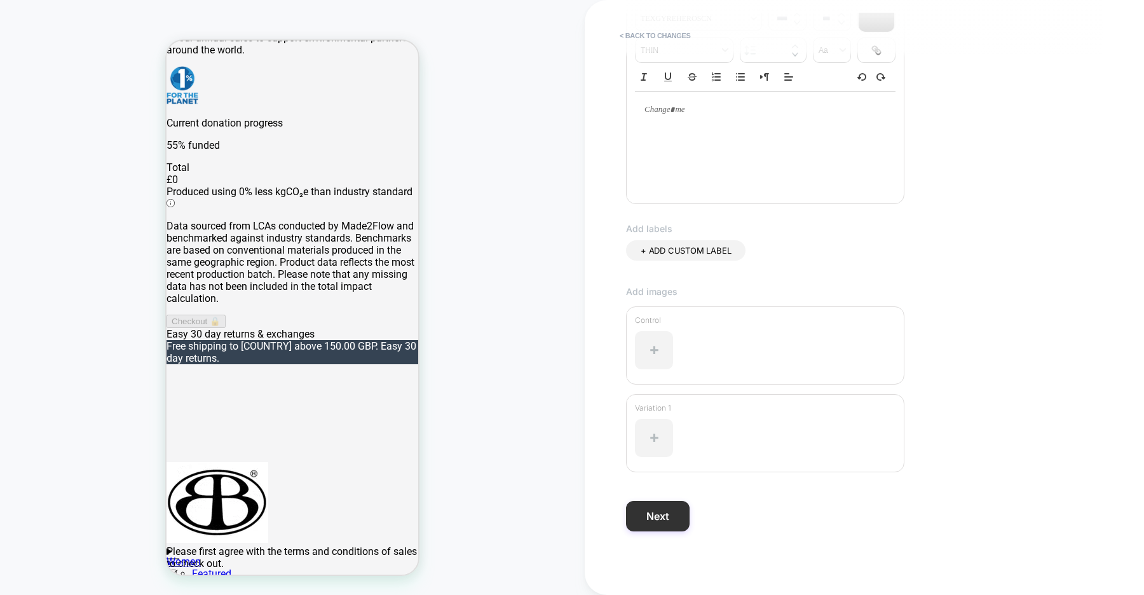
click at [0, 0] on button "Next" at bounding box center [0, 0] width 0 height 0
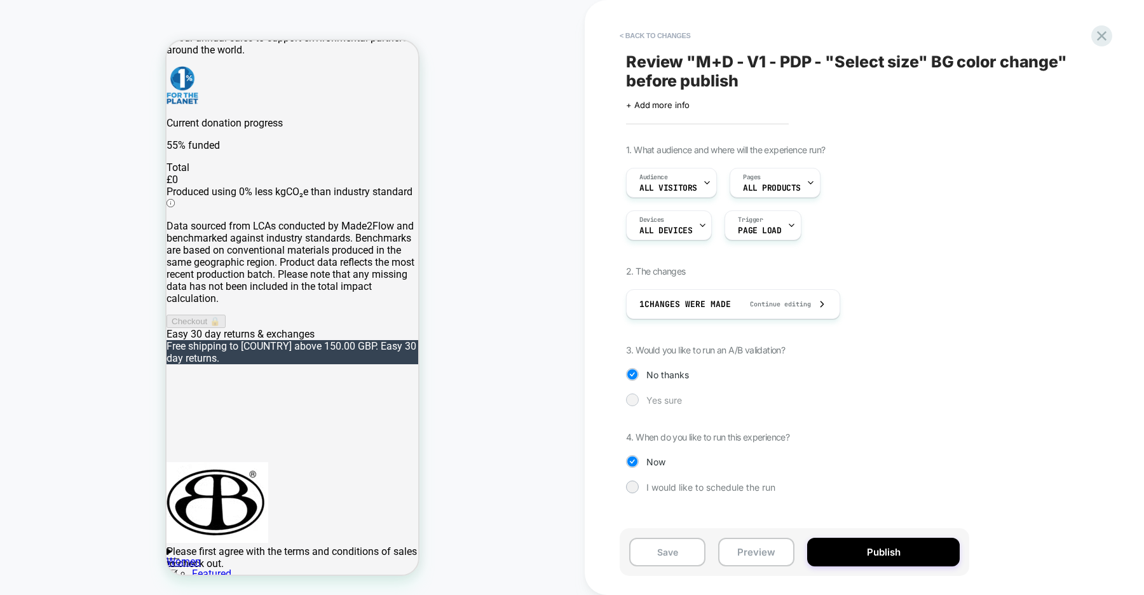
click at [0, 0] on span "Yes sure" at bounding box center [0, 0] width 0 height 0
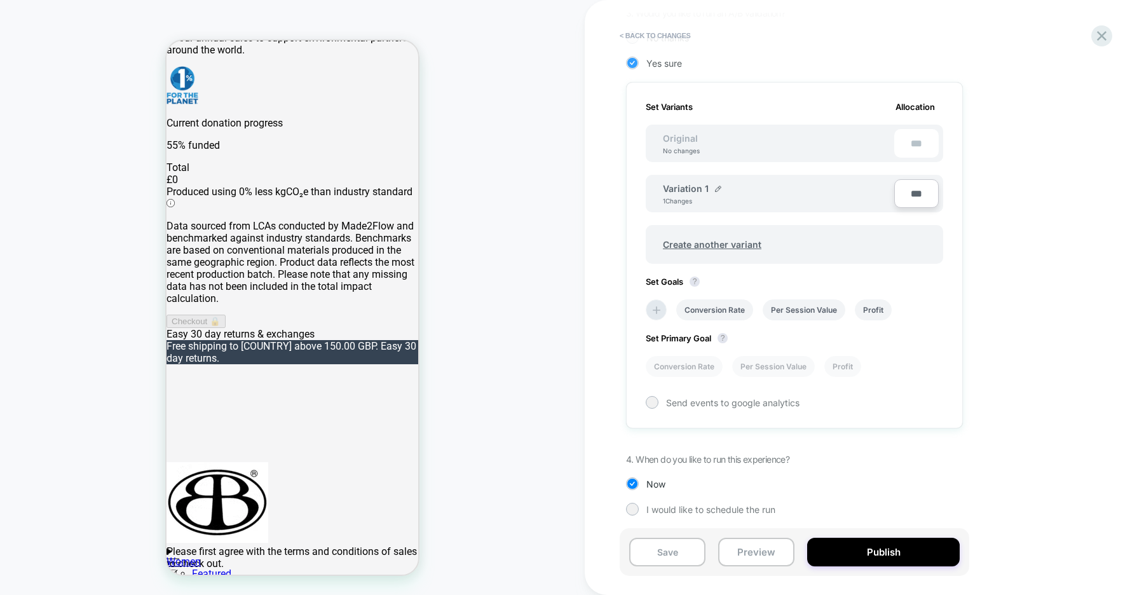
scroll to position [340, 0]
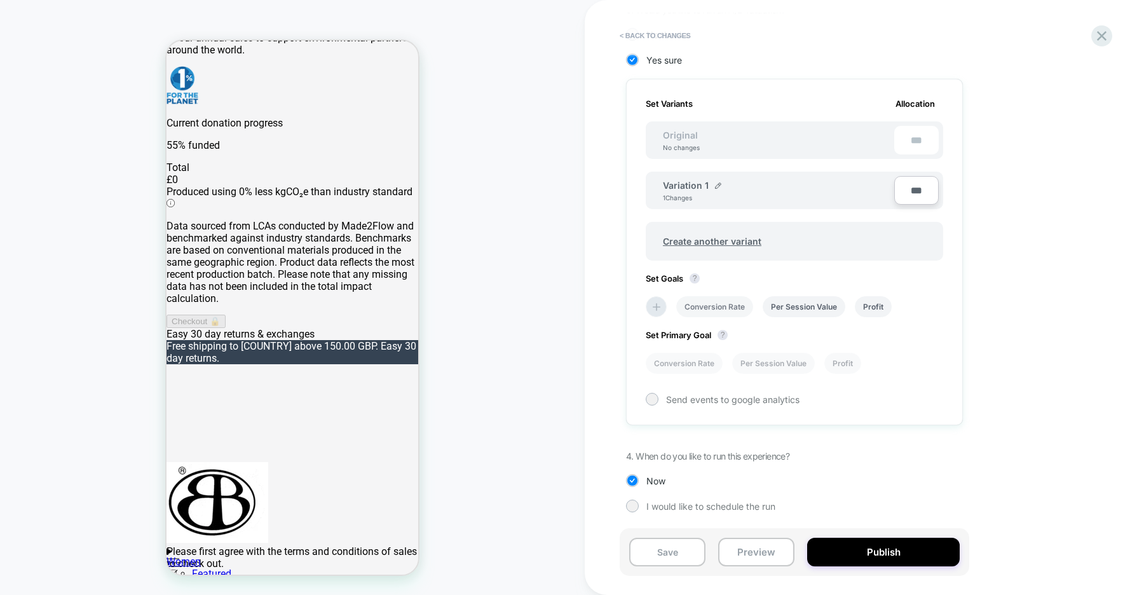
click at [728, 299] on li "Conversion Rate" at bounding box center [714, 306] width 77 height 21
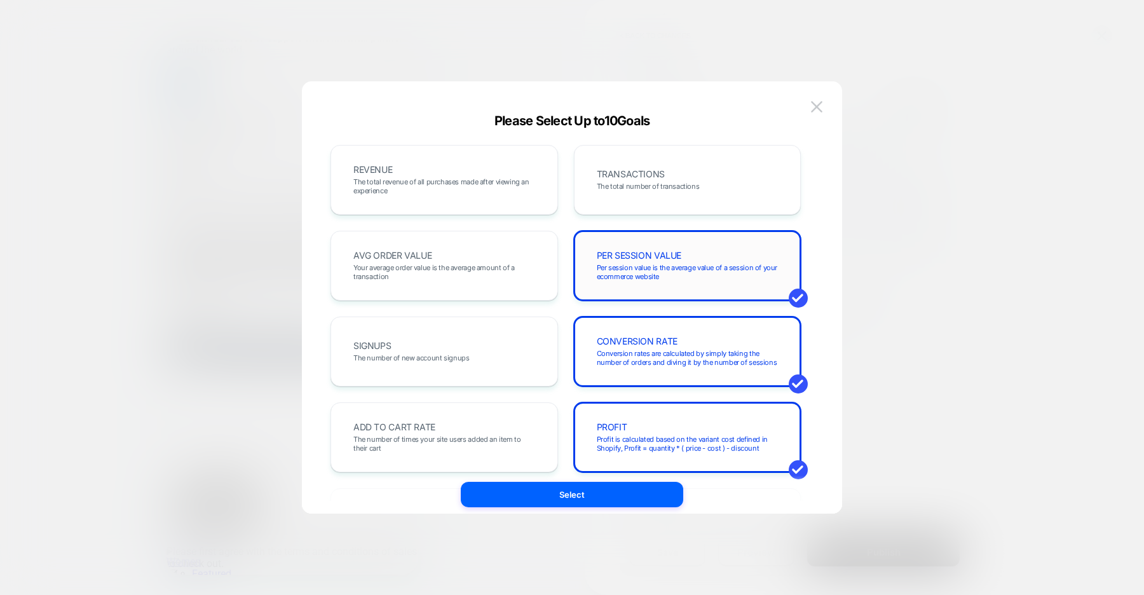
click at [605, 269] on span "Per session value is the average value of a session of your ecommerce website" at bounding box center [688, 272] width 182 height 18
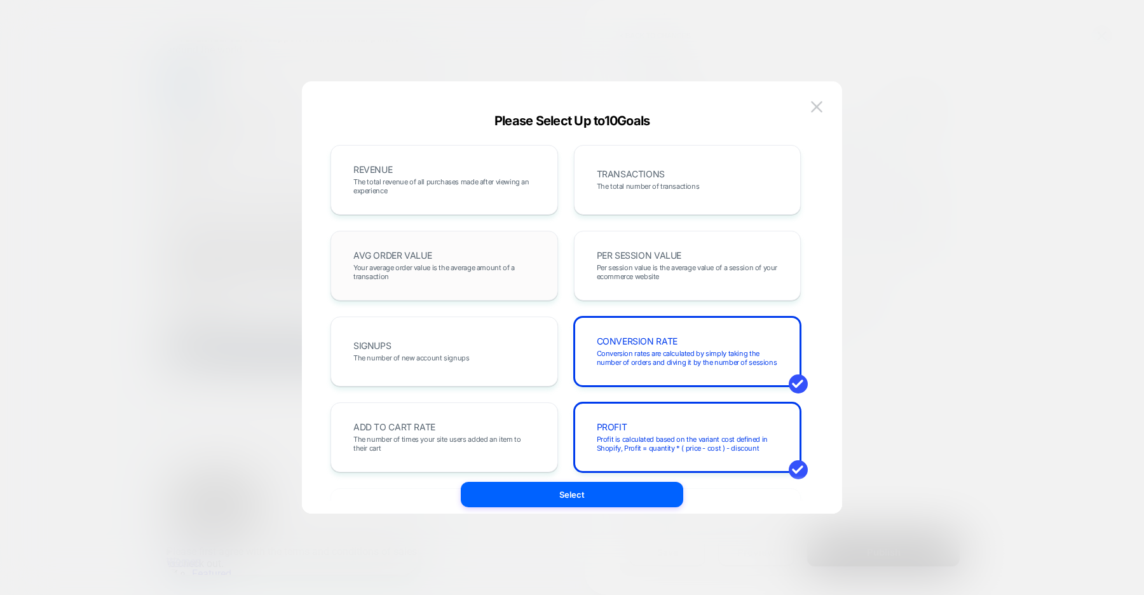
click at [508, 269] on span "Your average order value is the average amount of a transaction" at bounding box center [444, 272] width 182 height 18
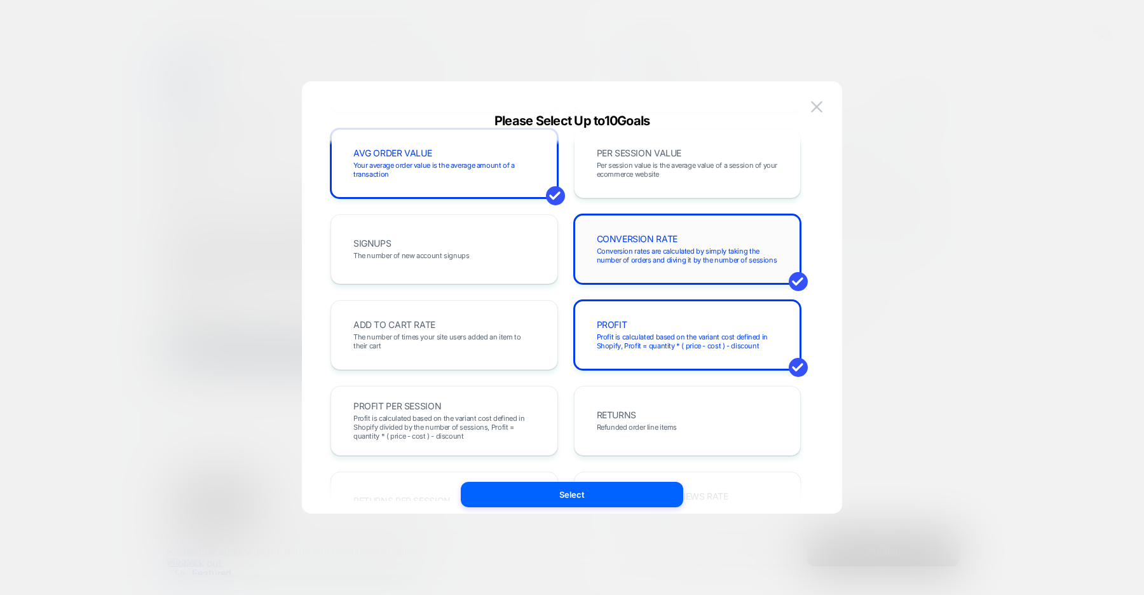
scroll to position [148, 0]
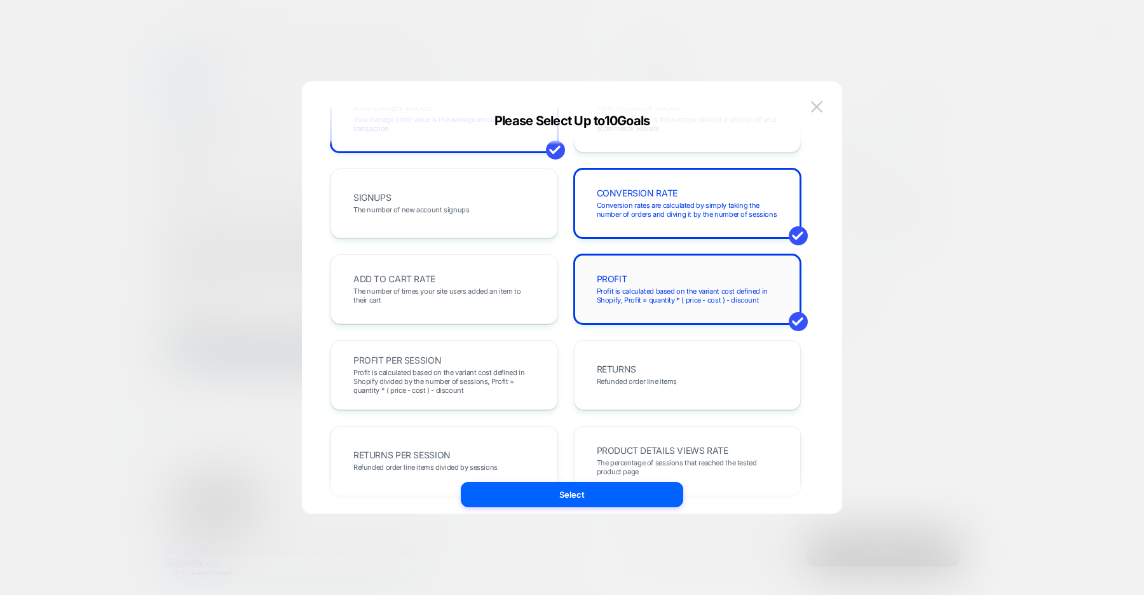
click at [0, 0] on div "PROFIT Profit is calculated based on the variant cost defined in Shopify, Profi…" at bounding box center [0, 0] width 0 height 0
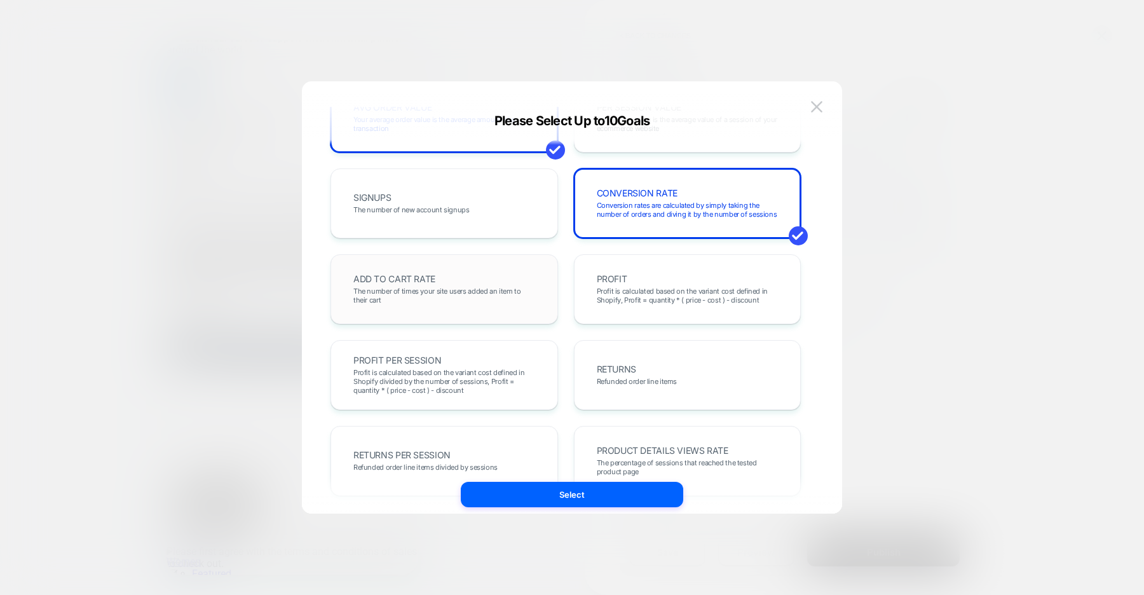
click at [493, 287] on span "The number of times your site users added an item to their cart" at bounding box center [444, 296] width 182 height 18
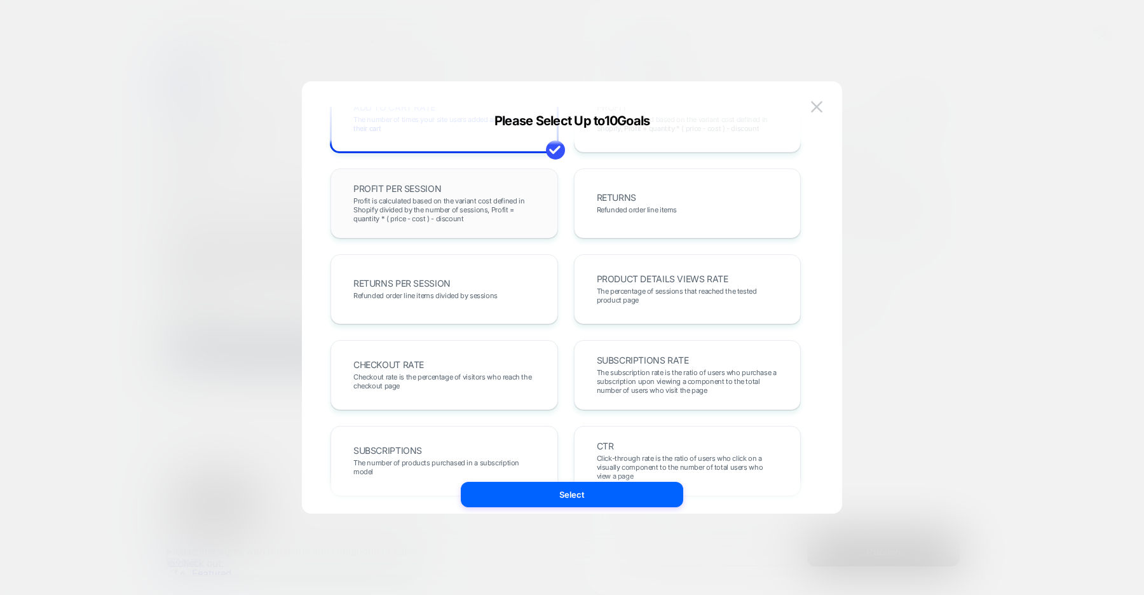
click at [527, 217] on span "Profit is calculated based on the variant cost defined in Shopify divided by th…" at bounding box center [444, 209] width 182 height 27
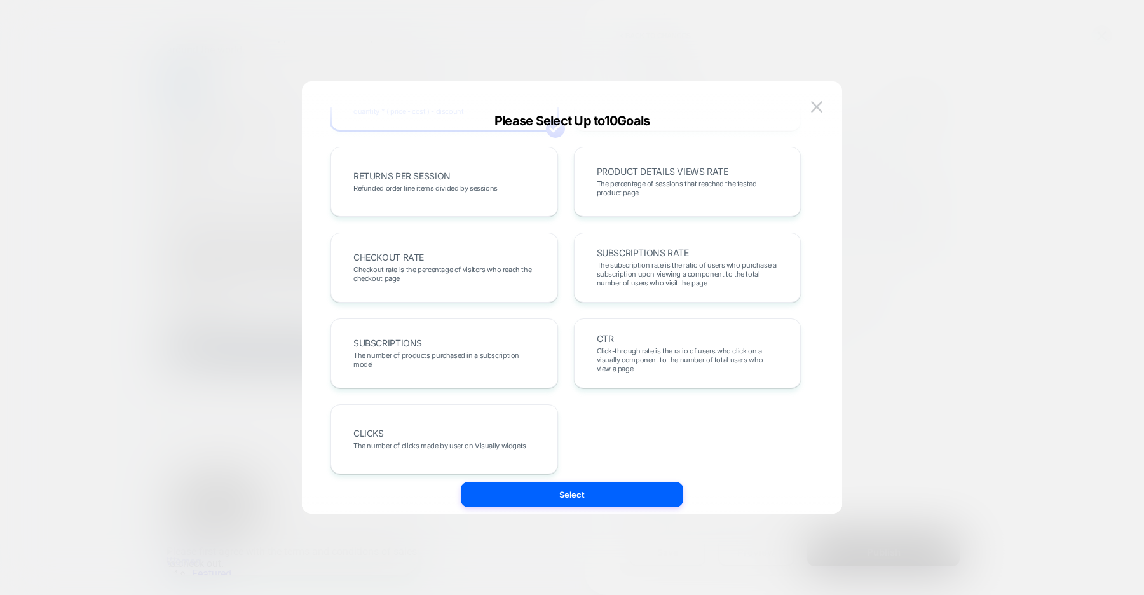
scroll to position [438, 0]
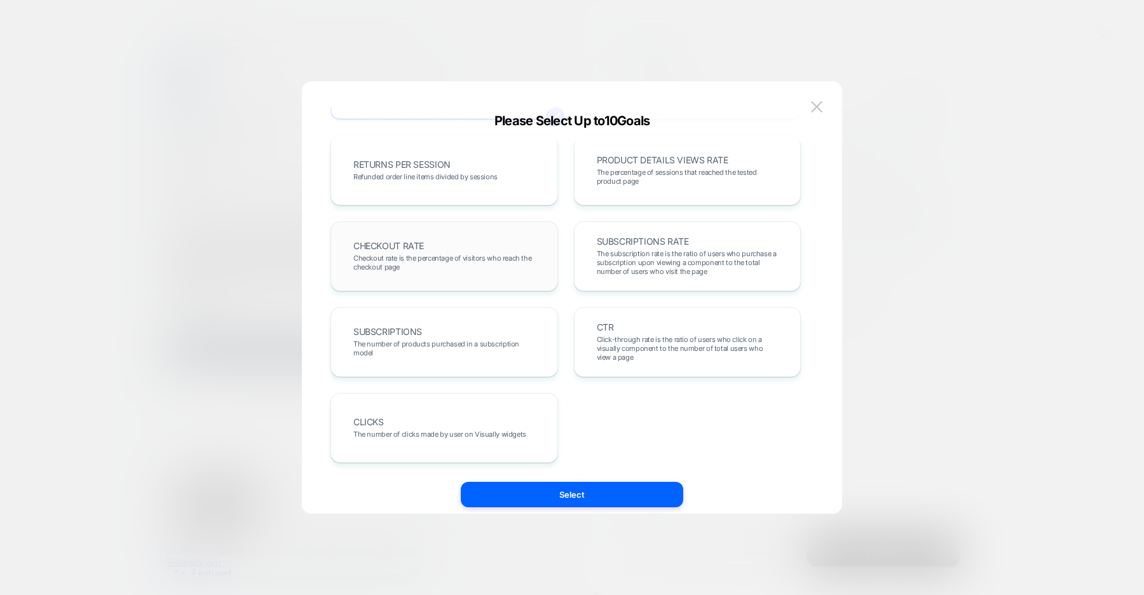
click at [521, 260] on span "Checkout rate is the percentage of visitors who reach the checkout page" at bounding box center [444, 262] width 182 height 18
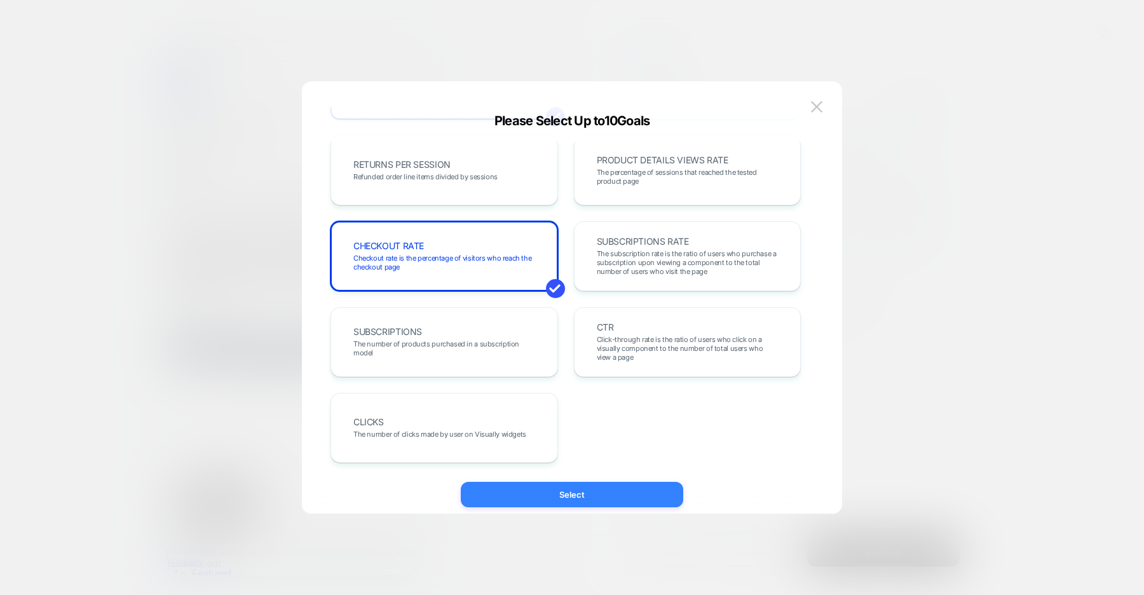
click at [567, 489] on button "Select" at bounding box center [572, 494] width 222 height 25
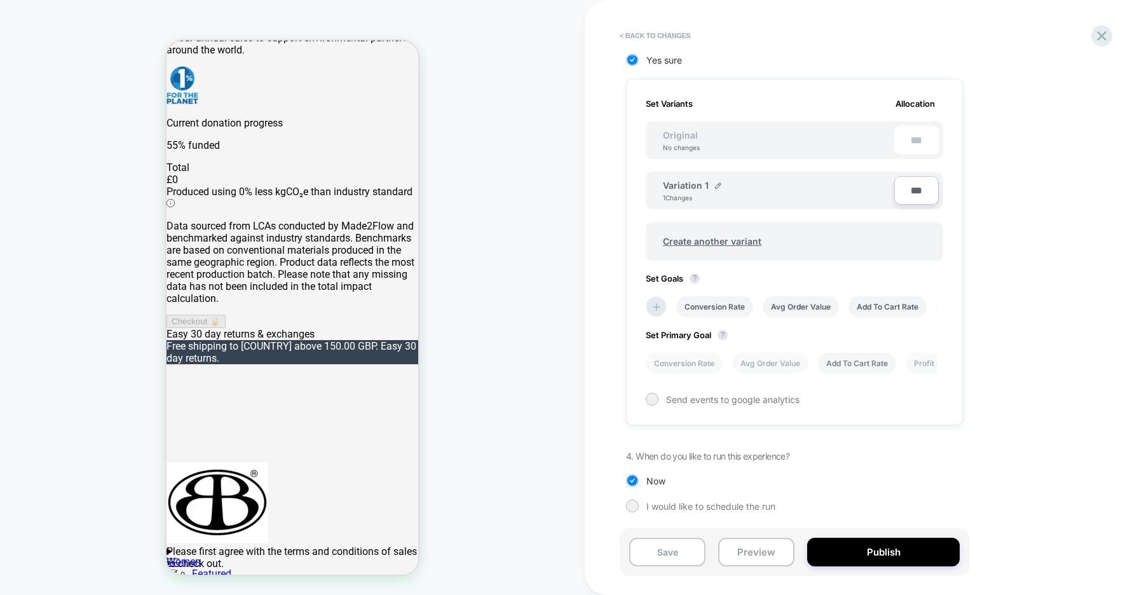
click at [842, 365] on li "Add To Cart Rate" at bounding box center [857, 363] width 78 height 21
click at [0, 0] on button "Save" at bounding box center [0, 0] width 0 height 0
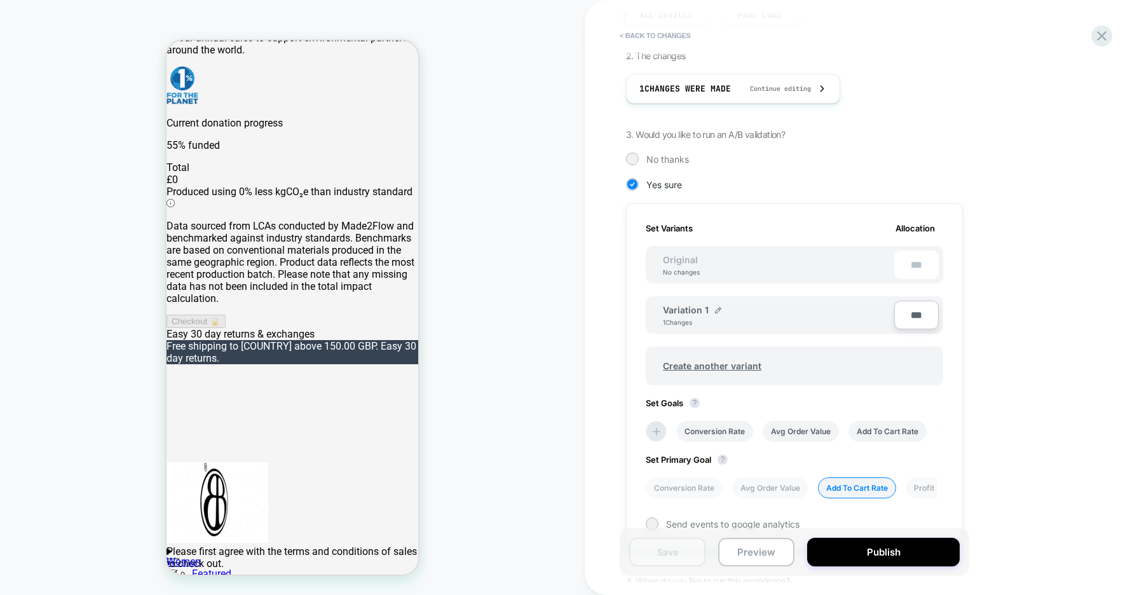
scroll to position [0, 0]
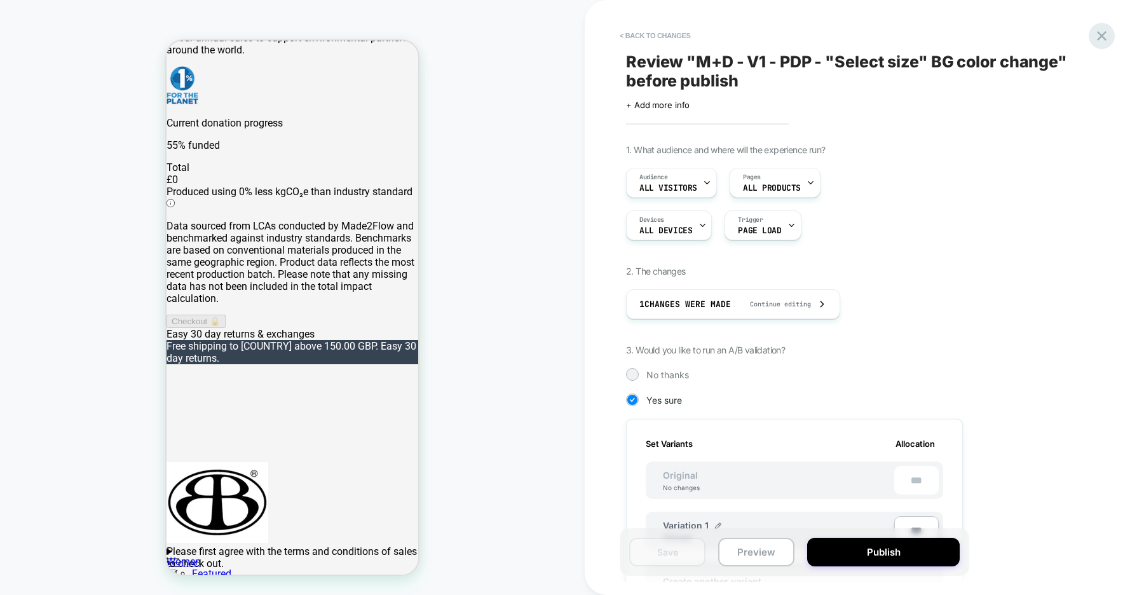
click at [1106, 34] on icon at bounding box center [1101, 35] width 17 height 17
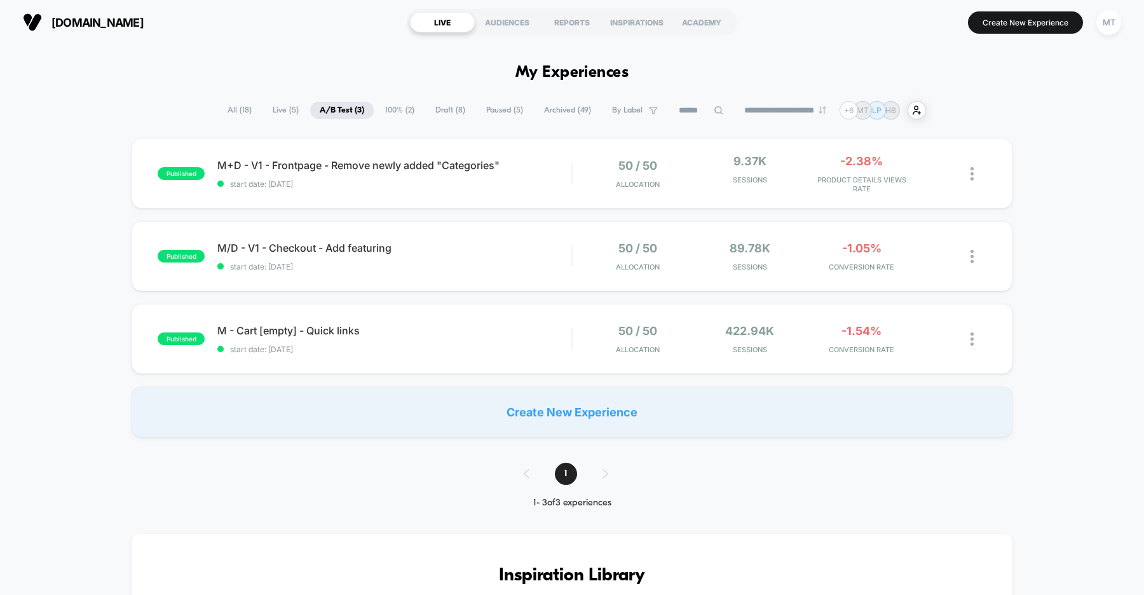
click at [446, 114] on span "Draft ( 8 )" at bounding box center [450, 110] width 49 height 17
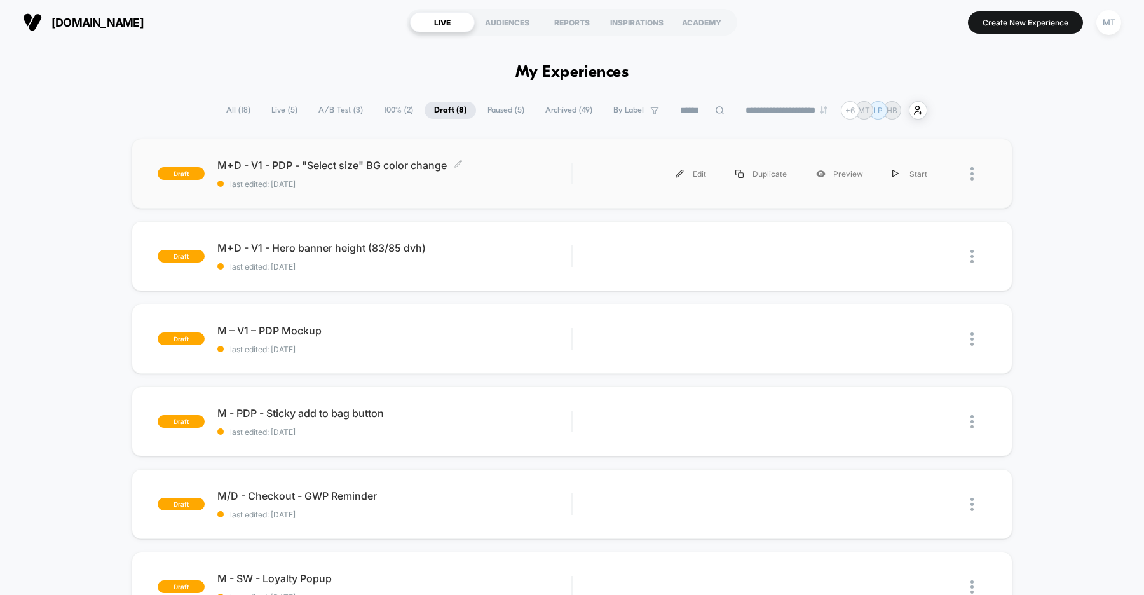
click at [491, 177] on div "M+D - V1 - PDP - "Select size" BG color change Click to edit experience details…" at bounding box center [394, 174] width 354 height 30
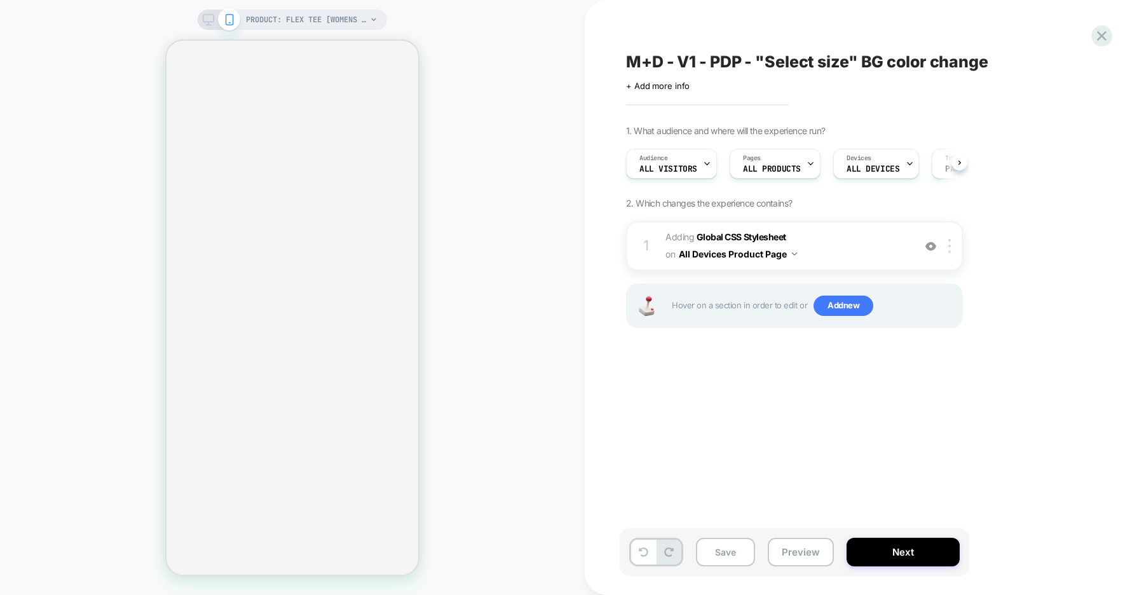
scroll to position [0, 1]
click at [760, 237] on b "Global CSS Stylesheet" at bounding box center [741, 236] width 90 height 11
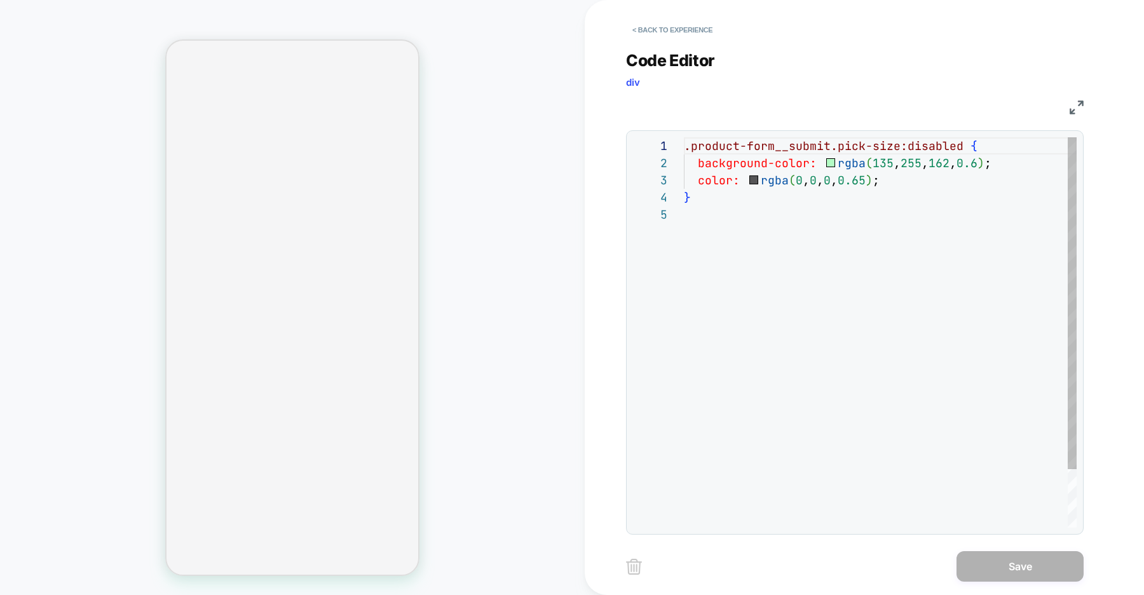
scroll to position [69, 0]
click at [712, 283] on div ".product-form__submit.pick-size:disabled { background-color: rgba ( 135 , 255 ,…" at bounding box center [880, 366] width 393 height 459
click at [691, 31] on button "< Back to experience" at bounding box center [672, 30] width 93 height 20
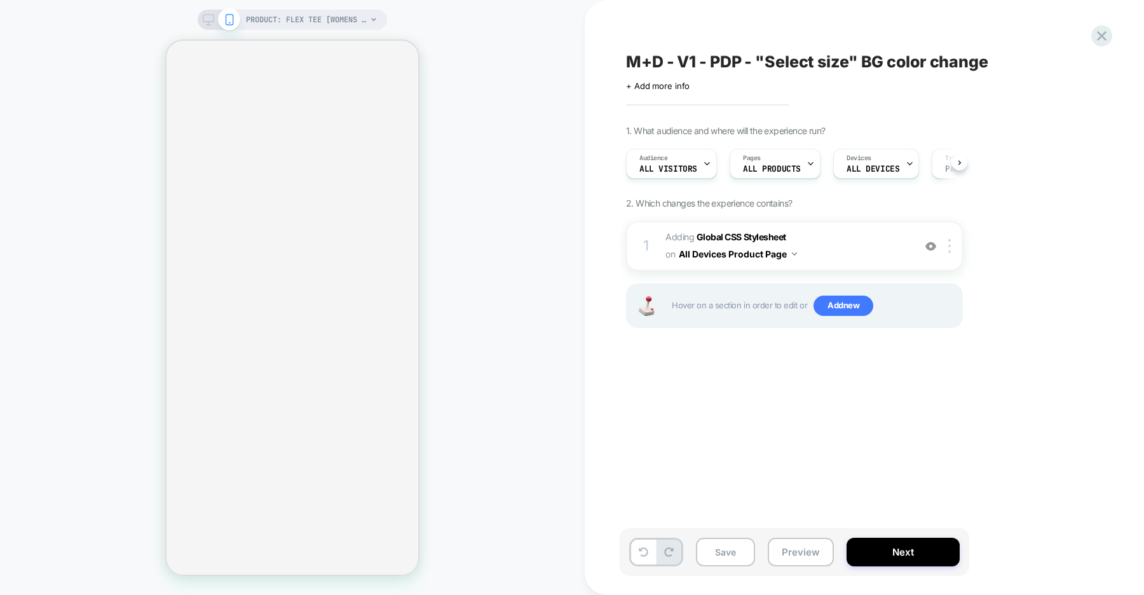
scroll to position [0, 1]
click at [1093, 42] on icon at bounding box center [1101, 35] width 17 height 17
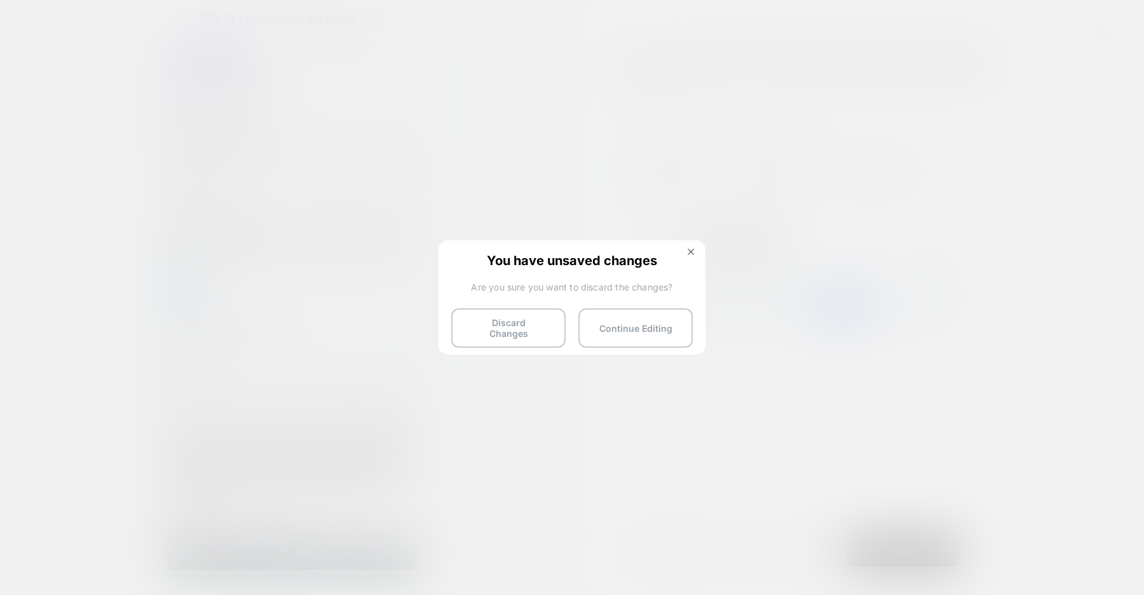
scroll to position [0, 0]
click at [497, 322] on button "Discard Changes" at bounding box center [508, 327] width 114 height 39
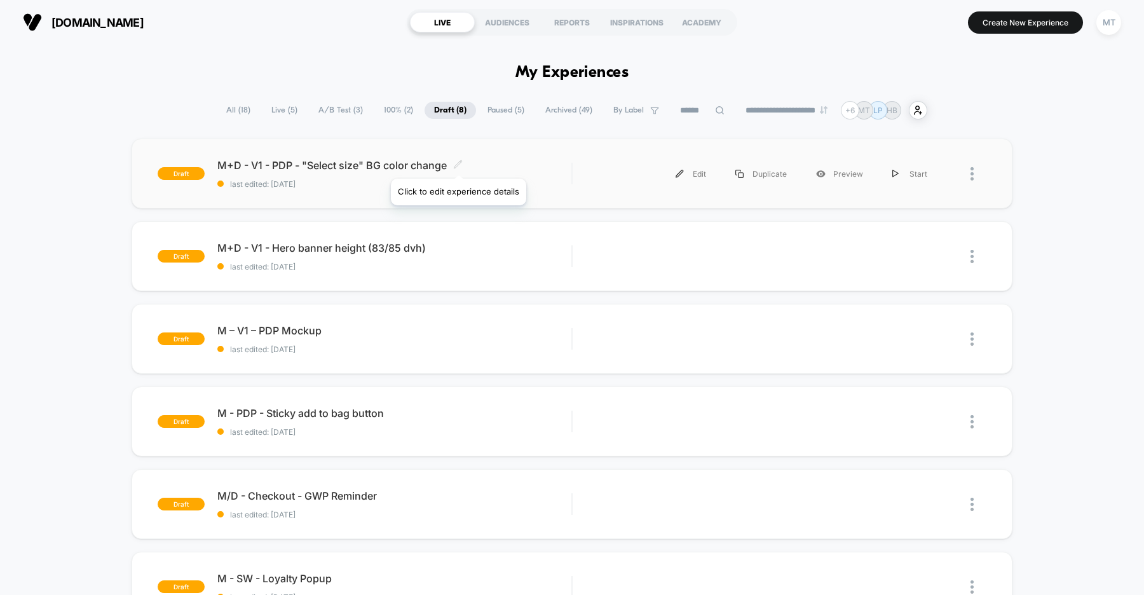
click at [457, 163] on icon at bounding box center [458, 164] width 10 height 10
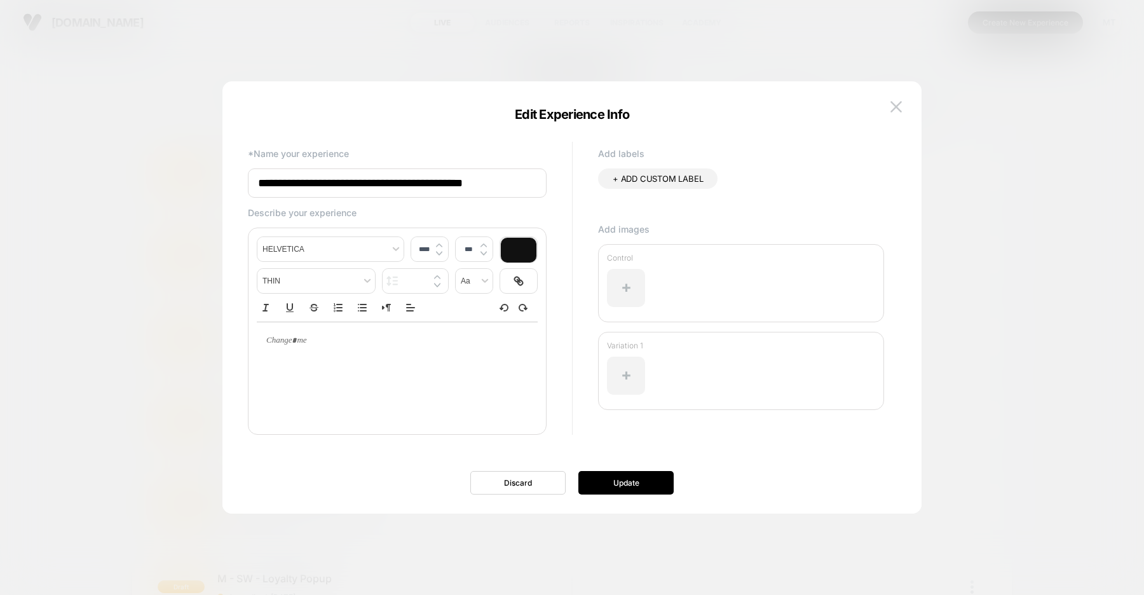
click at [466, 185] on input "**********" at bounding box center [397, 182] width 299 height 29
click at [517, 48] on div at bounding box center [572, 297] width 1144 height 595
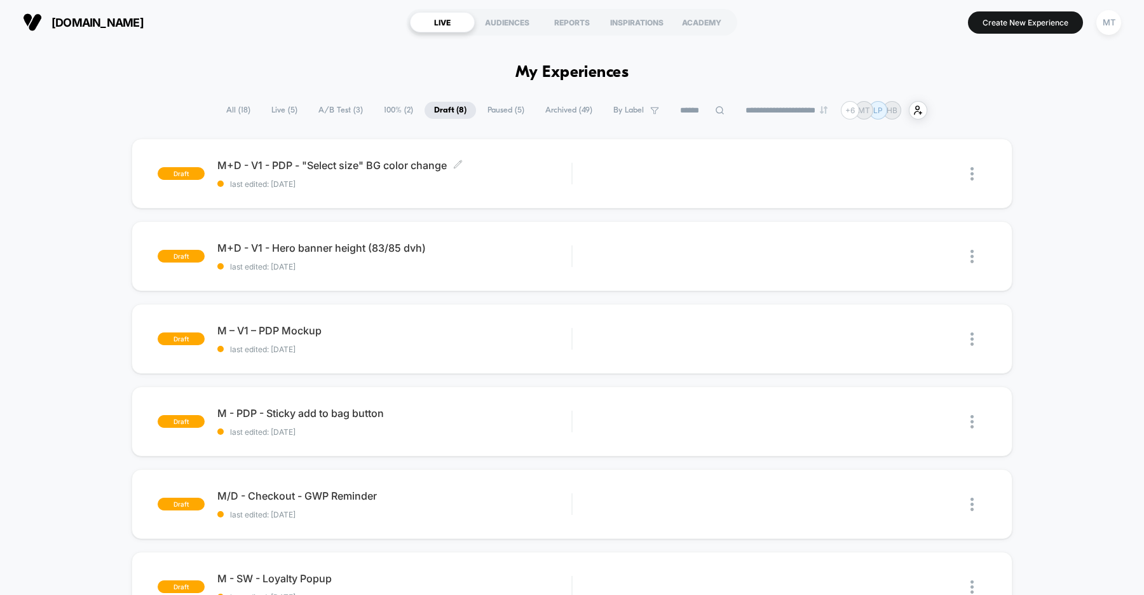
click at [335, 107] on span "A/B Test ( 3 )" at bounding box center [341, 110] width 64 height 17
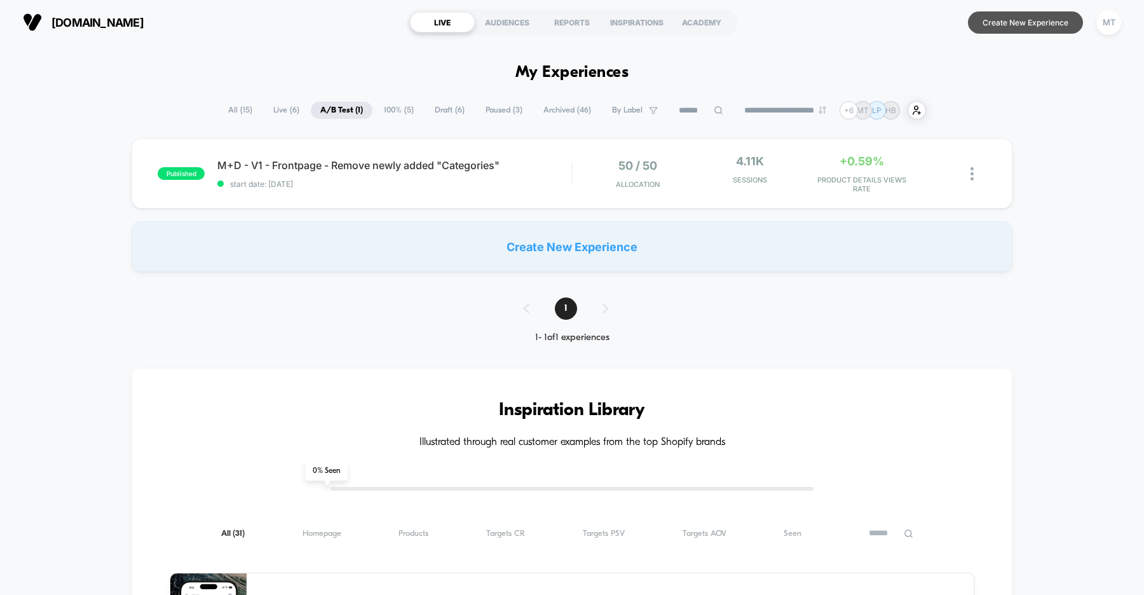
click at [1029, 24] on button "Create New Experience" at bounding box center [1025, 22] width 115 height 22
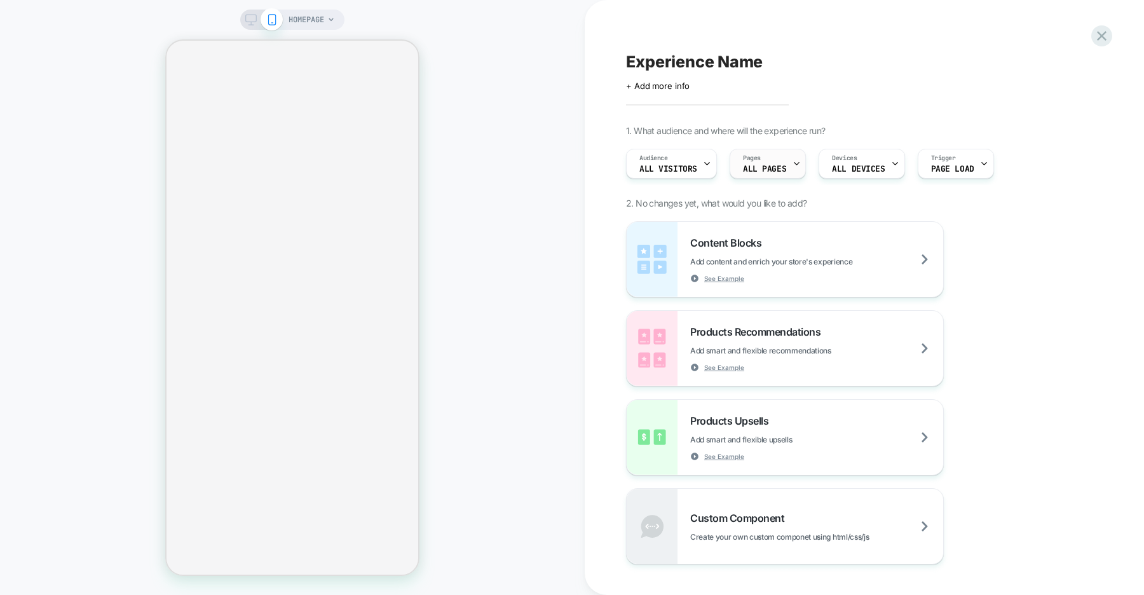
click at [769, 163] on div "Pages ALL PAGES" at bounding box center [764, 163] width 69 height 29
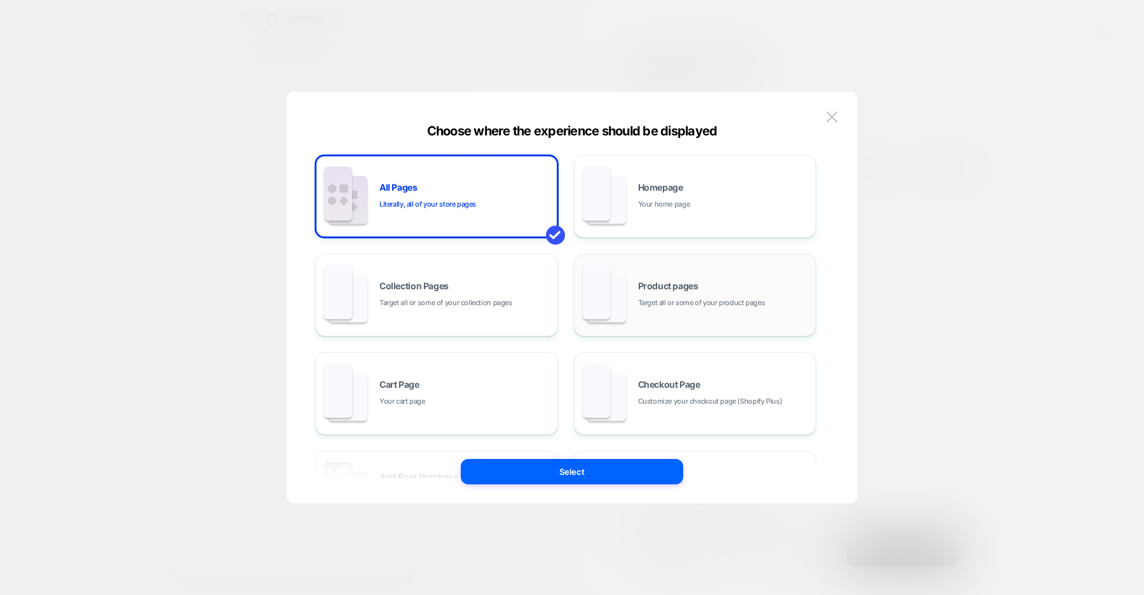
click at [646, 302] on span "Target all or some of your product pages" at bounding box center [701, 303] width 127 height 12
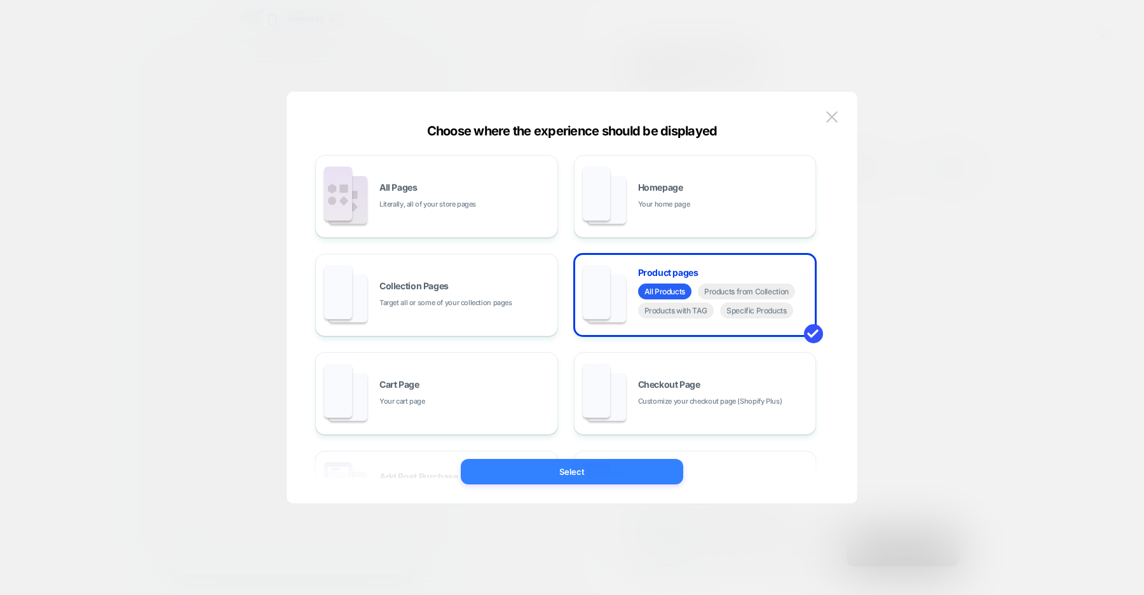
click at [605, 466] on button "Select" at bounding box center [572, 471] width 222 height 25
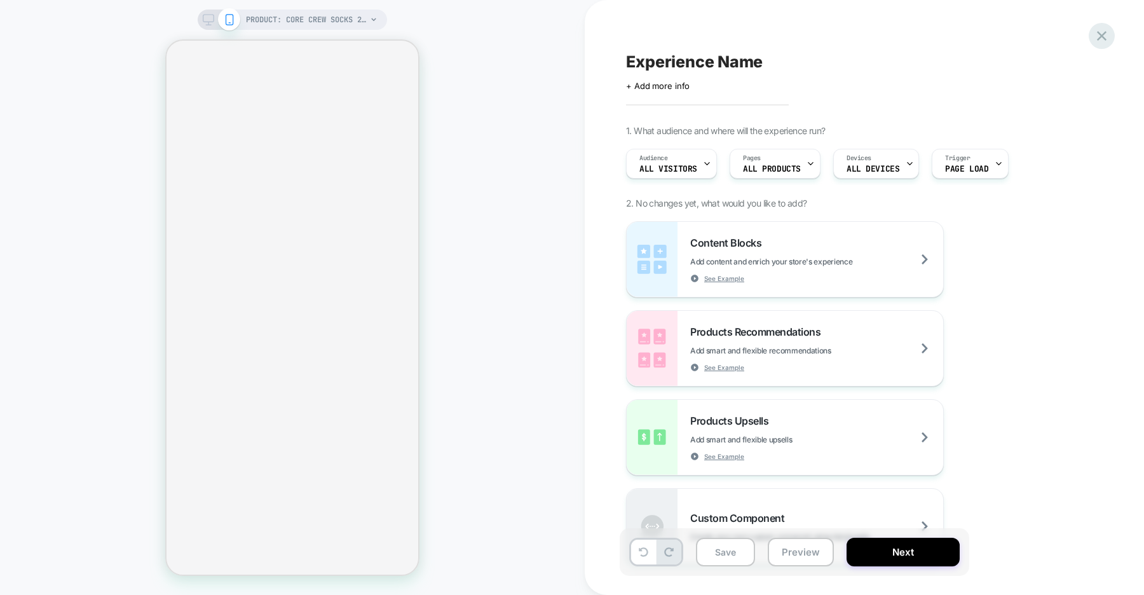
click at [1097, 33] on icon at bounding box center [1101, 35] width 17 height 17
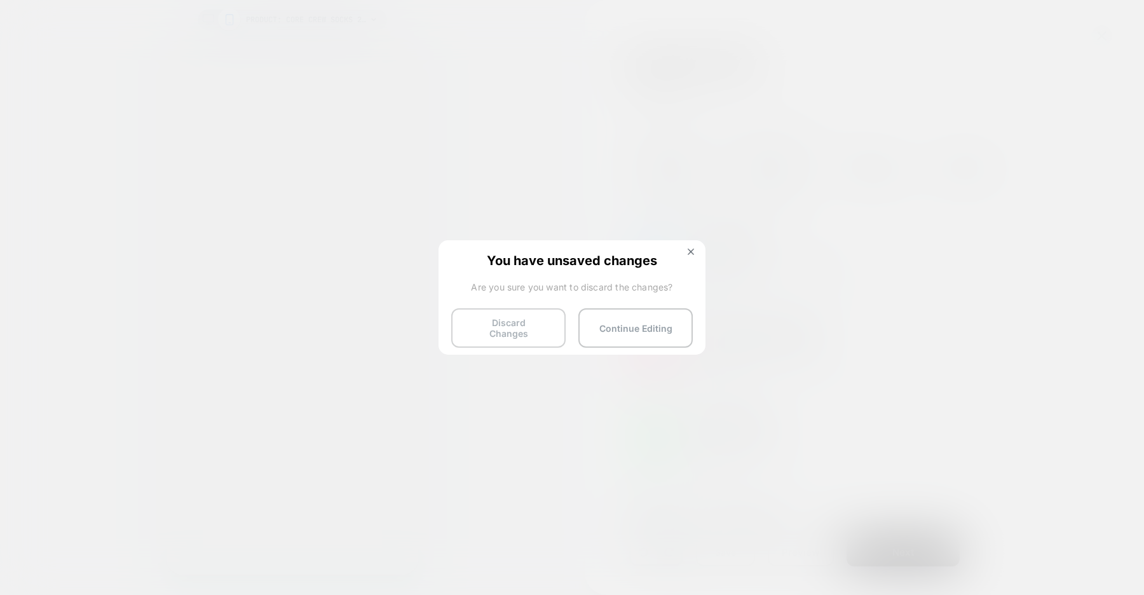
click at [503, 323] on button "Discard Changes" at bounding box center [508, 327] width 114 height 39
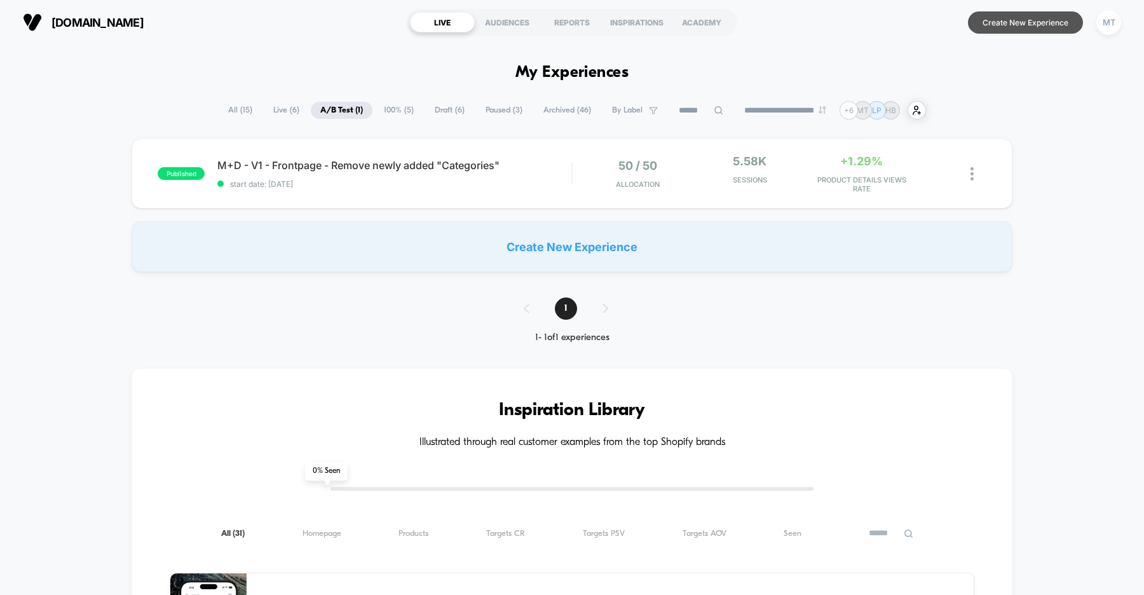
click at [1007, 22] on button "Create New Experience" at bounding box center [1025, 22] width 115 height 22
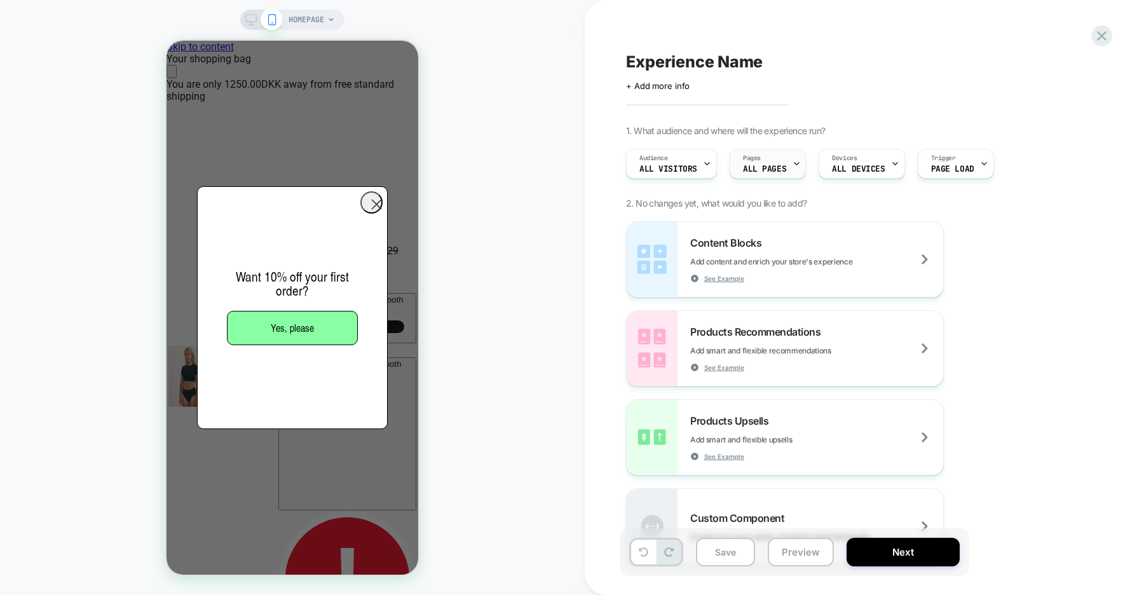
scroll to position [0, 252]
click at [782, 163] on div "Pages ALL PAGES" at bounding box center [764, 163] width 69 height 29
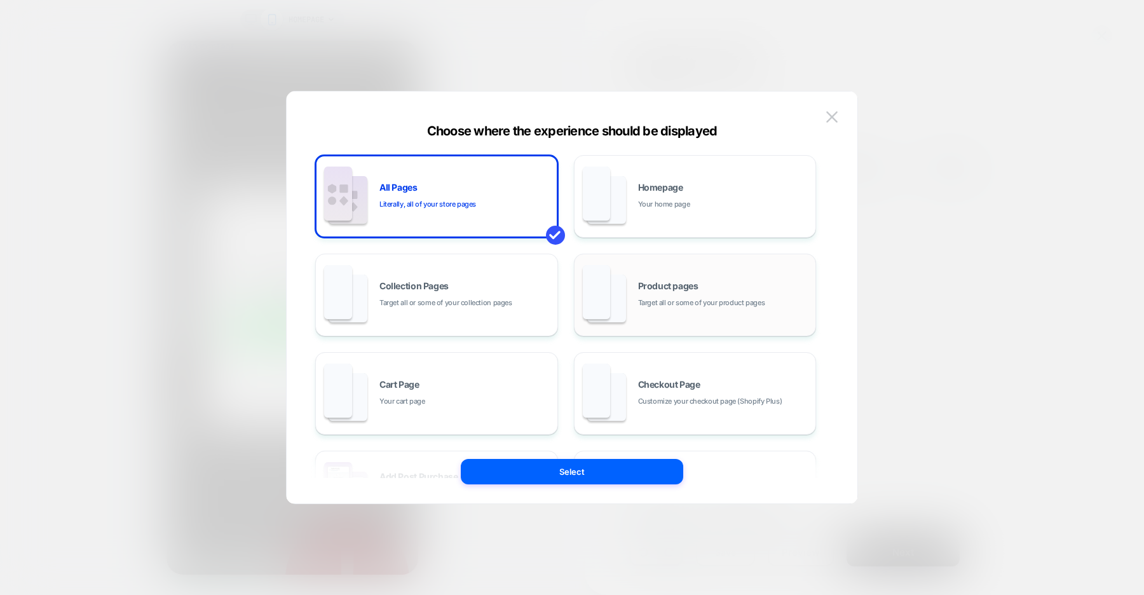
click at [677, 301] on span "Target all or some of your product pages" at bounding box center [701, 303] width 127 height 12
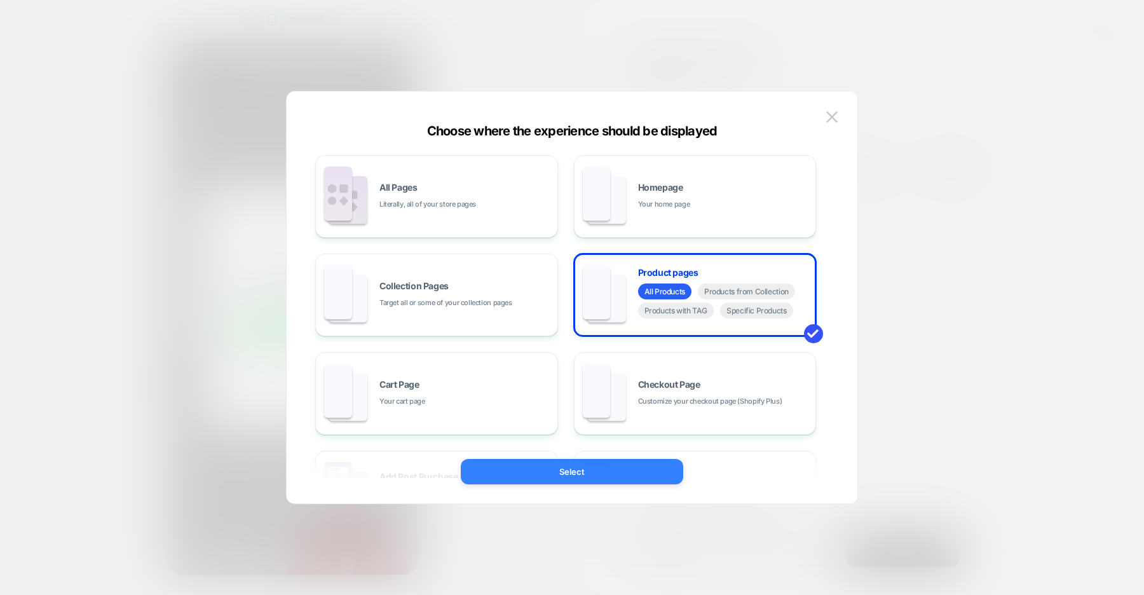
click at [595, 477] on button "Select" at bounding box center [572, 471] width 222 height 25
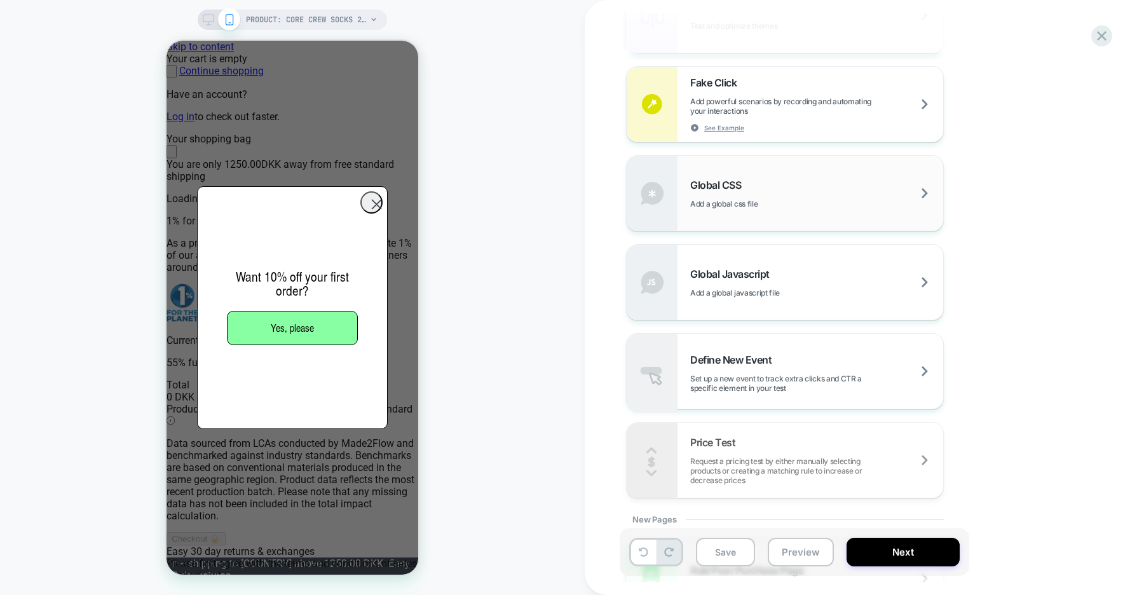
scroll to position [0, 0]
click at [826, 192] on div "Global CSS Add a global css file" at bounding box center [816, 194] width 253 height 30
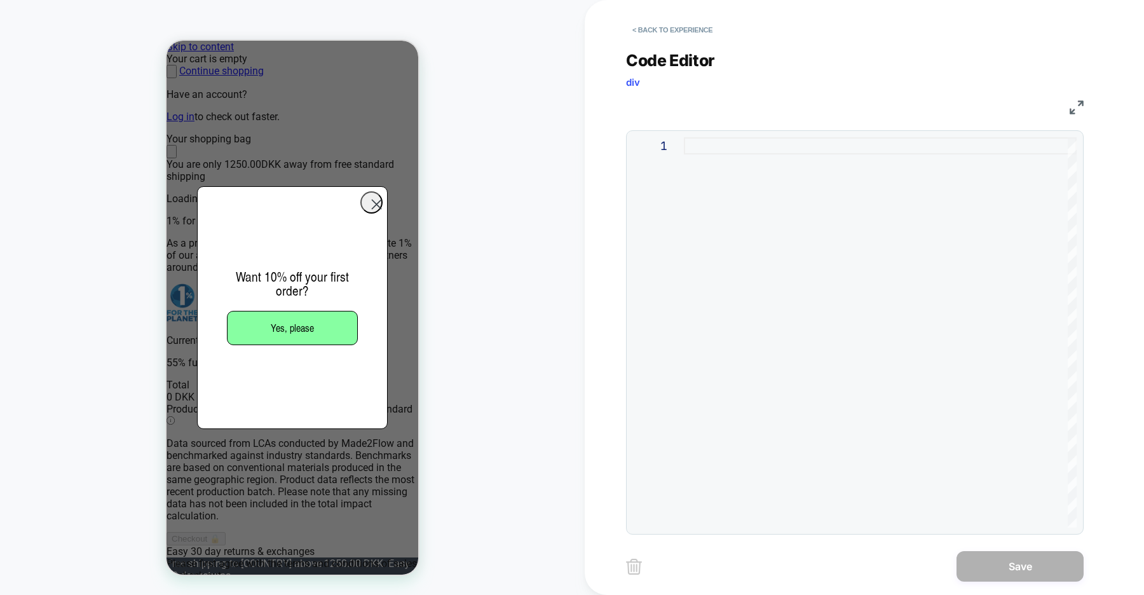
click at [0, 0] on div at bounding box center [0, 0] width 0 height 0
type textarea "**********"
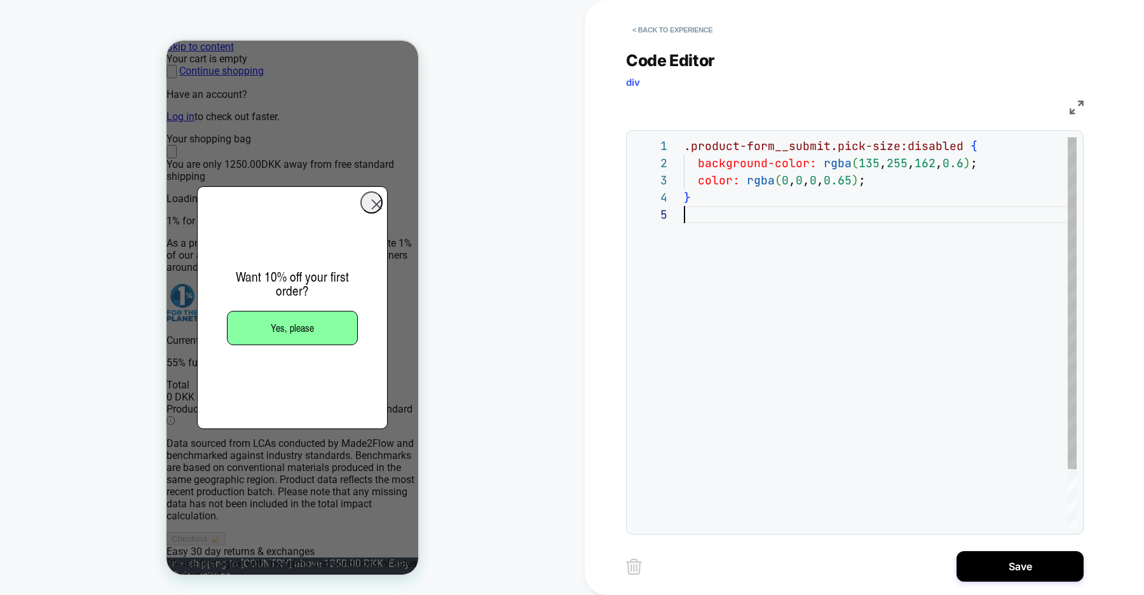
scroll to position [69, 0]
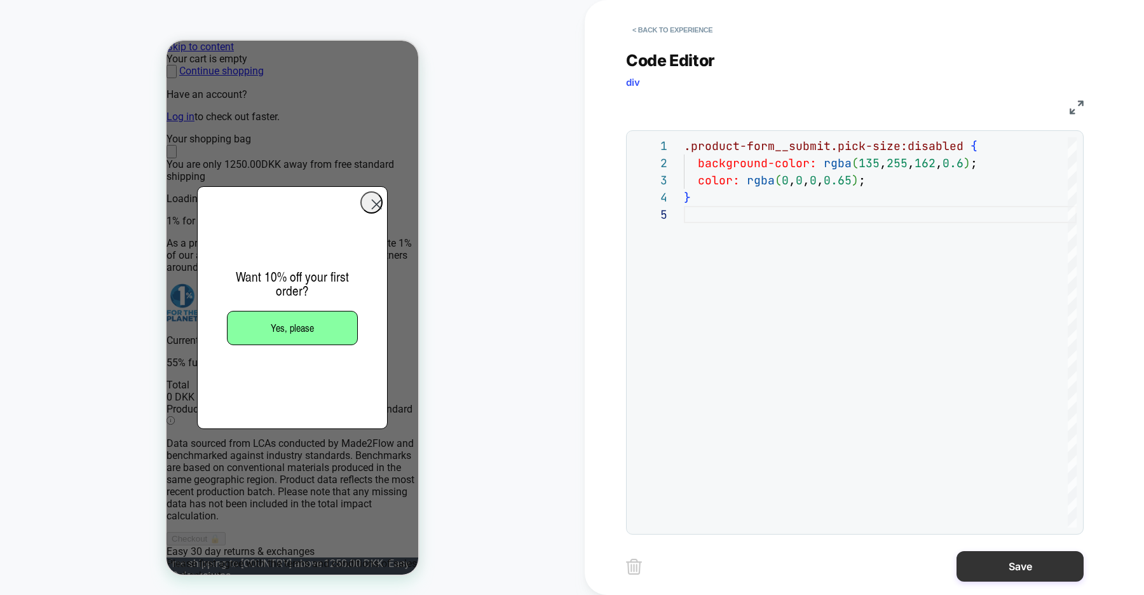
click at [0, 0] on button "Save" at bounding box center [0, 0] width 0 height 0
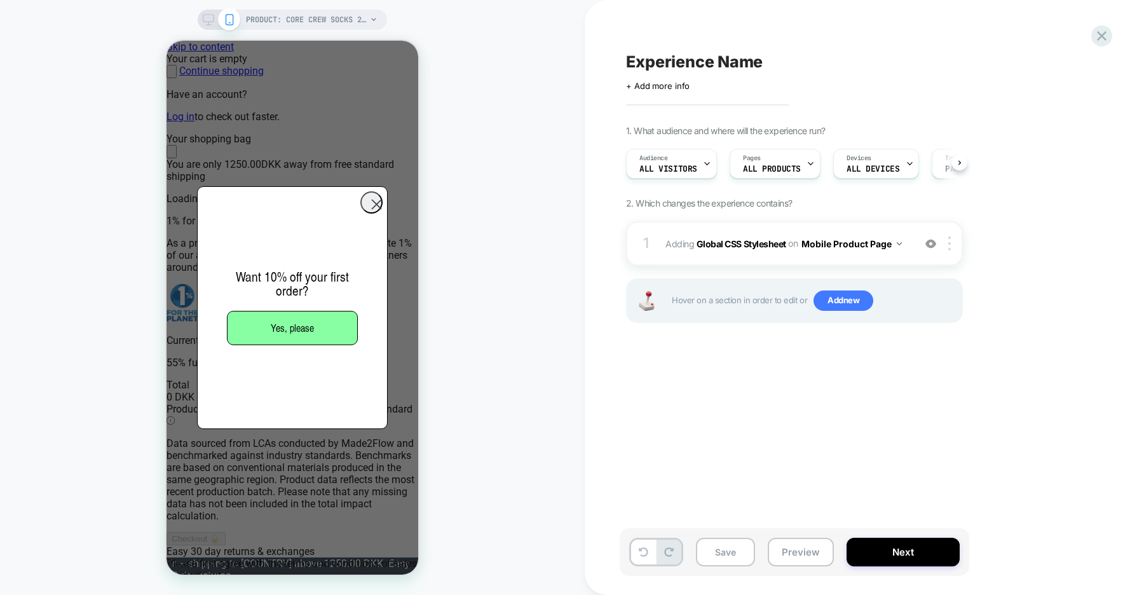
scroll to position [0, 1]
click at [949, 248] on img at bounding box center [949, 243] width 3 height 14
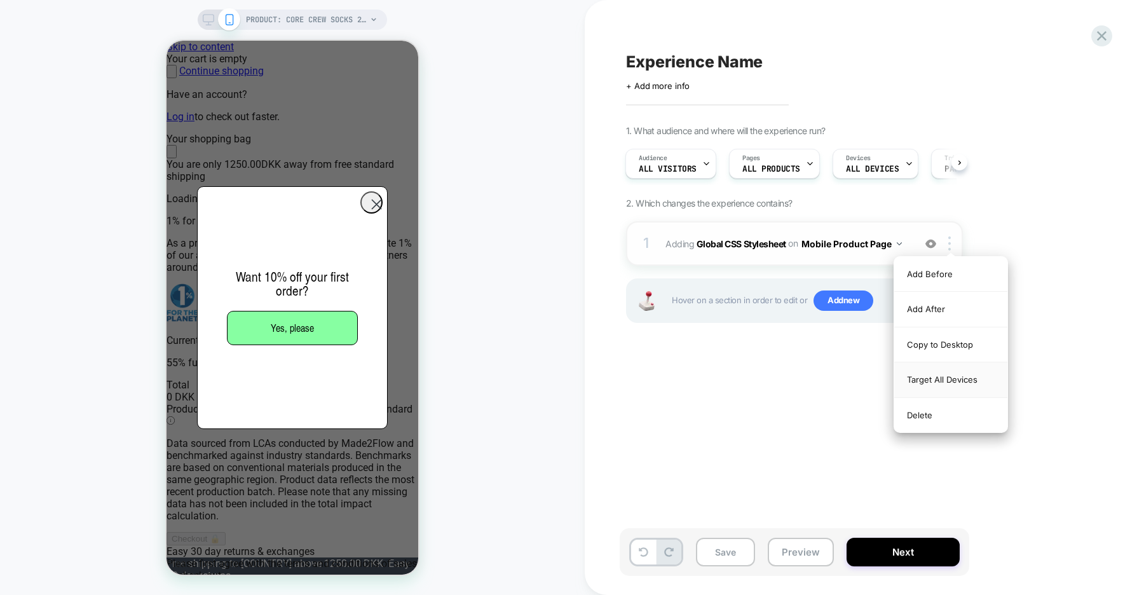
click at [928, 376] on div "Target All Devices" at bounding box center [950, 379] width 113 height 35
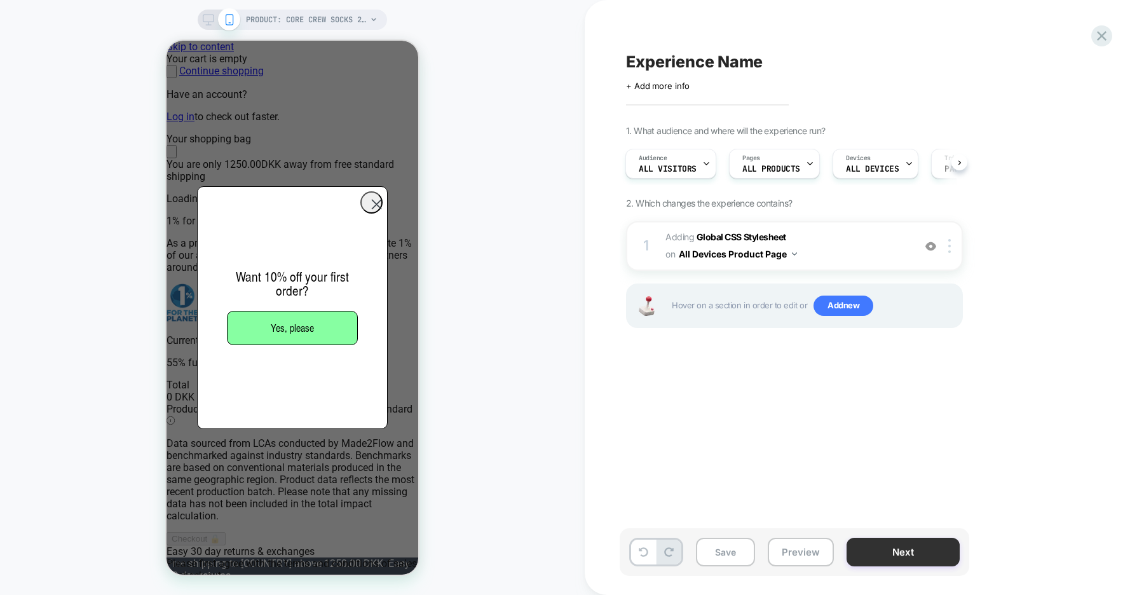
click at [907, 562] on button "Next" at bounding box center [902, 551] width 113 height 29
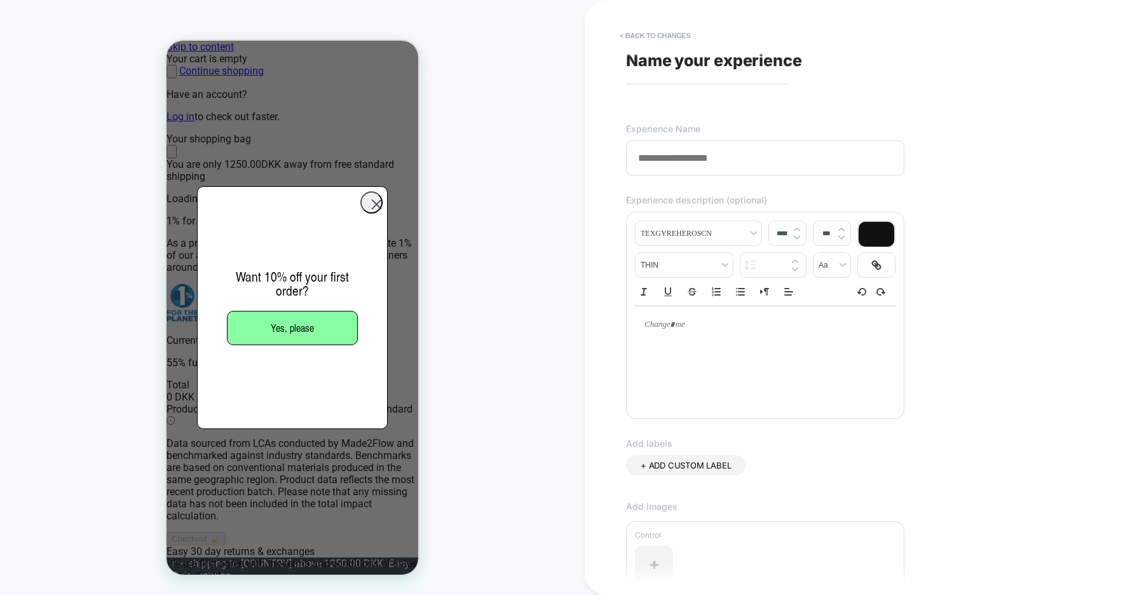
paste input "**********"
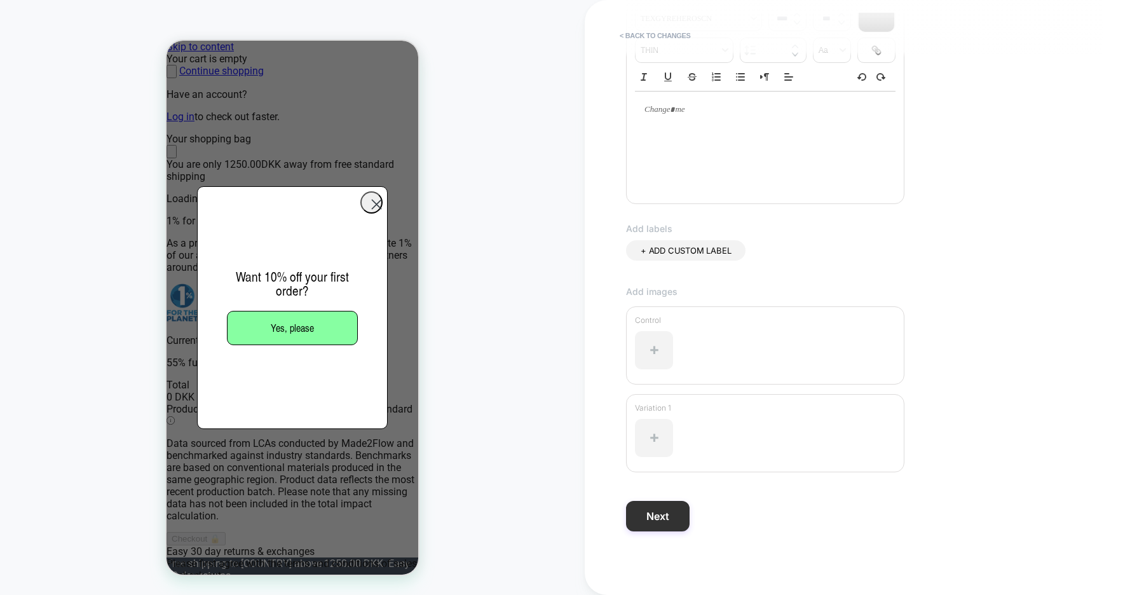
type input "**********"
click at [672, 511] on button "Next" at bounding box center [658, 516] width 64 height 30
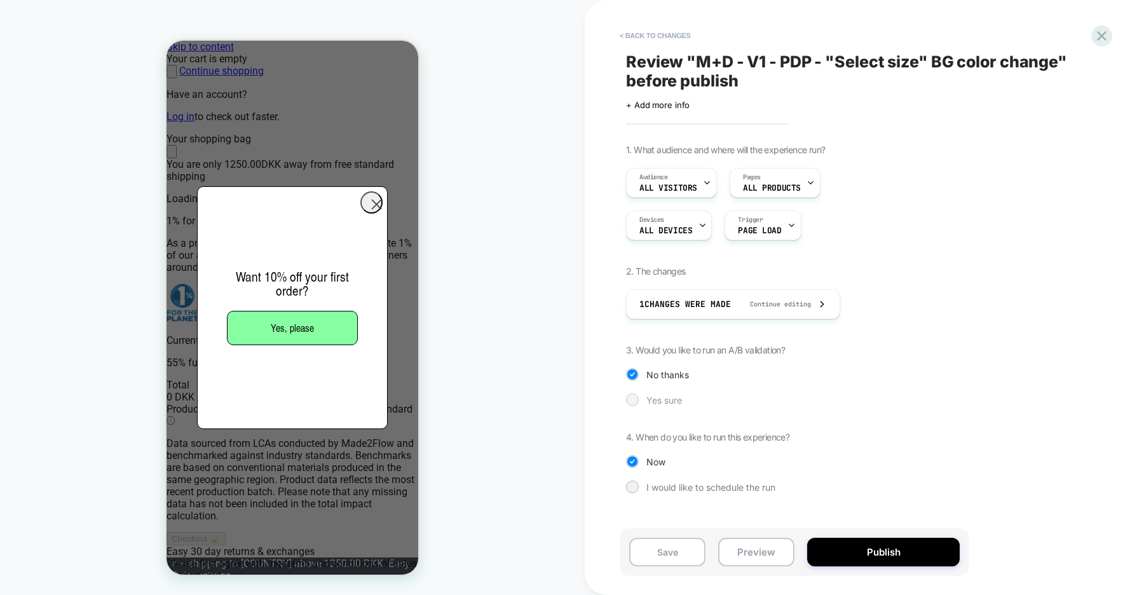
click at [0, 0] on span "Yes sure" at bounding box center [0, 0] width 0 height 0
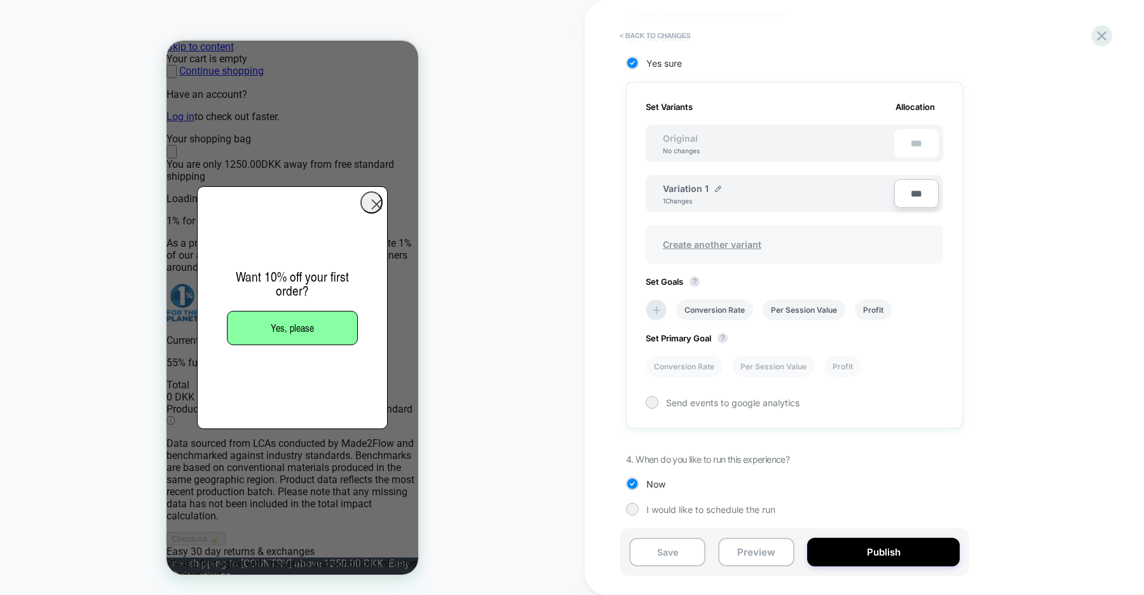
scroll to position [340, 0]
click at [0, 0] on li "Conversion Rate" at bounding box center [0, 0] width 0 height 0
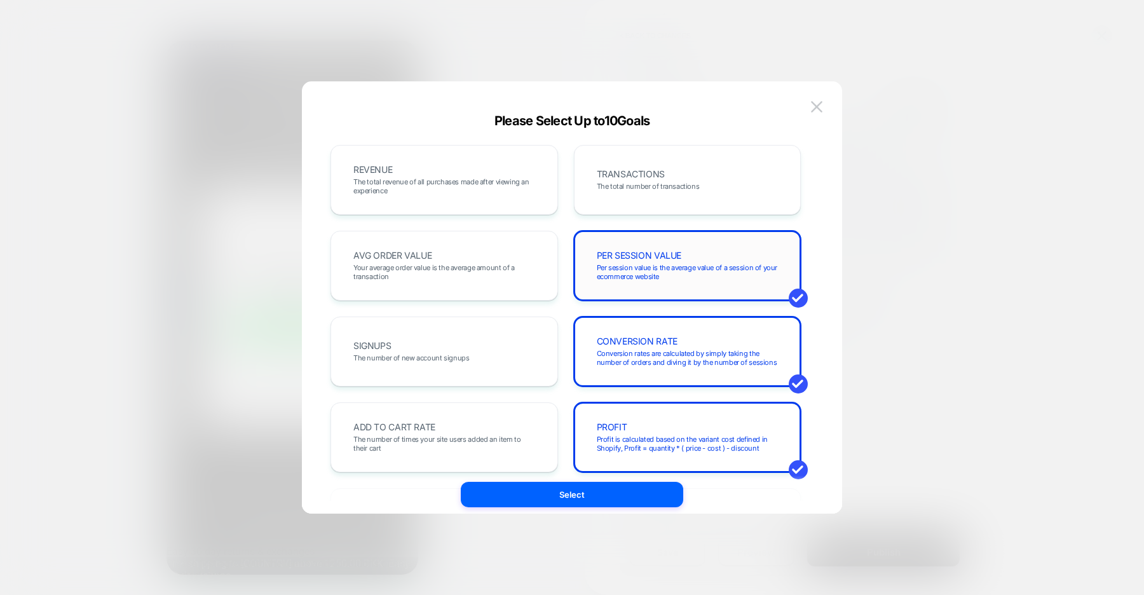
click at [618, 266] on span "Per session value is the average value of a session of your ecommerce website" at bounding box center [688, 272] width 182 height 18
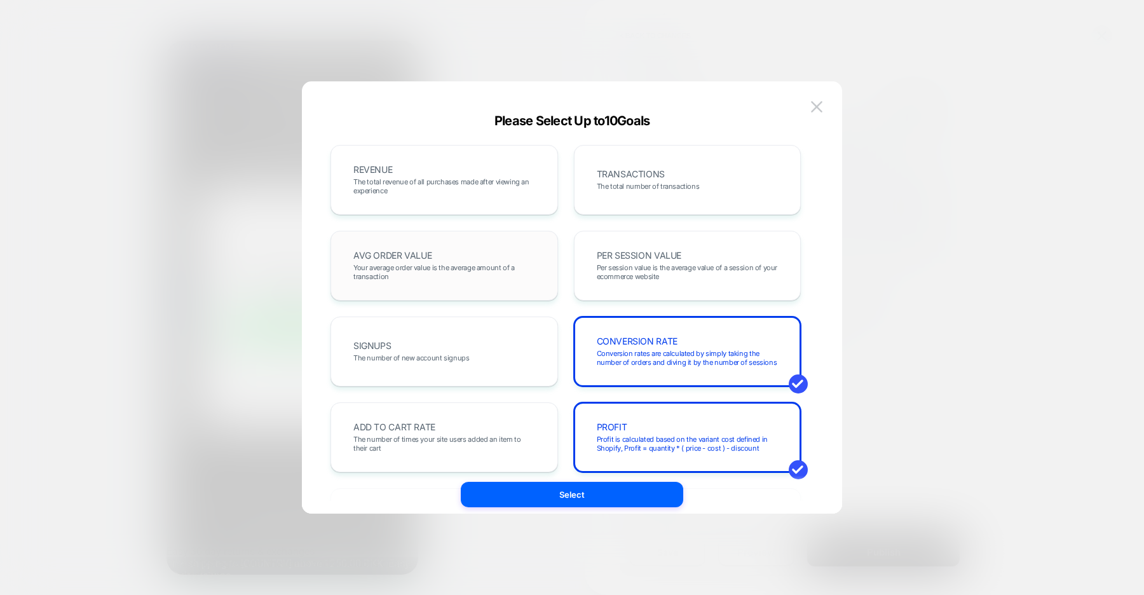
click at [503, 260] on div "AVG ORDER VALUE Your average order value is the average amount of a transaction" at bounding box center [444, 265] width 201 height 43
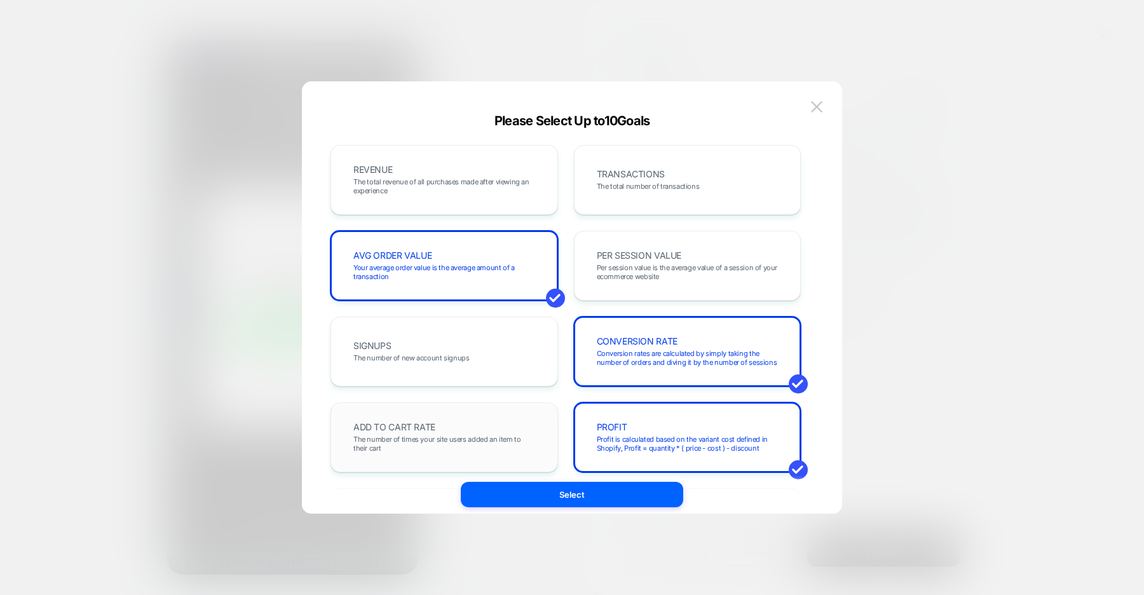
click at [0, 0] on div "ADD TO CART RATE The number of times your site users added an item to their cart" at bounding box center [0, 0] width 0 height 0
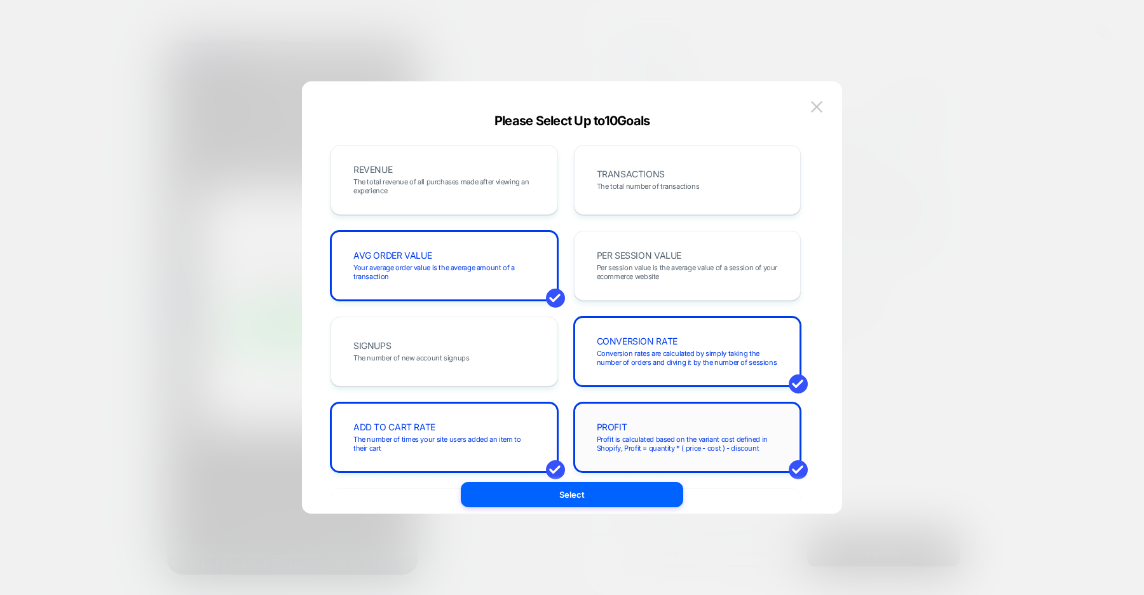
click at [629, 426] on div "PROFIT Profit is calculated based on the variant cost defined in Shopify, Profi…" at bounding box center [687, 436] width 201 height 43
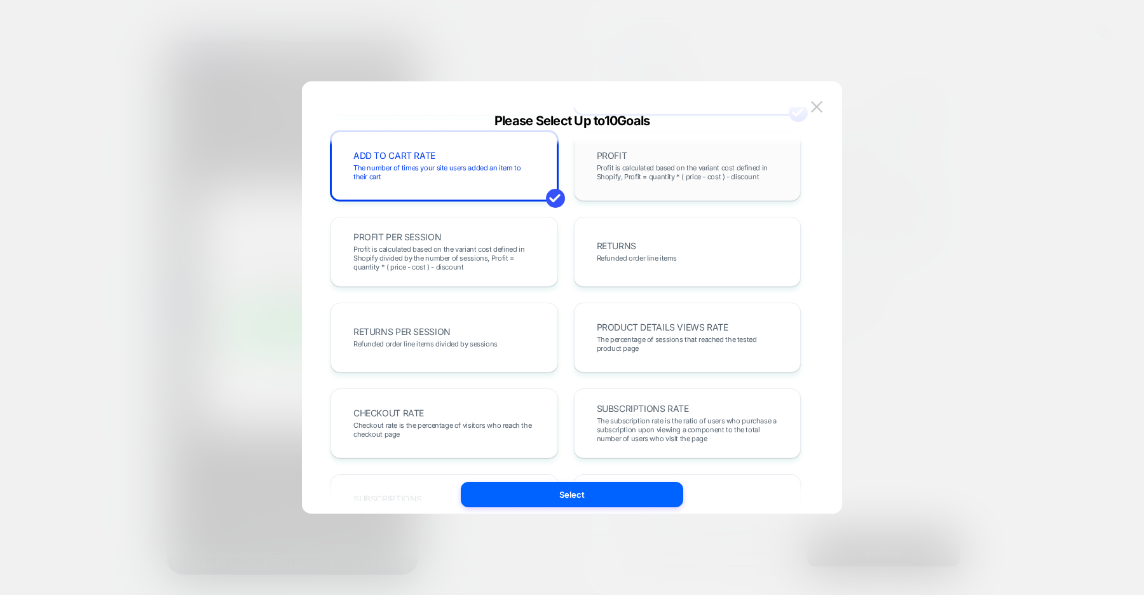
scroll to position [309, 0]
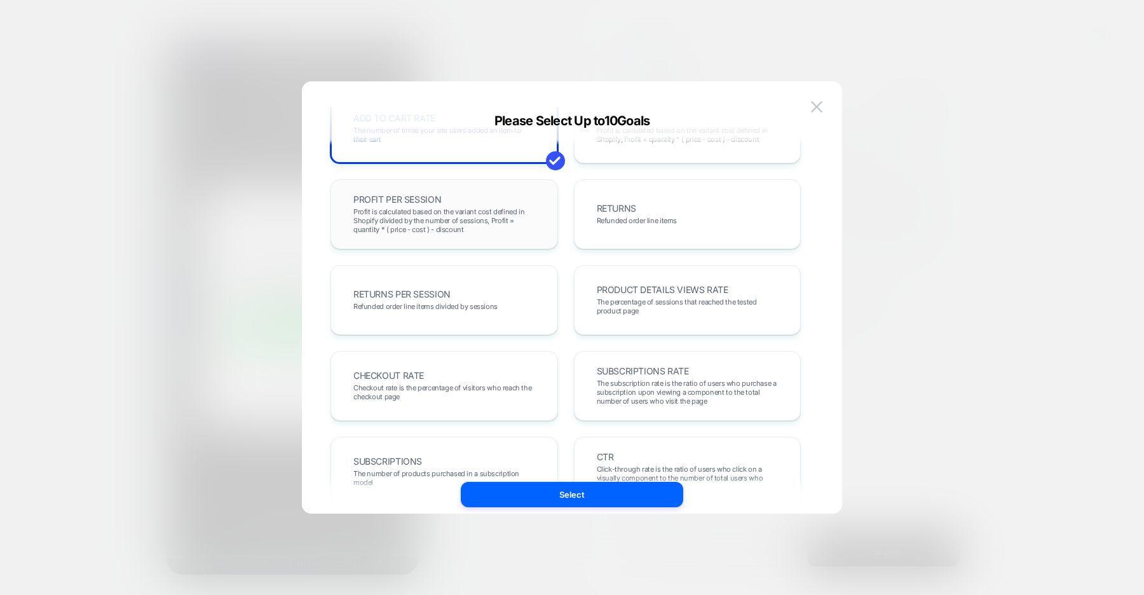
click at [487, 217] on span "Profit is calculated based on the variant cost defined in Shopify divided by th…" at bounding box center [444, 220] width 182 height 27
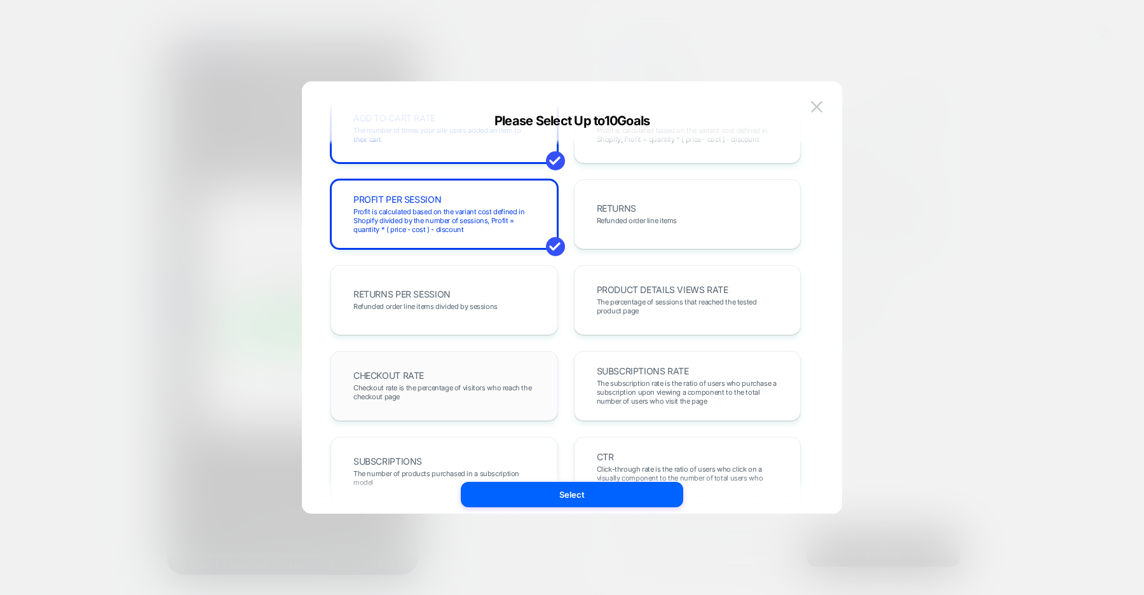
click at [475, 386] on span "Checkout rate is the percentage of visitors who reach the checkout page" at bounding box center [444, 392] width 182 height 18
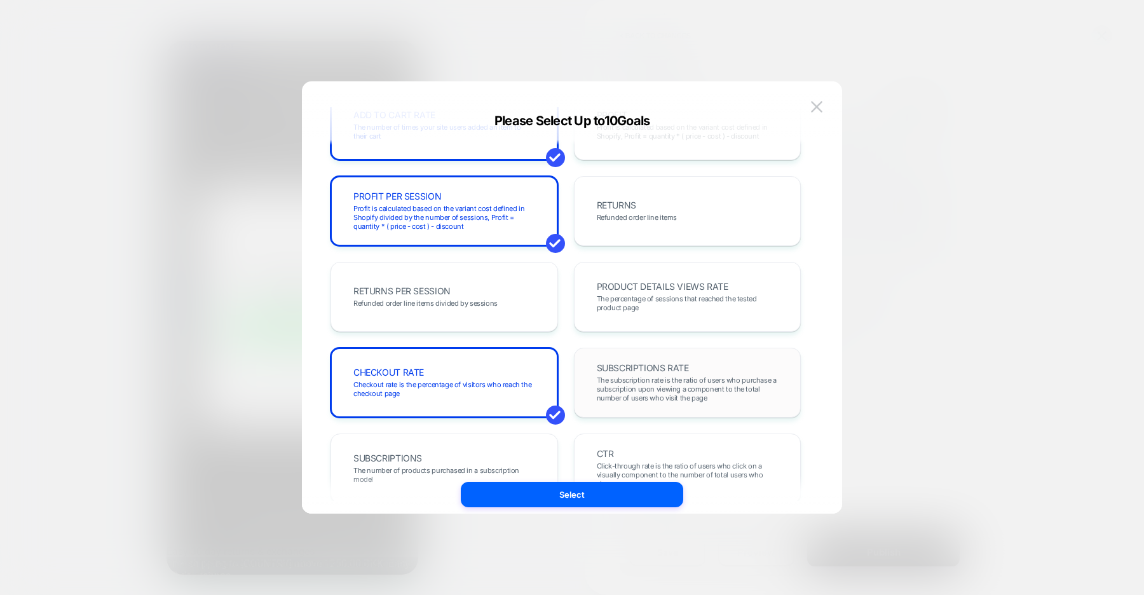
scroll to position [314, 0]
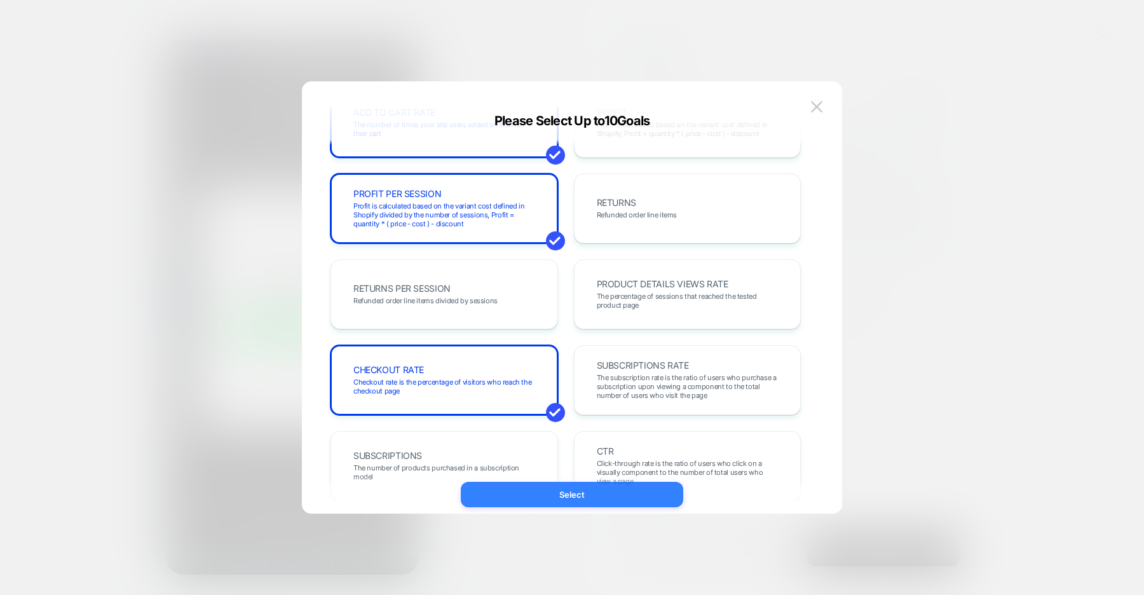
click at [576, 499] on button "Select" at bounding box center [572, 494] width 222 height 25
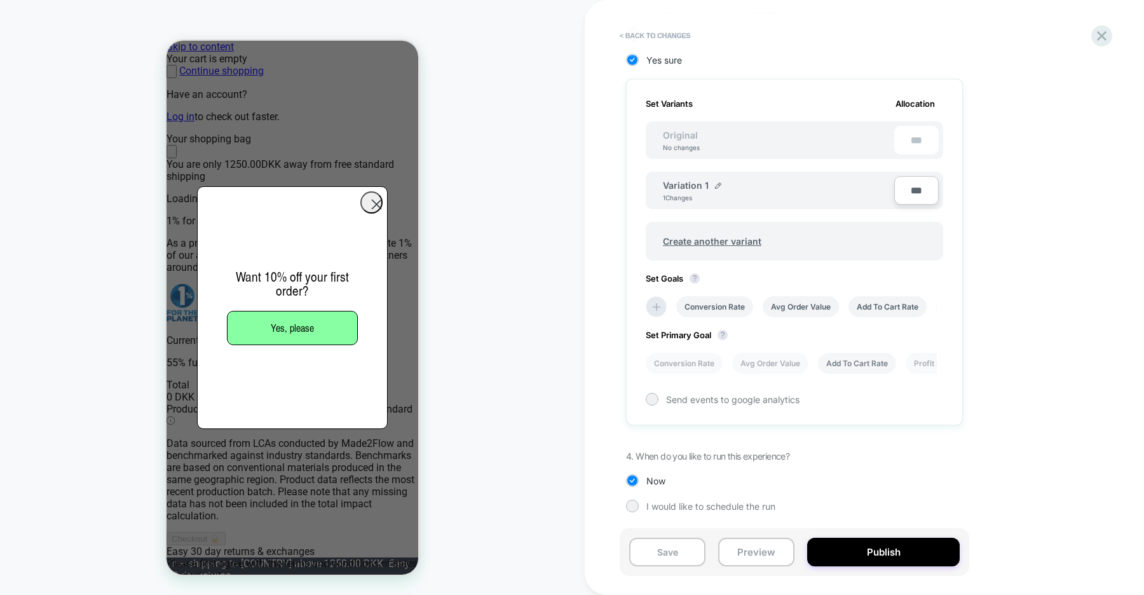
click at [840, 368] on li "Add To Cart Rate" at bounding box center [857, 363] width 78 height 21
click at [670, 544] on button "Save" at bounding box center [667, 551] width 76 height 29
click at [0, 0] on icon at bounding box center [0, 0] width 0 height 0
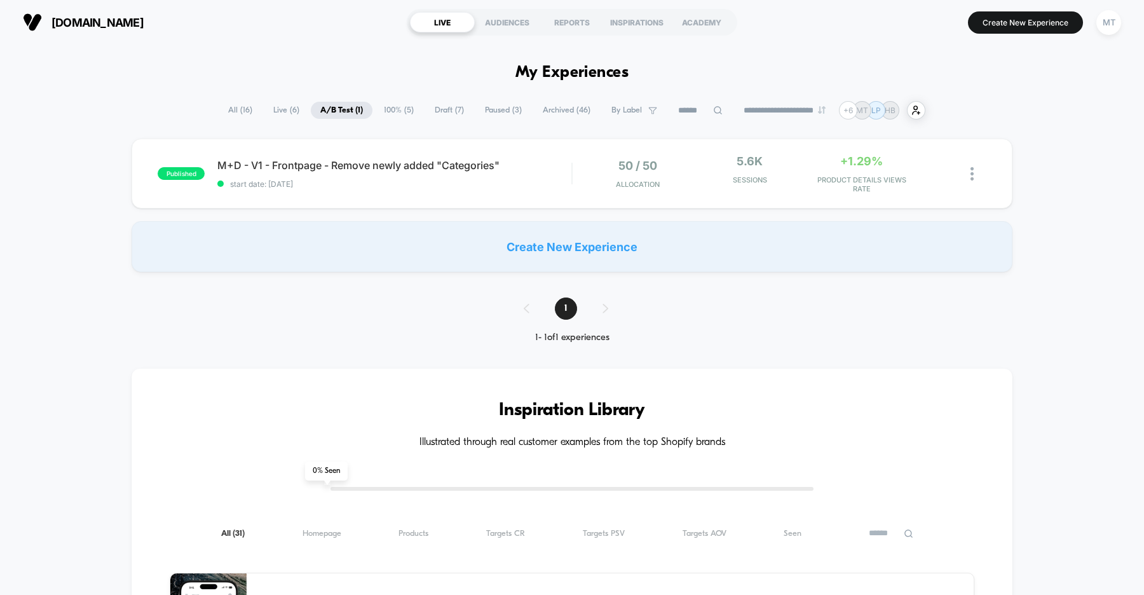
click at [429, 106] on span "Draft ( 7 )" at bounding box center [449, 110] width 48 height 17
